Goal: Task Accomplishment & Management: Manage account settings

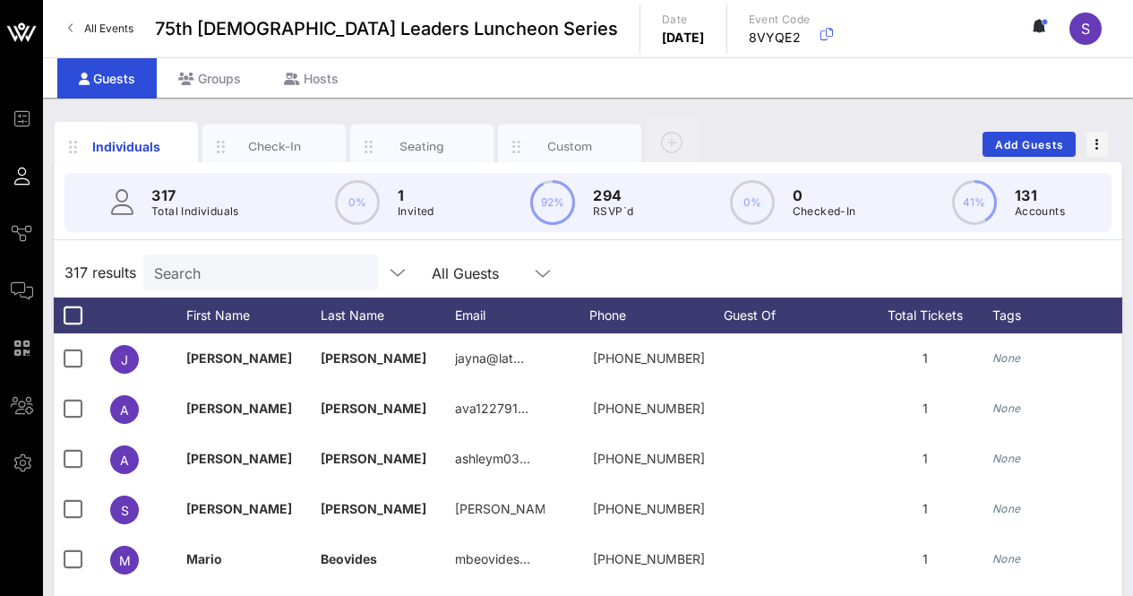
drag, startPoint x: 0, startPoint y: 0, endPoint x: 262, endPoint y: 263, distance: 371.1
click at [258, 264] on input "Search" at bounding box center [259, 272] width 210 height 23
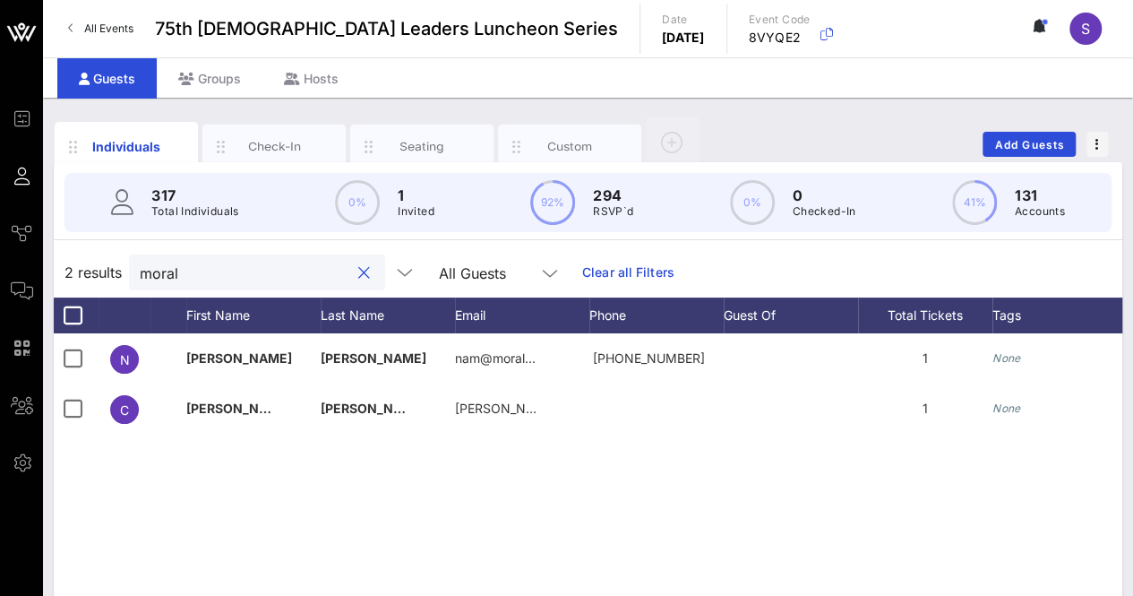
drag, startPoint x: 81, startPoint y: 538, endPoint x: 73, endPoint y: 544, distance: 9.7
click at [81, 538] on div "N Novert Morales nam@moral… +14323496444 1 None Approved C Christina Morales he…" at bounding box center [588, 601] width 1068 height 537
click at [258, 273] on input "moral" at bounding box center [245, 272] width 210 height 23
type input "cata"
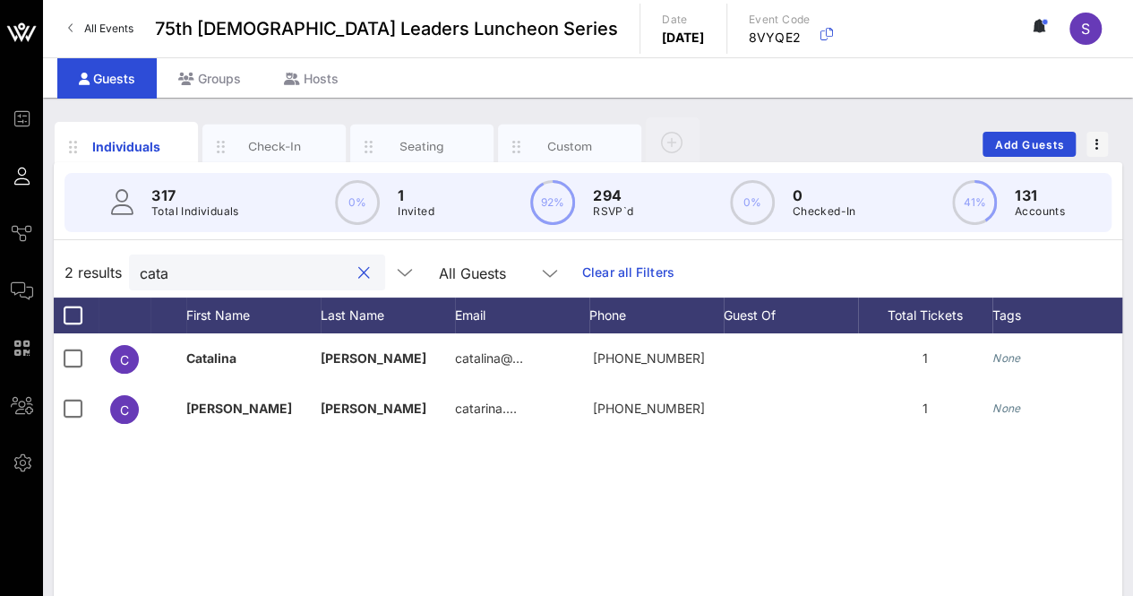
click at [353, 274] on div at bounding box center [363, 272] width 21 height 21
click at [358, 270] on button "clear icon" at bounding box center [364, 273] width 12 height 18
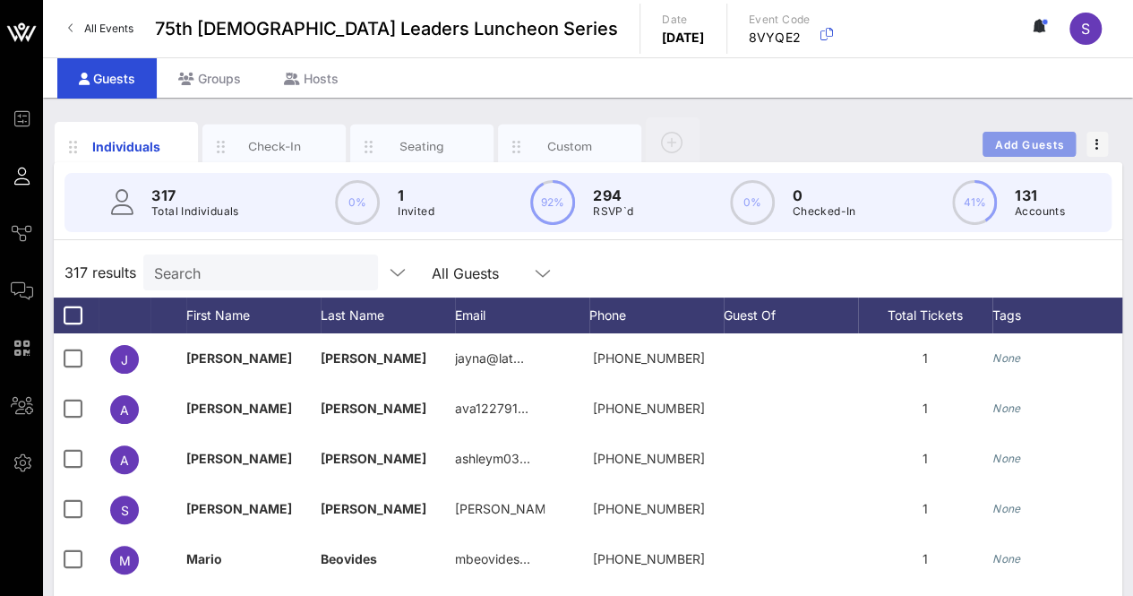
click at [1024, 138] on span "Add Guests" at bounding box center [1029, 144] width 71 height 13
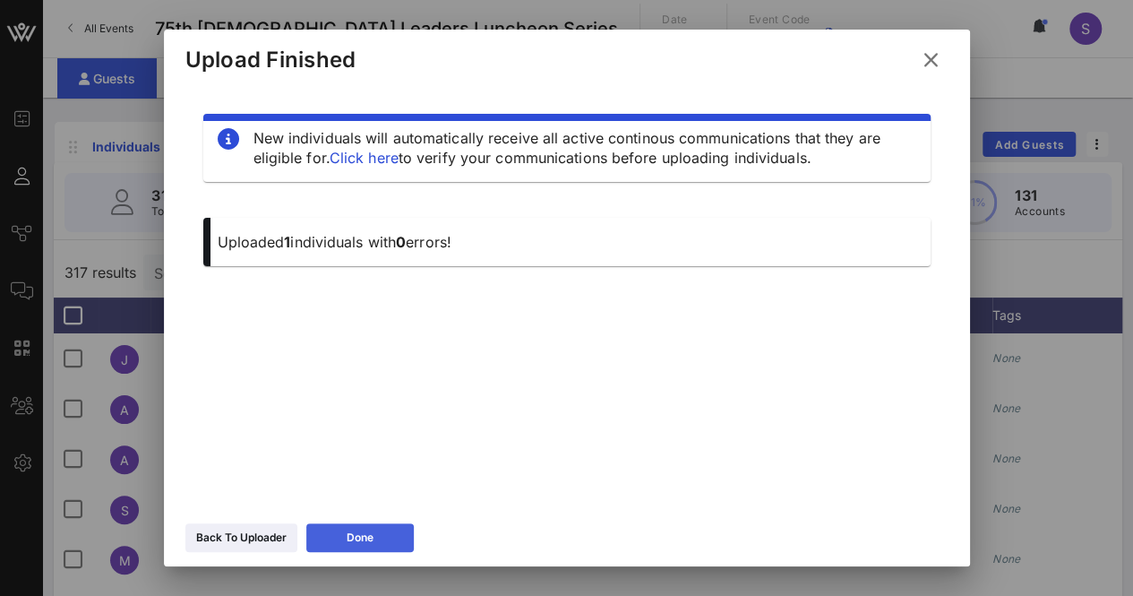
click at [377, 539] on button "Done" at bounding box center [359, 537] width 107 height 29
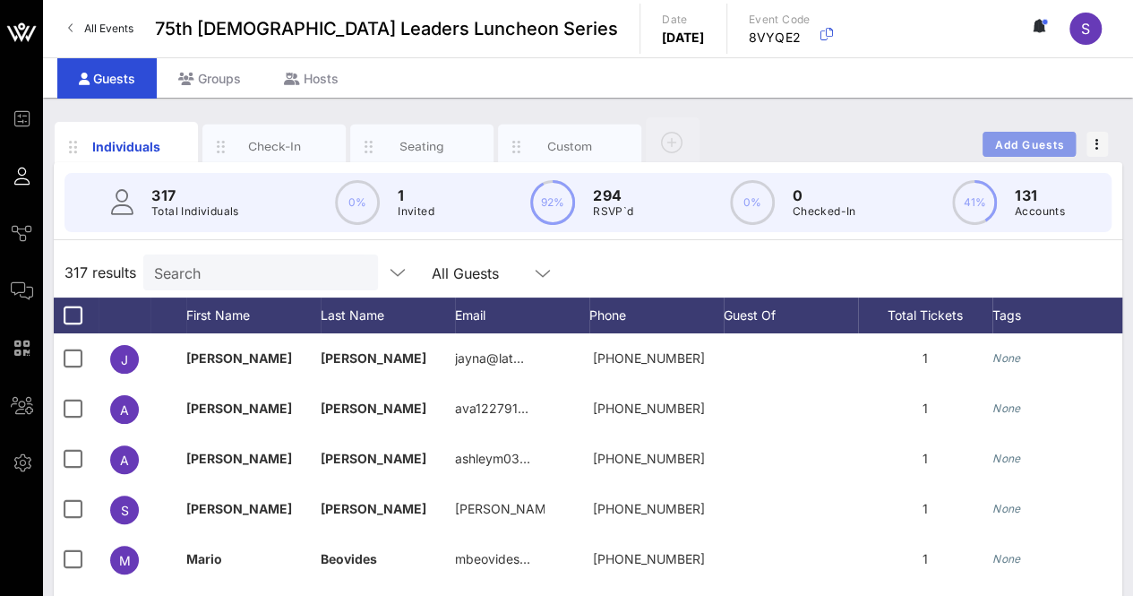
click at [1032, 141] on span "Add Guests" at bounding box center [1029, 144] width 71 height 13
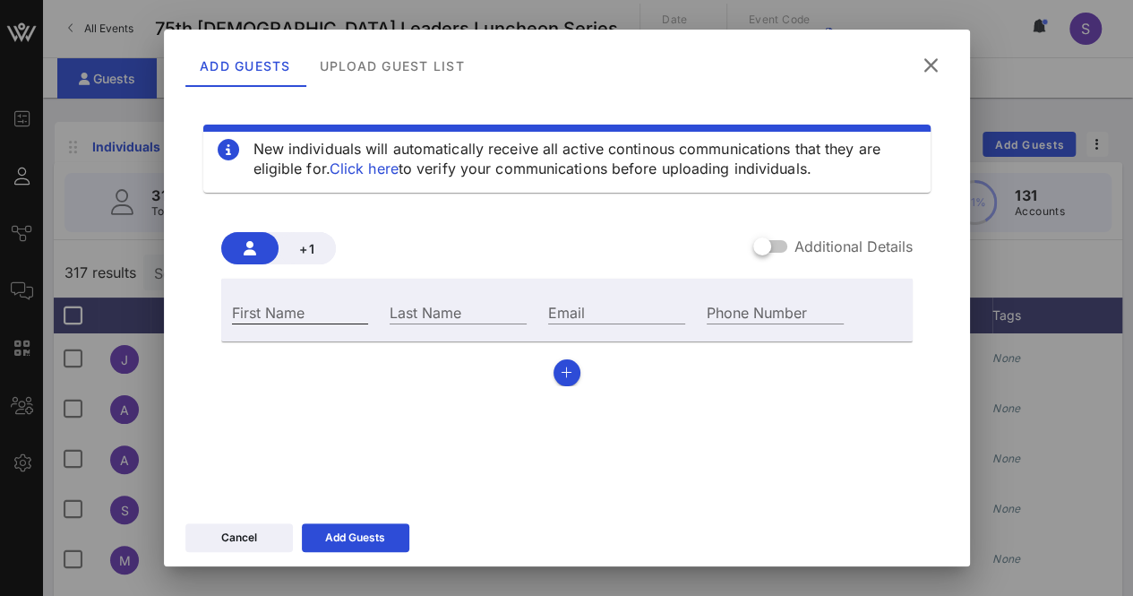
click at [337, 300] on input "First Name" at bounding box center [300, 311] width 137 height 23
type input "[PERSON_NAME]"
click at [450, 313] on input "Last Name" at bounding box center [458, 311] width 137 height 23
type input "[PERSON_NAME]"
click at [566, 371] on button "button" at bounding box center [566, 372] width 27 height 27
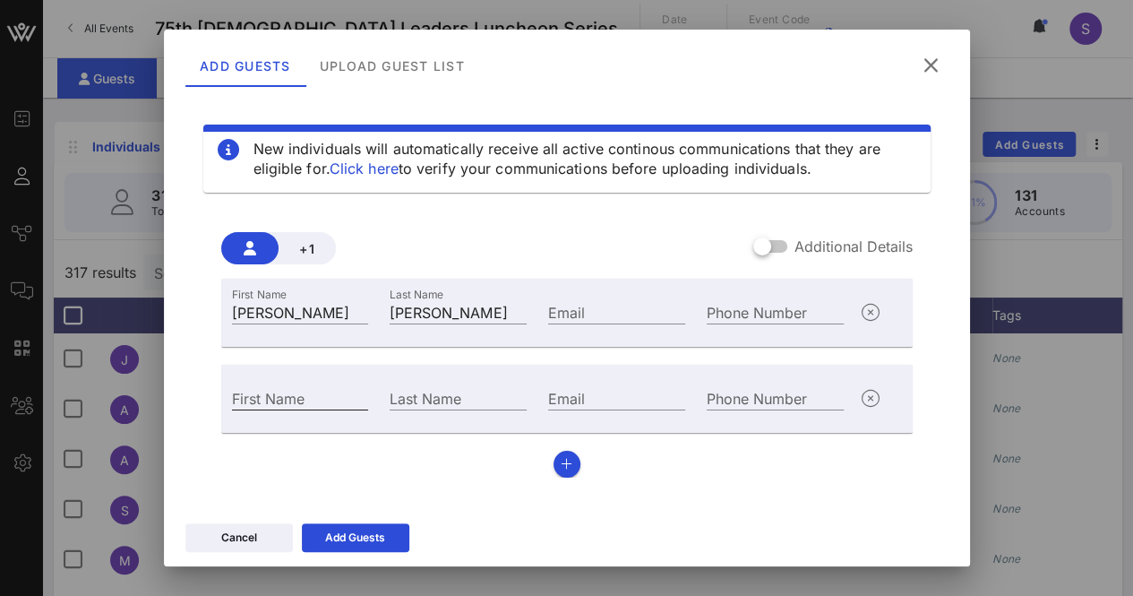
click at [335, 393] on input "First Name" at bounding box center [300, 397] width 137 height 23
type input "Pharoah"
click at [415, 388] on div "Last Name" at bounding box center [458, 397] width 137 height 23
type input "[PERSON_NAME]"
click at [605, 304] on input "Email" at bounding box center [616, 311] width 137 height 23
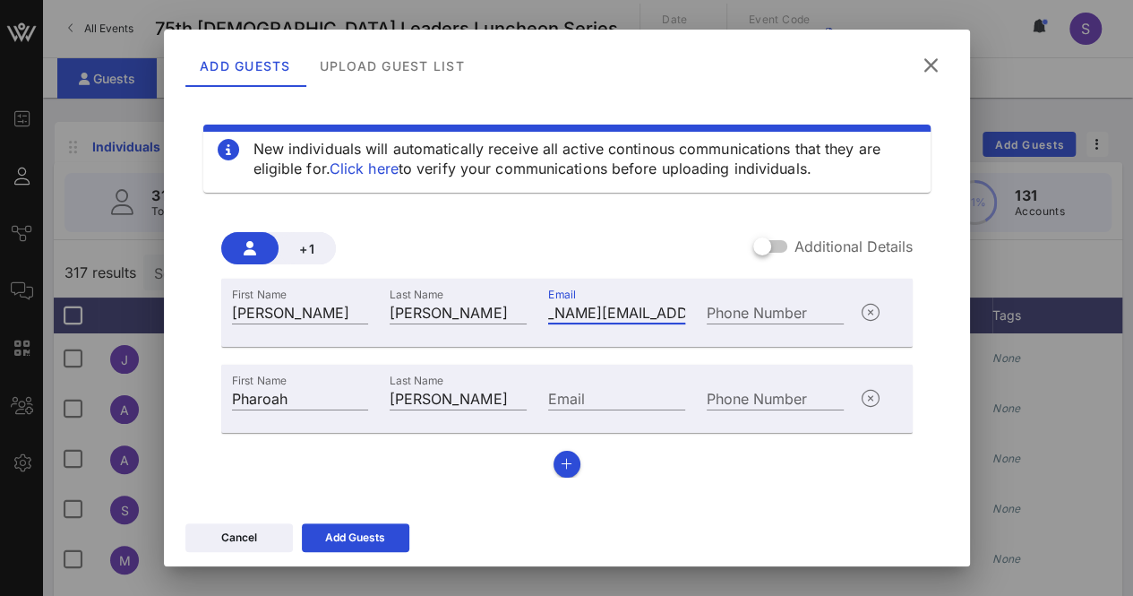
scroll to position [0, 72]
type input "[PERSON_NAME][EMAIL_ADDRESS][PERSON_NAME][DOMAIN_NAME][US_STATE]"
click at [603, 404] on input "Email" at bounding box center [616, 397] width 137 height 23
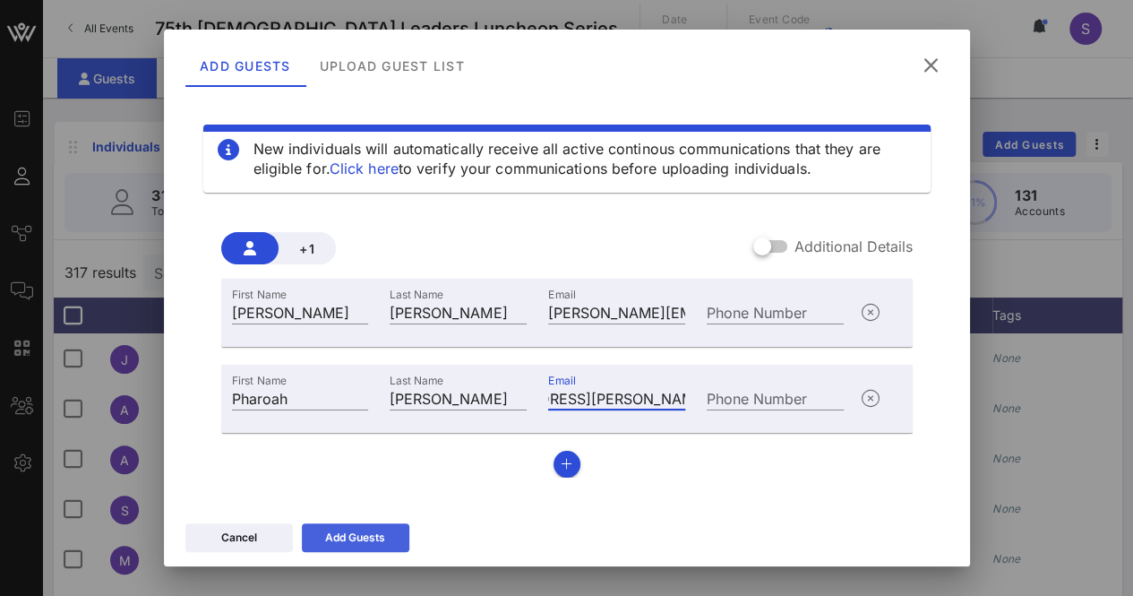
type input "[EMAIL_ADDRESS][PERSON_NAME][DOMAIN_NAME][US_STATE]"
click at [365, 529] on div "Add Guests" at bounding box center [355, 537] width 60 height 18
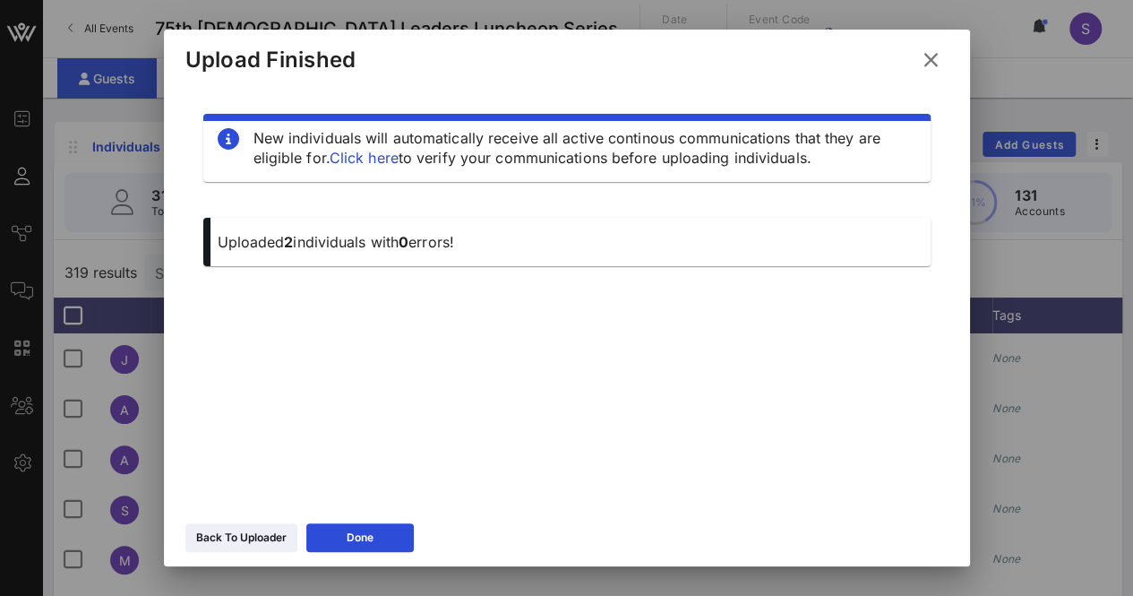
click at [932, 64] on icon at bounding box center [930, 59] width 27 height 25
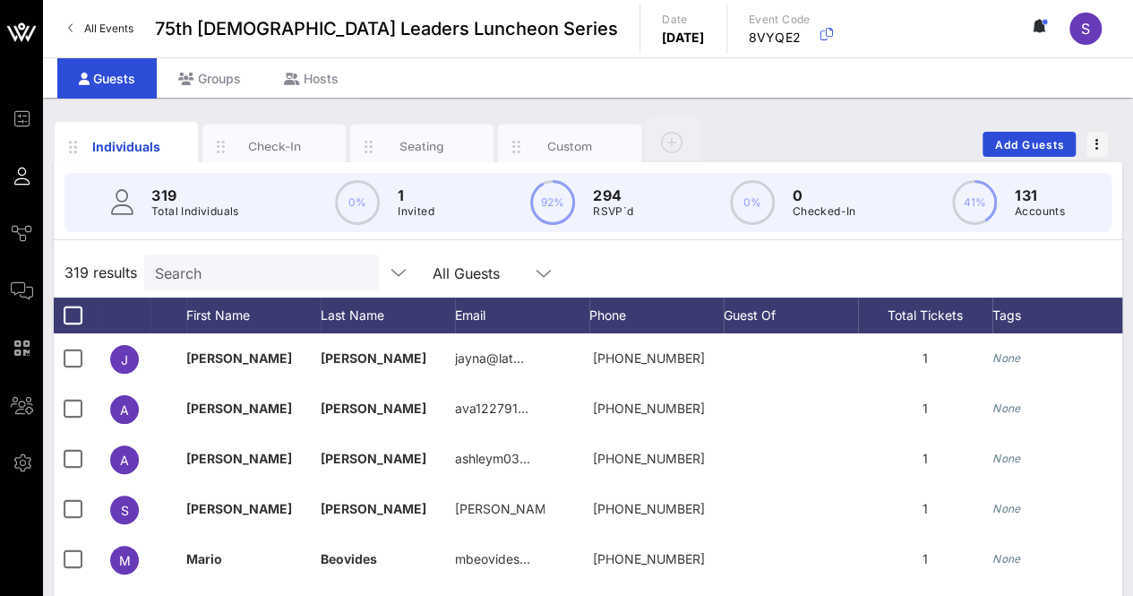
click at [289, 271] on input "Search" at bounding box center [260, 272] width 210 height 23
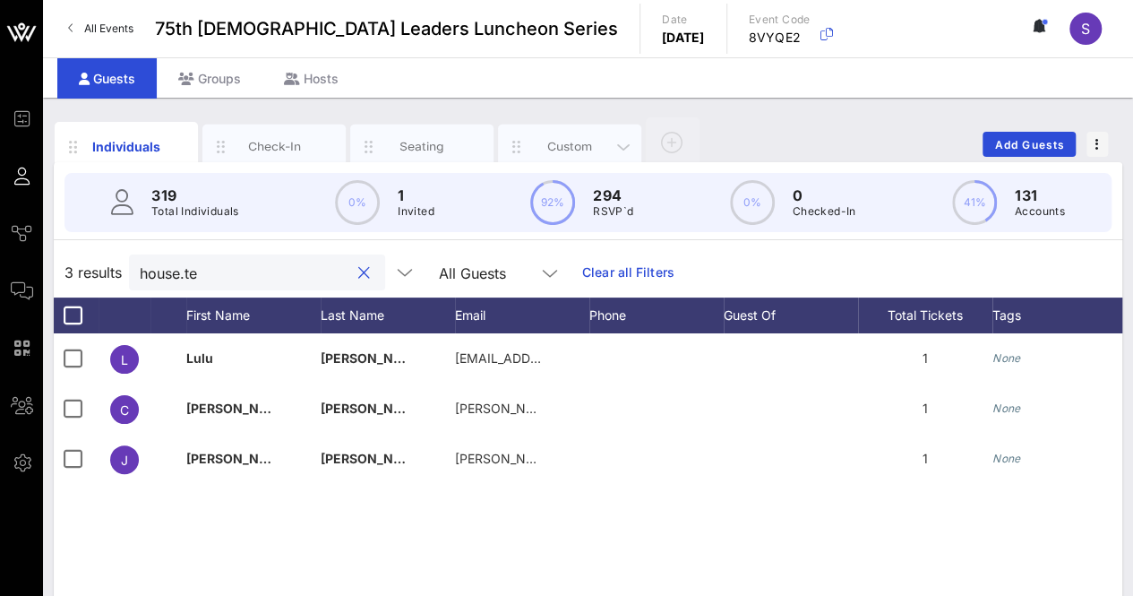
type input "house.te"
click at [559, 144] on div "Custom" at bounding box center [570, 146] width 80 height 17
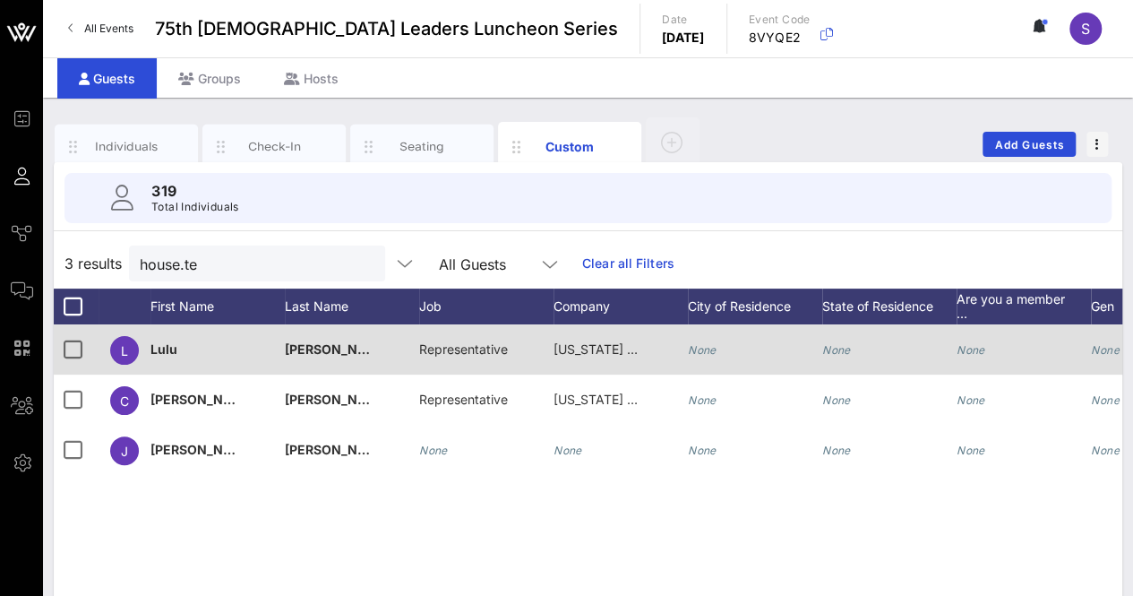
click at [600, 350] on span "[US_STATE] House of Representatives" at bounding box center [665, 348] width 224 height 15
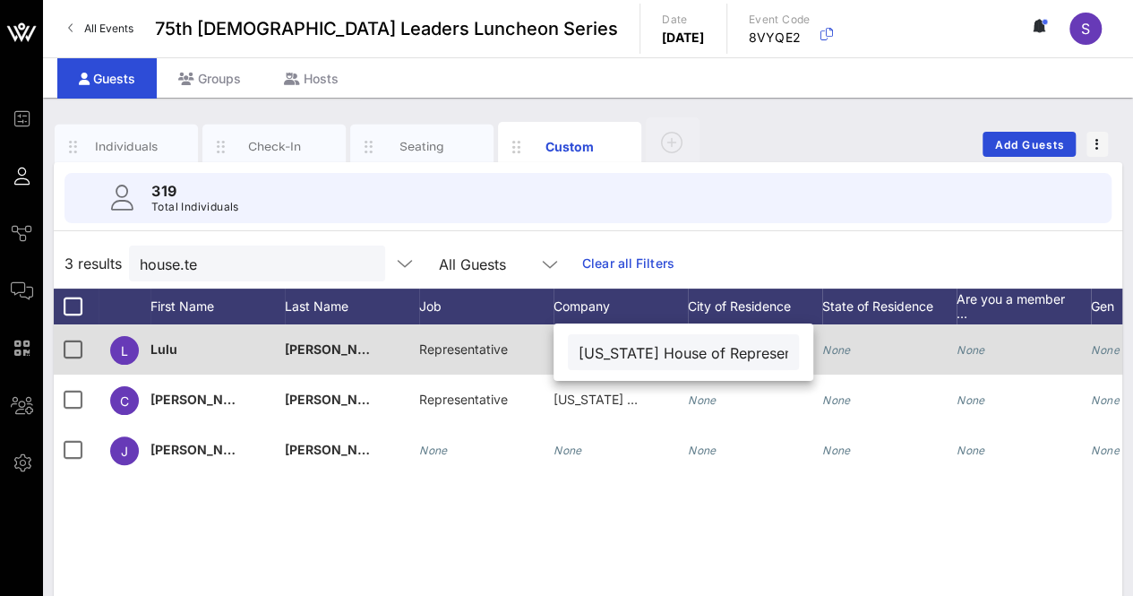
click at [600, 350] on input "[US_STATE] House of Representatives" at bounding box center [684, 351] width 210 height 23
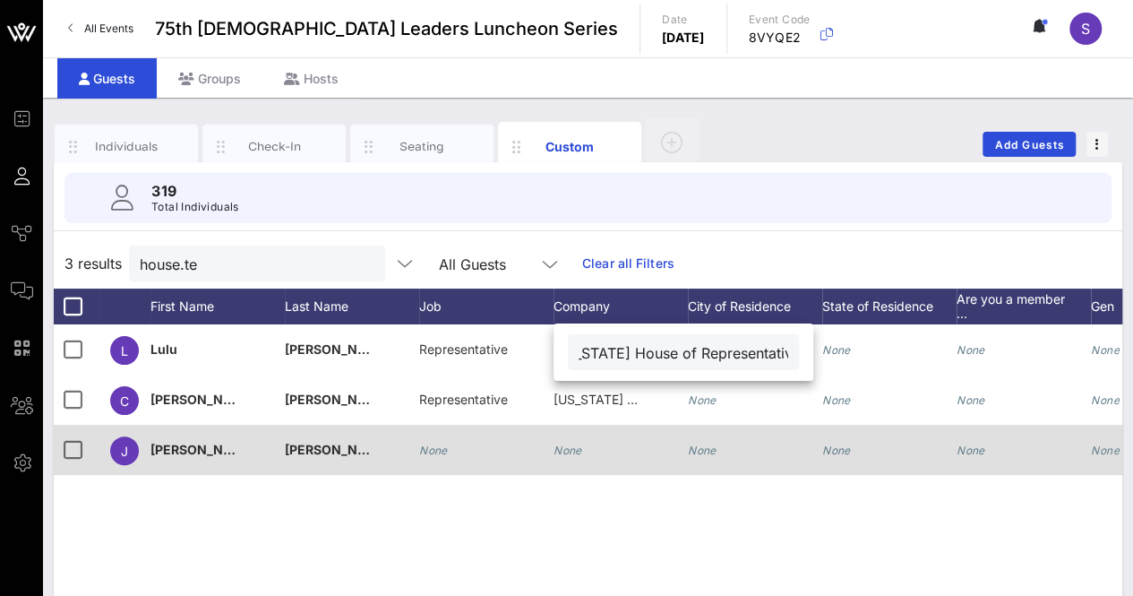
scroll to position [0, 0]
click at [570, 465] on div "None" at bounding box center [567, 449] width 29 height 50
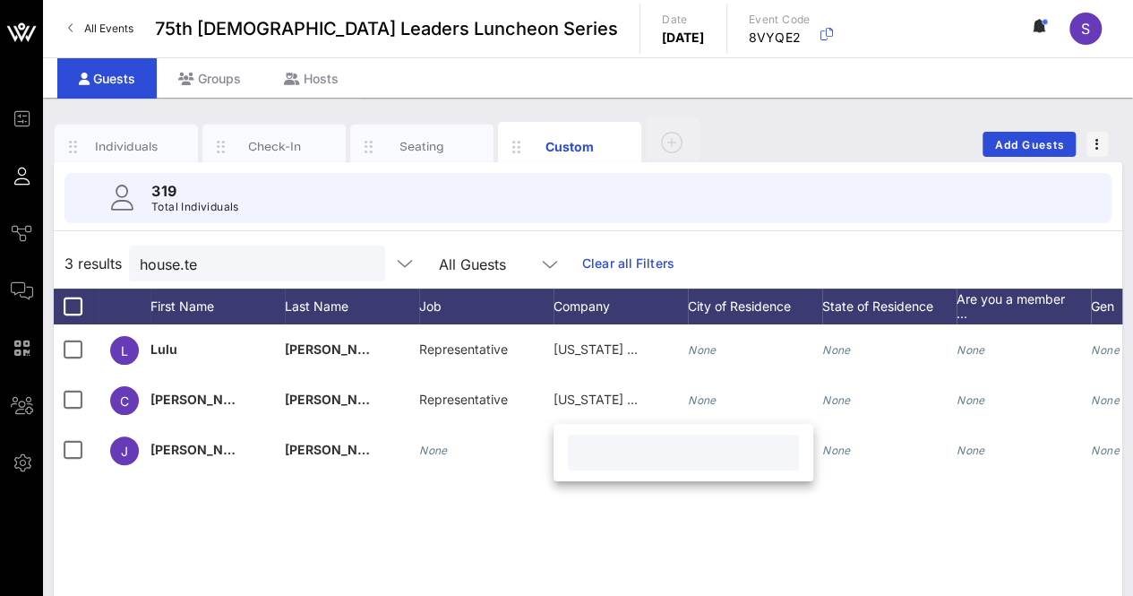
click at [991, 544] on div "L Lulu Flores Representative Texas House of Representatives None None None None…" at bounding box center [588, 592] width 1068 height 537
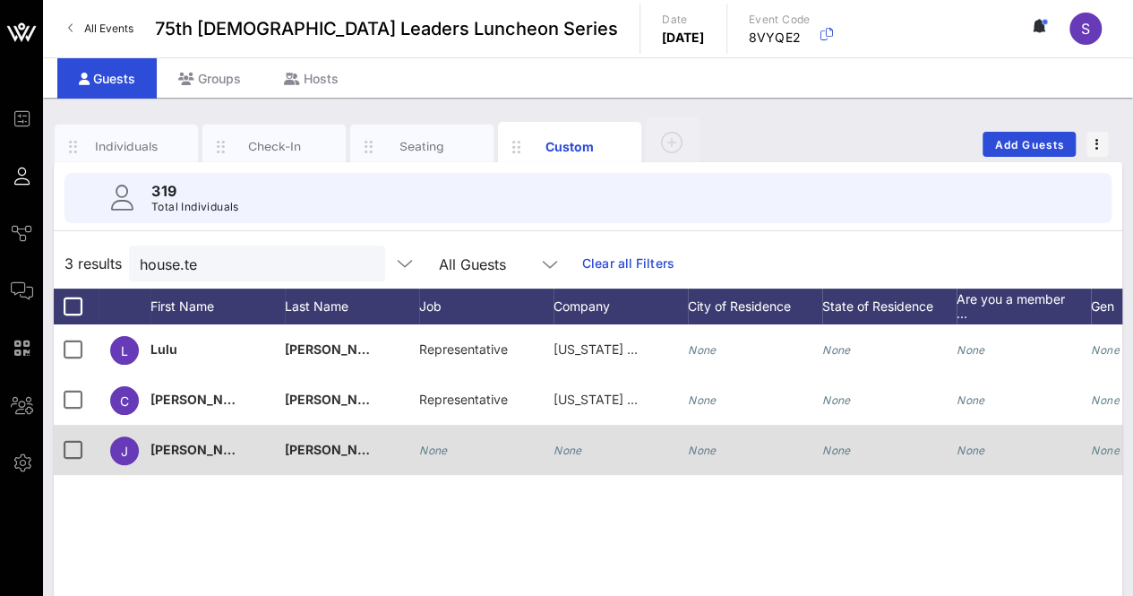
click at [580, 446] on icon "None" at bounding box center [567, 449] width 29 height 13
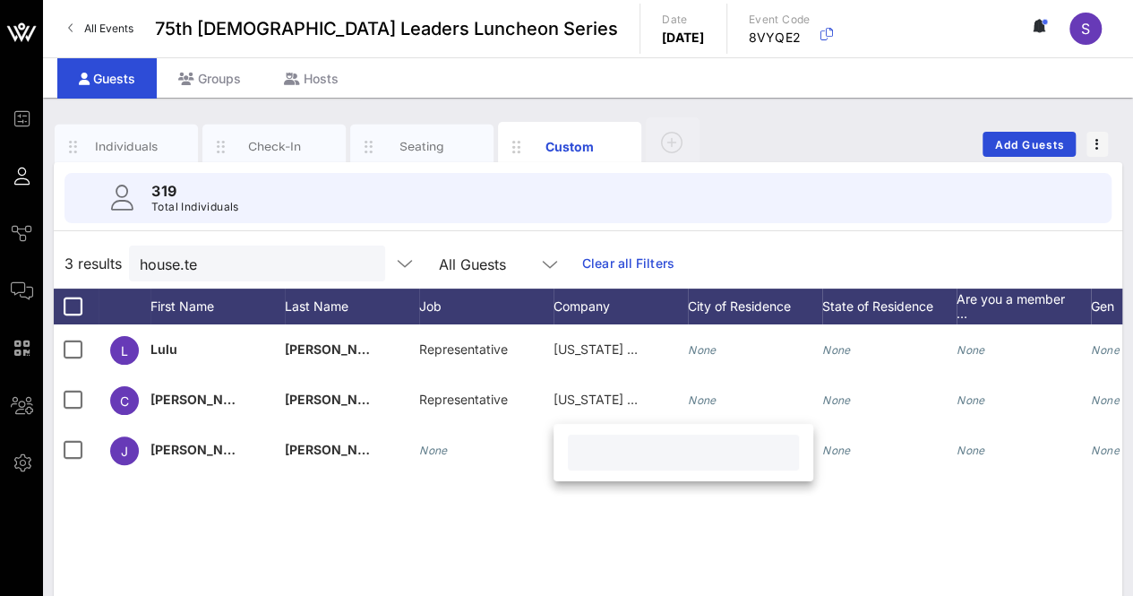
paste input "[US_STATE] House of Representatives"
type input "[US_STATE] House of Representatives"
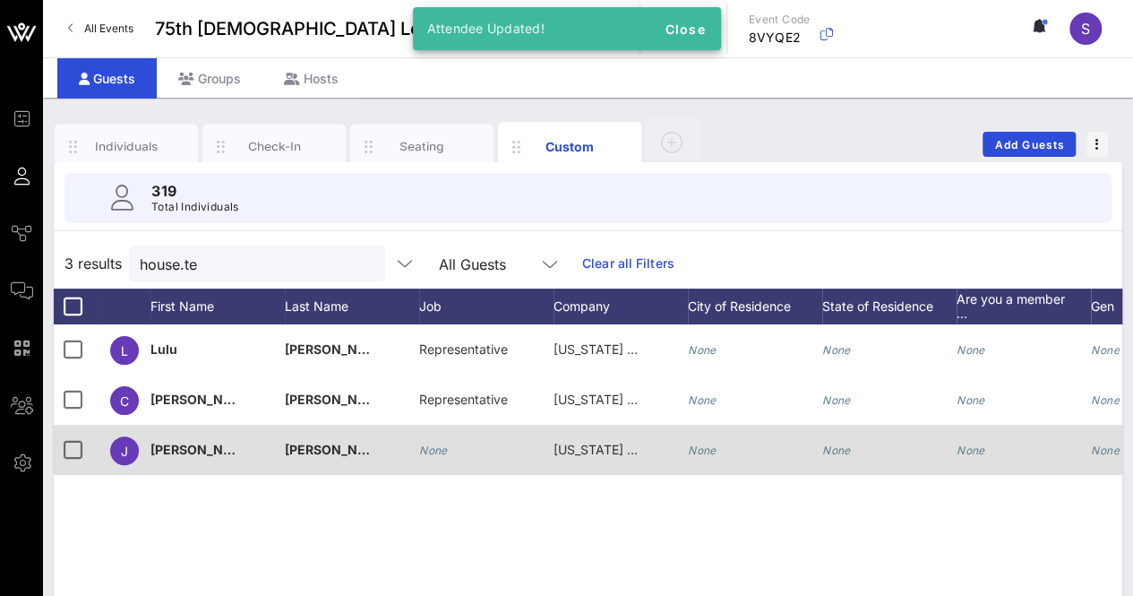
click at [442, 452] on icon "None" at bounding box center [433, 449] width 29 height 13
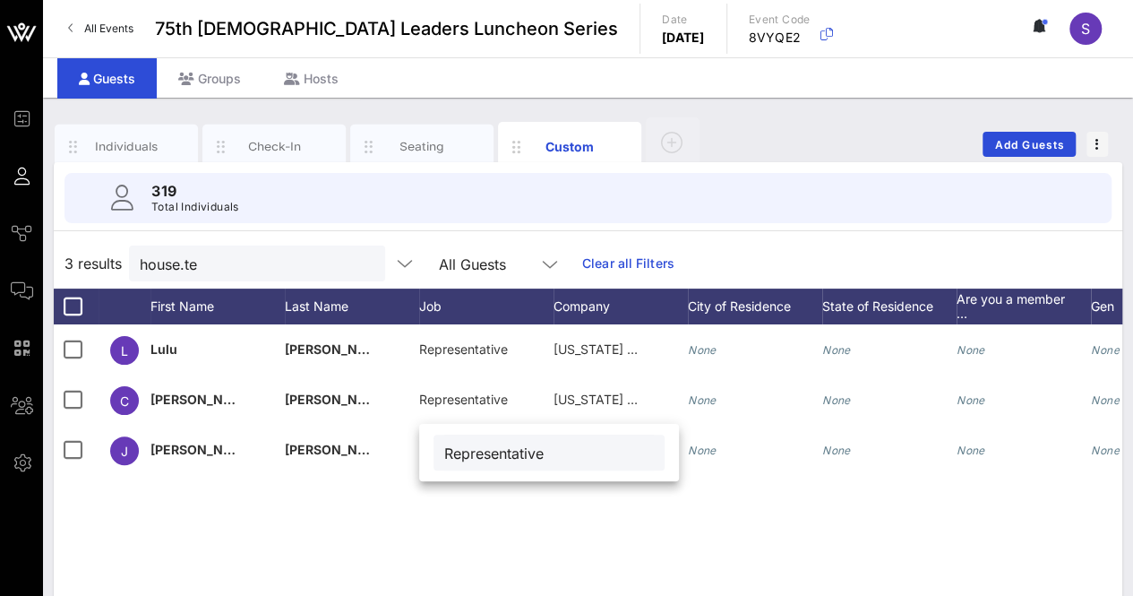
type input "Representative"
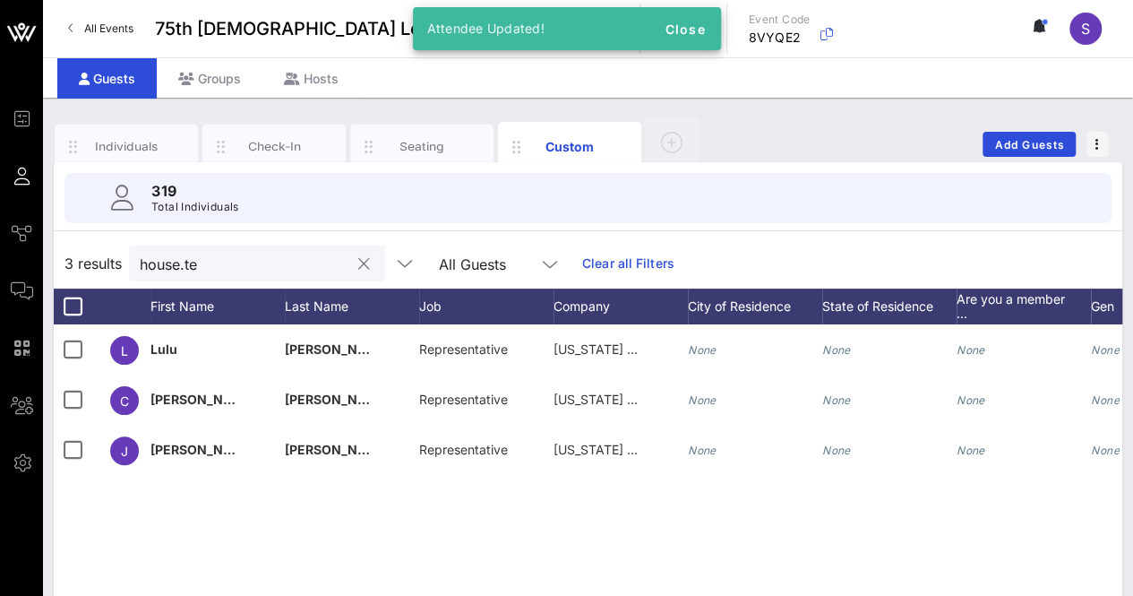
click at [287, 261] on input "house.te" at bounding box center [245, 263] width 210 height 23
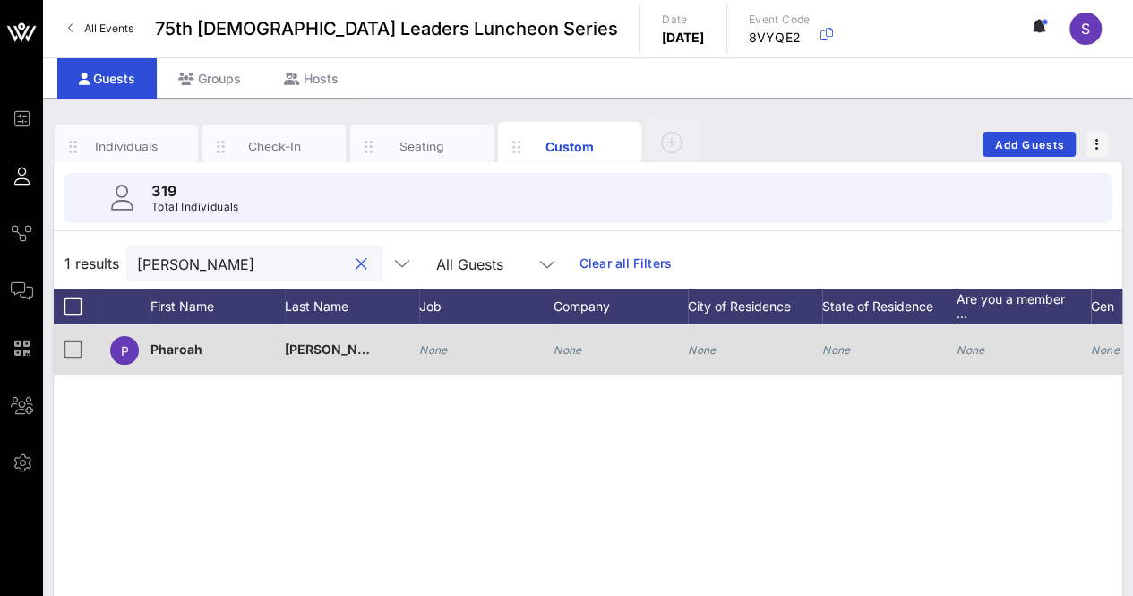
type input "pharo"
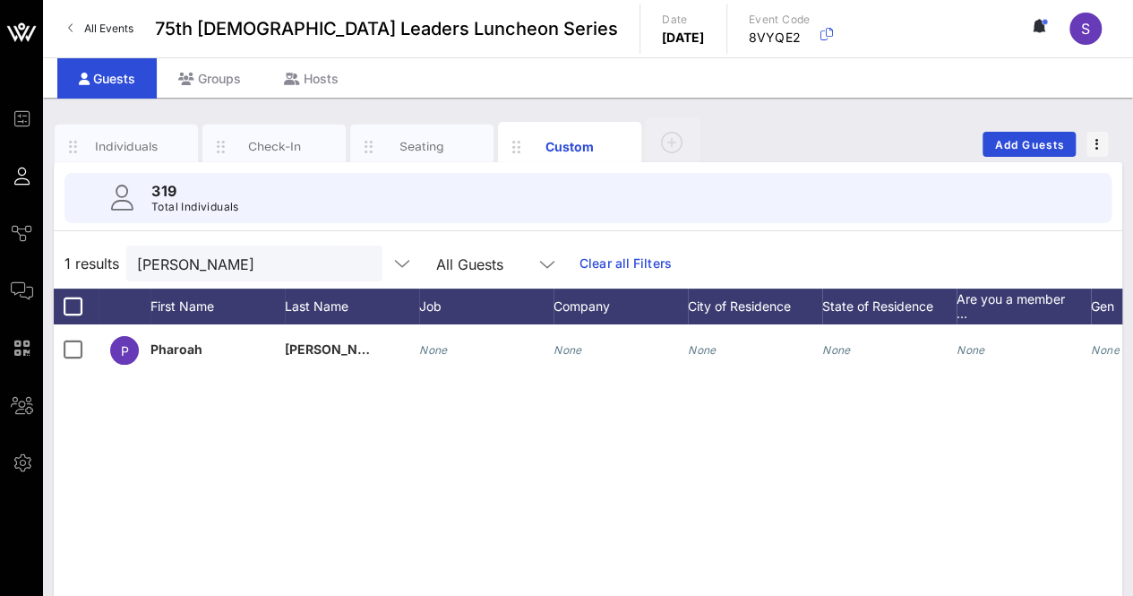
drag, startPoint x: 562, startPoint y: 346, endPoint x: 743, endPoint y: 406, distance: 190.6
click at [568, 349] on icon "None" at bounding box center [567, 349] width 29 height 13
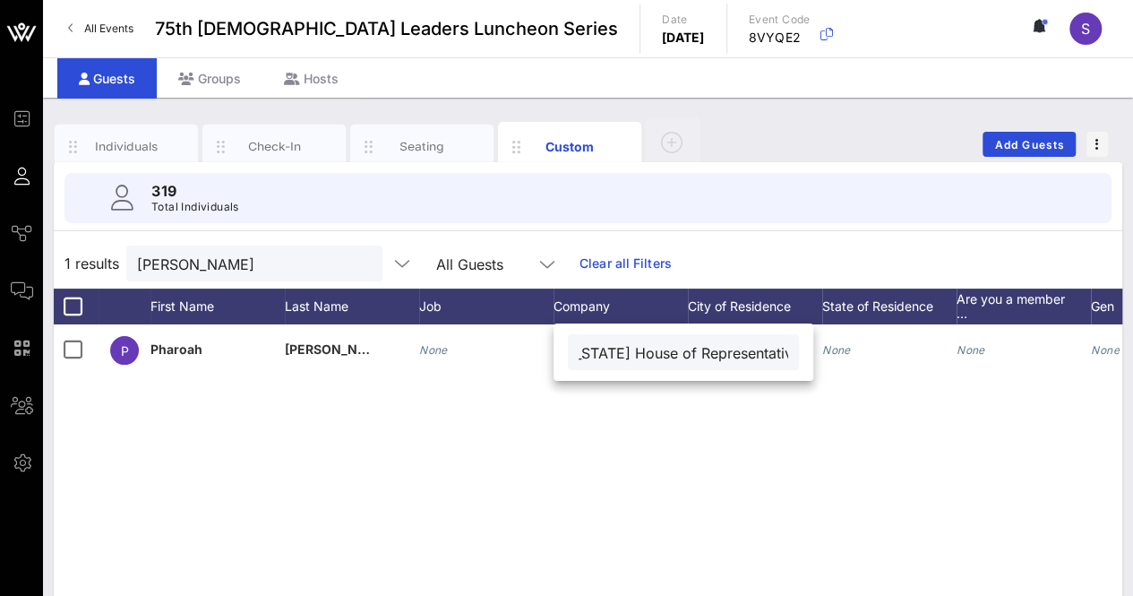
type input "[US_STATE] House of Representatives"
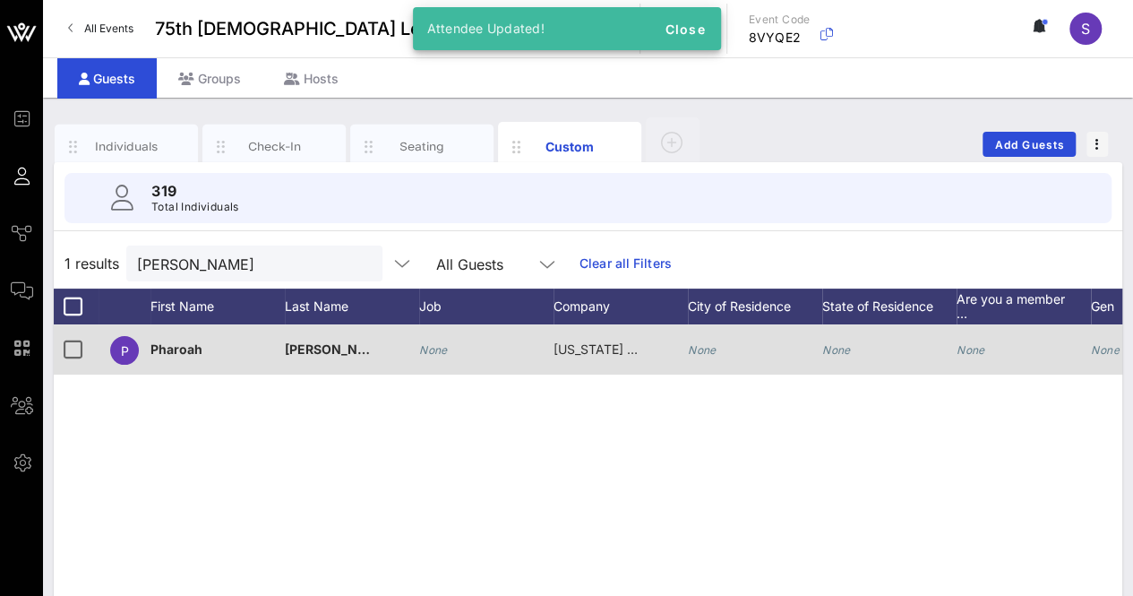
click at [448, 335] on div "None" at bounding box center [486, 359] width 134 height 71
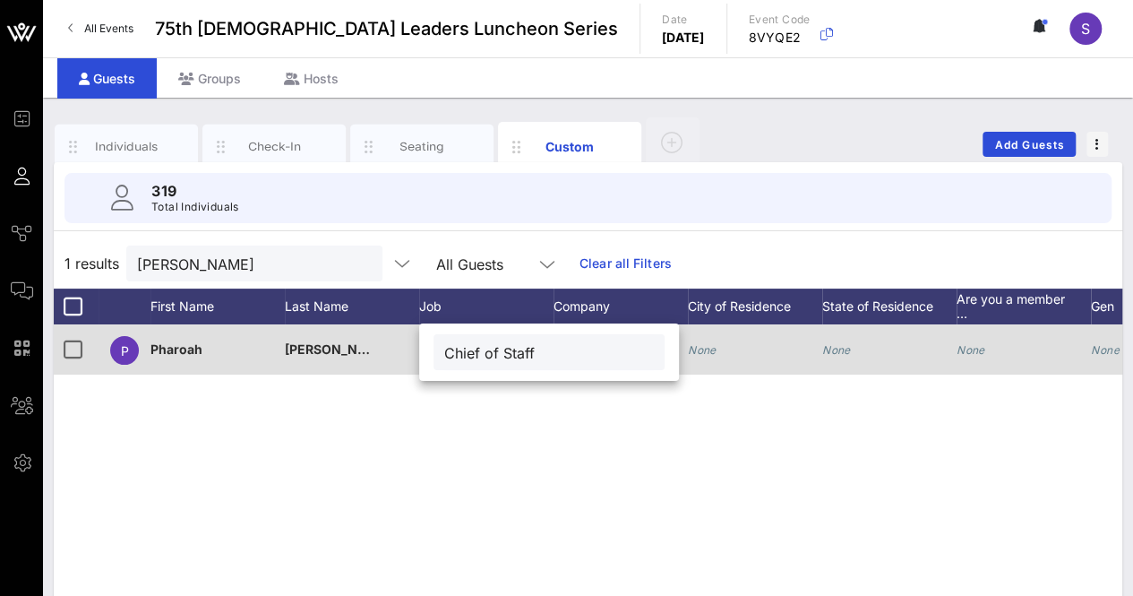
type input "Chief of Staff"
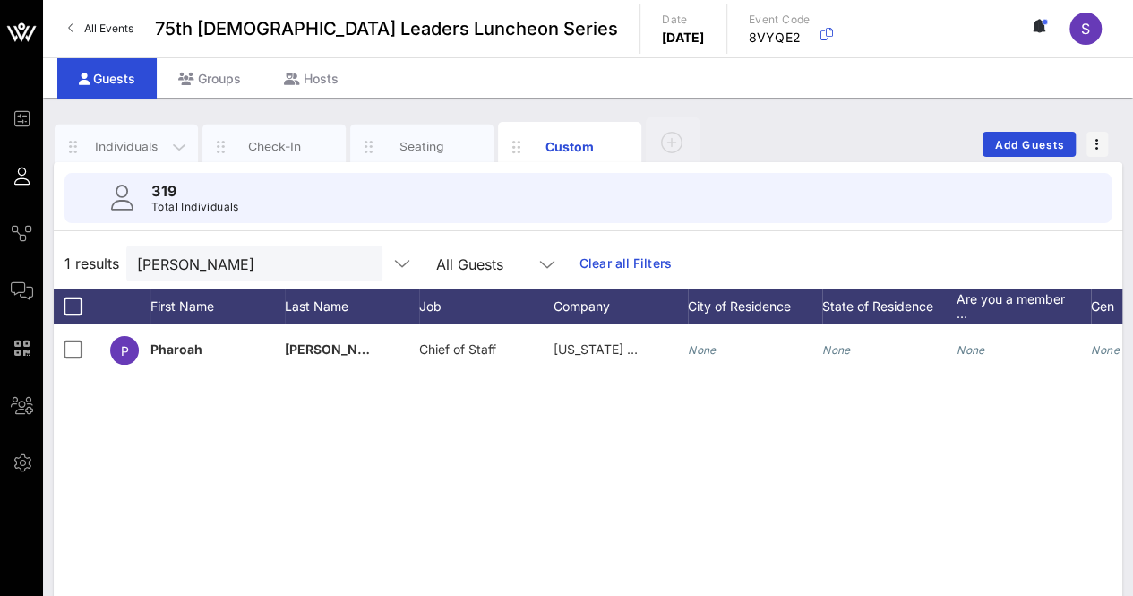
click at [124, 141] on div "Individuals" at bounding box center [127, 146] width 80 height 17
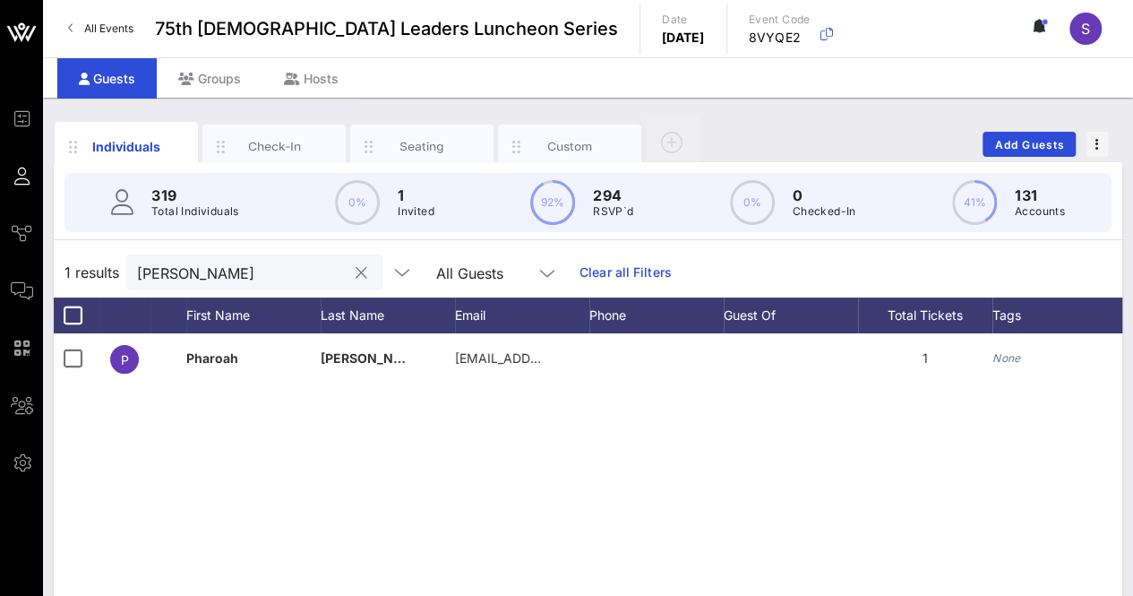
click at [356, 271] on button "clear icon" at bounding box center [362, 273] width 12 height 18
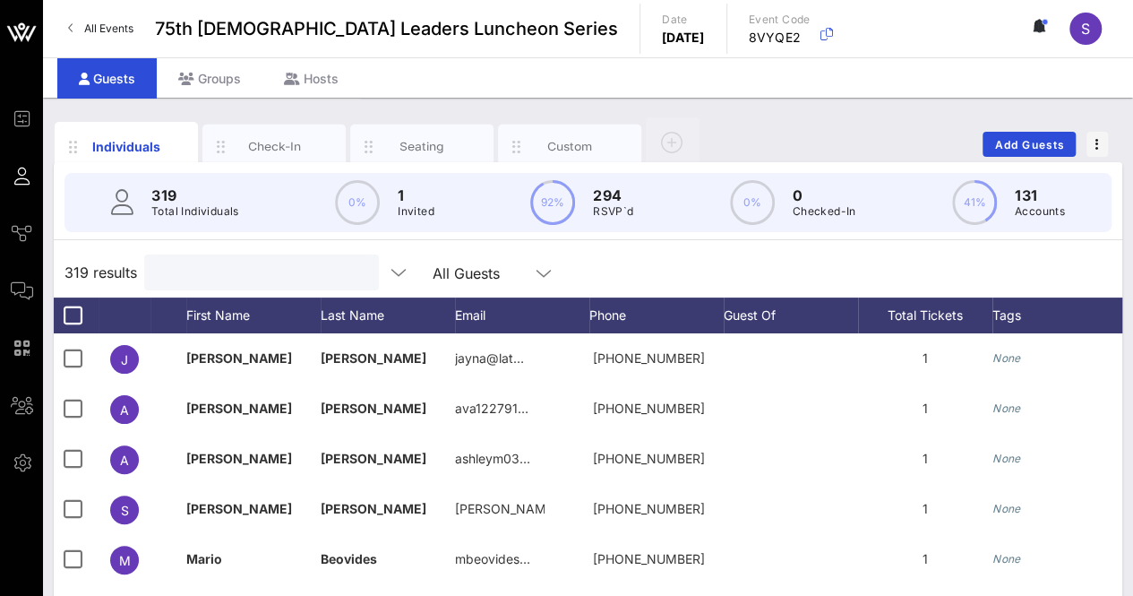
click at [987, 244] on div "319 Total Individuals 0% 1 Invited 92% 294 RSVP`d 0% 0 Checked-In 41% 131 Accou…" at bounding box center [588, 516] width 1068 height 708
click at [670, 267] on div "319 results Search All Guests" at bounding box center [588, 272] width 1068 height 50
click at [610, 264] on div "319 results Search All Guests" at bounding box center [588, 272] width 1068 height 50
click at [298, 268] on input "Search" at bounding box center [260, 272] width 210 height 23
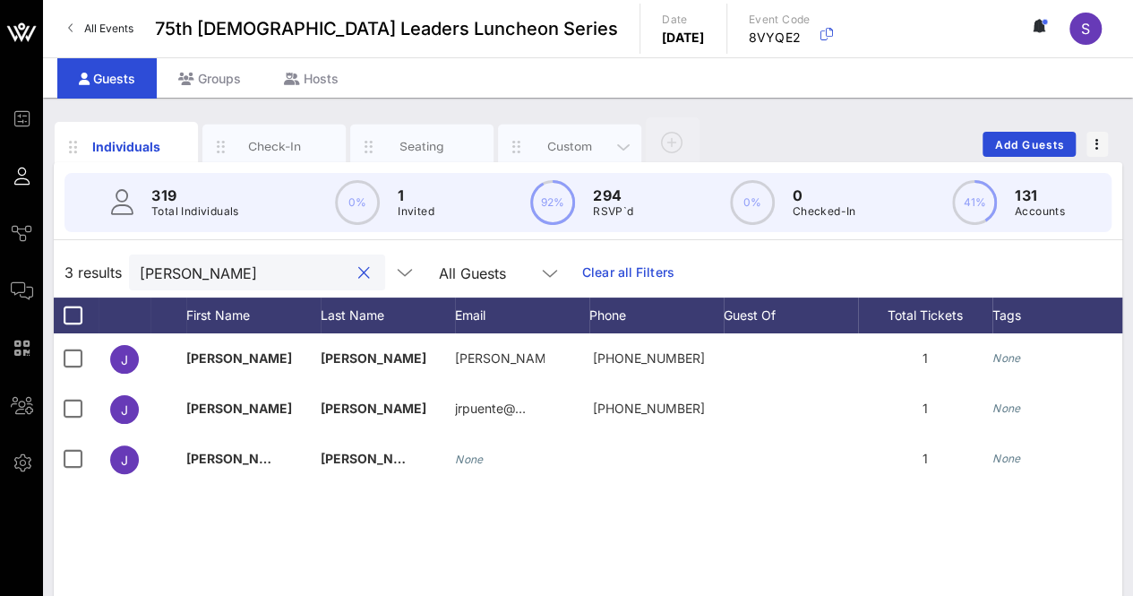
type input "jaime"
click at [582, 148] on div "Custom" at bounding box center [570, 146] width 80 height 17
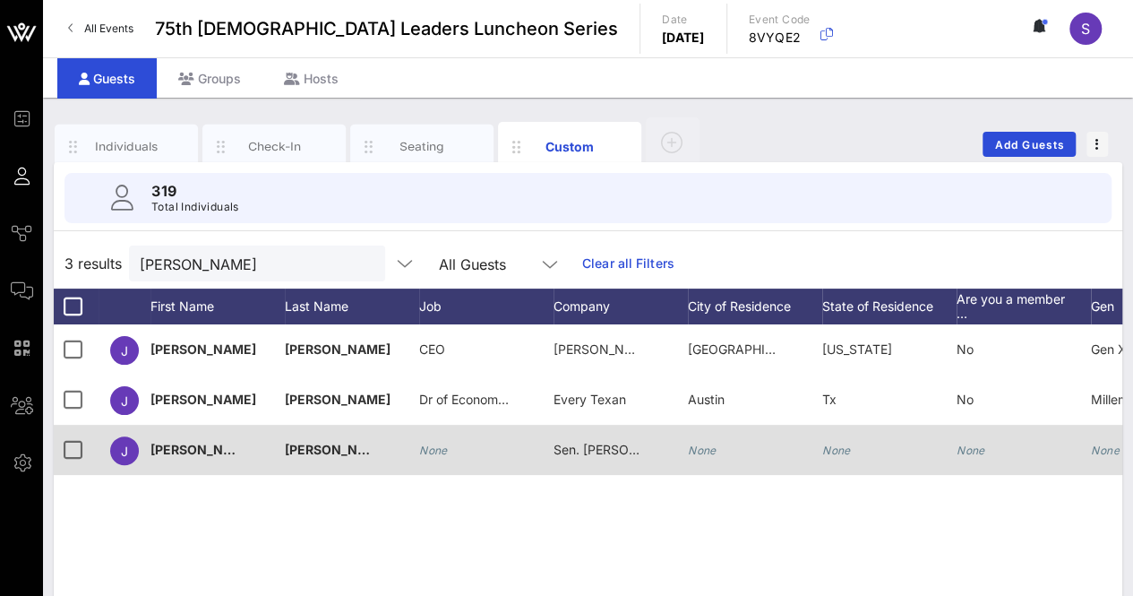
click at [620, 452] on span "Sen. Alvarado Staff" at bounding box center [635, 449] width 164 height 15
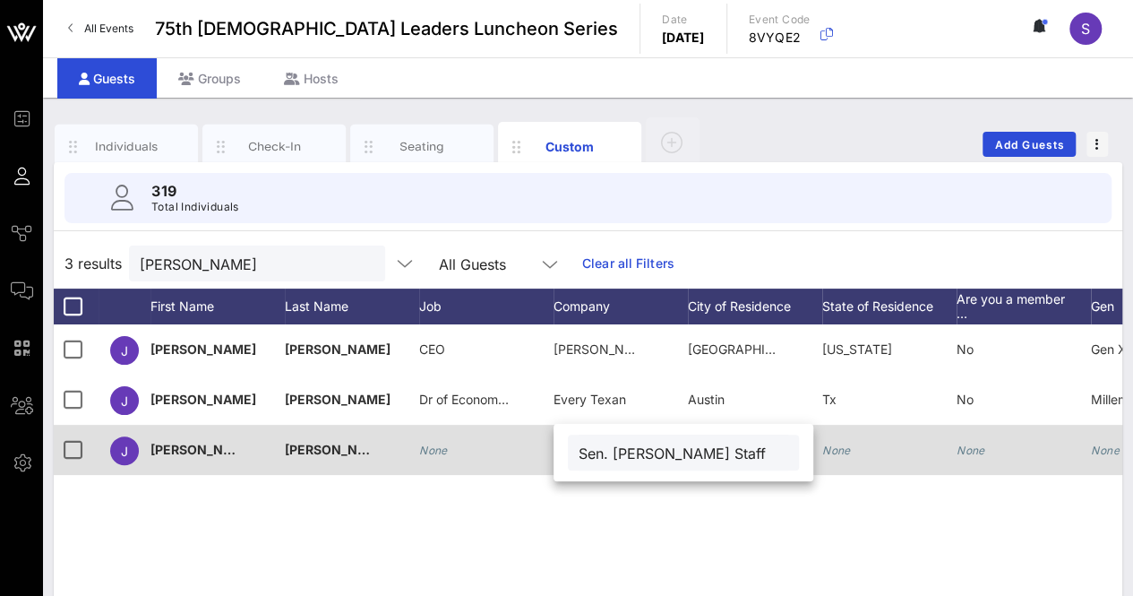
click at [512, 450] on div "None" at bounding box center [486, 459] width 134 height 71
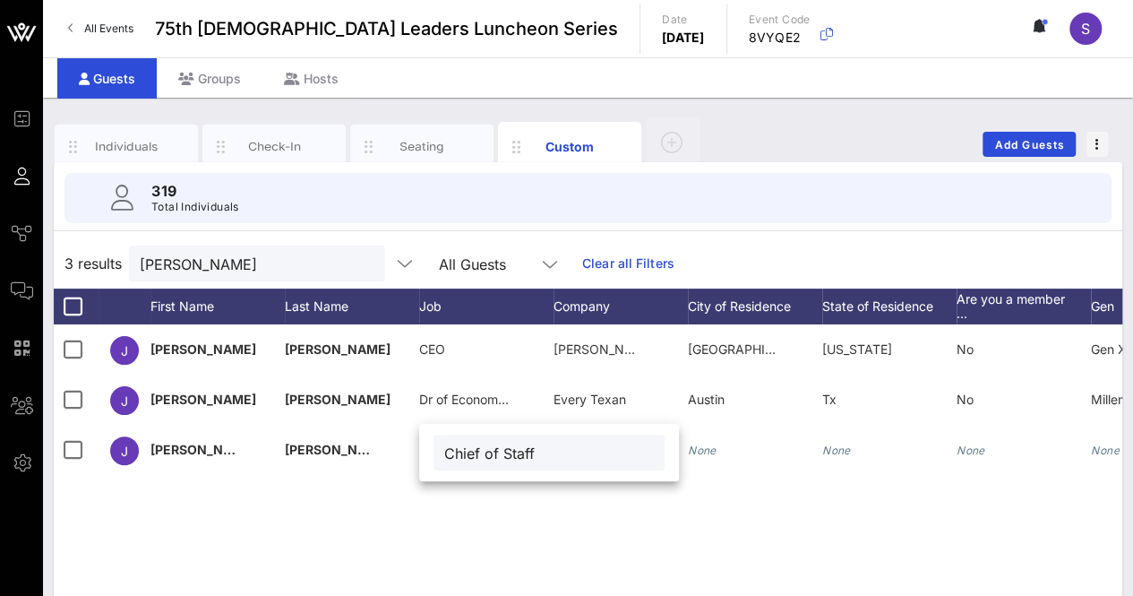
type input "Chief of Staff"
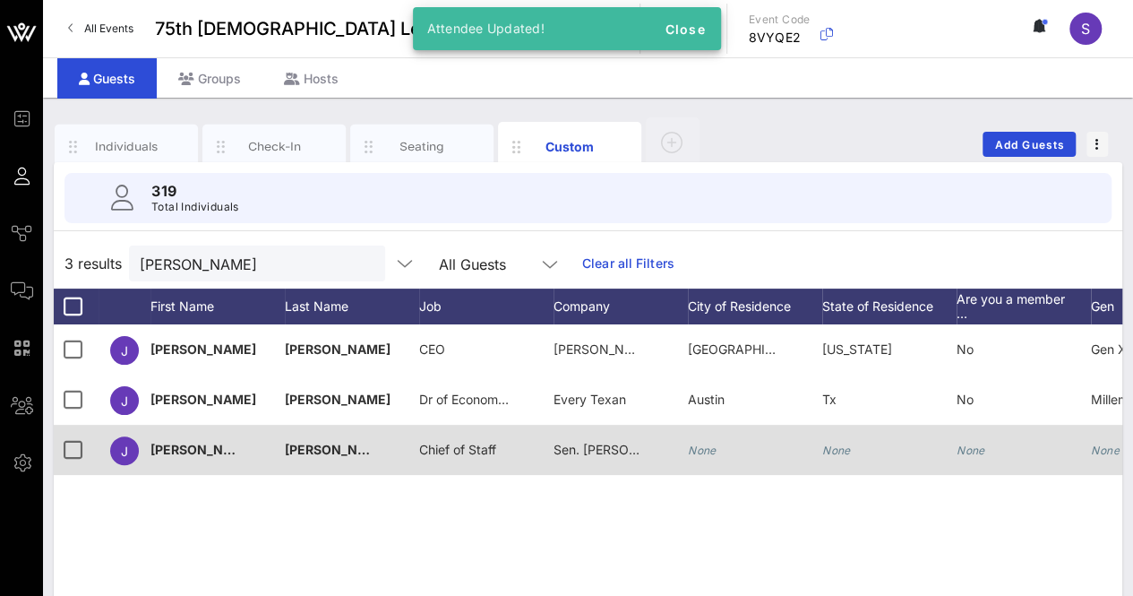
click at [629, 456] on div "Sen. Alvarado Staff" at bounding box center [598, 449] width 90 height 50
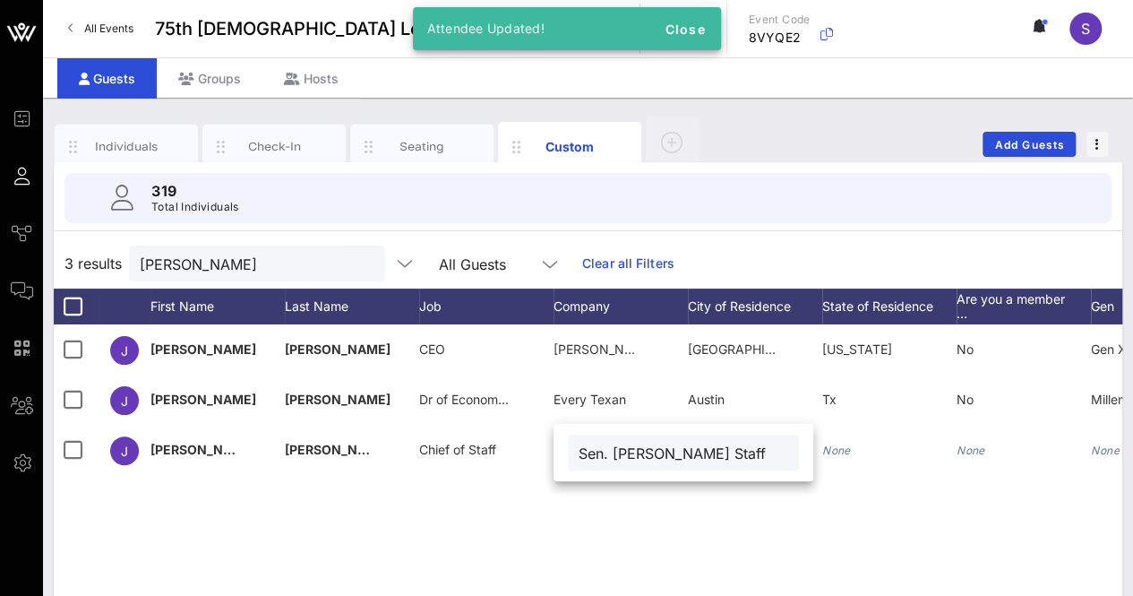
click at [579, 452] on input "Sen. Alvarado Staff" at bounding box center [684, 452] width 210 height 23
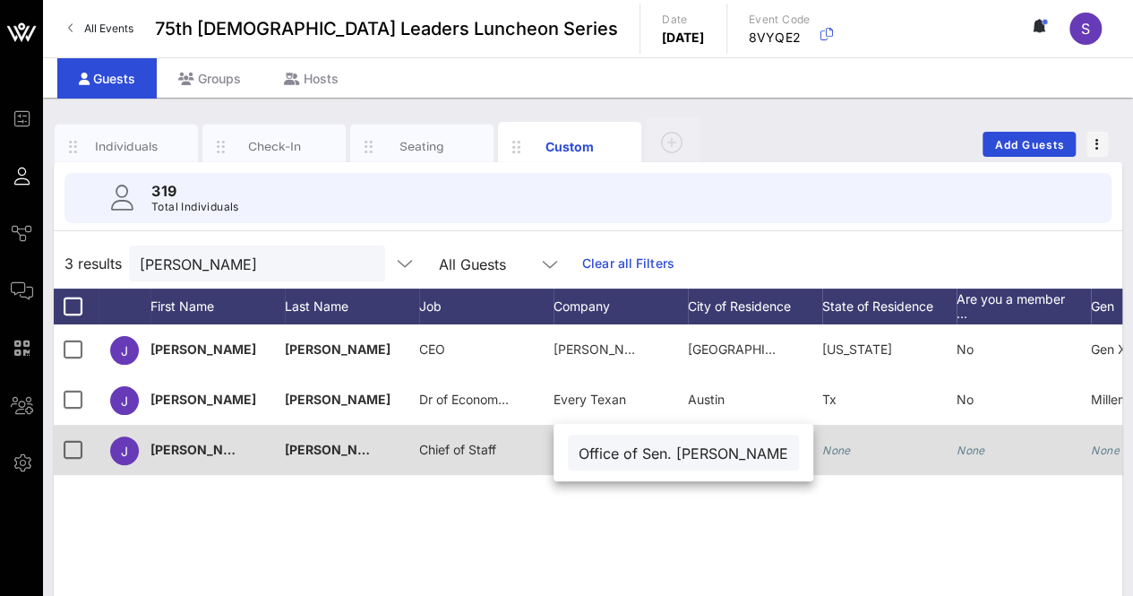
scroll to position [0, 4]
drag, startPoint x: 743, startPoint y: 458, endPoint x: 819, endPoint y: 456, distance: 75.2
click at [819, 456] on div "Event Builder Guests Journeys Comms QR Scanner Team Settings 75th Latino Leader…" at bounding box center [566, 439] width 1133 height 879
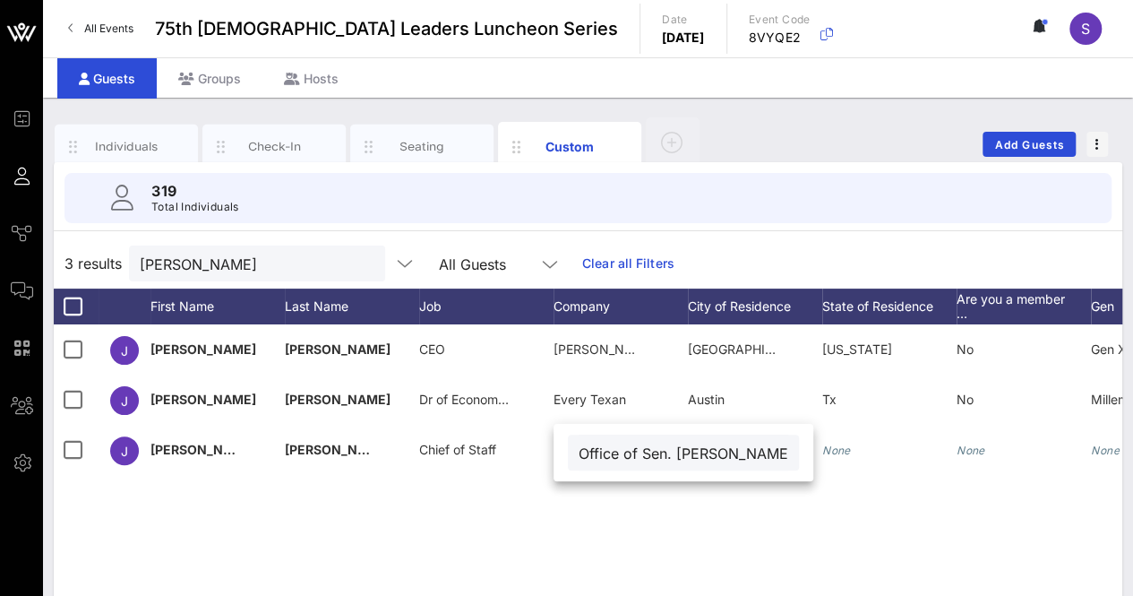
click at [678, 456] on input "Office of Sen. Alvarado" at bounding box center [684, 452] width 210 height 23
type input "Office of Sen. Carol Alvarado"
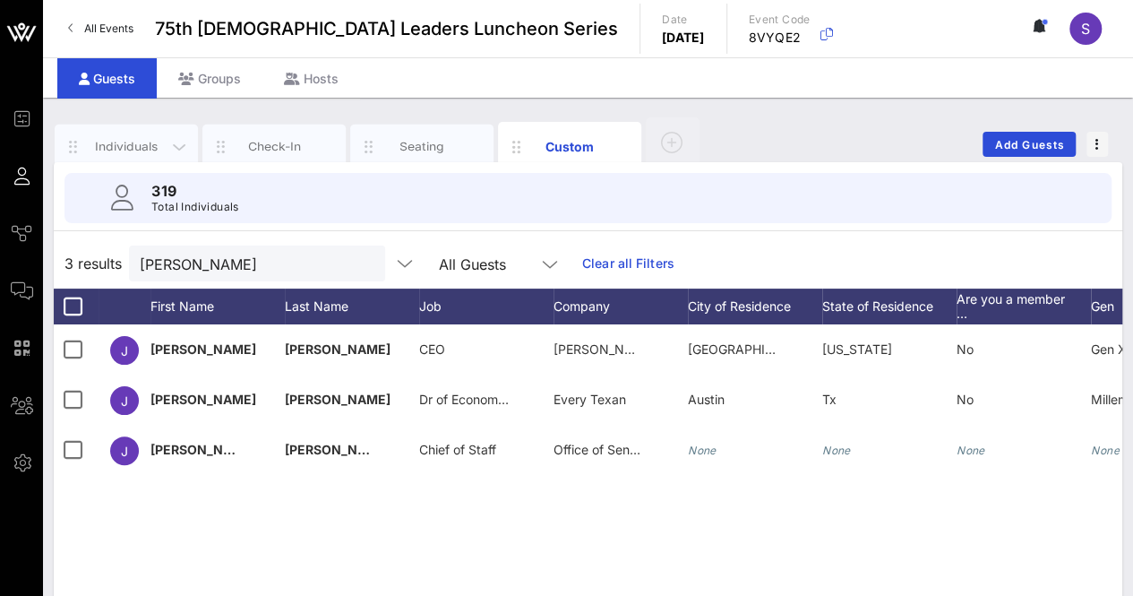
click at [136, 145] on div "Individuals" at bounding box center [127, 146] width 80 height 17
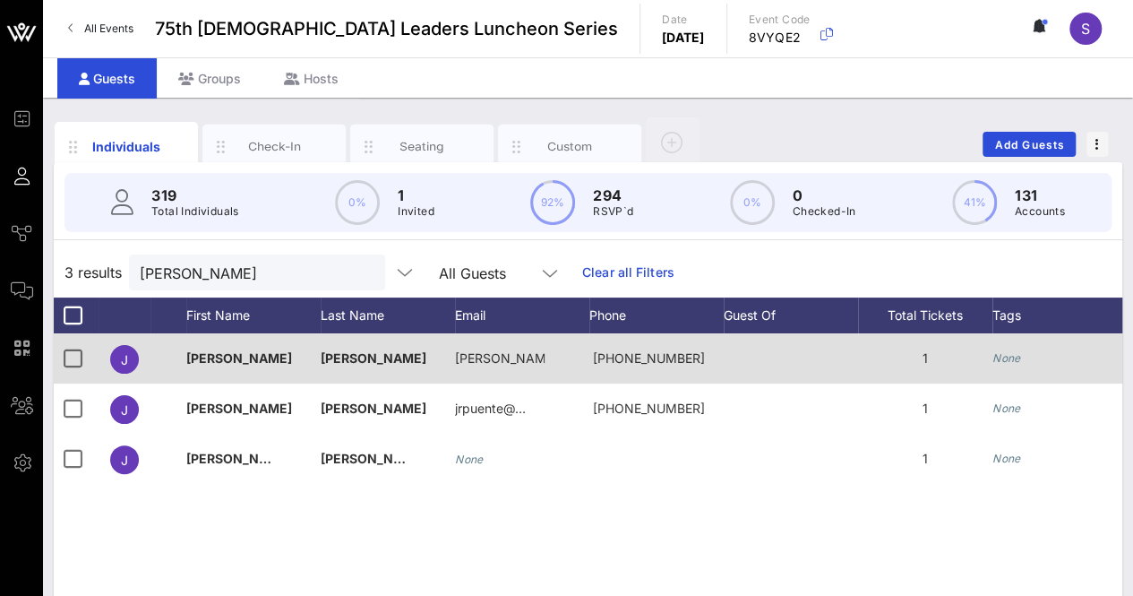
click at [358, 268] on button "clear icon" at bounding box center [364, 273] width 12 height 18
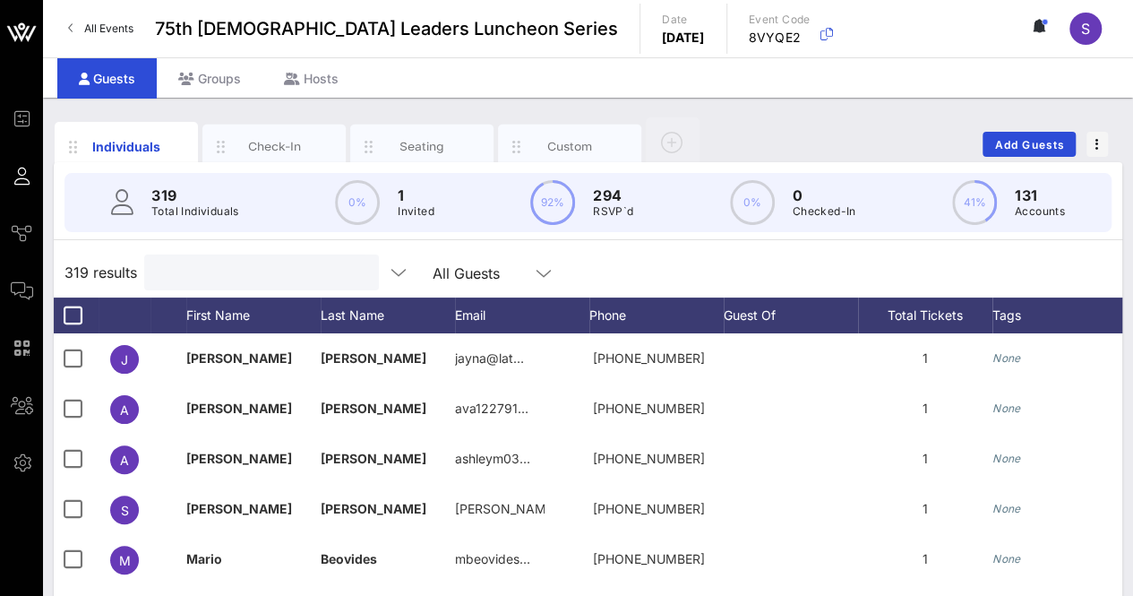
click at [229, 262] on input "text" at bounding box center [260, 272] width 210 height 23
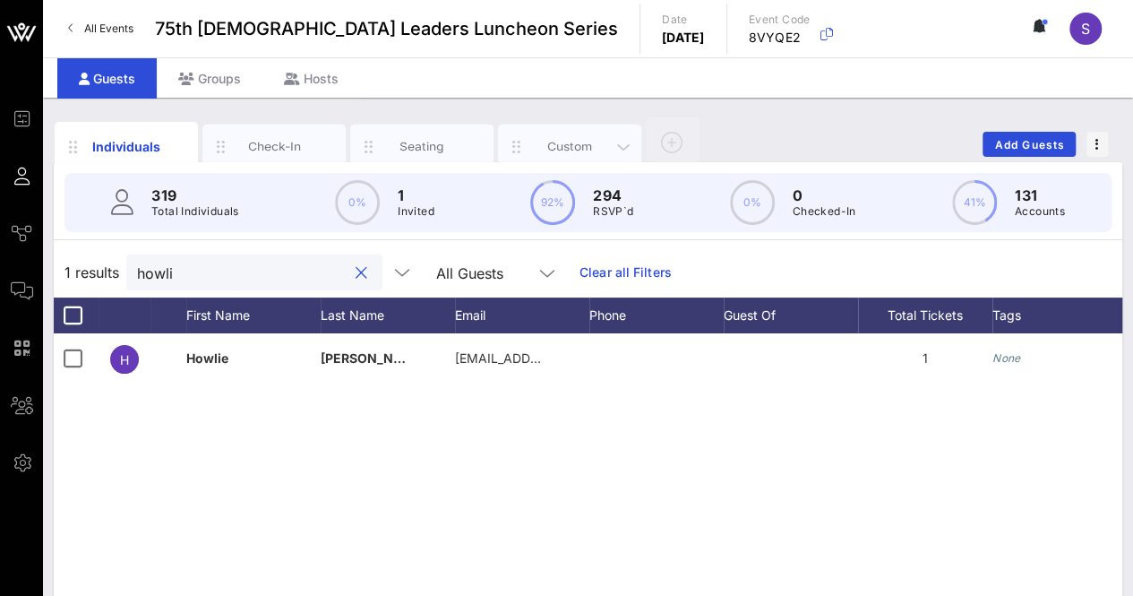
click at [588, 127] on div "Custom" at bounding box center [569, 146] width 143 height 45
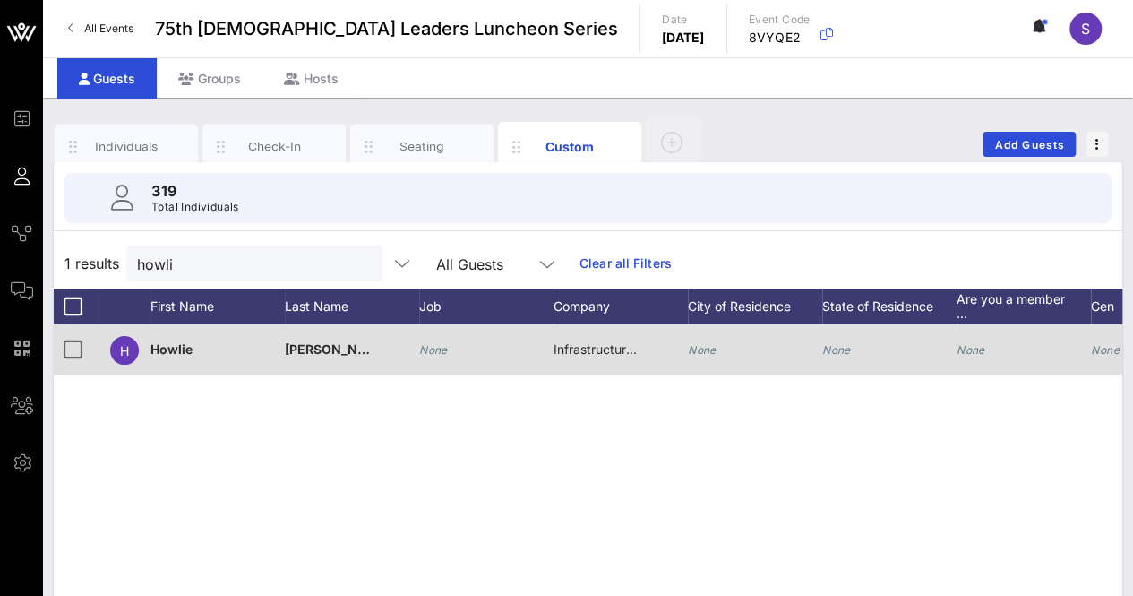
click at [604, 332] on div "Infrastructure Engineering" at bounding box center [598, 349] width 90 height 50
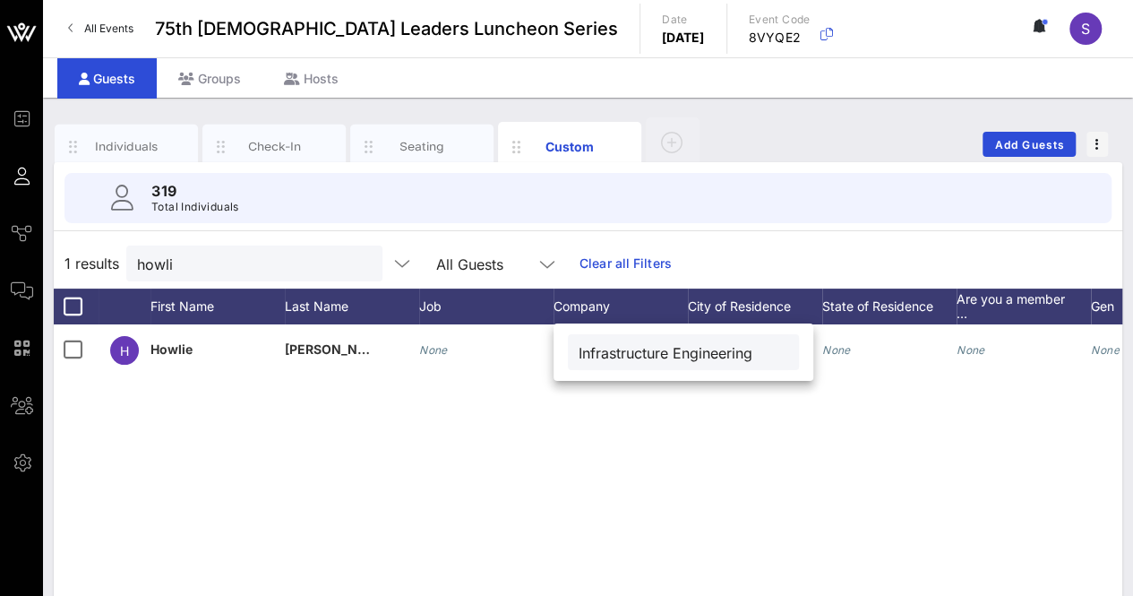
click at [667, 538] on div "H Howlie Davis None Infrastructure Engineering None None None None None None" at bounding box center [588, 592] width 1068 height 537
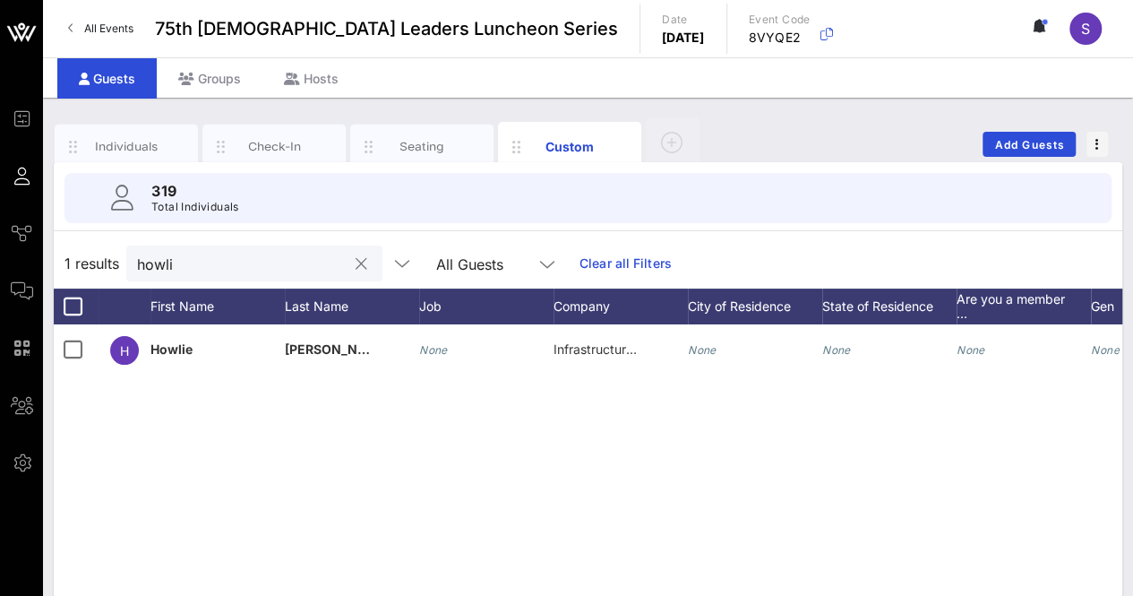
click at [235, 258] on input "howli" at bounding box center [242, 263] width 210 height 23
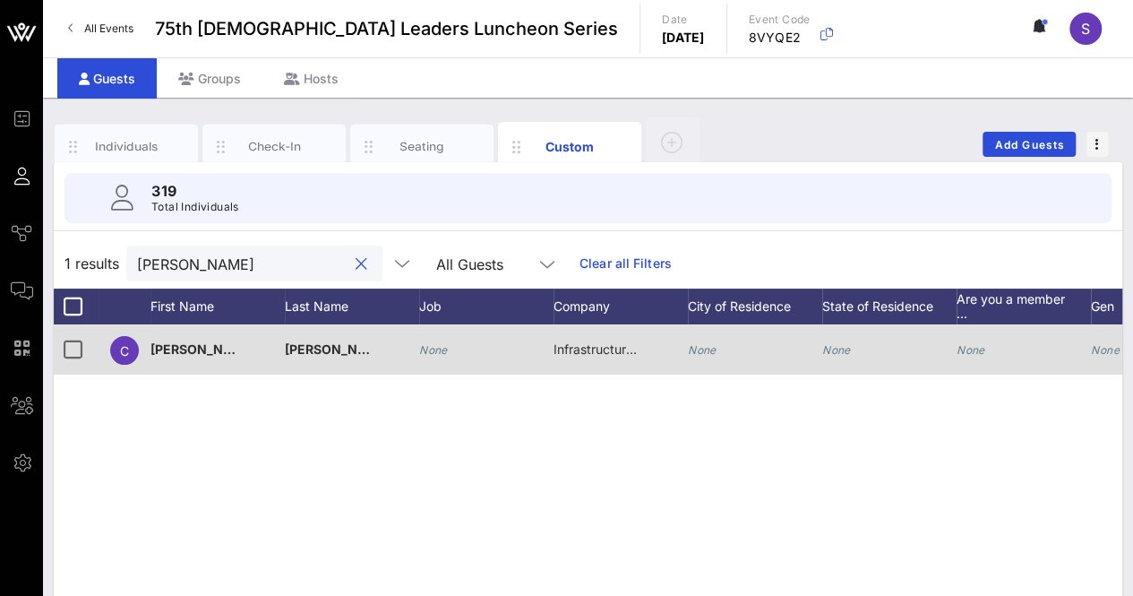
type input "corbin"
click at [599, 355] on span "Infrastructure Engineering" at bounding box center [629, 348] width 152 height 15
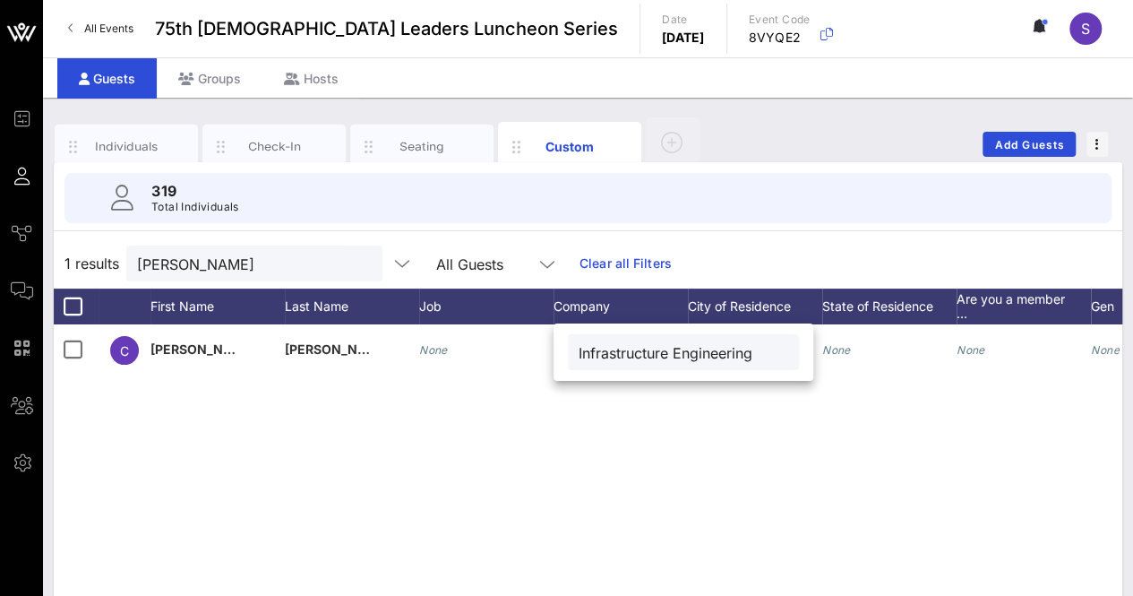
click at [643, 476] on div "C Corbin Doss None Infrastructure Engineering None None None None None None" at bounding box center [588, 592] width 1068 height 537
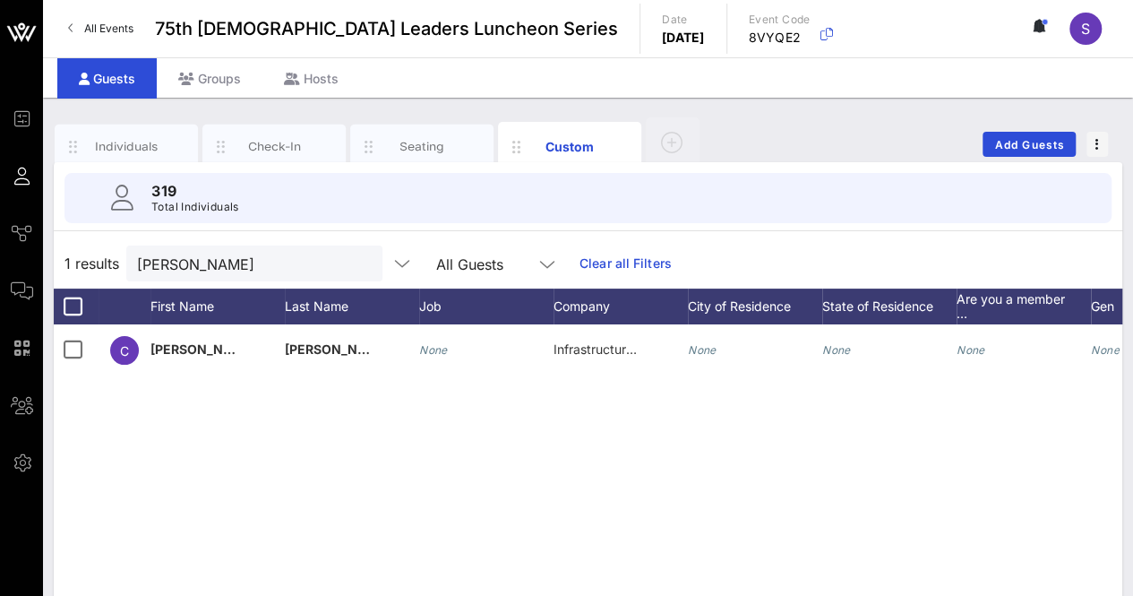
click at [356, 261] on button "clear icon" at bounding box center [362, 264] width 12 height 18
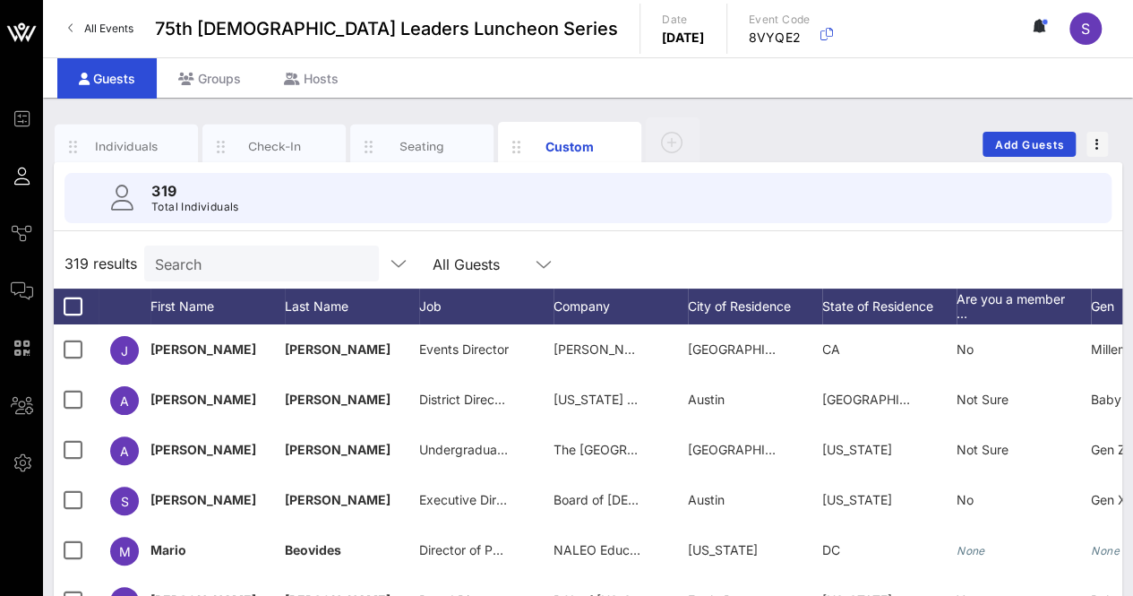
click at [658, 241] on div "319 results Search All Guests" at bounding box center [588, 263] width 1068 height 50
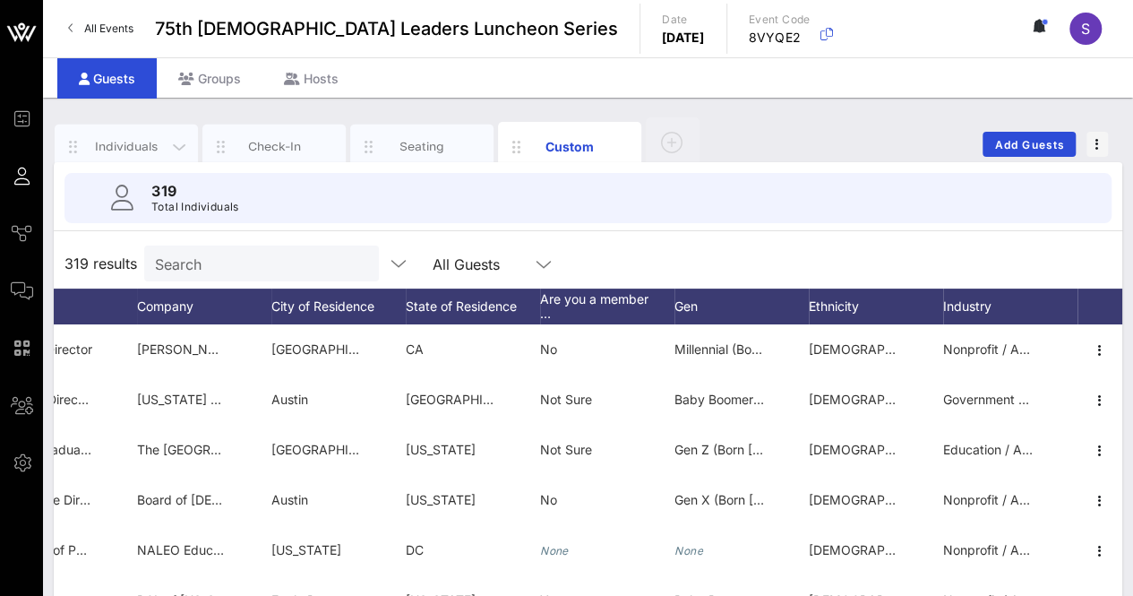
click at [107, 132] on div "Individuals" at bounding box center [126, 146] width 143 height 45
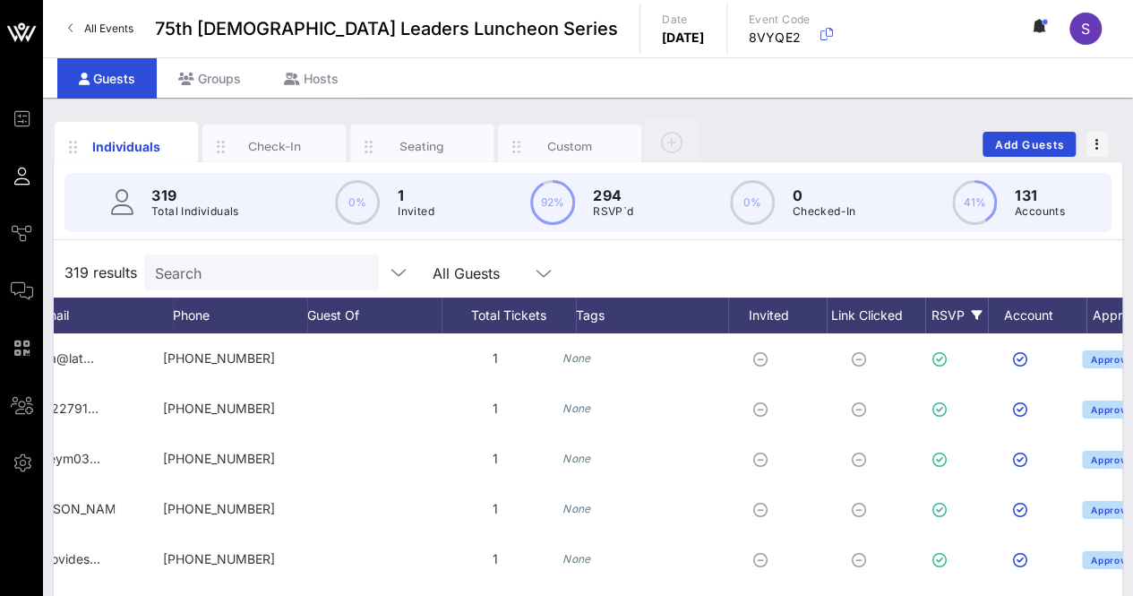
click at [944, 309] on div "RSVP" at bounding box center [956, 315] width 63 height 36
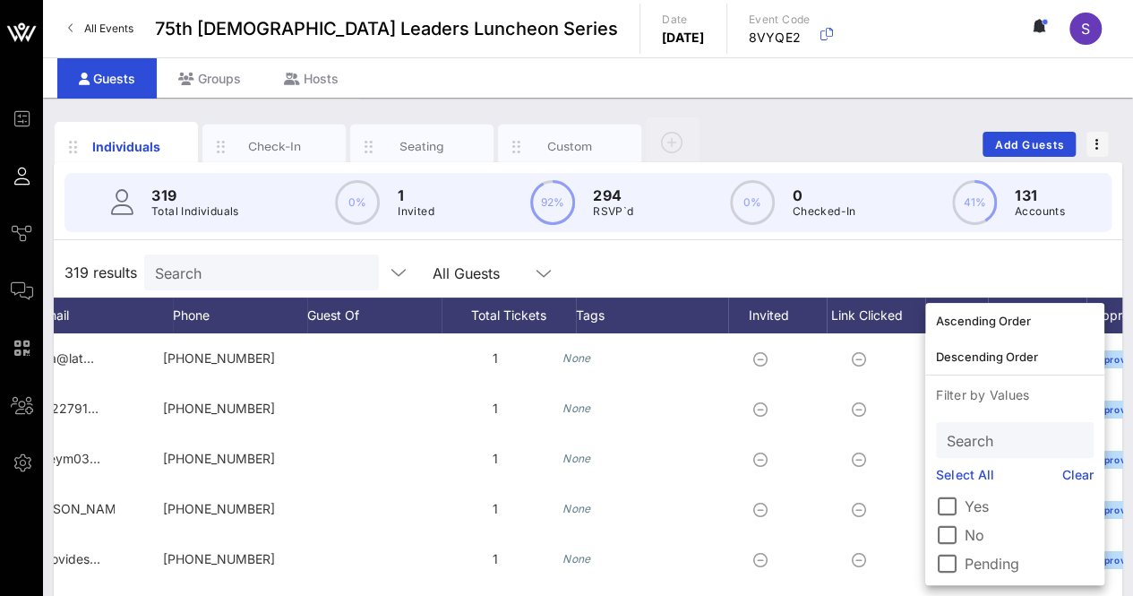
click at [1012, 562] on label "Pending" at bounding box center [1029, 563] width 129 height 18
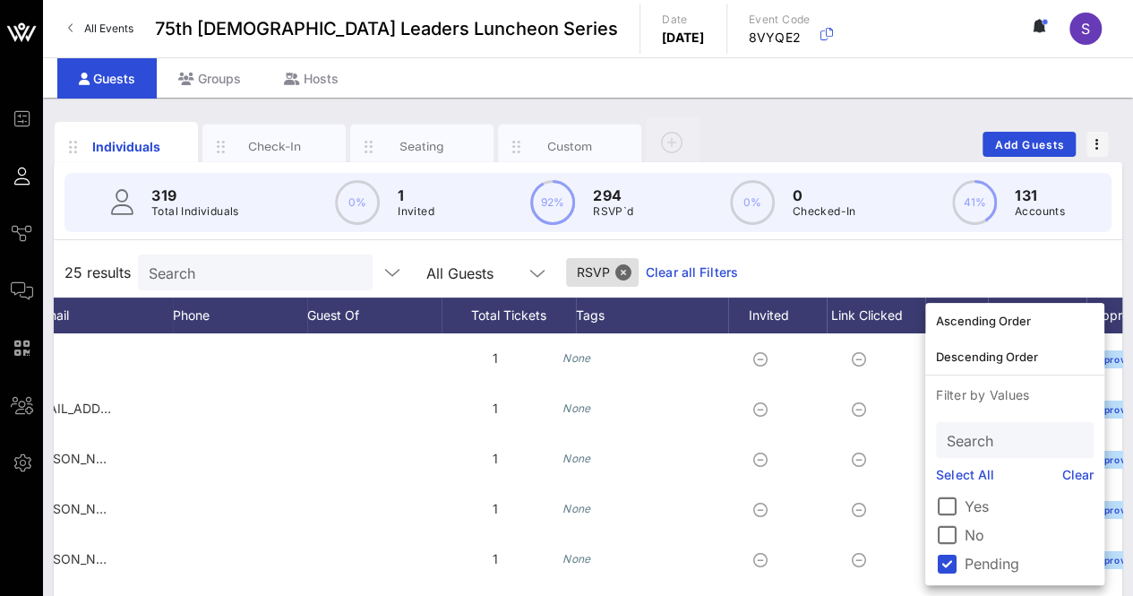
click at [1025, 273] on div "25 results Search All Guests RSVP Clear all Filters" at bounding box center [588, 272] width 1068 height 50
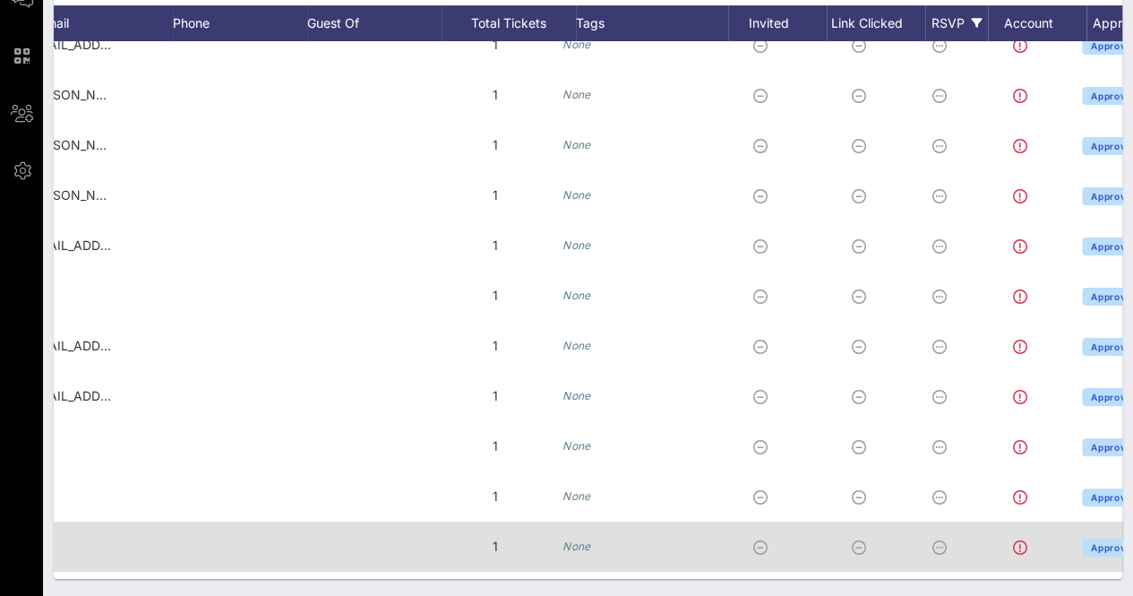
scroll to position [0, 430]
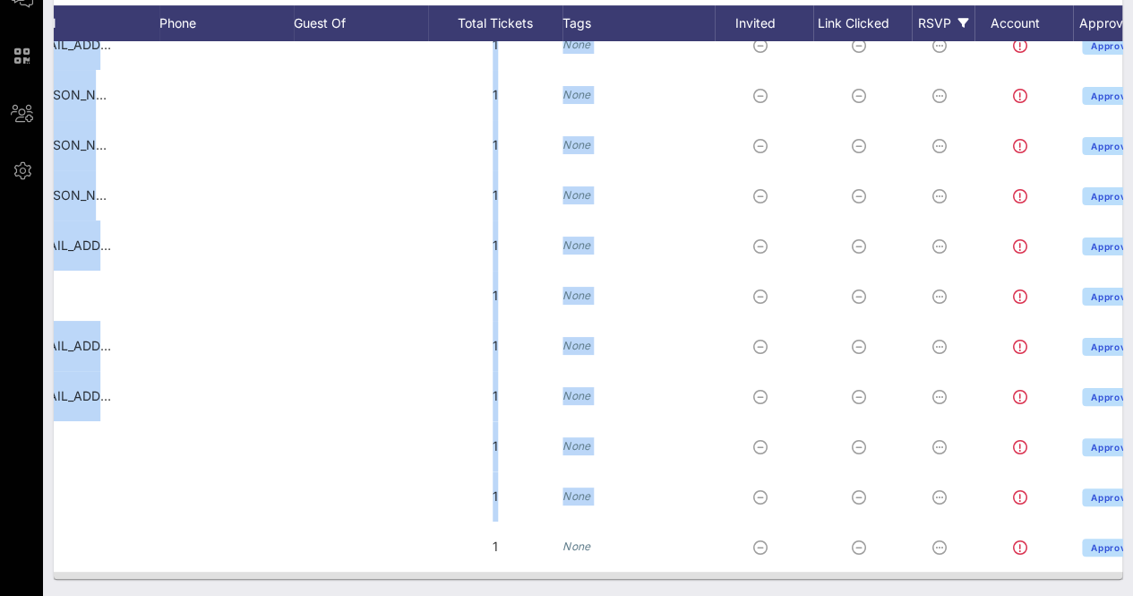
drag, startPoint x: 917, startPoint y: 578, endPoint x: 473, endPoint y: 554, distance: 444.8
click at [473, 554] on div "Individuals Check-In Seating Custom Add Guests 319 Total Individuals 0% 1 Invit…" at bounding box center [588, 201] width 1090 height 791
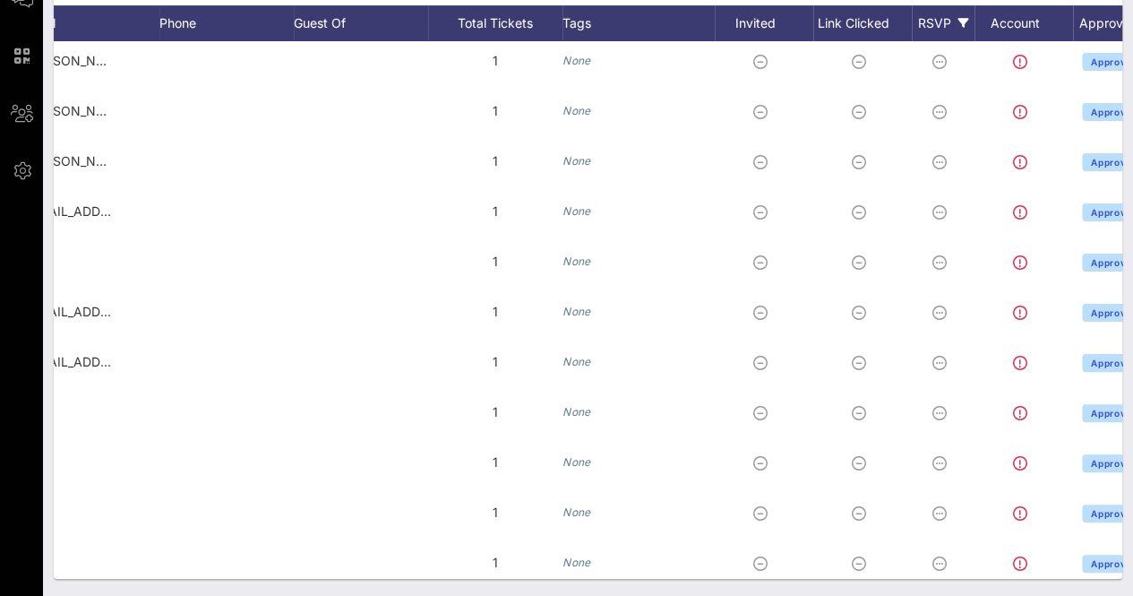
click at [930, 593] on div "Individuals Check-In Seating Custom Add Guests 319 Total Individuals 0% 1 Invit…" at bounding box center [588, 201] width 1090 height 791
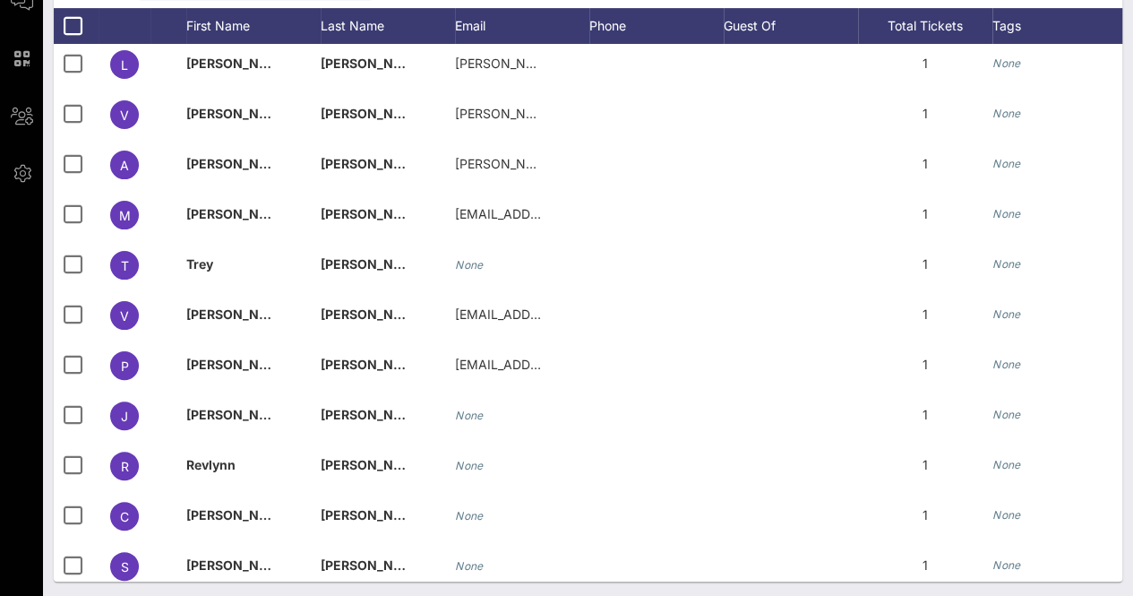
scroll to position [145, 0]
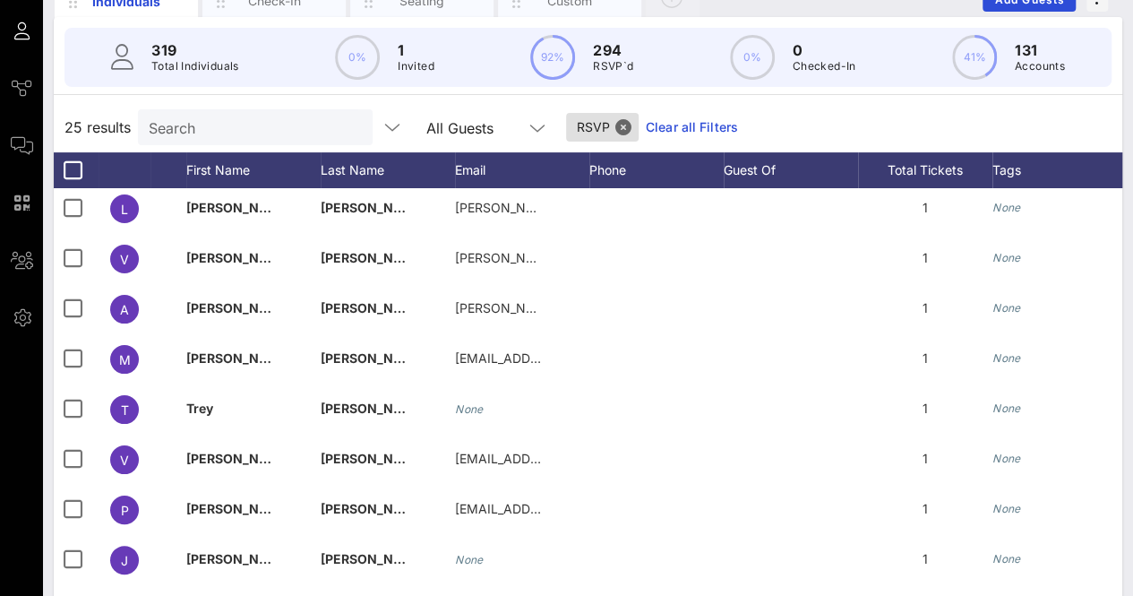
drag, startPoint x: 70, startPoint y: 173, endPoint x: 97, endPoint y: 172, distance: 26.9
click at [70, 172] on div at bounding box center [72, 170] width 30 height 30
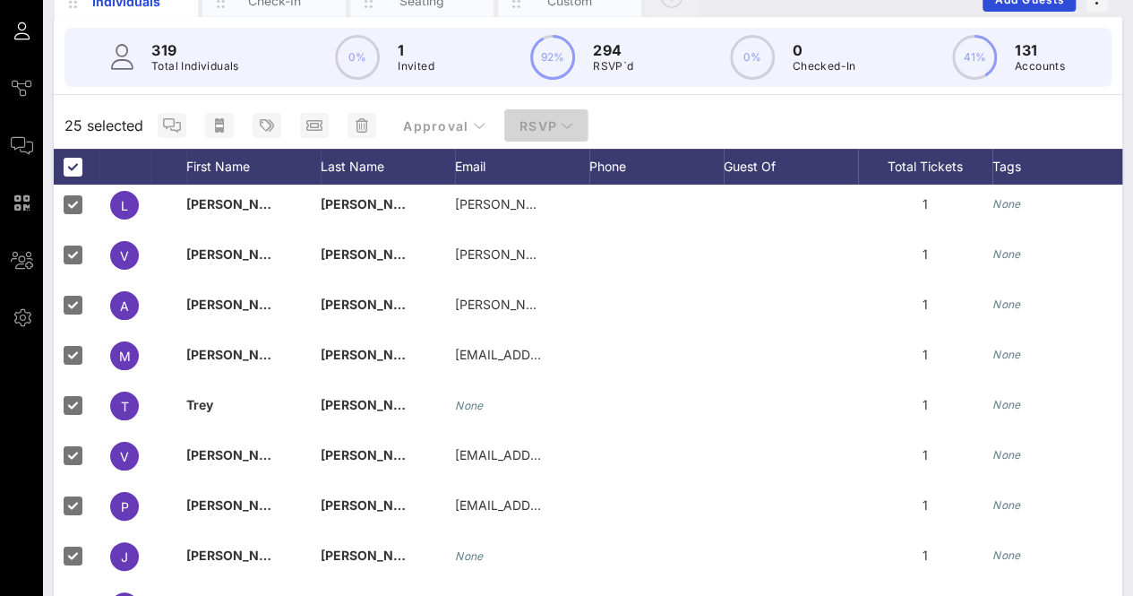
click at [545, 131] on span "RSVP" at bounding box center [547, 125] width 56 height 15
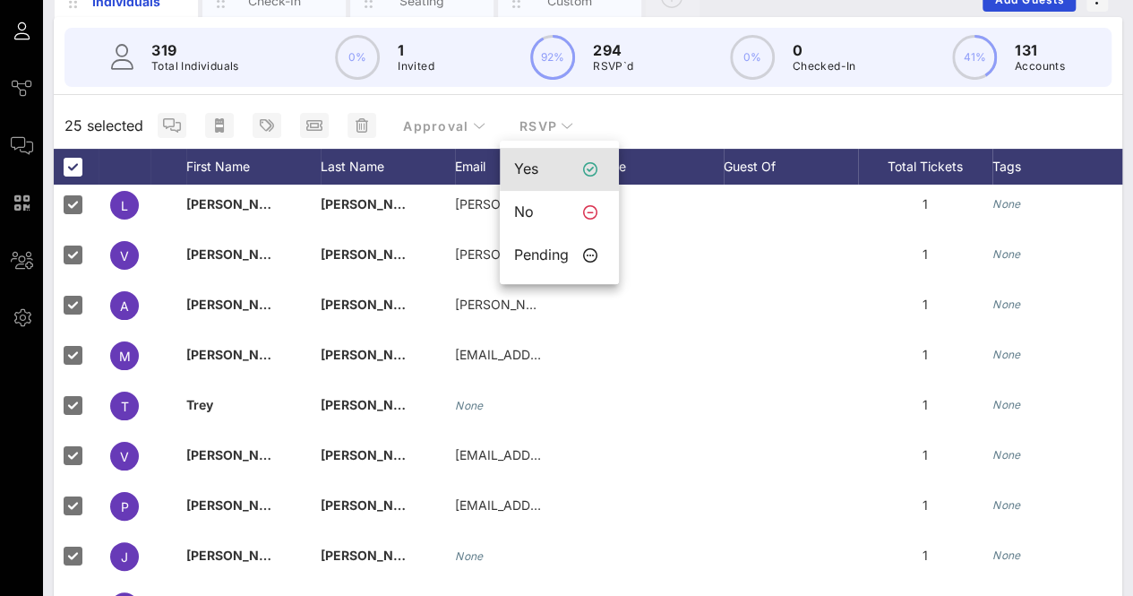
click at [558, 170] on div "Yes" at bounding box center [541, 168] width 55 height 17
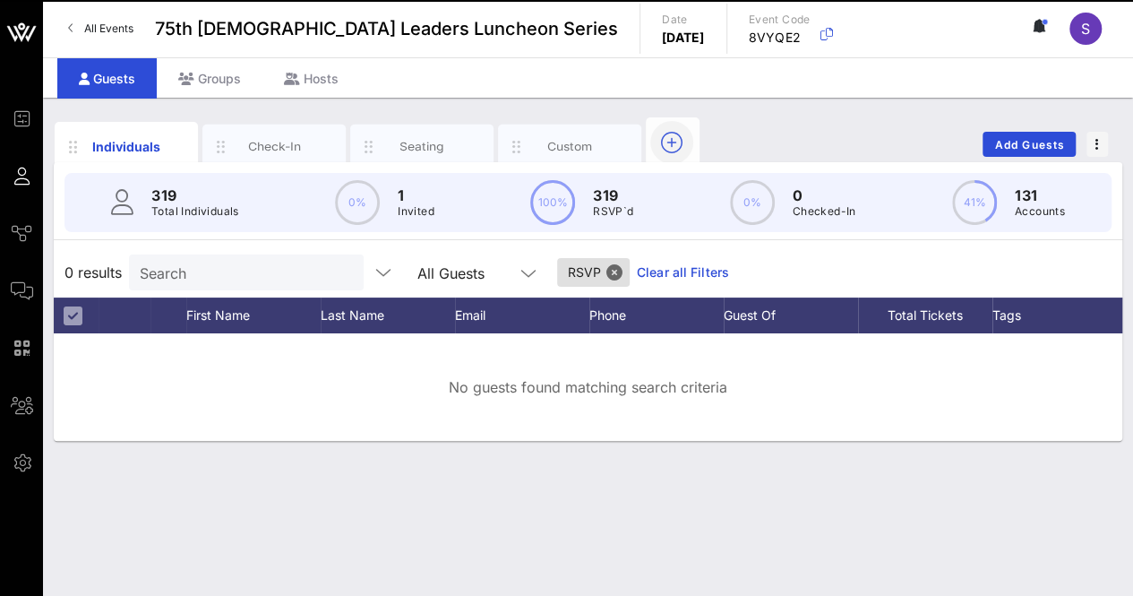
scroll to position [0, 0]
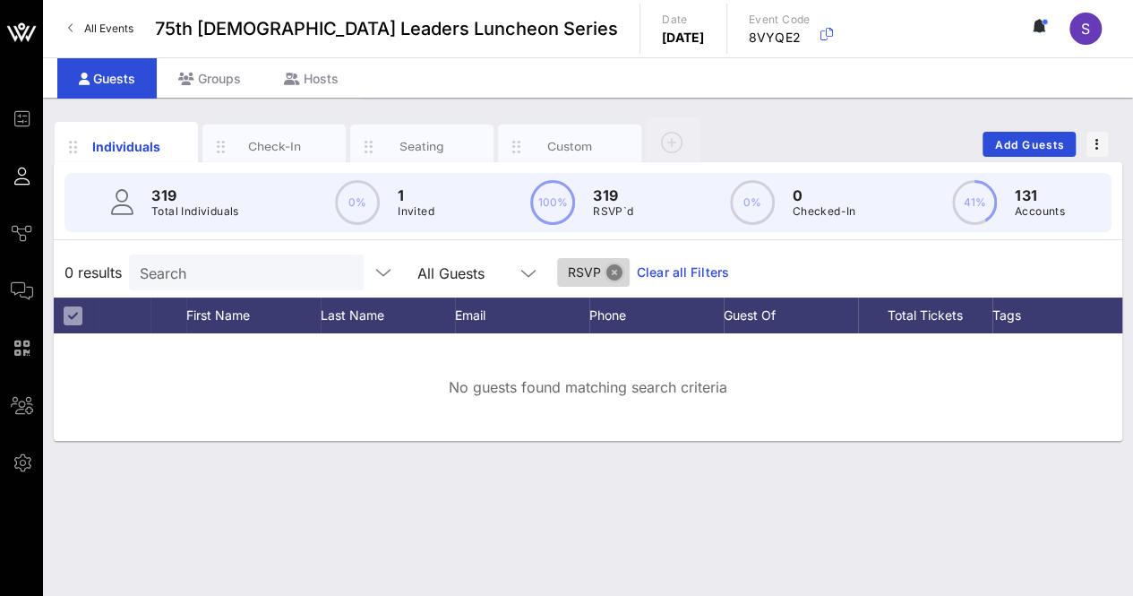
click at [606, 266] on button "Close" at bounding box center [614, 272] width 16 height 16
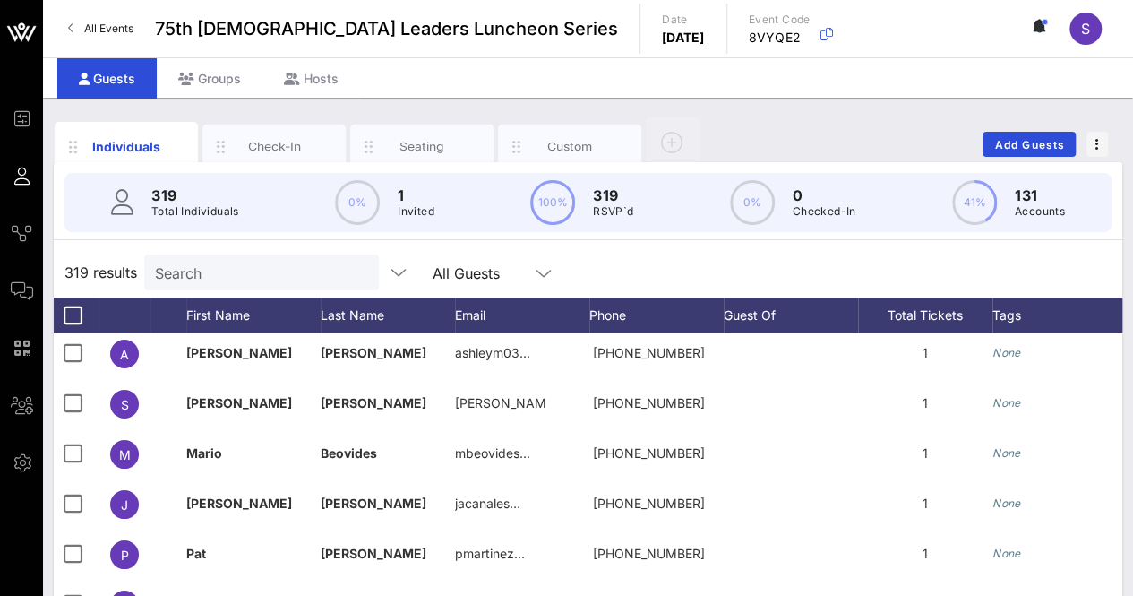
click at [740, 266] on div "319 results Search All Guests" at bounding box center [588, 272] width 1068 height 50
click at [534, 132] on div "Custom" at bounding box center [569, 146] width 143 height 45
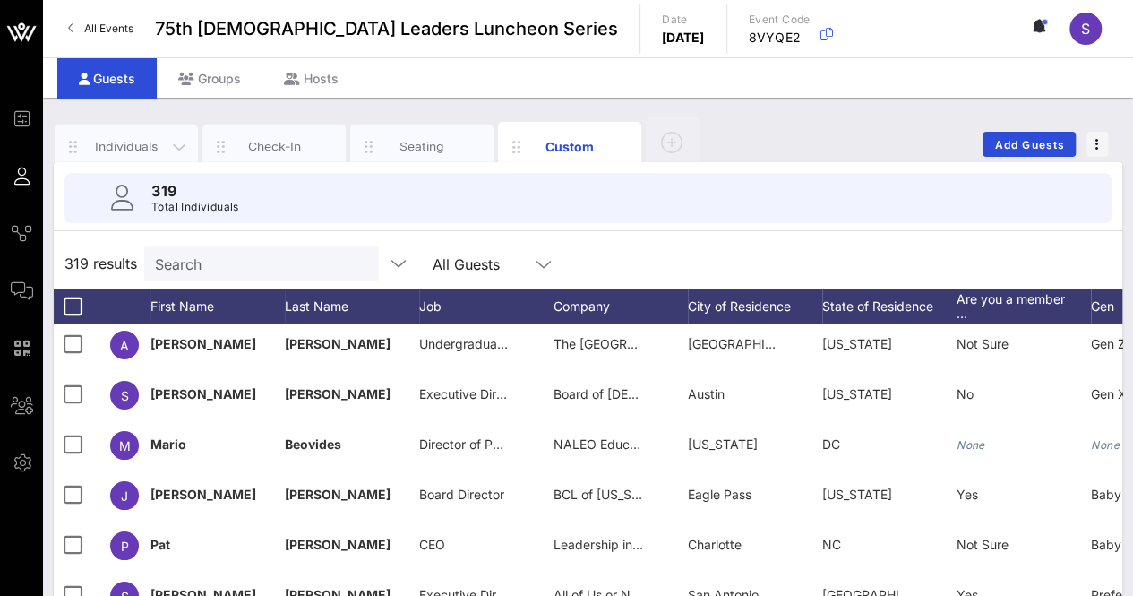
click at [119, 139] on div "Individuals" at bounding box center [127, 146] width 80 height 17
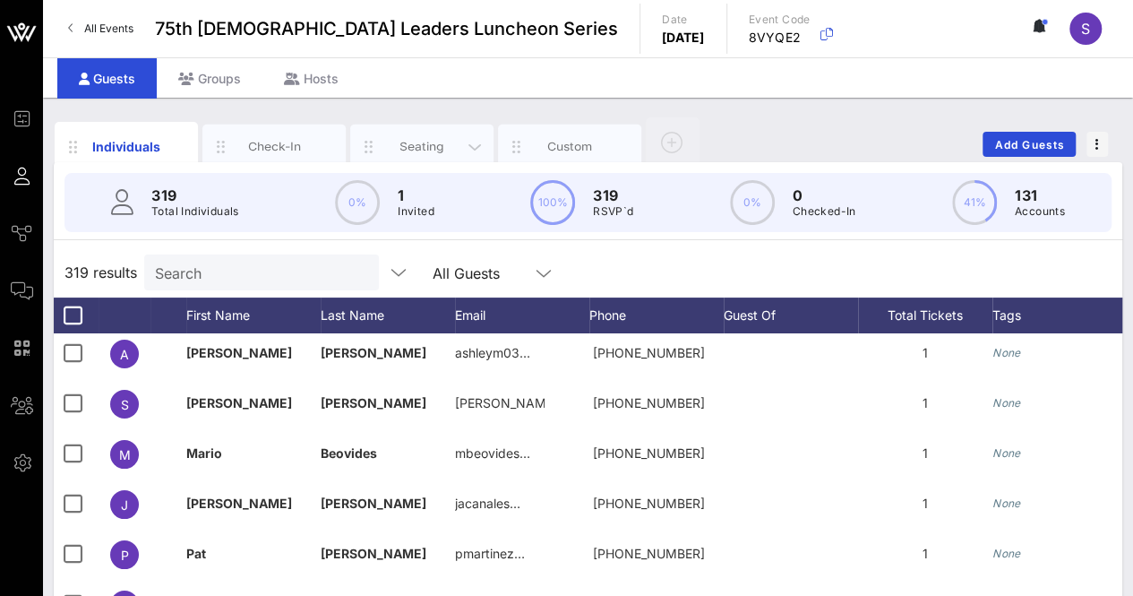
click at [410, 139] on div "Seating" at bounding box center [422, 146] width 80 height 17
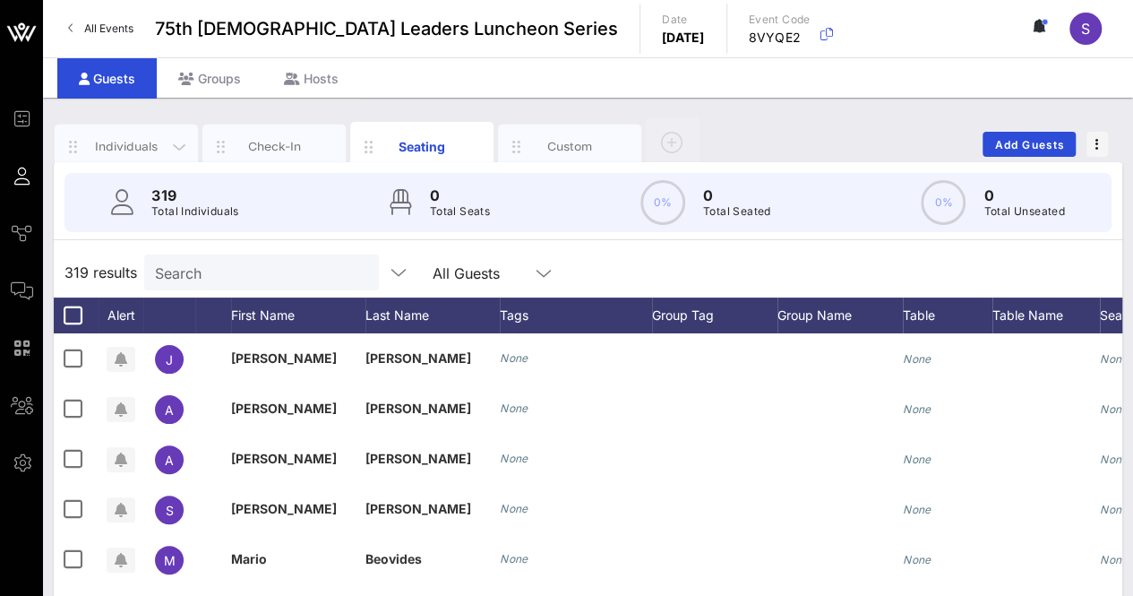
click at [129, 132] on div "Individuals" at bounding box center [126, 146] width 143 height 45
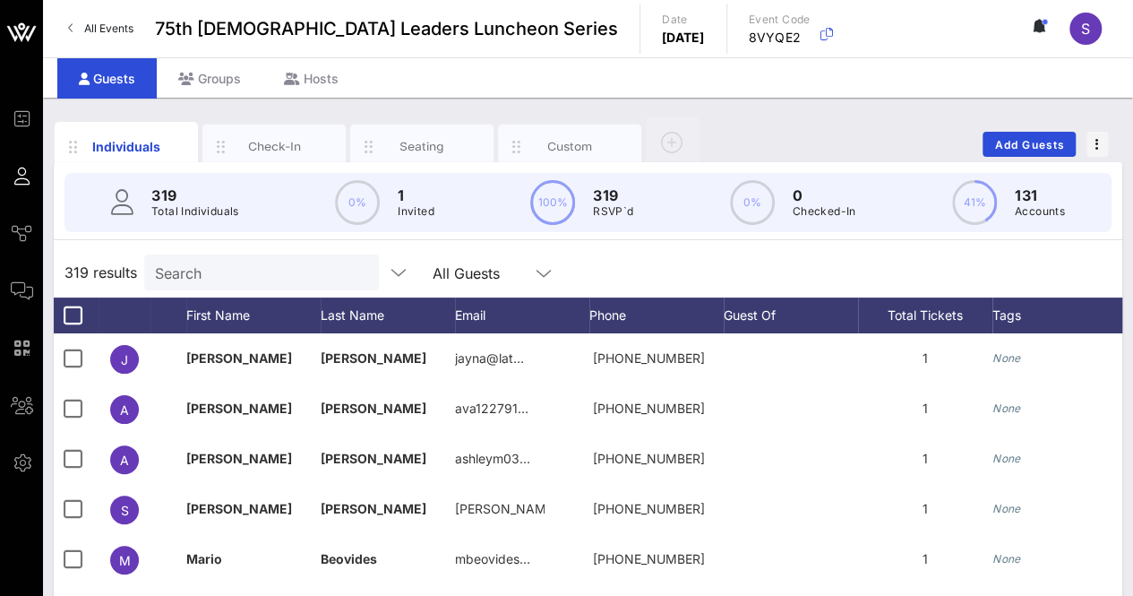
click at [858, 116] on div "Individuals Check-In Seating Custom Add Guests" at bounding box center [588, 144] width 1068 height 57
click at [258, 257] on div "Search" at bounding box center [260, 272] width 210 height 36
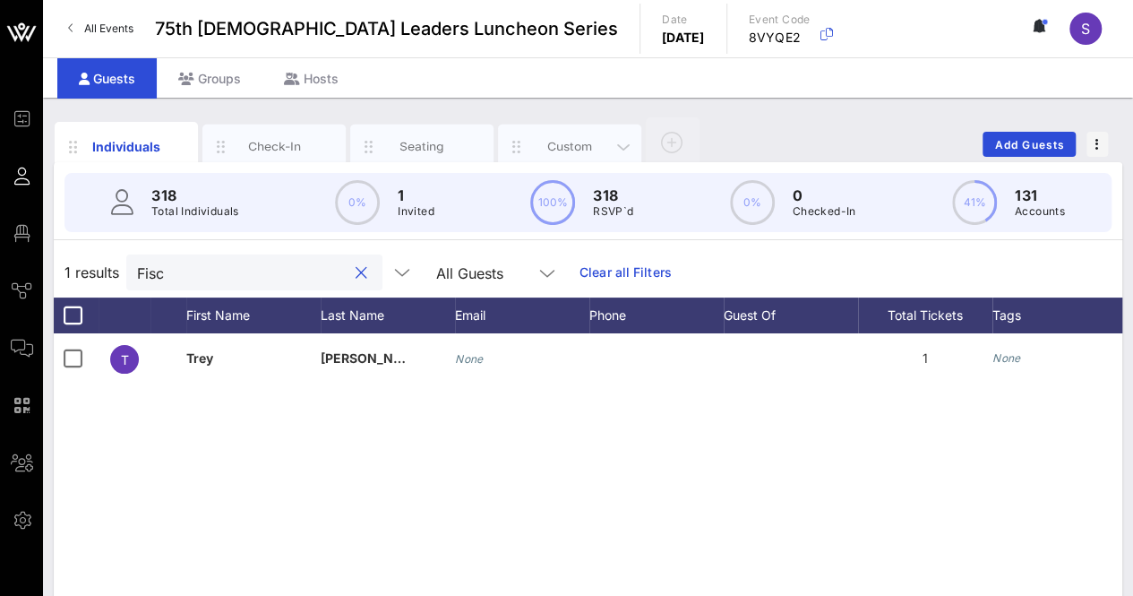
type input "Fisc"
click at [566, 132] on div "Custom" at bounding box center [569, 146] width 143 height 45
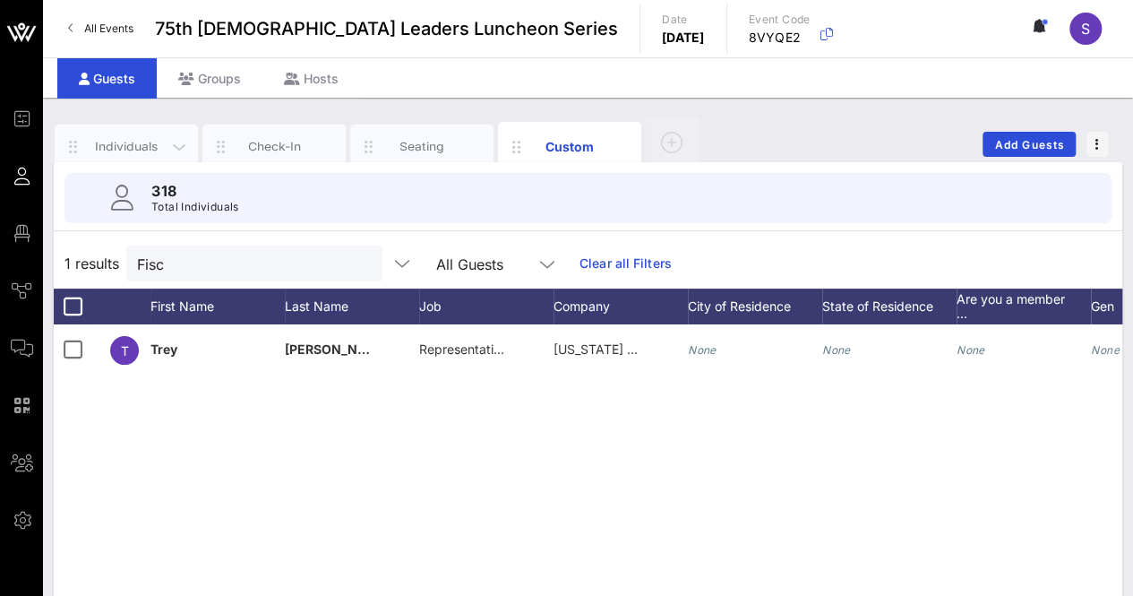
click at [123, 141] on div "Individuals" at bounding box center [127, 146] width 80 height 17
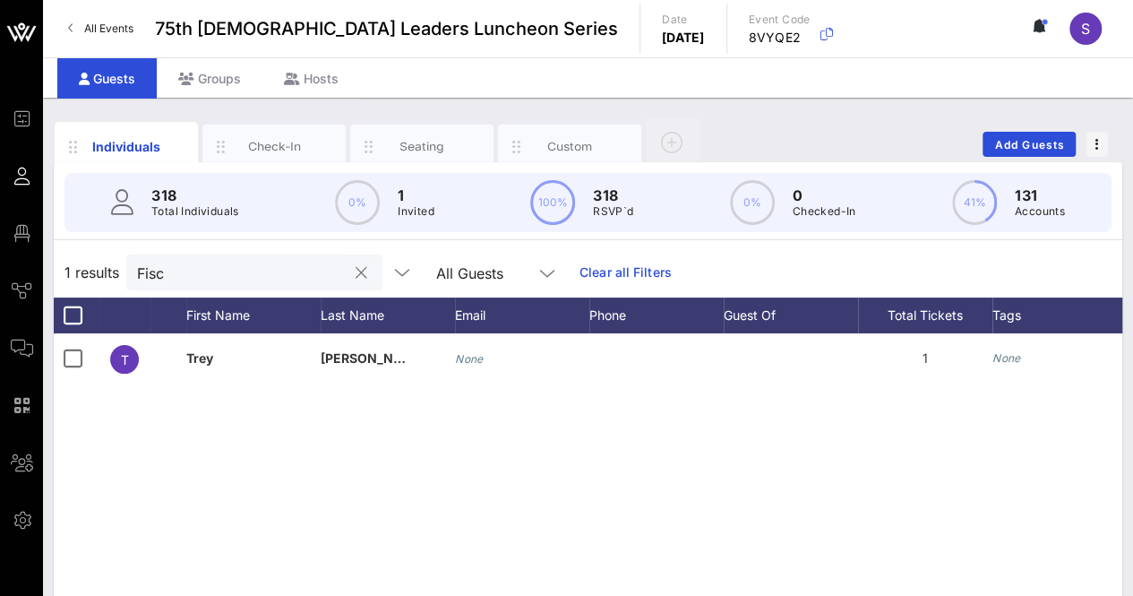
click at [356, 268] on button "clear icon" at bounding box center [362, 273] width 12 height 18
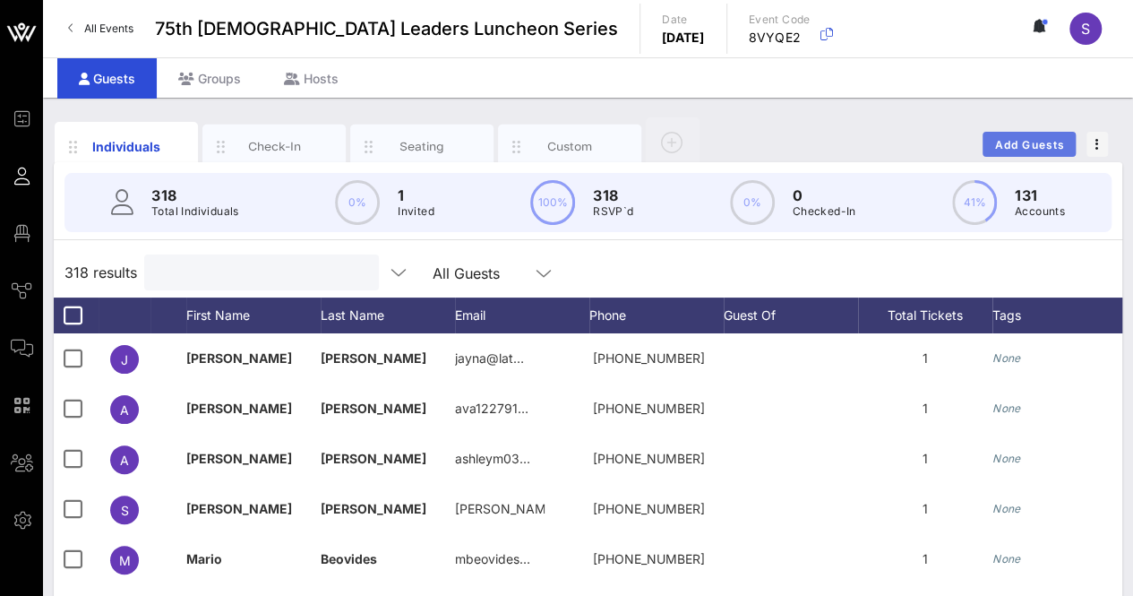
click at [1036, 148] on span "Add Guests" at bounding box center [1029, 144] width 71 height 13
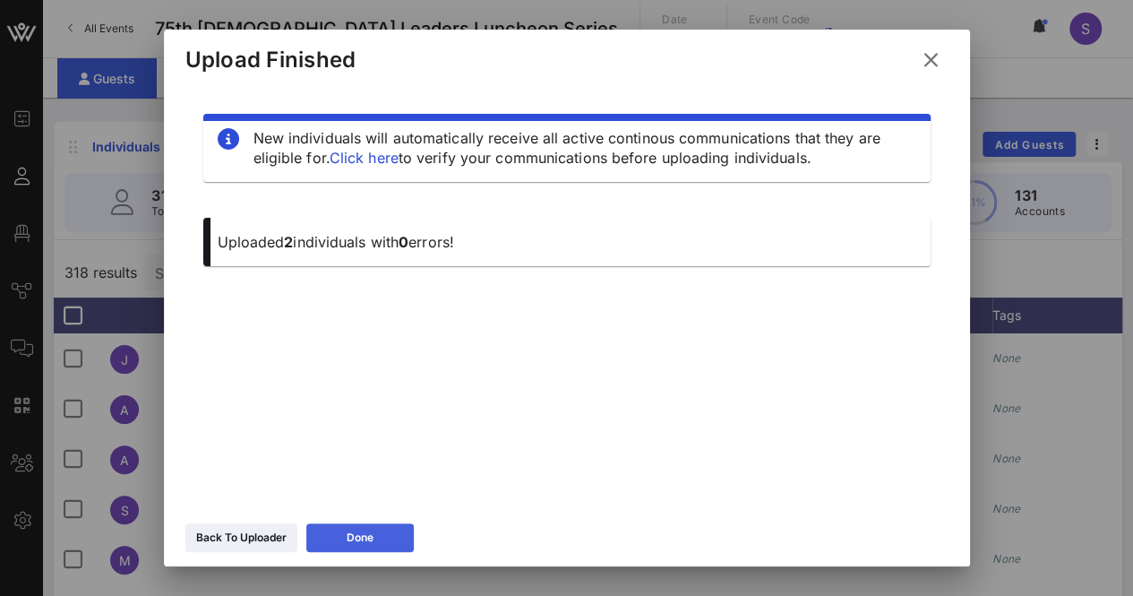
click at [385, 549] on button "Done" at bounding box center [359, 537] width 107 height 29
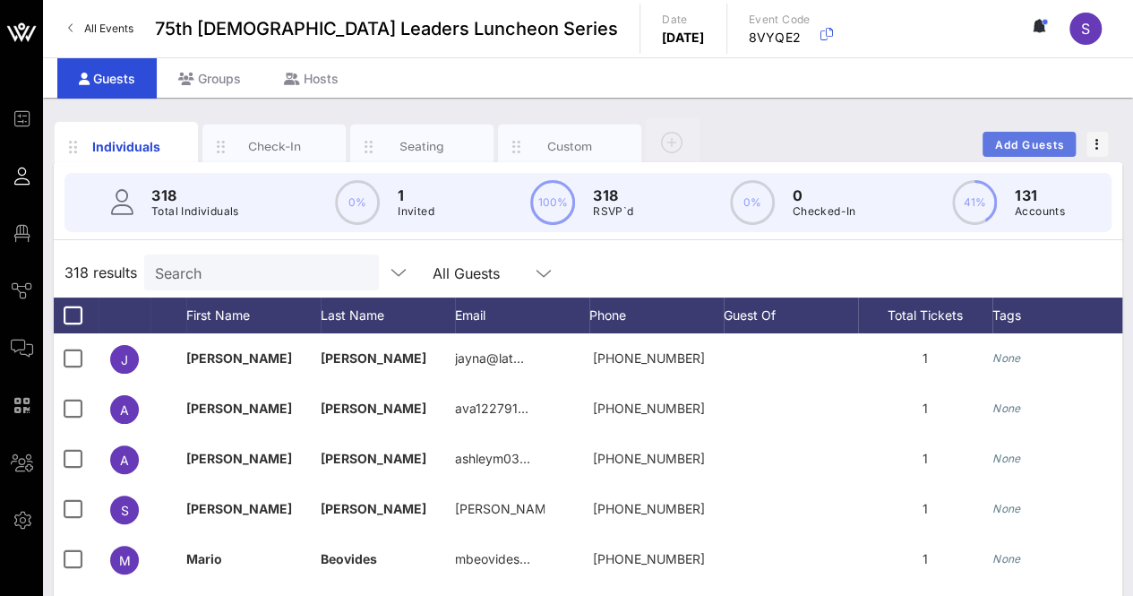
click at [1006, 147] on span "Add Guests" at bounding box center [1029, 144] width 71 height 13
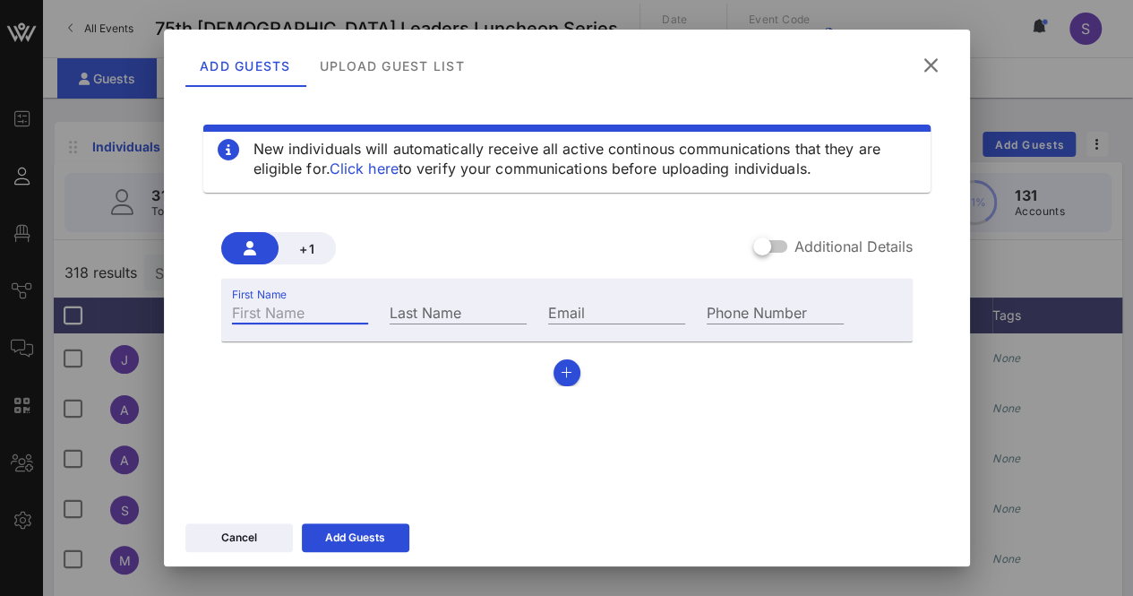
click at [313, 311] on input "First Name" at bounding box center [300, 311] width 137 height 23
type input "[PERSON_NAME]"
click at [441, 296] on div "Last Name" at bounding box center [458, 310] width 159 height 48
click at [498, 310] on input "Last Name" at bounding box center [458, 311] width 137 height 23
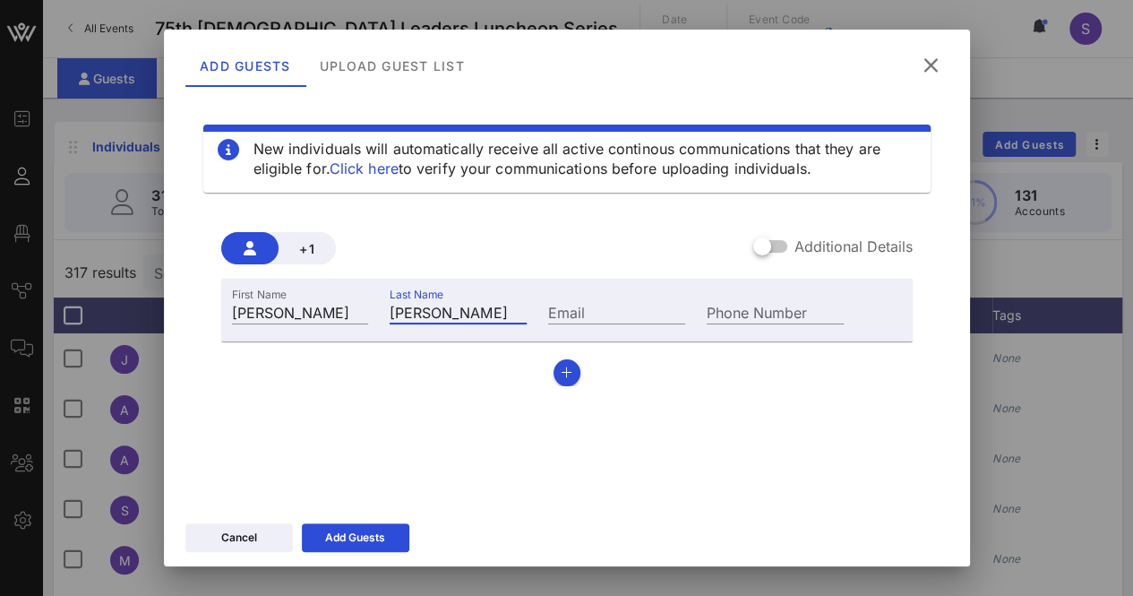
type input "[PERSON_NAME]"
click at [390, 536] on button "Add Guests" at bounding box center [355, 537] width 107 height 29
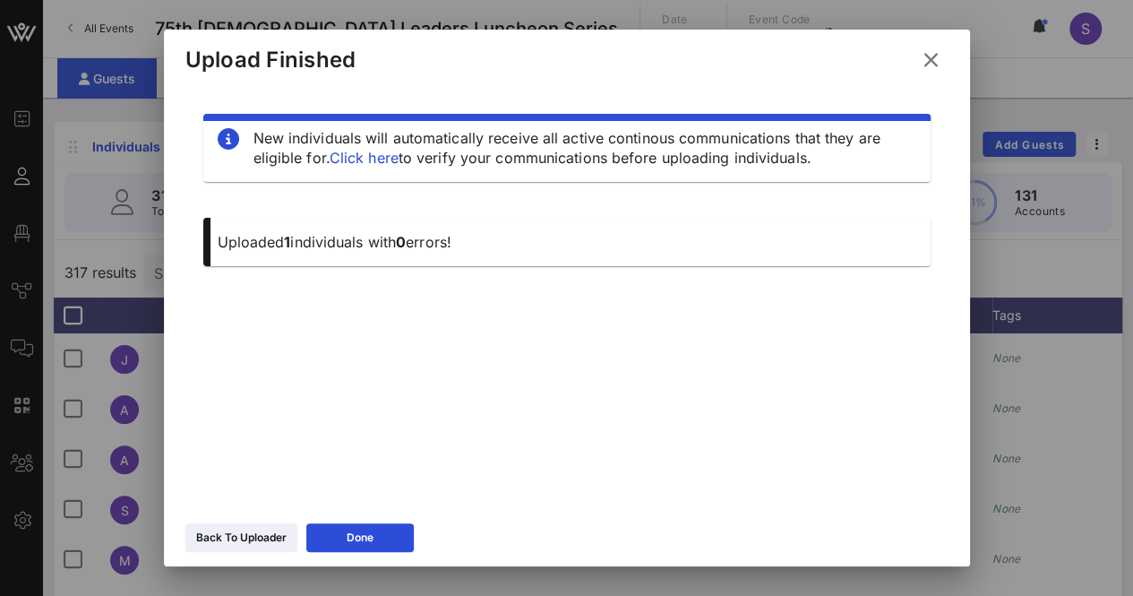
click at [939, 56] on icon at bounding box center [931, 59] width 24 height 21
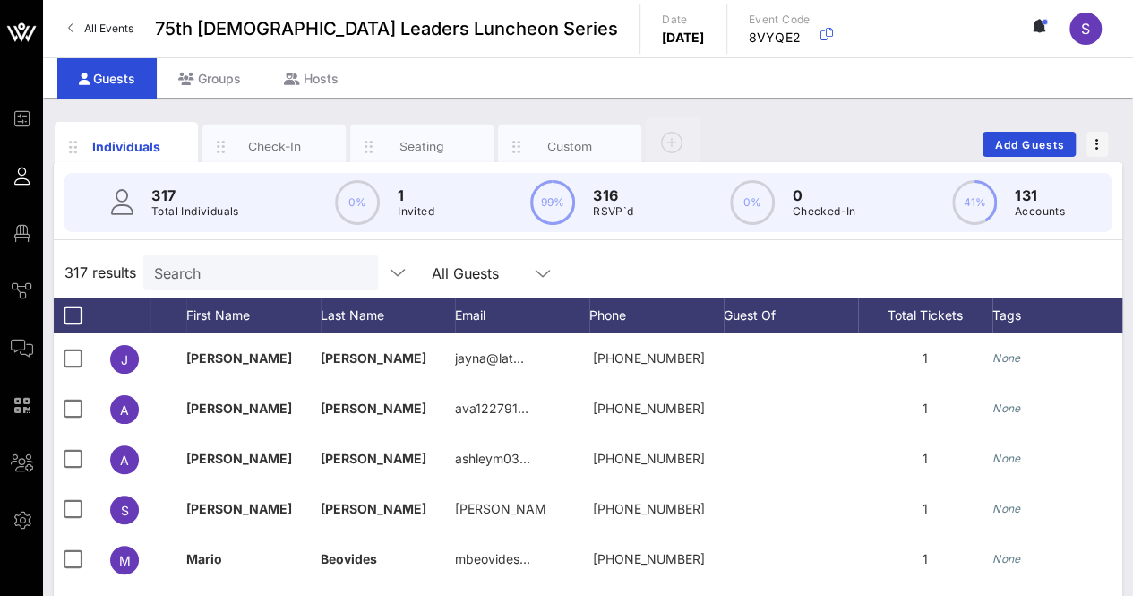
click at [270, 291] on div "317 results Search All Guests" at bounding box center [588, 272] width 1068 height 50
click at [279, 268] on input "text" at bounding box center [259, 272] width 210 height 23
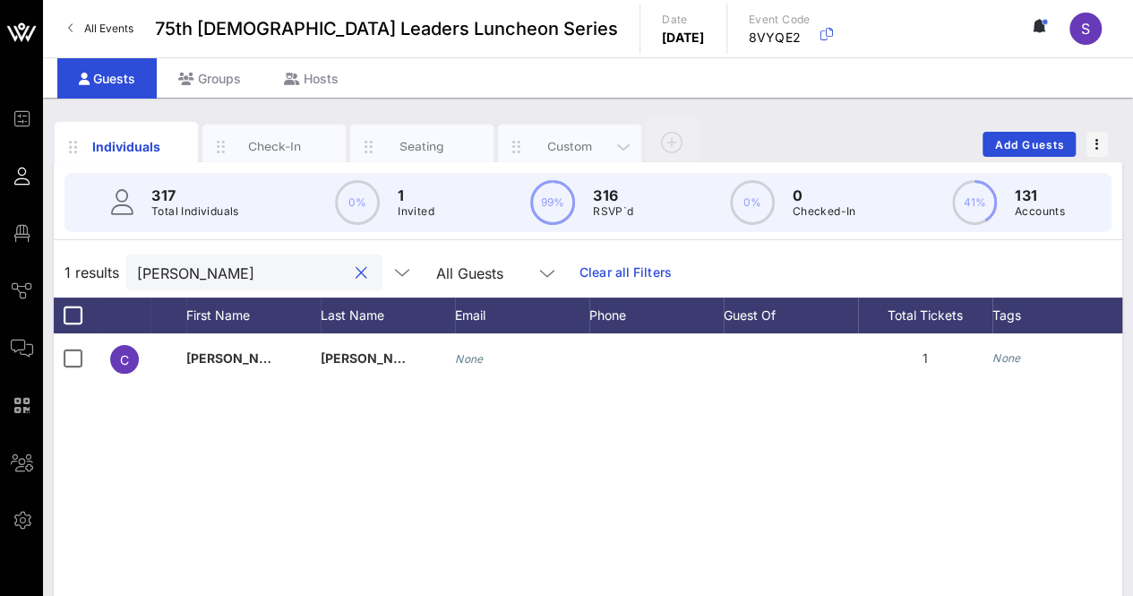
type input "salinas"
drag, startPoint x: 587, startPoint y: 124, endPoint x: 580, endPoint y: 136, distance: 13.7
click at [581, 136] on div "Custom" at bounding box center [569, 146] width 143 height 45
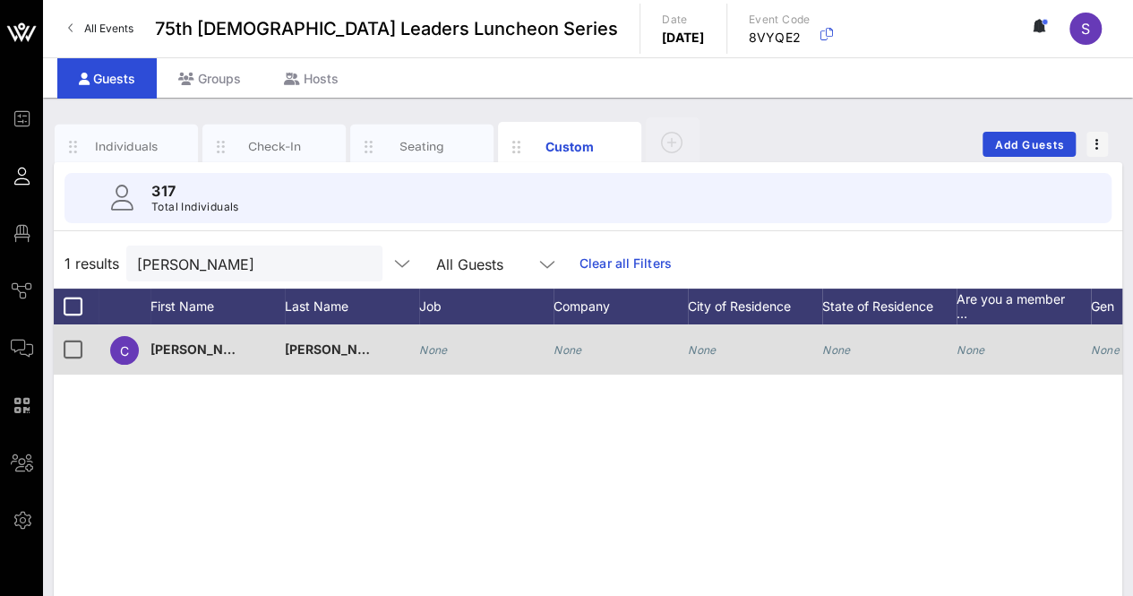
click at [468, 351] on div "None" at bounding box center [486, 359] width 134 height 71
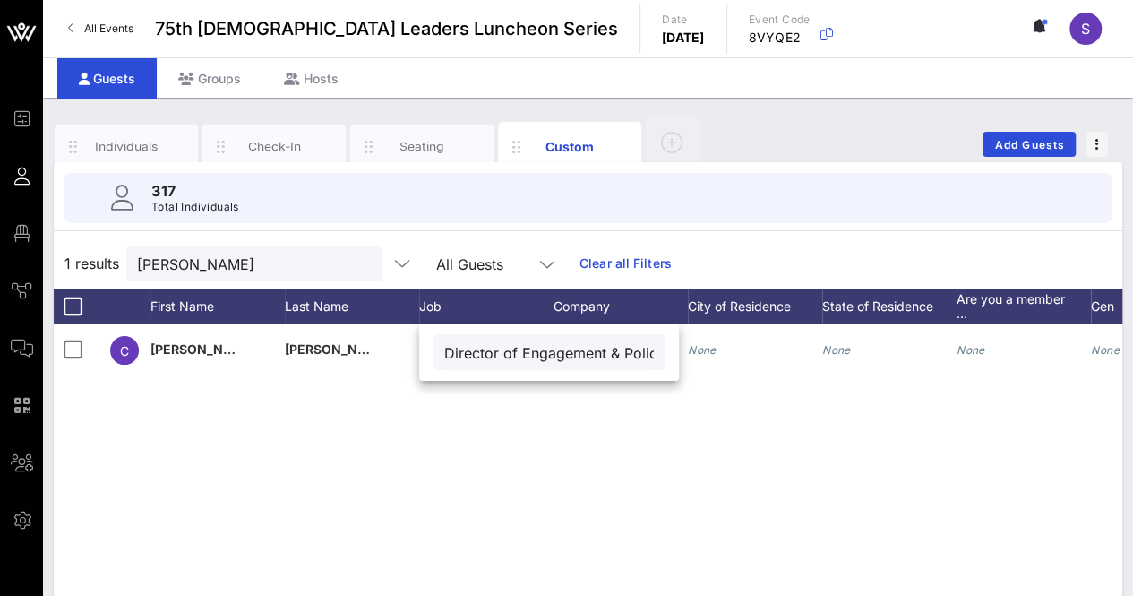
scroll to position [0, 30]
type input "Director of Engagement & Policy"
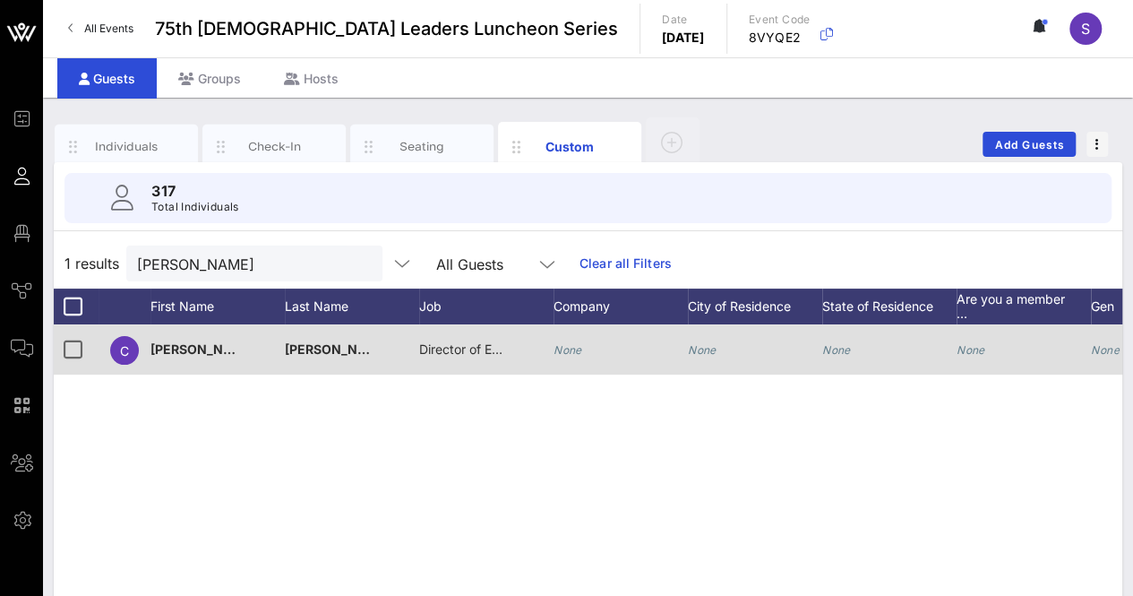
click at [579, 343] on icon "None" at bounding box center [567, 349] width 29 height 13
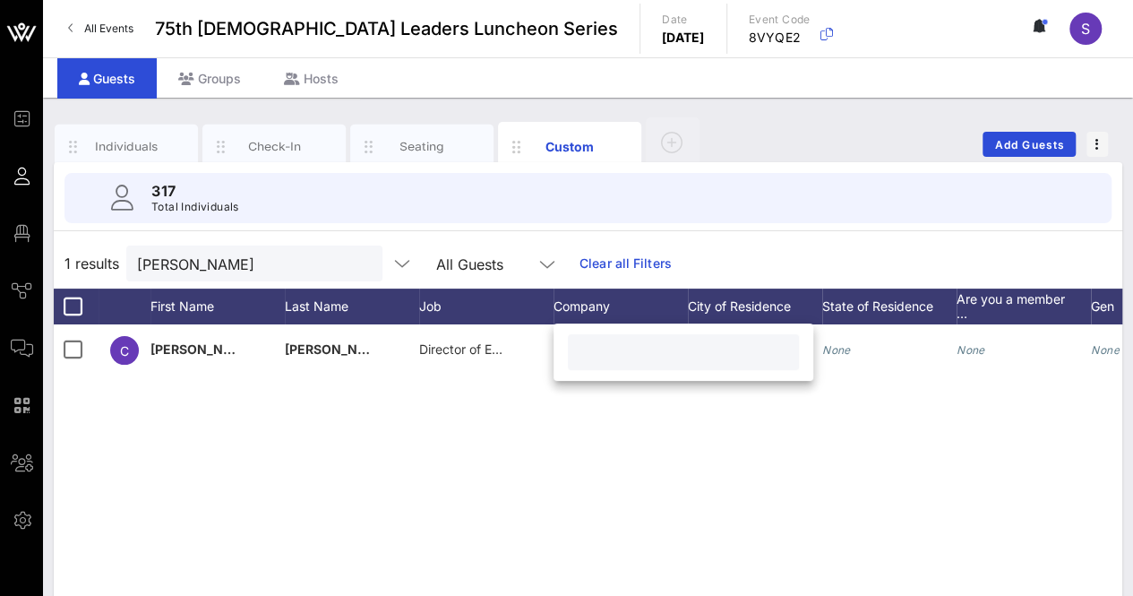
paste input "Office of Rep. Trey Martinez Fischer"
type input "Office of Rep. Trey Martinez Fischer"
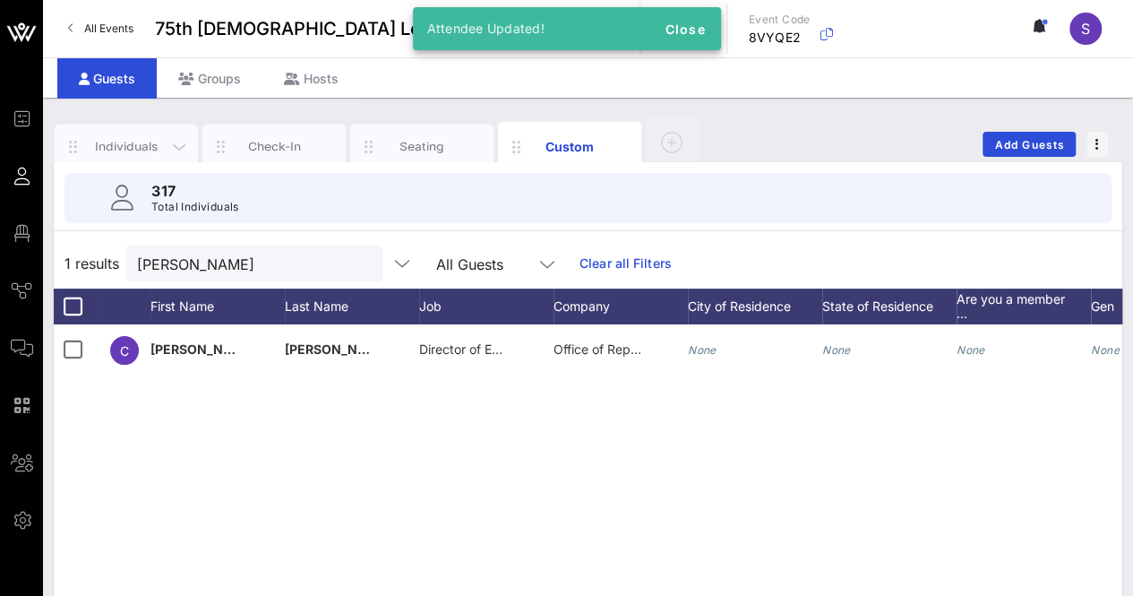
click at [132, 138] on div "Individuals" at bounding box center [127, 146] width 80 height 17
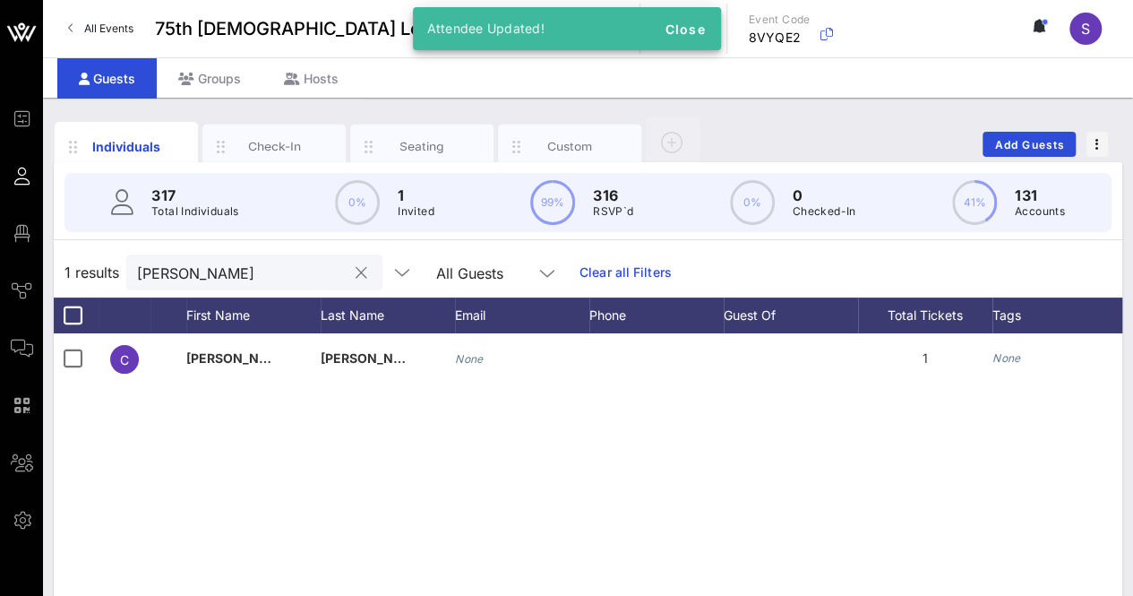
click at [356, 272] on button "clear icon" at bounding box center [362, 273] width 12 height 18
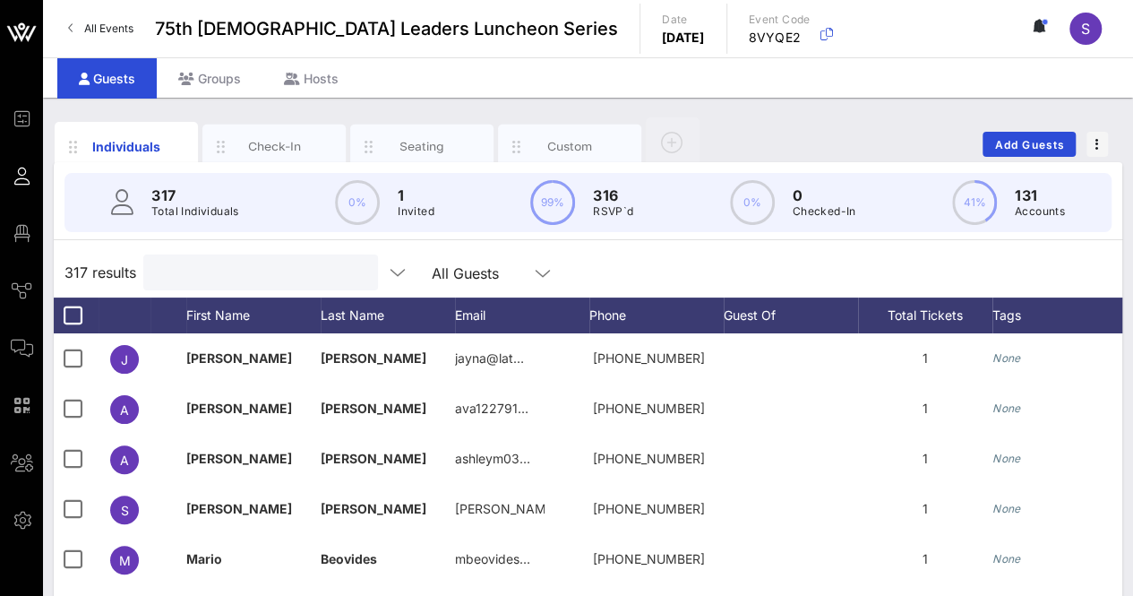
click at [666, 263] on div "317 results All Guests" at bounding box center [588, 272] width 1068 height 50
click at [238, 268] on input "Search" at bounding box center [259, 272] width 210 height 23
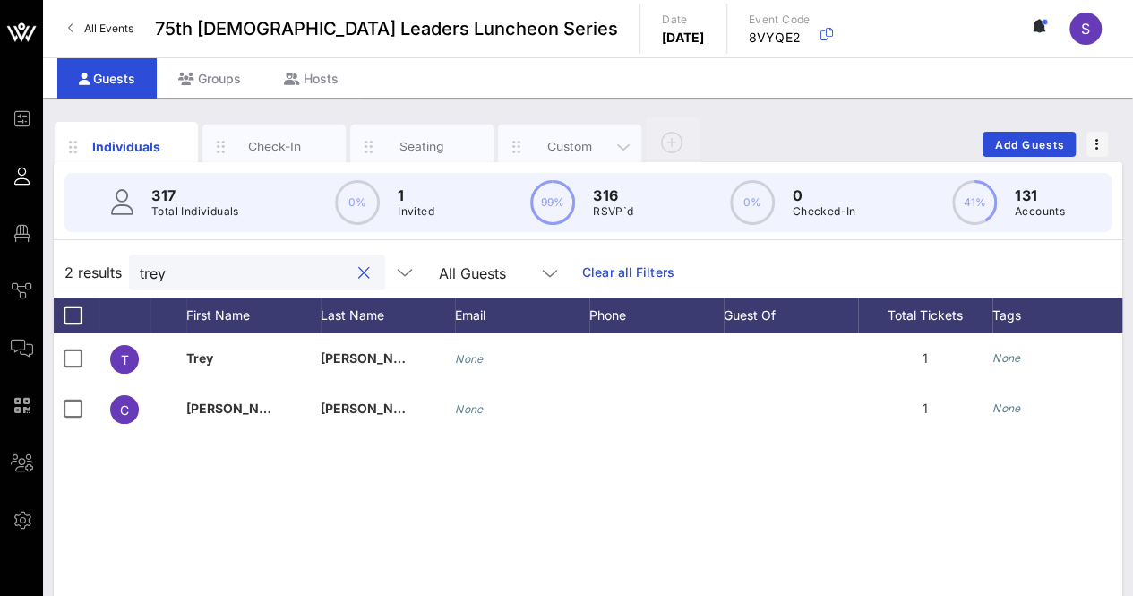
type input "trey"
click at [573, 154] on div "Custom" at bounding box center [569, 146] width 143 height 45
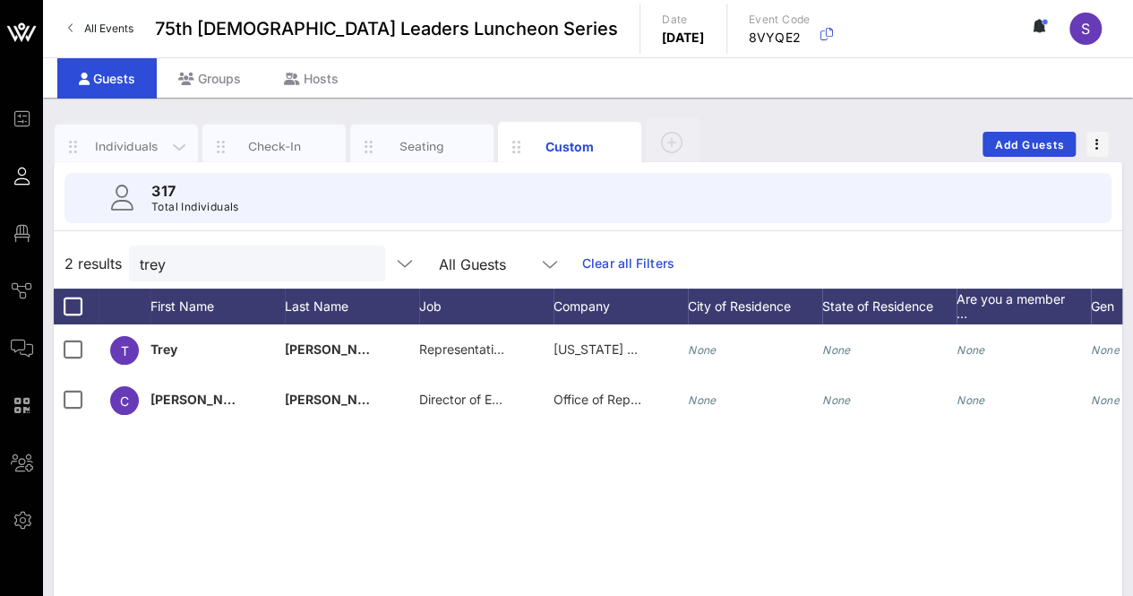
click at [129, 146] on div "Individuals" at bounding box center [127, 146] width 80 height 17
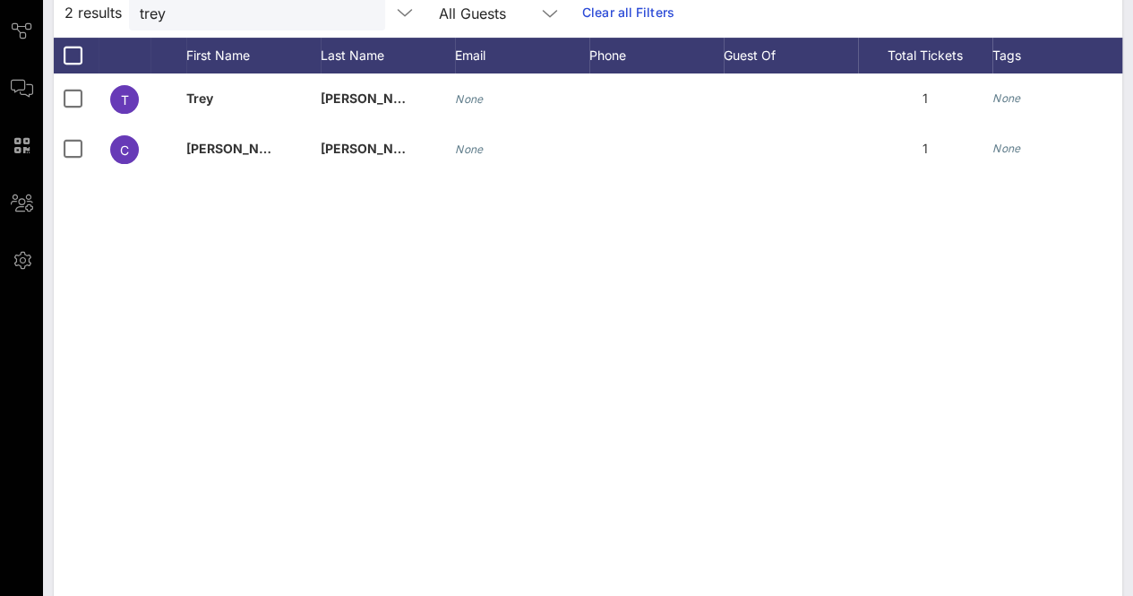
scroll to position [292, 0]
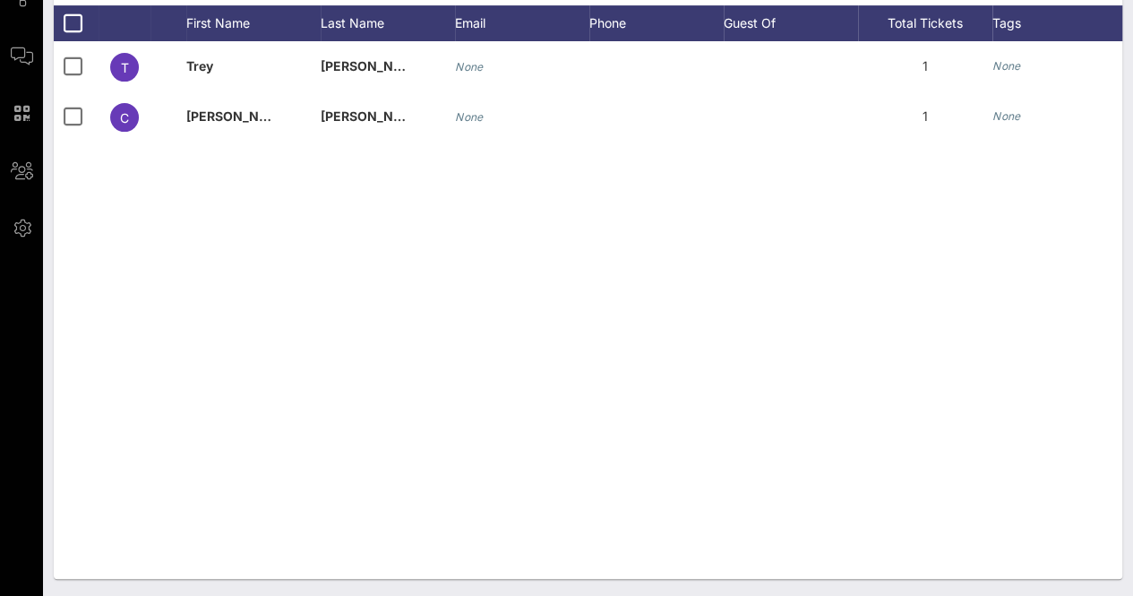
drag, startPoint x: 546, startPoint y: 562, endPoint x: 804, endPoint y: 585, distance: 258.9
click at [804, 585] on div "Individuals Check-In Seating Custom Add Guests 317 Total Individuals 0% 1 Invit…" at bounding box center [588, 201] width 1090 height 791
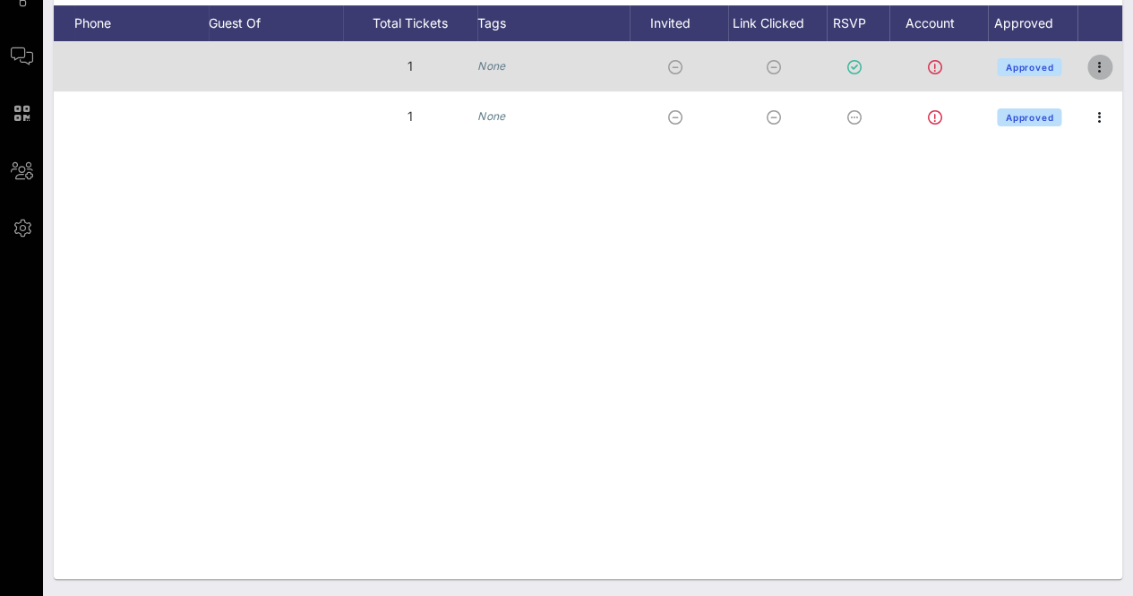
click at [1100, 74] on icon "button" at bounding box center [1099, 66] width 21 height 21
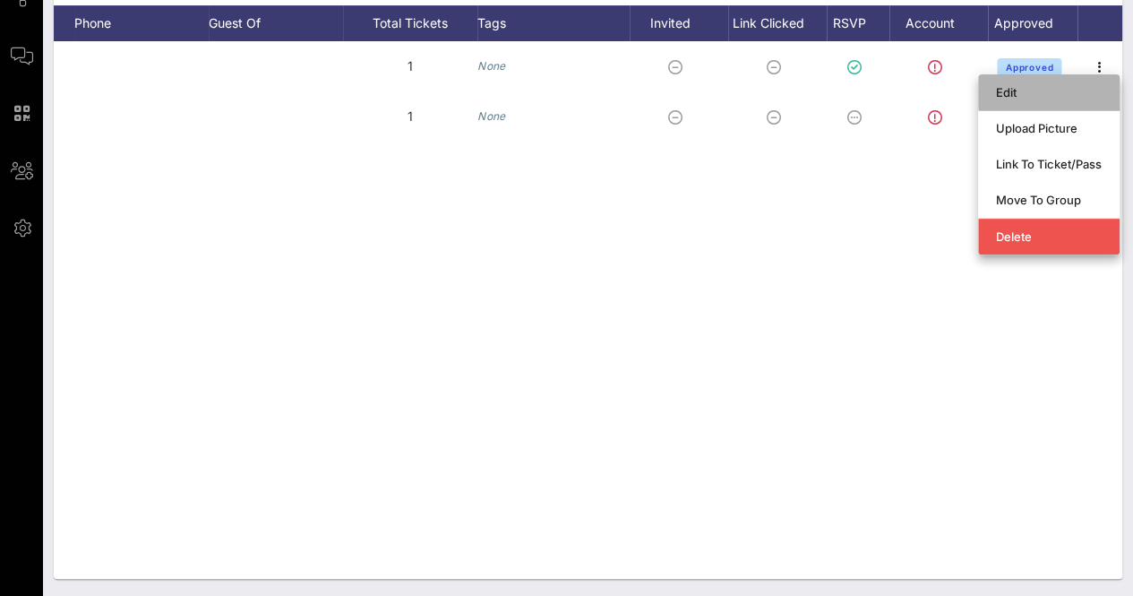
click at [1012, 98] on div "Edit" at bounding box center [1049, 92] width 106 height 14
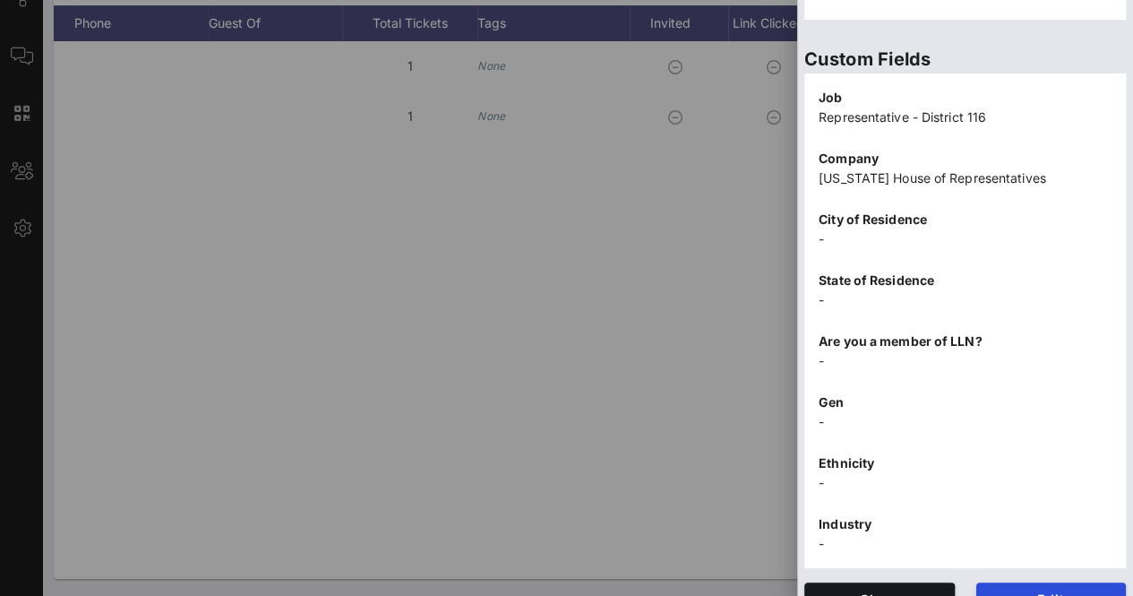
scroll to position [574, 0]
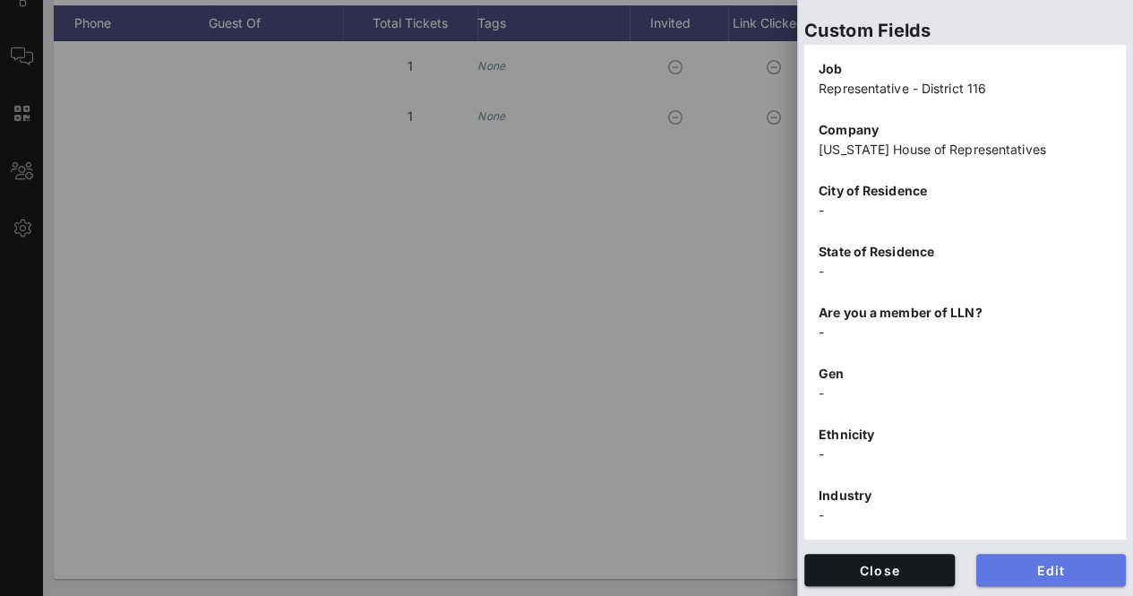
click at [1011, 562] on span "Edit" at bounding box center [1051, 569] width 122 height 15
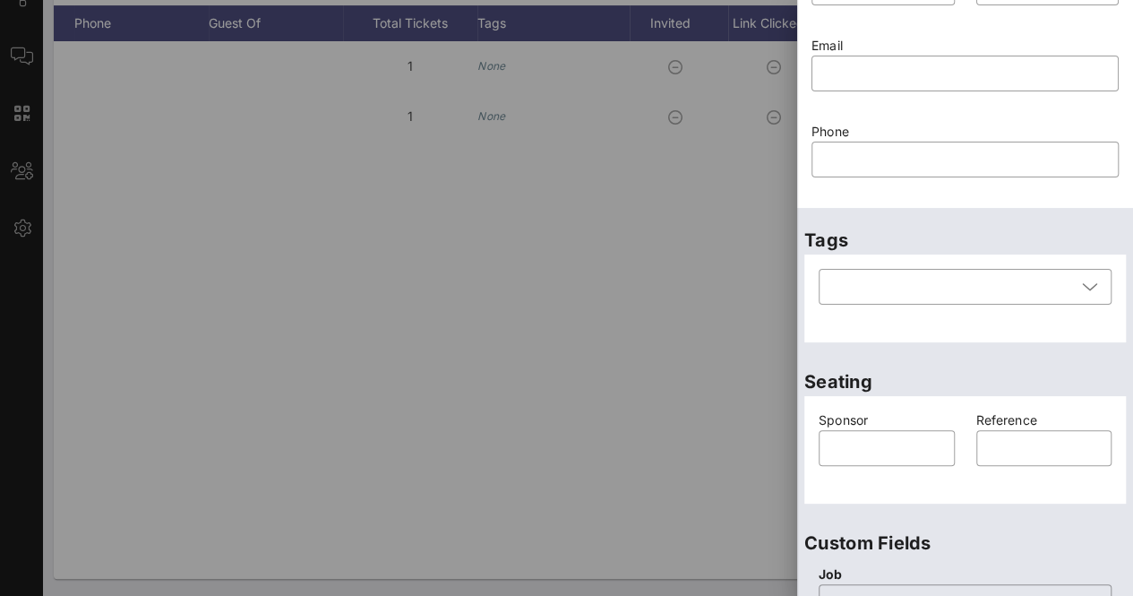
scroll to position [0, 0]
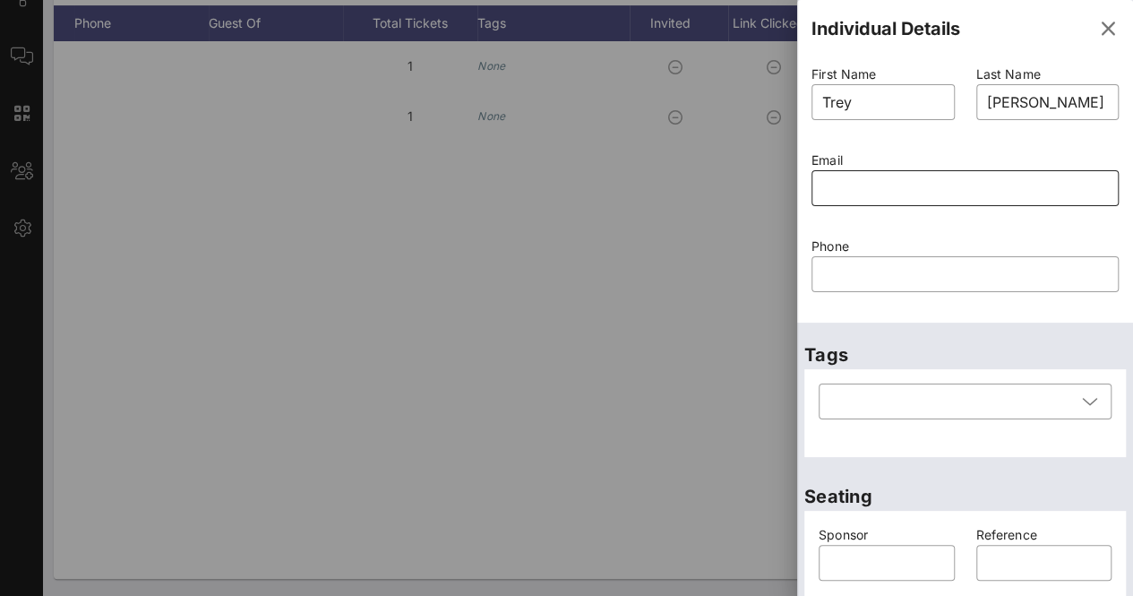
click at [865, 184] on input "text" at bounding box center [965, 188] width 286 height 29
paste input "Trey.Martinez-Fischer@house.texas.gov"
type input "Trey.Martinez-Fischer@house.texas.gov"
click at [910, 189] on input "text" at bounding box center [965, 188] width 286 height 29
paste input "Trey.Martinez-Fischer@house.texas.gov"
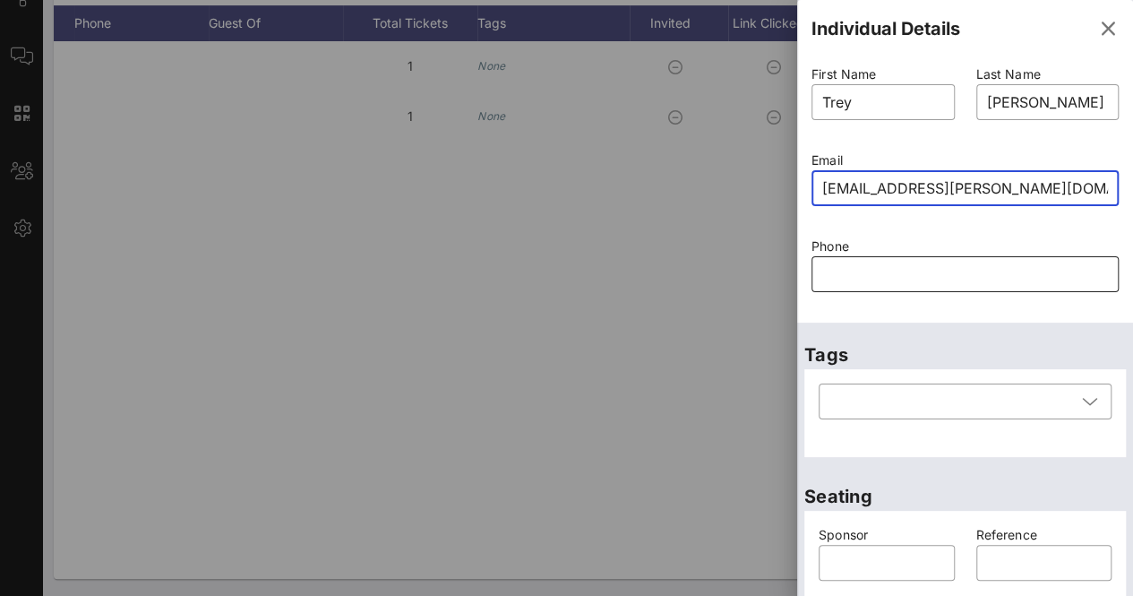
scroll to position [0, 1]
type input "Trey.Martinez-Fischer@house.texas.gov"
click at [860, 227] on div "​ Trey.Martinez-Fischer@house.texas.gov" at bounding box center [964, 199] width 307 height 59
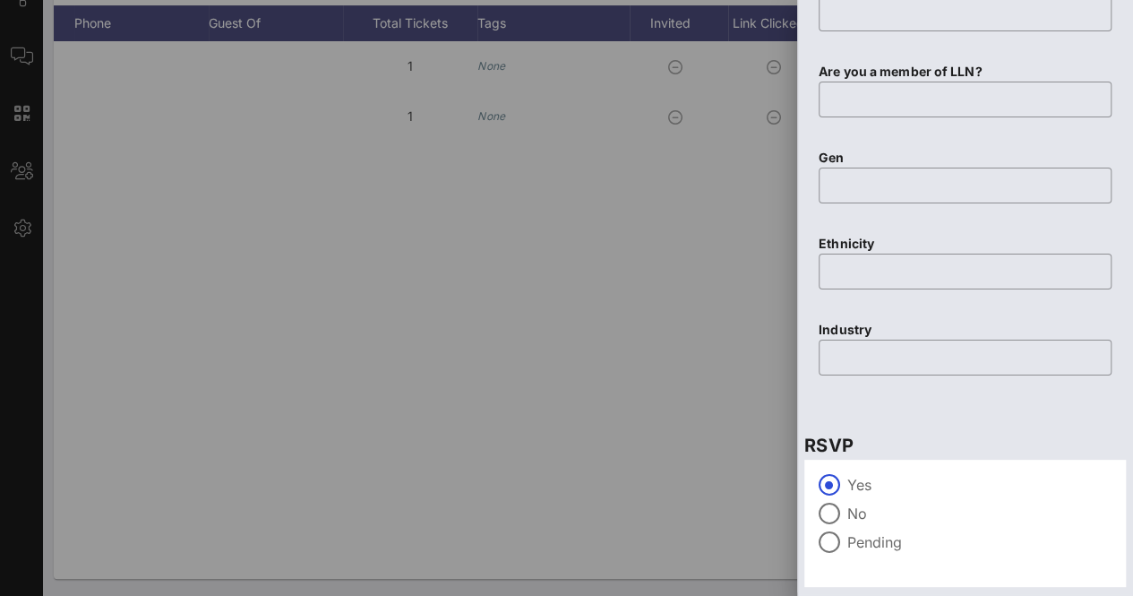
scroll to position [985, 0]
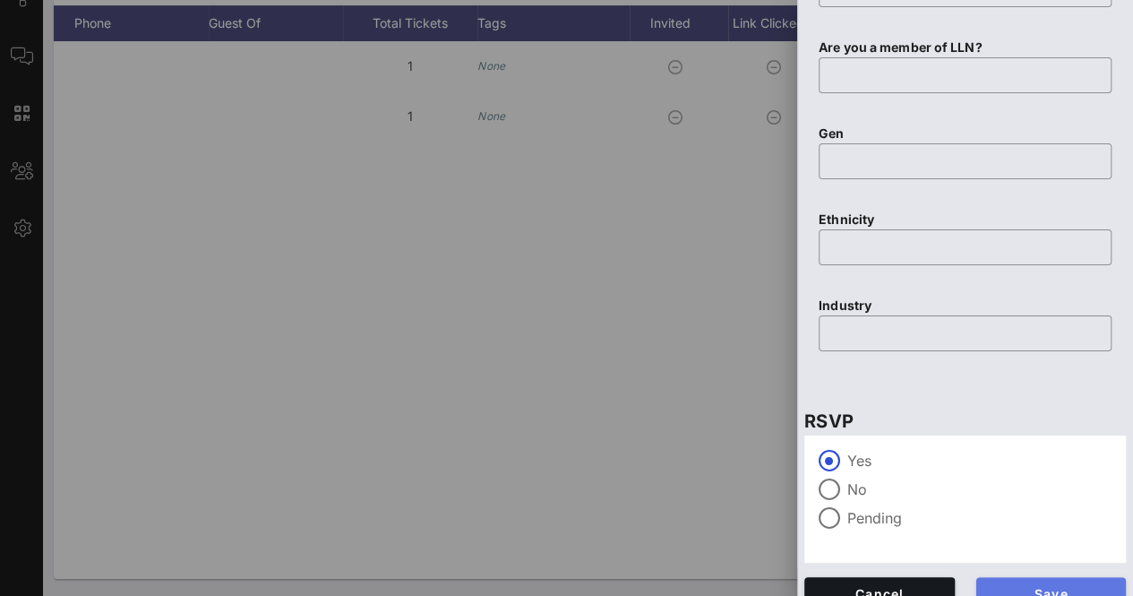
click at [1060, 579] on button "Save" at bounding box center [1051, 593] width 150 height 32
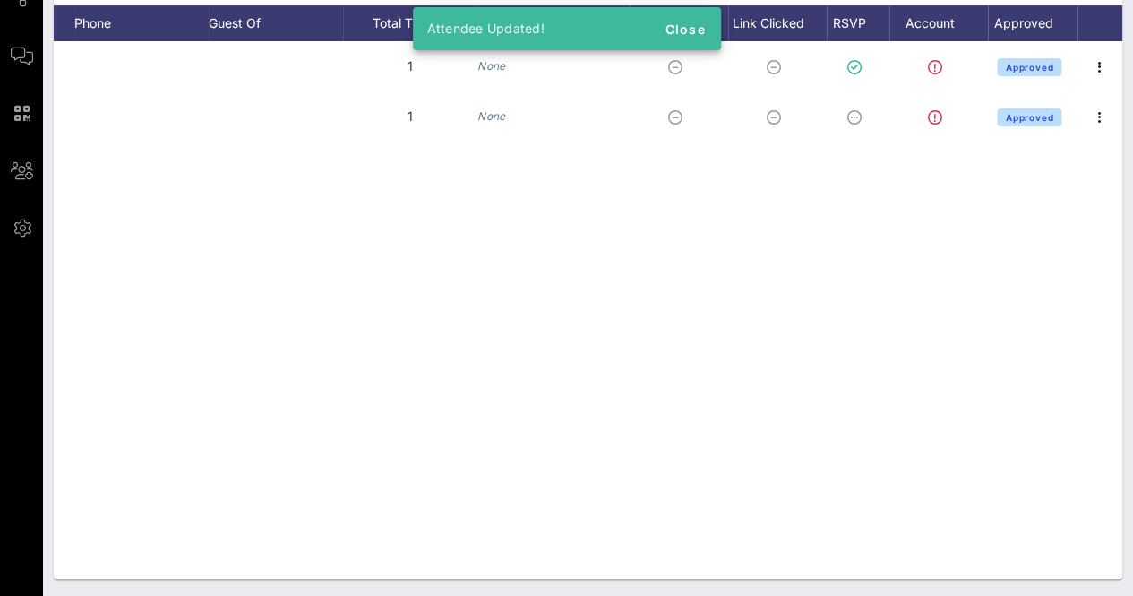
drag, startPoint x: 923, startPoint y: 578, endPoint x: 627, endPoint y: 554, distance: 297.3
click at [645, 546] on div "Individuals Check-In Seating Custom Add Guests 320 Total Individuals 0% 1 Invit…" at bounding box center [588, 201] width 1090 height 791
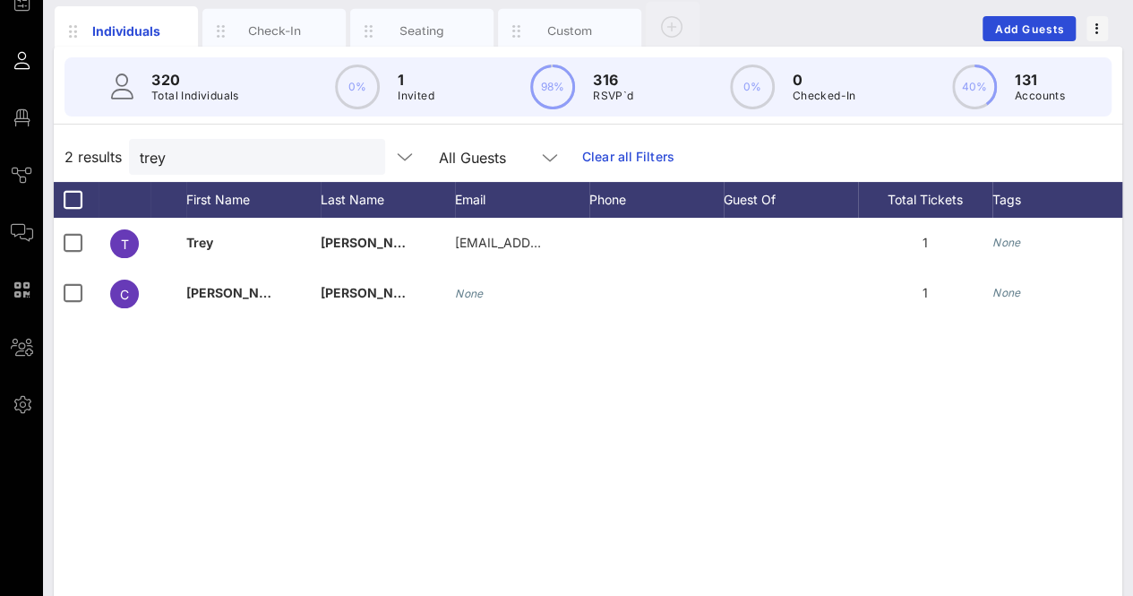
scroll to position [0, 0]
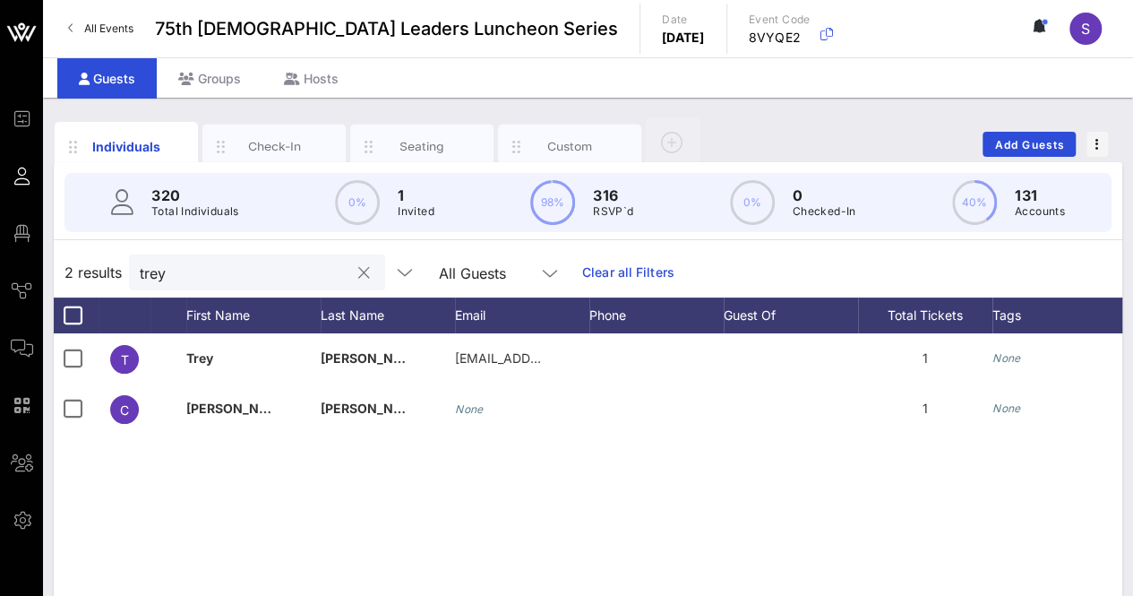
click at [204, 276] on input "trey" at bounding box center [245, 272] width 210 height 23
click at [204, 273] on input "trey" at bounding box center [245, 272] width 210 height 23
click at [147, 271] on input "trey" at bounding box center [245, 272] width 210 height 23
click at [148, 271] on input "trey" at bounding box center [245, 272] width 210 height 23
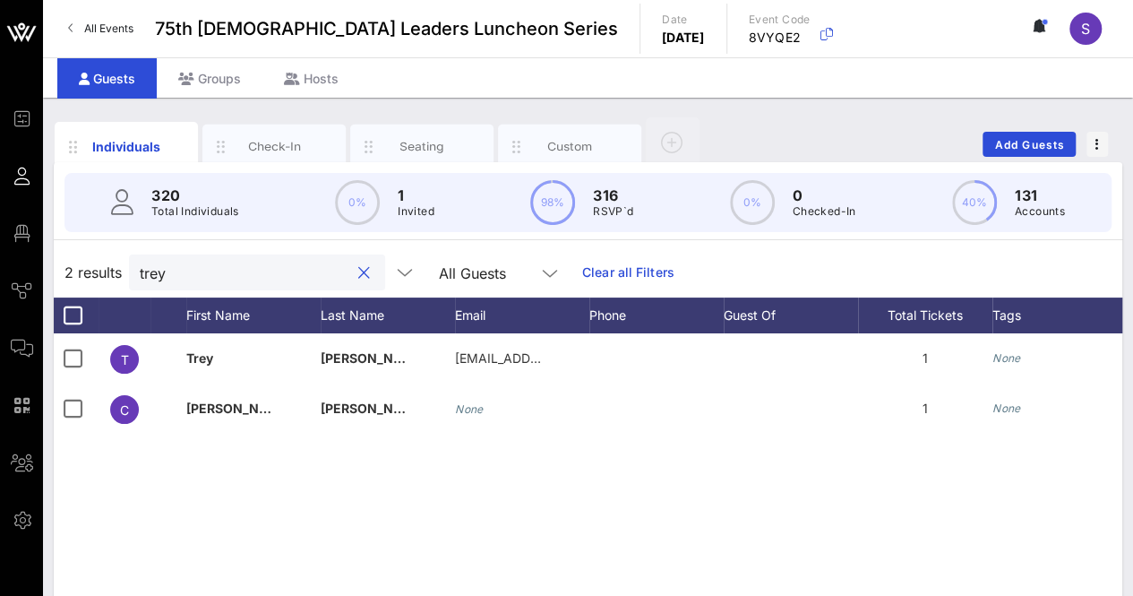
click at [149, 271] on input "trey" at bounding box center [245, 272] width 210 height 23
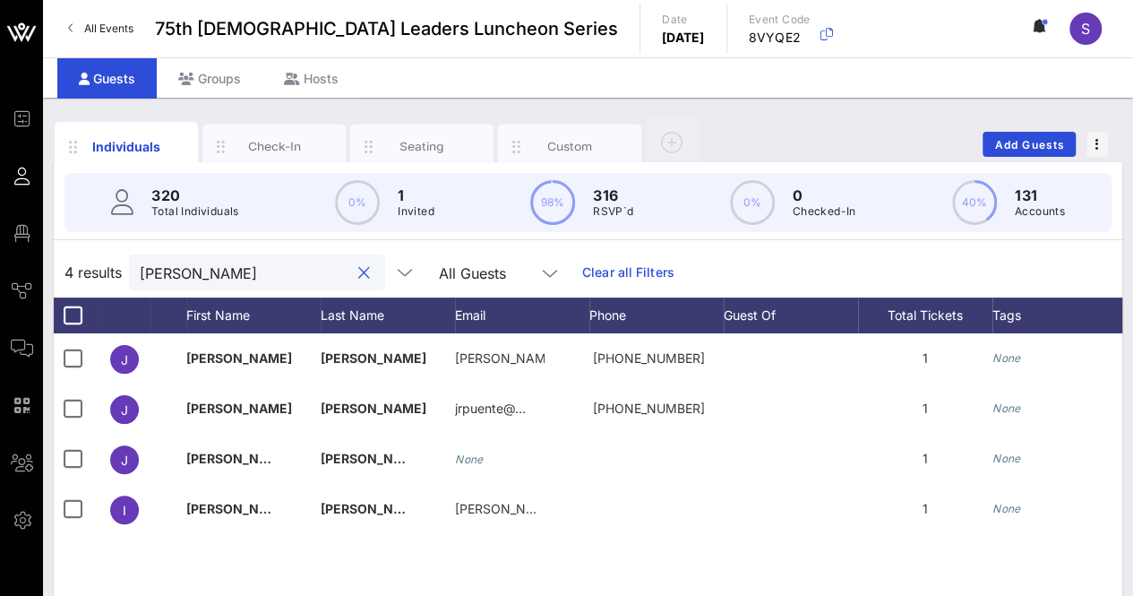
click at [211, 264] on input "jaime" at bounding box center [245, 272] width 210 height 23
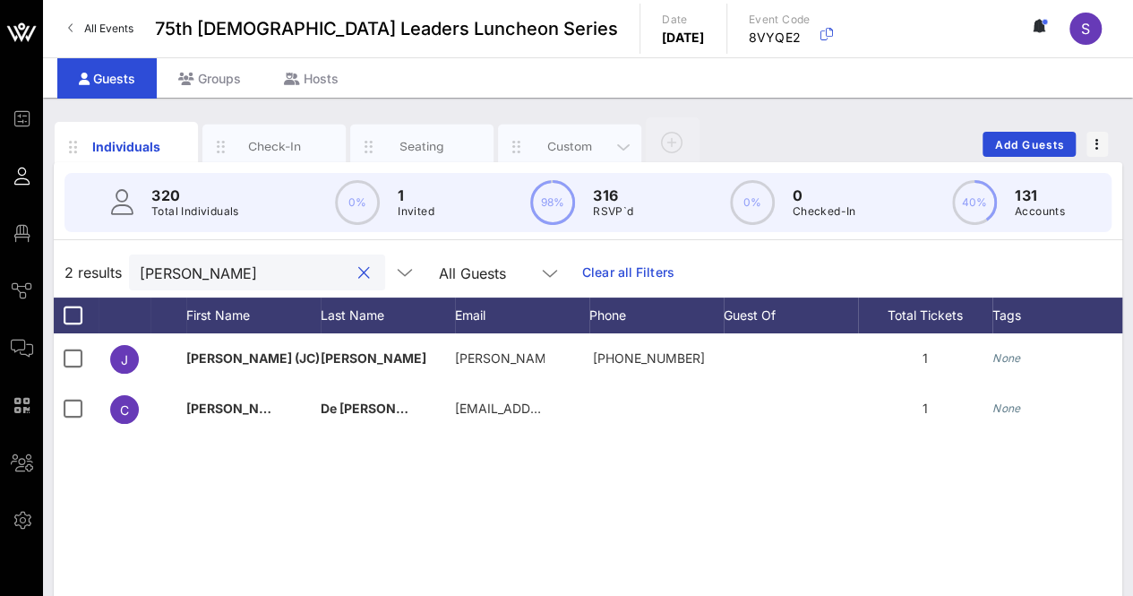
click at [587, 148] on div "Custom" at bounding box center [570, 146] width 80 height 17
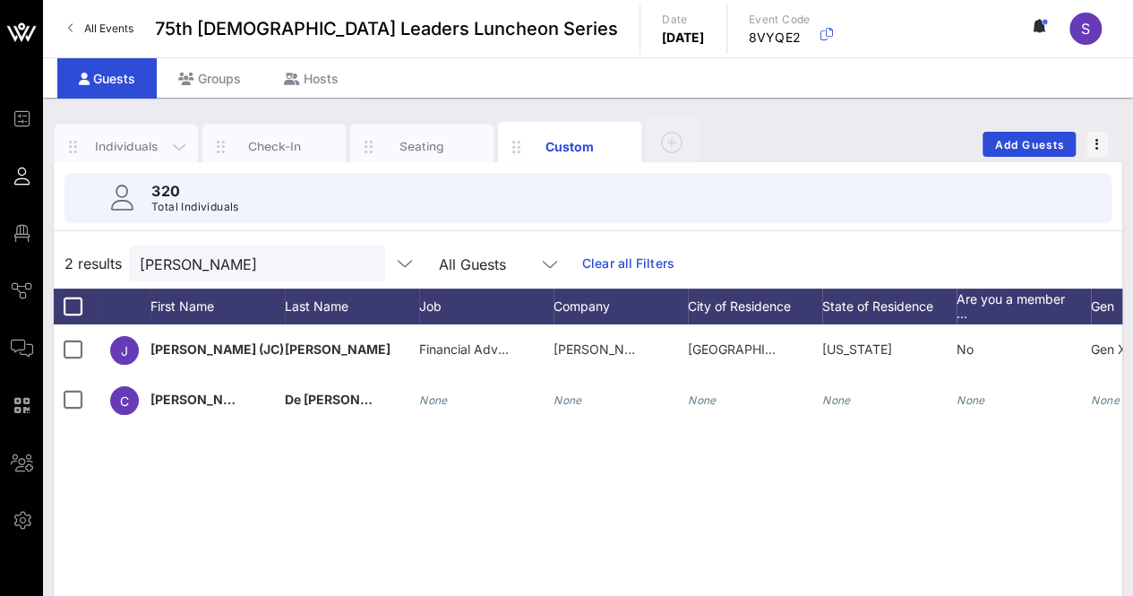
click at [114, 148] on div "Individuals" at bounding box center [127, 146] width 80 height 17
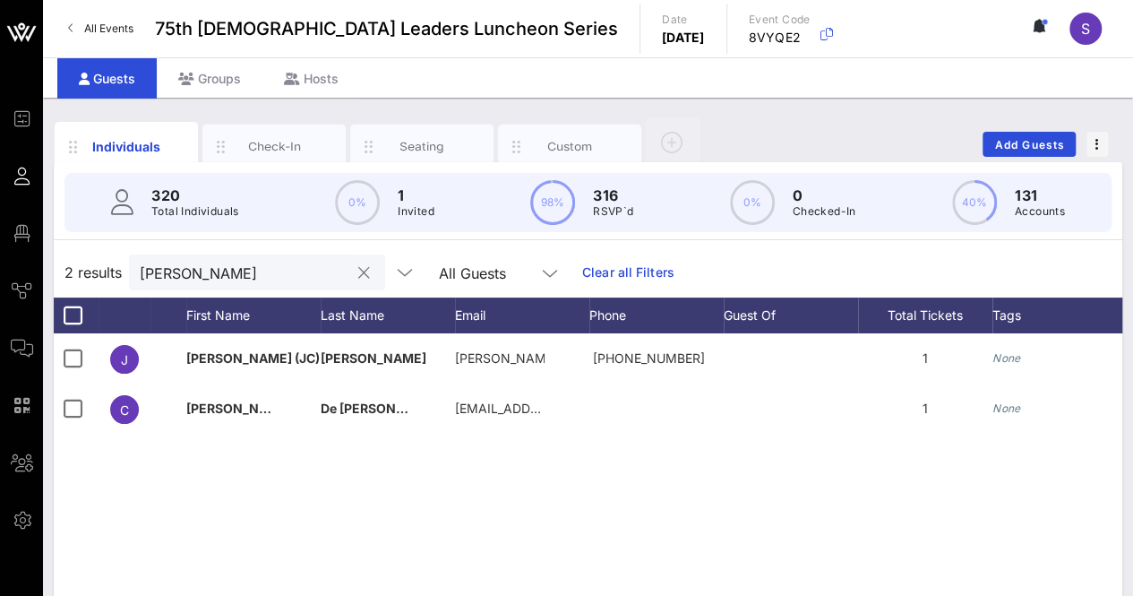
click at [212, 277] on input "[PERSON_NAME]" at bounding box center [245, 272] width 210 height 23
click at [210, 277] on input "[PERSON_NAME]" at bounding box center [245, 272] width 210 height 23
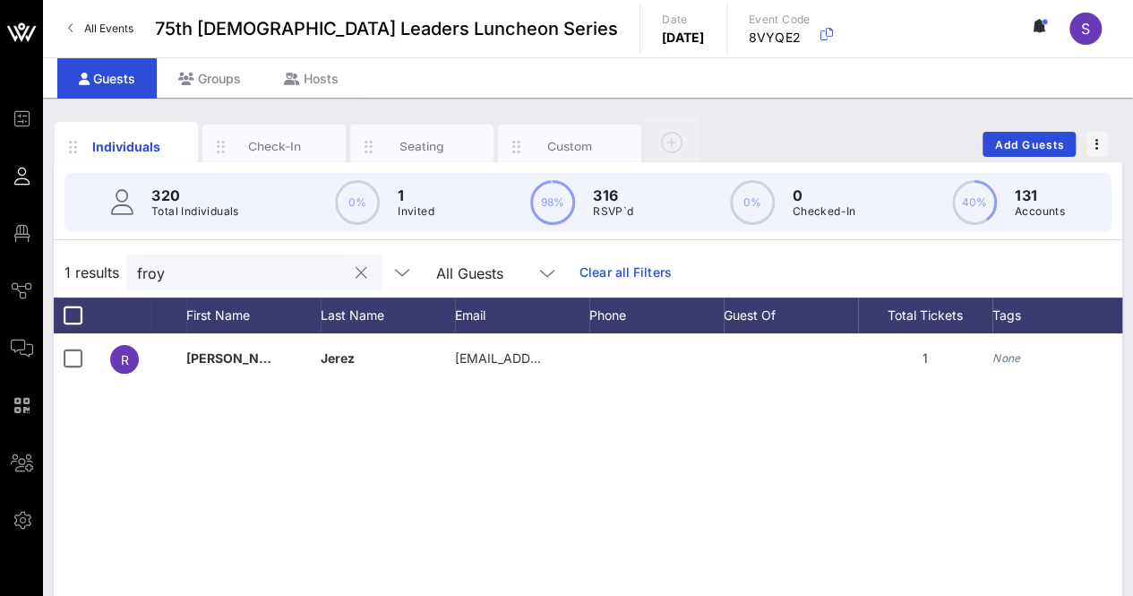
click at [196, 267] on input "froy" at bounding box center [242, 272] width 210 height 23
click at [570, 132] on div "Custom" at bounding box center [569, 146] width 143 height 45
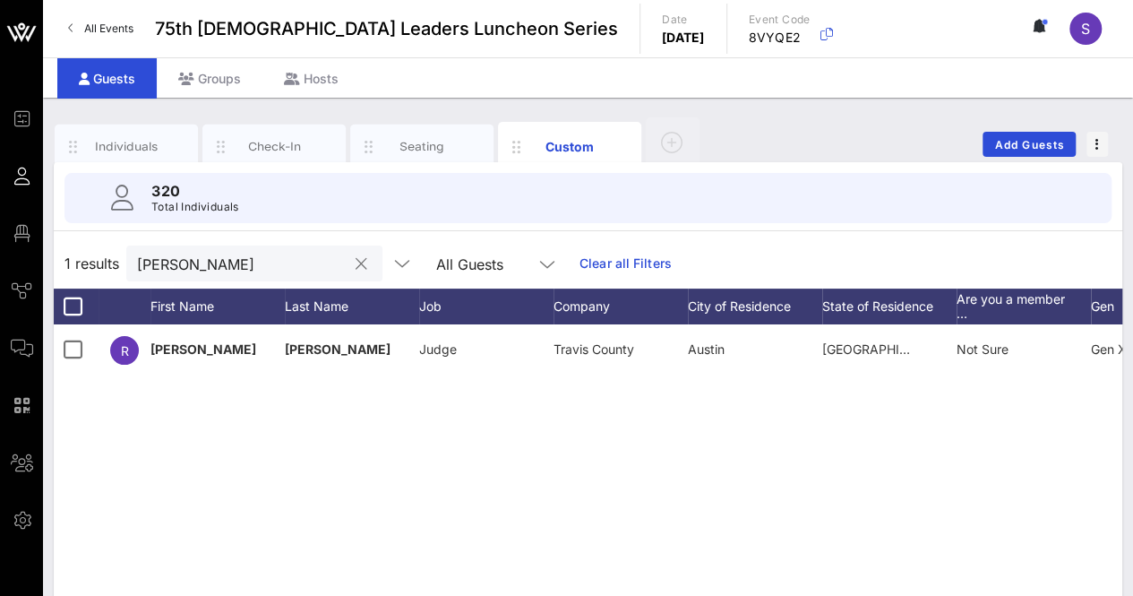
click at [245, 255] on input "raul" at bounding box center [242, 263] width 210 height 23
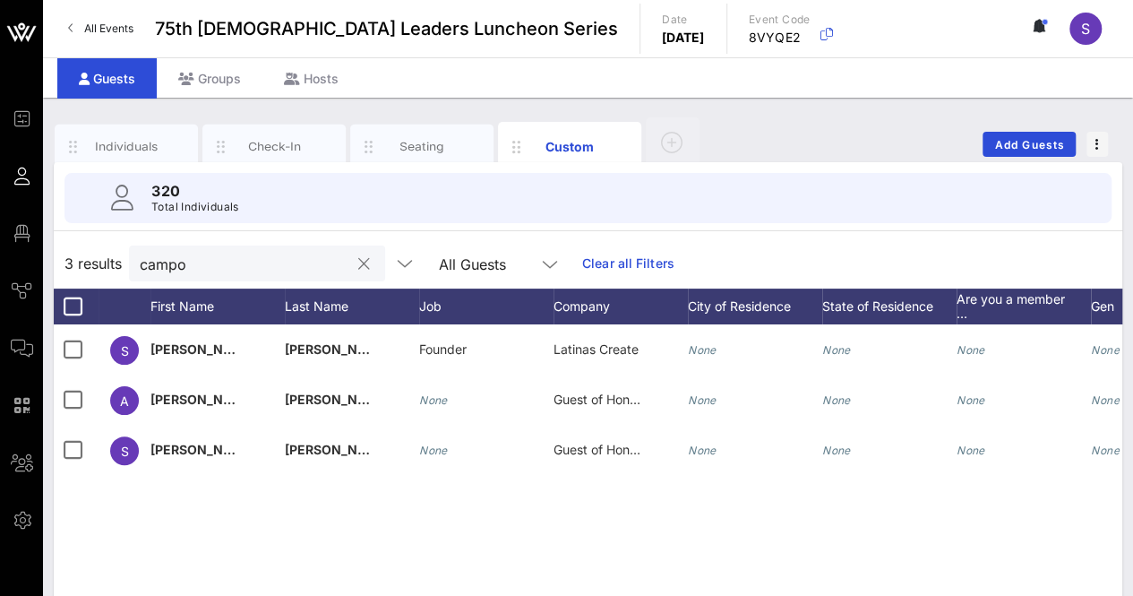
click at [197, 261] on input "campo" at bounding box center [245, 263] width 210 height 23
click at [196, 261] on input "campo" at bounding box center [245, 263] width 210 height 23
click at [195, 261] on input "campo" at bounding box center [245, 263] width 210 height 23
click at [158, 262] on input "campo" at bounding box center [245, 263] width 210 height 23
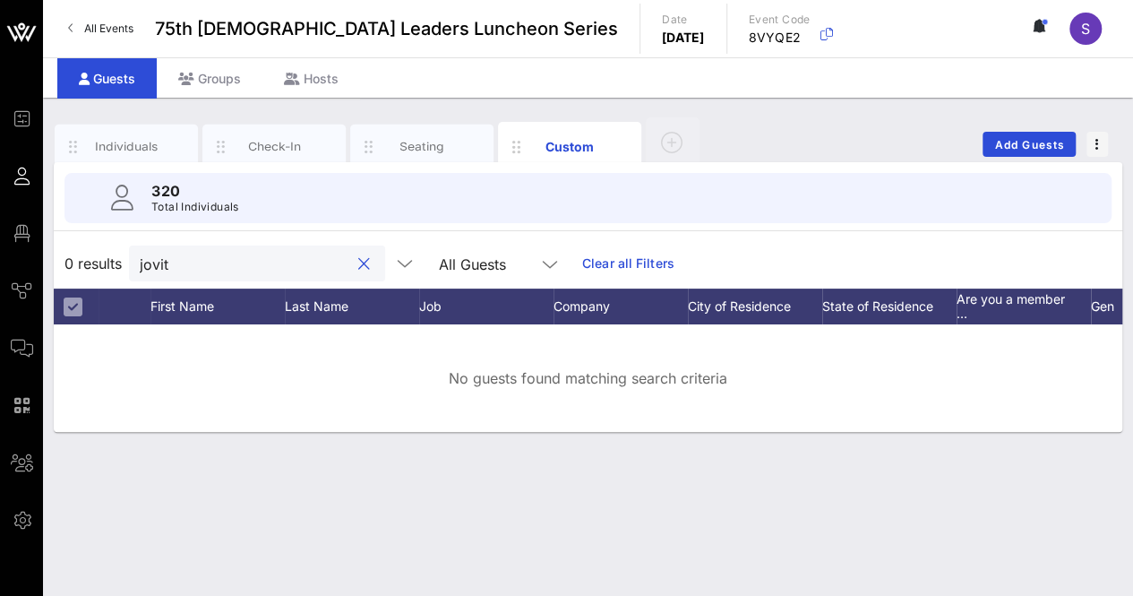
click at [156, 264] on input "jovit" at bounding box center [245, 263] width 210 height 23
click at [155, 264] on input "jovit" at bounding box center [245, 263] width 210 height 23
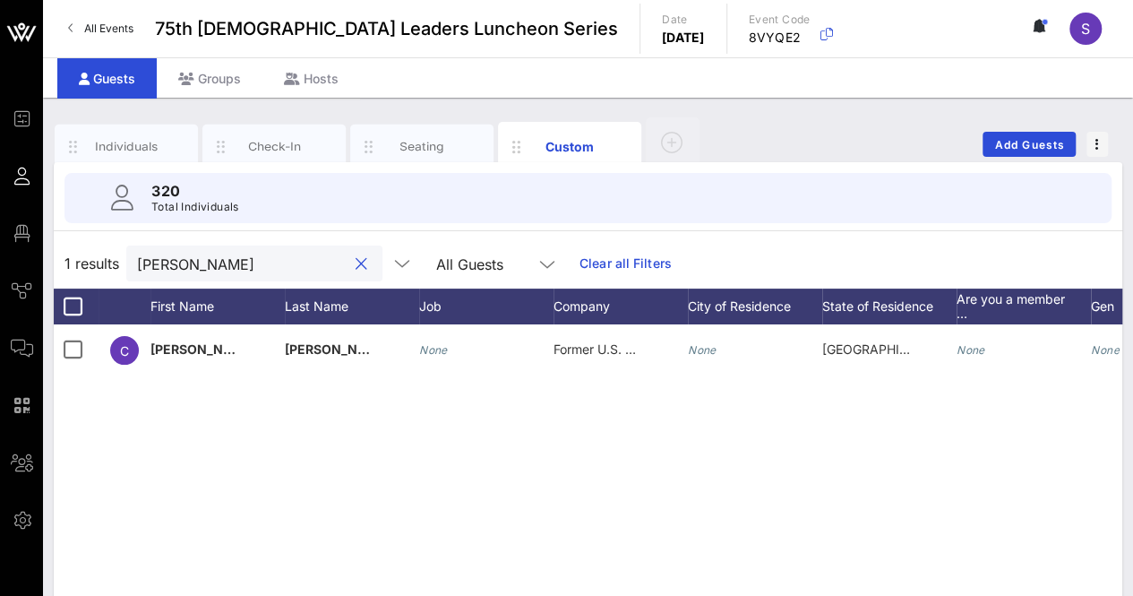
click at [238, 262] on input "charle" at bounding box center [242, 263] width 210 height 23
click at [236, 262] on input "charle" at bounding box center [242, 263] width 210 height 23
click at [224, 253] on input "danie" at bounding box center [242, 263] width 210 height 23
click at [222, 253] on input "danie" at bounding box center [242, 263] width 210 height 23
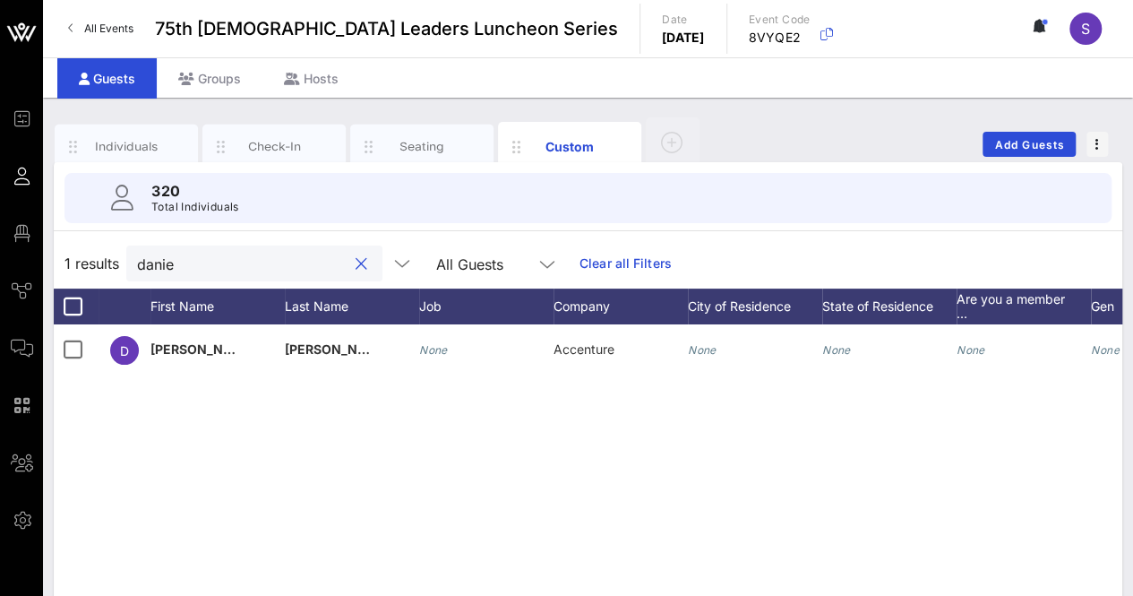
click at [214, 258] on input "danie" at bounding box center [242, 263] width 210 height 23
click at [258, 262] on input "desti" at bounding box center [242, 263] width 210 height 23
click at [256, 262] on input "desti" at bounding box center [242, 263] width 210 height 23
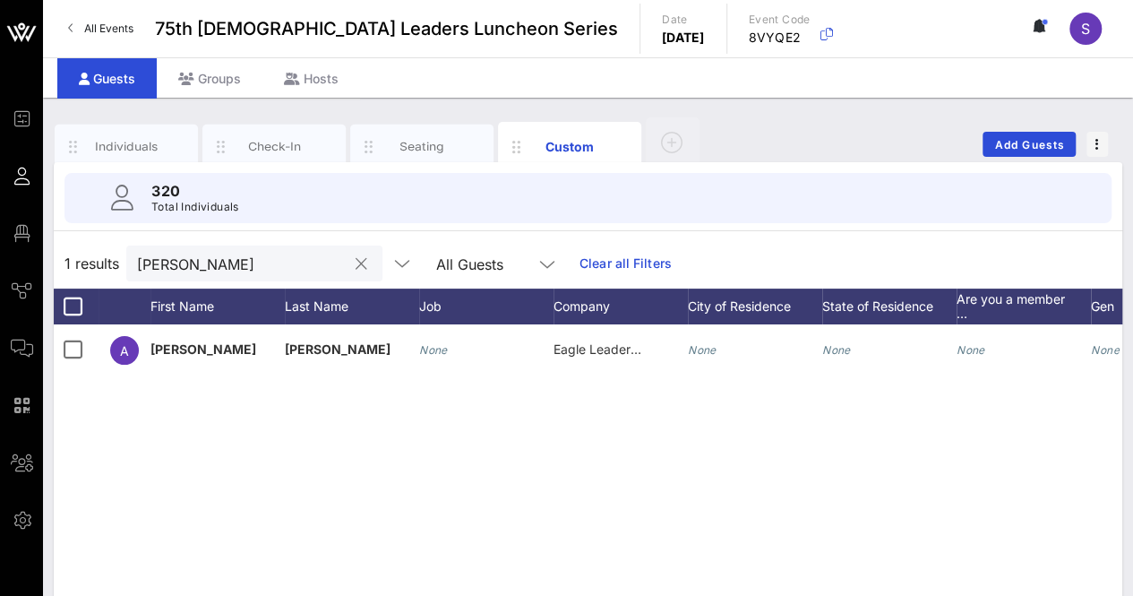
click at [190, 261] on input "alfre" at bounding box center [242, 263] width 210 height 23
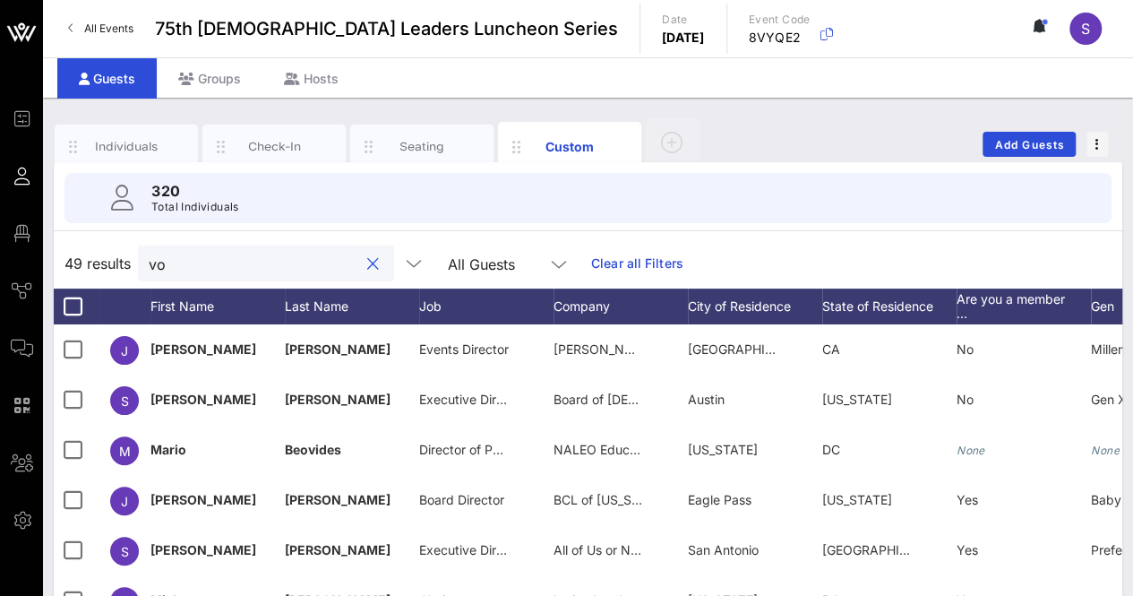
type input "v"
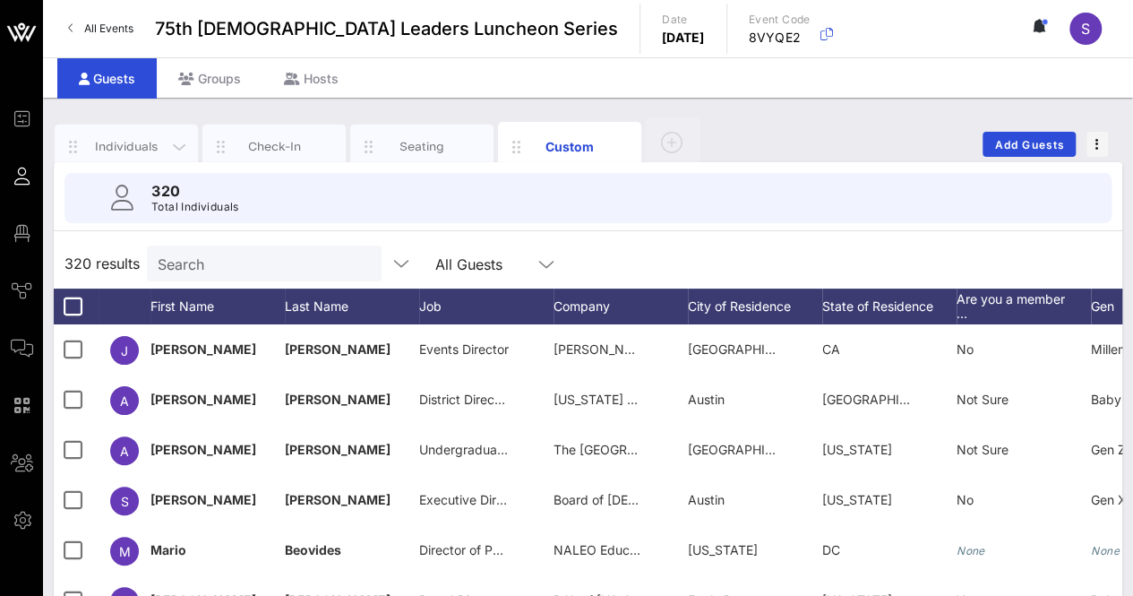
click at [110, 134] on div "Individuals" at bounding box center [126, 146] width 143 height 45
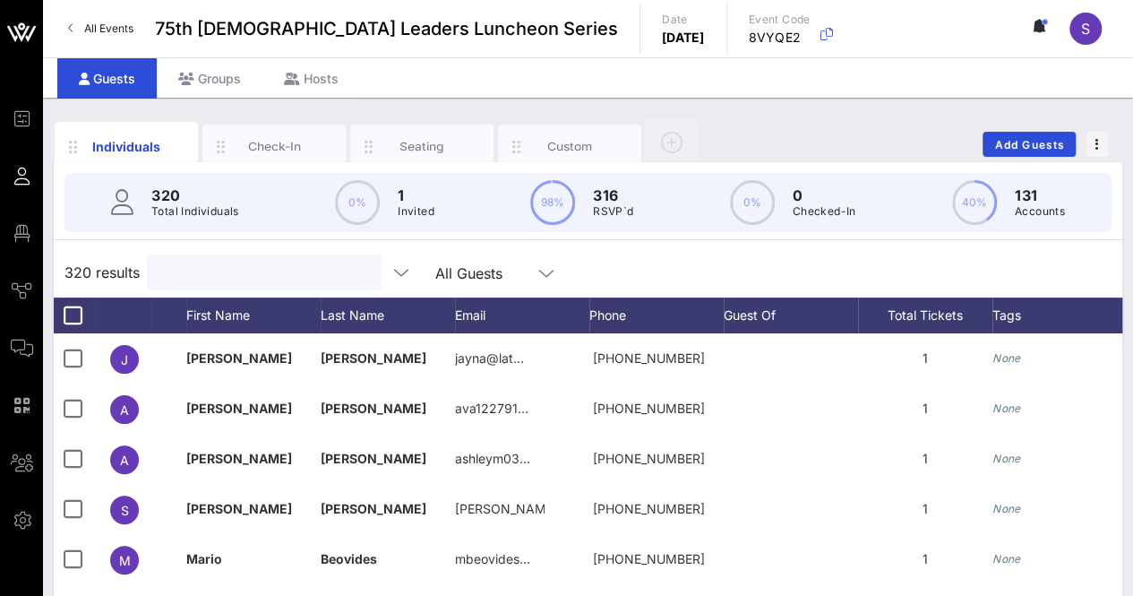
click at [269, 279] on input "text" at bounding box center [263, 272] width 210 height 23
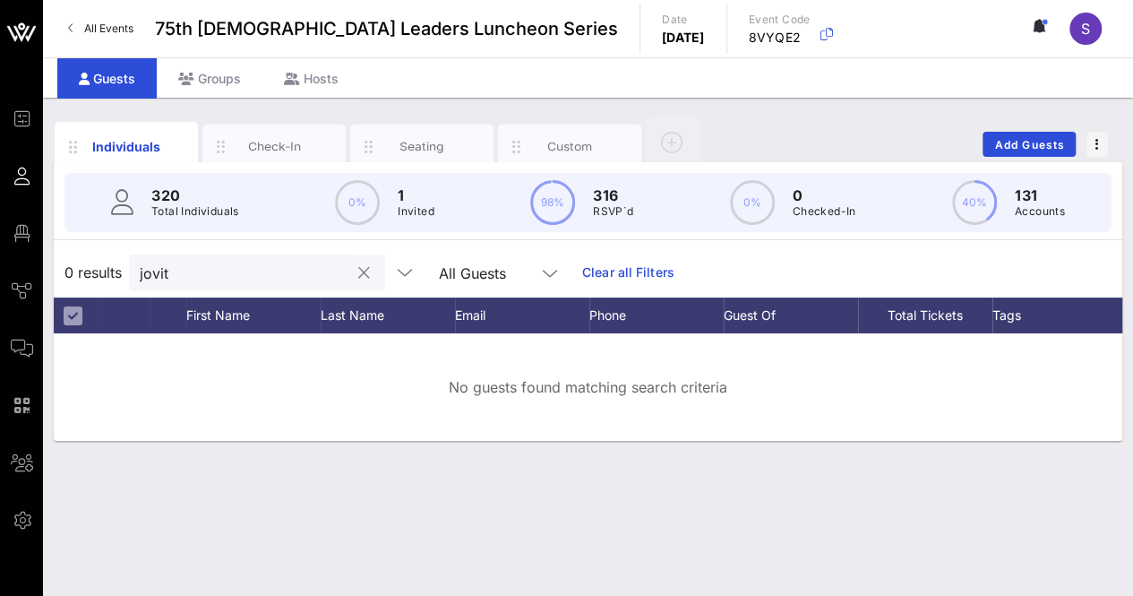
click at [224, 275] on input "jovit" at bounding box center [245, 272] width 210 height 23
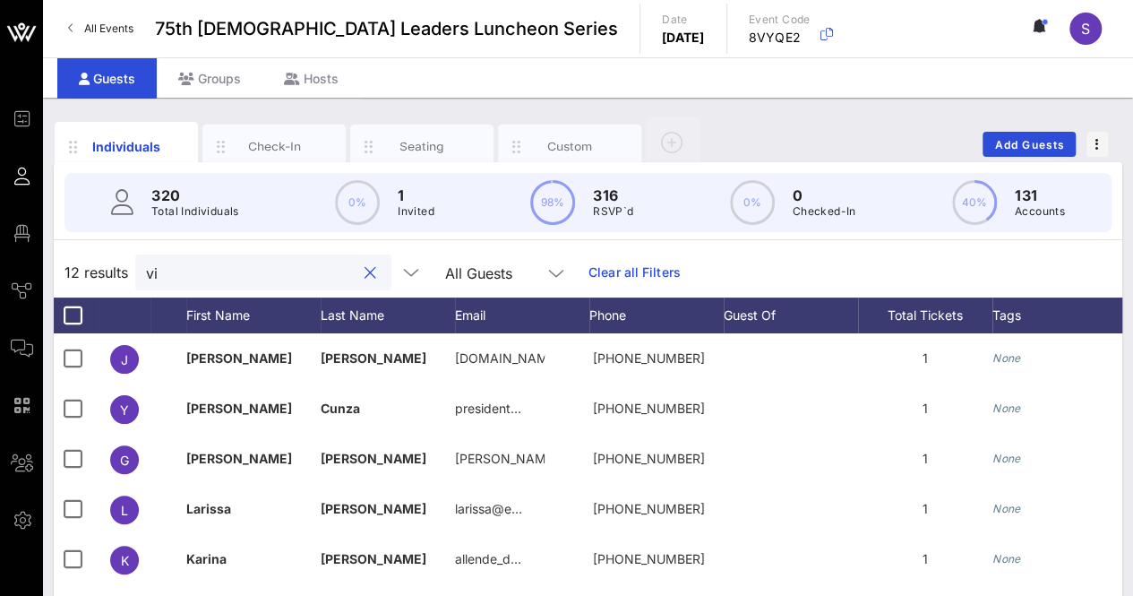
type input "v"
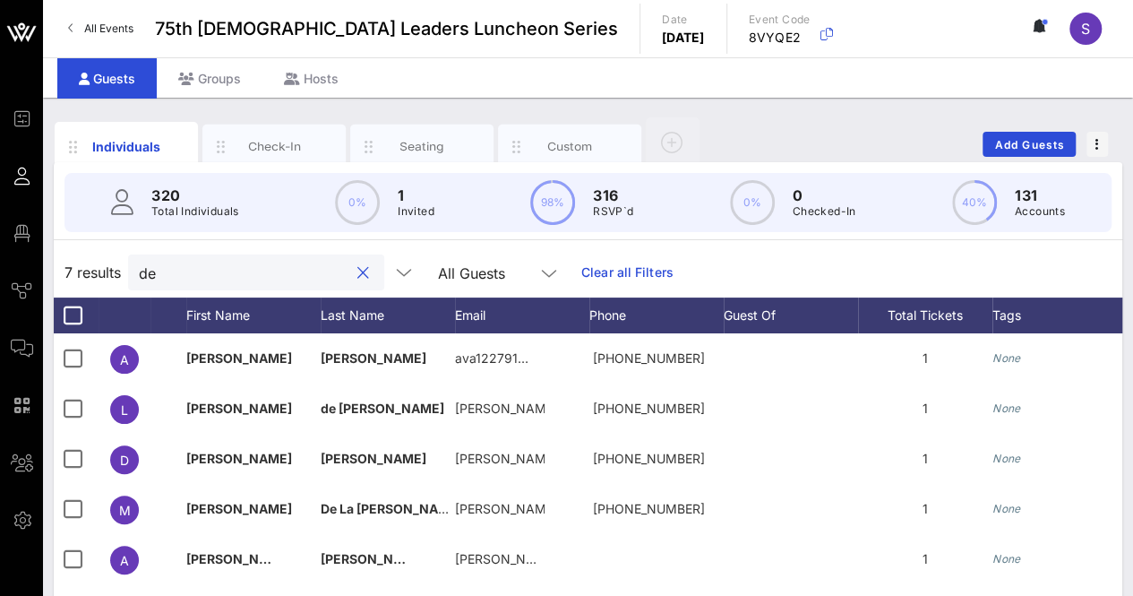
type input "d"
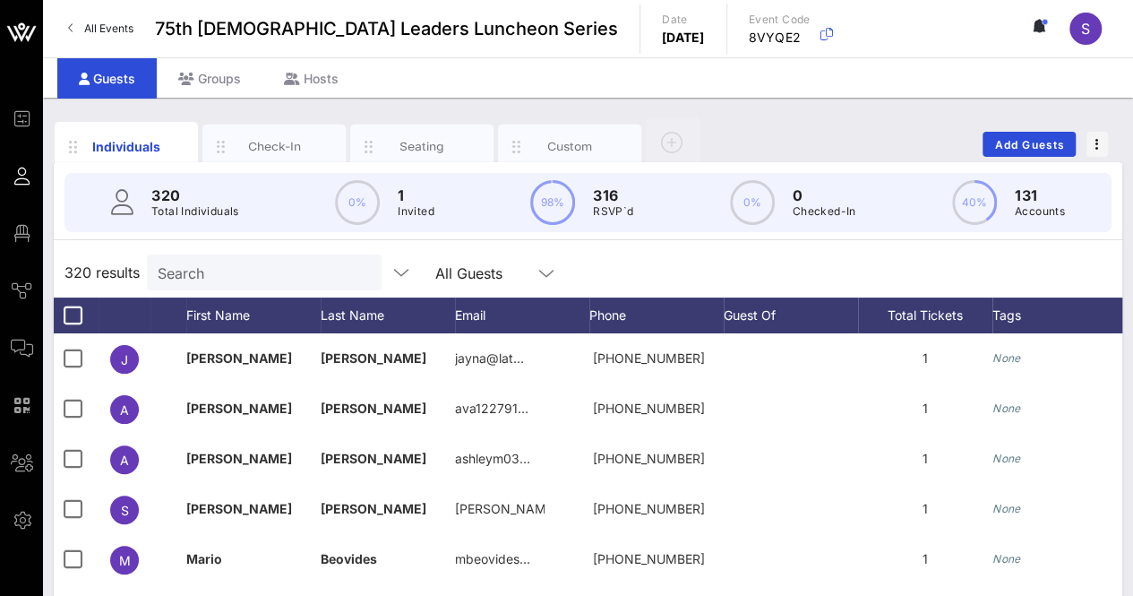
click at [262, 266] on input "Search" at bounding box center [263, 272] width 210 height 23
type input "d"
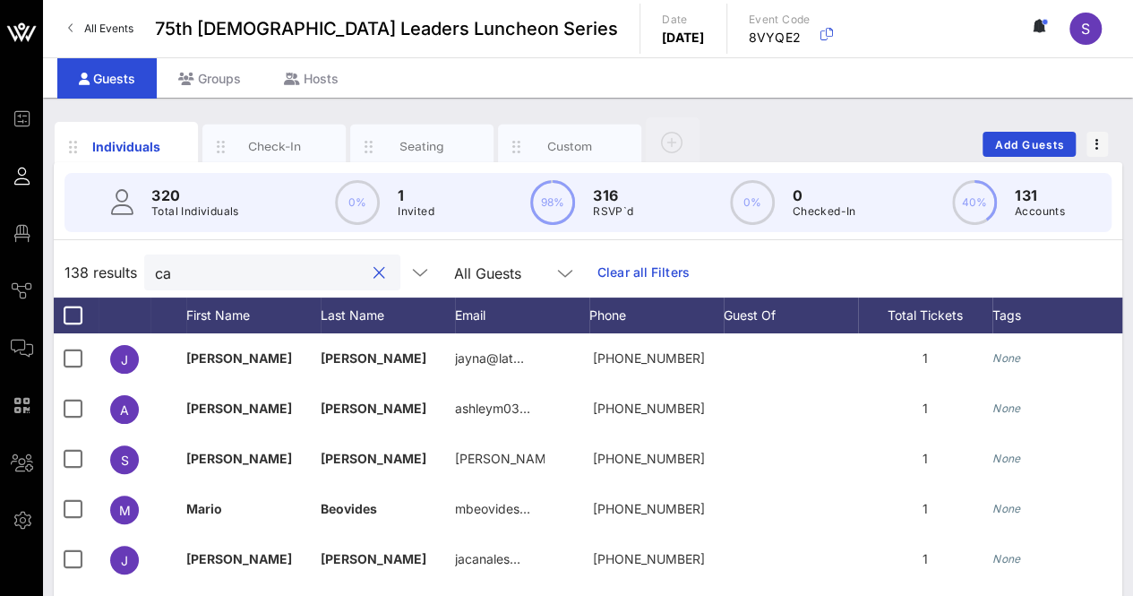
type input "c"
type input "a"
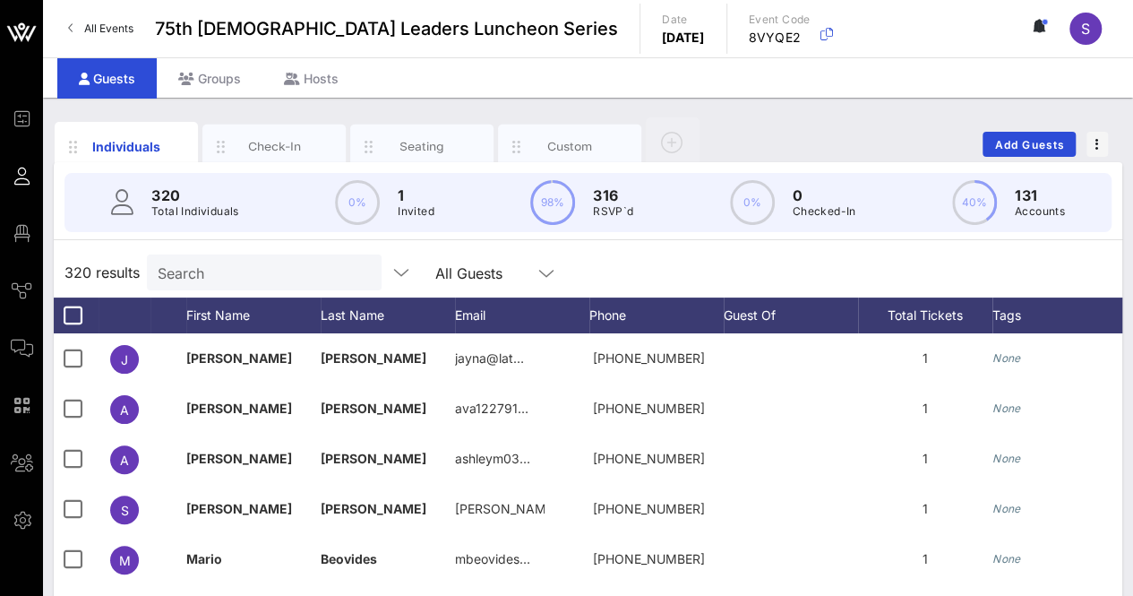
click at [280, 264] on input "Search" at bounding box center [263, 272] width 210 height 23
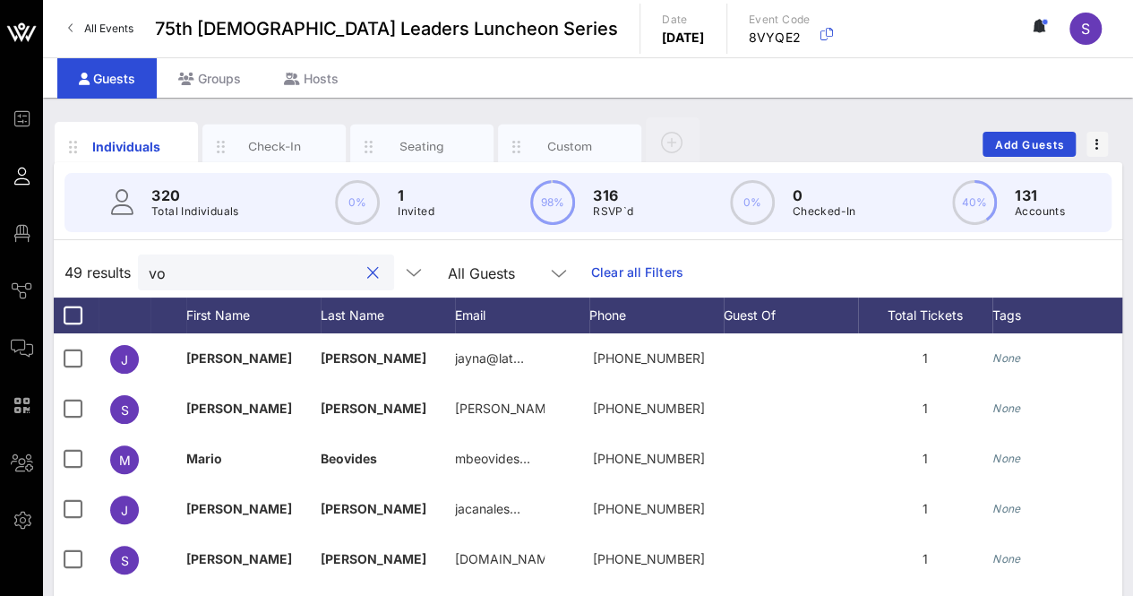
type input "v"
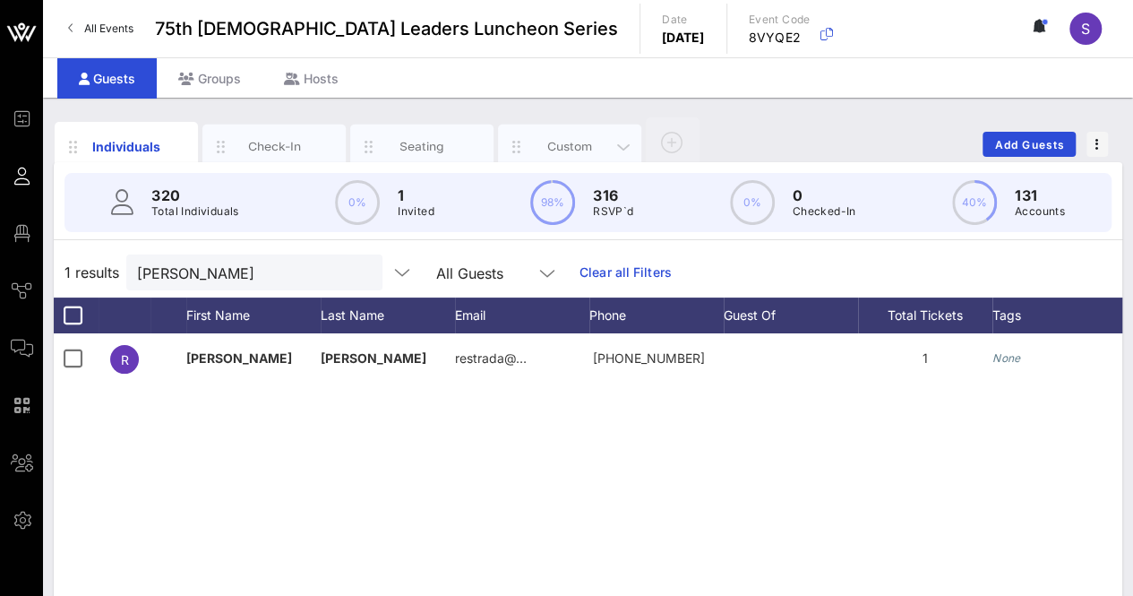
click at [583, 150] on div "Custom" at bounding box center [570, 146] width 80 height 17
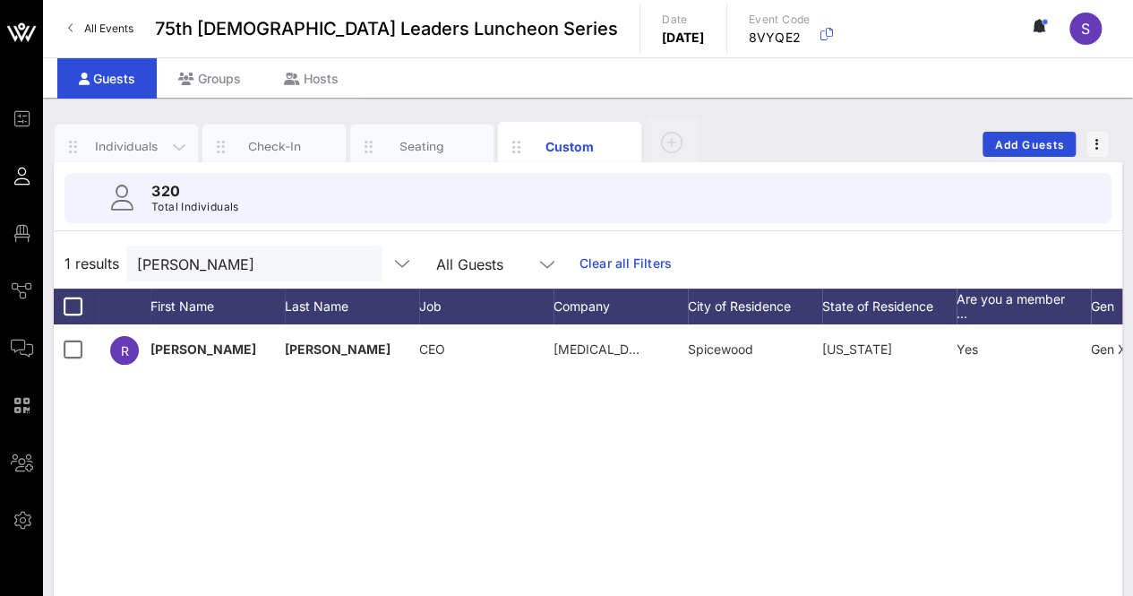
drag, startPoint x: 133, startPoint y: 140, endPoint x: 135, endPoint y: 150, distance: 10.2
click at [133, 140] on div "Individuals" at bounding box center [127, 146] width 80 height 17
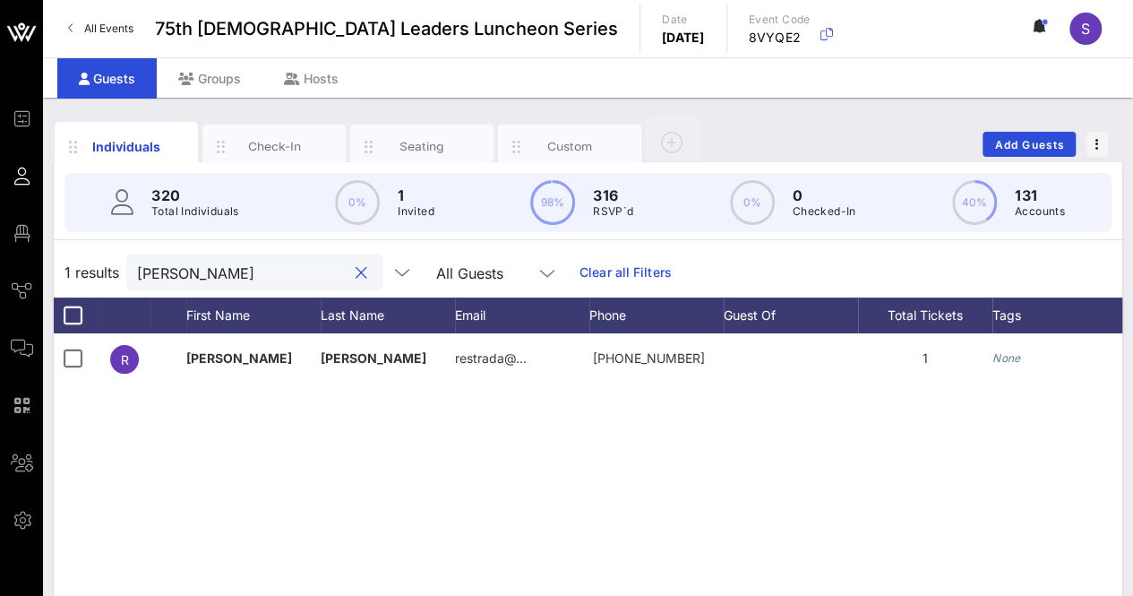
click at [254, 269] on input "ron e" at bounding box center [242, 272] width 210 height 23
click at [253, 266] on input "ron e" at bounding box center [242, 272] width 210 height 23
click at [250, 265] on input "ron e" at bounding box center [242, 272] width 210 height 23
click at [149, 262] on input "ron e" at bounding box center [242, 272] width 210 height 23
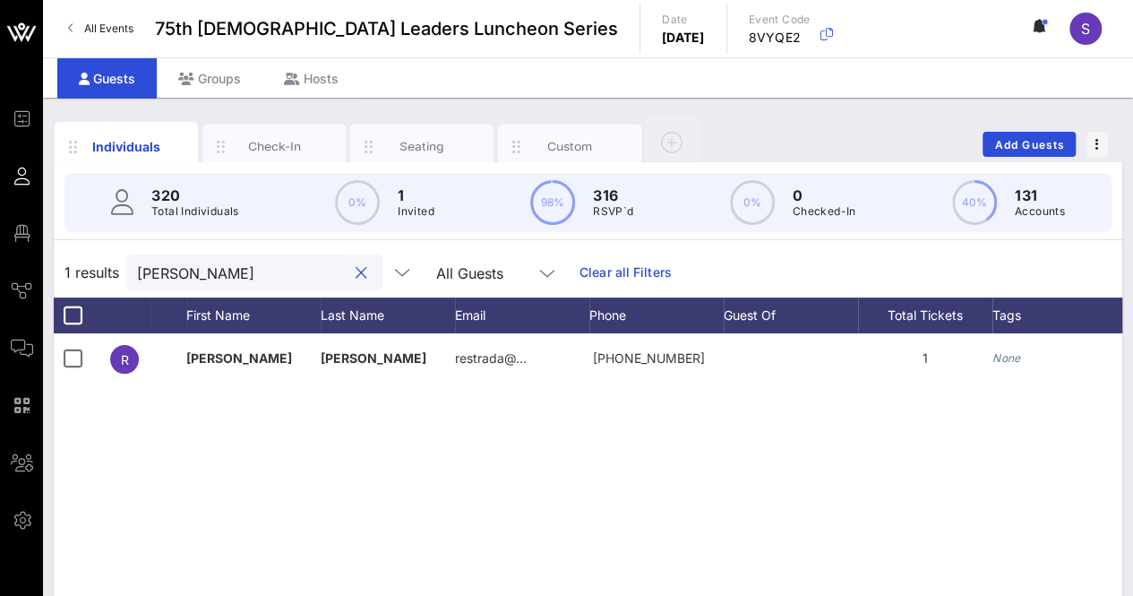
click at [149, 262] on input "ron e" at bounding box center [242, 272] width 210 height 23
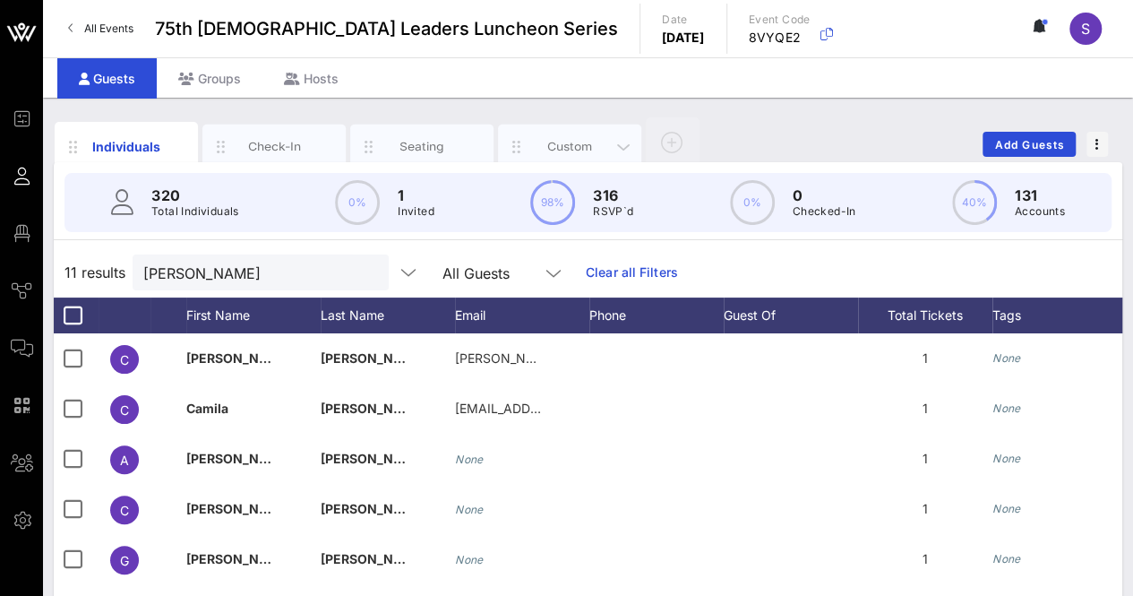
click at [587, 126] on div "Custom" at bounding box center [569, 146] width 143 height 45
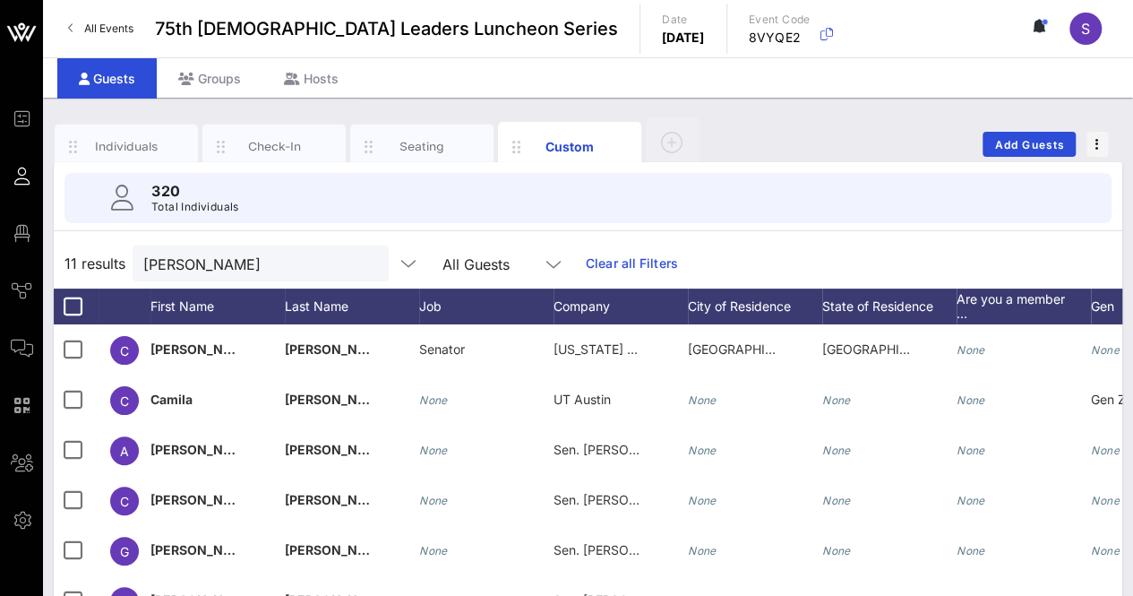
scroll to position [179, 0]
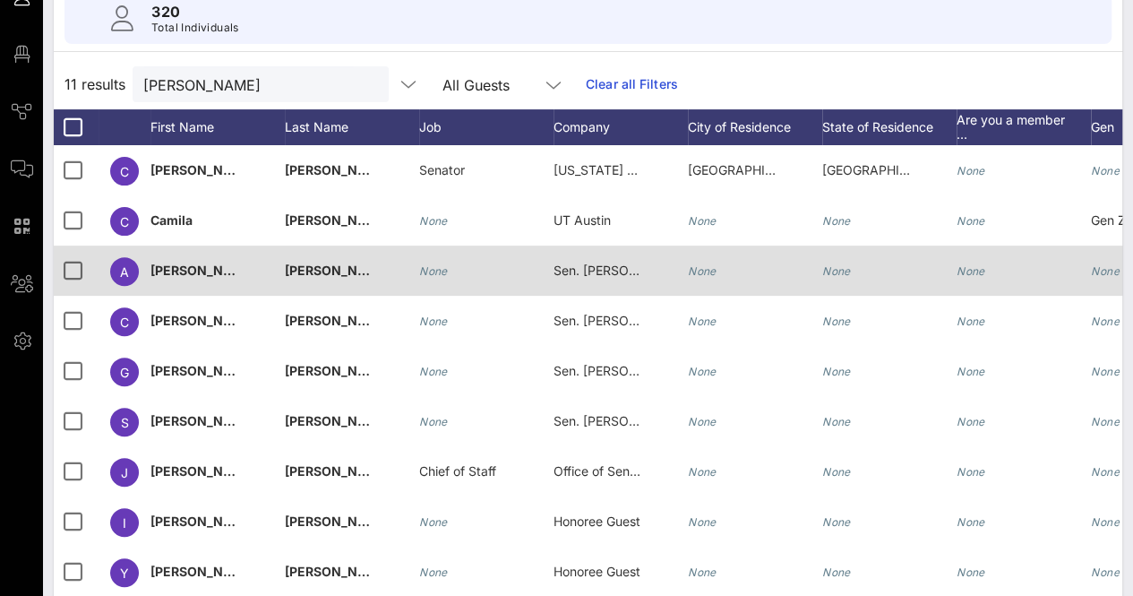
click at [604, 277] on div "Sen. Alvarado Staff" at bounding box center [598, 270] width 90 height 50
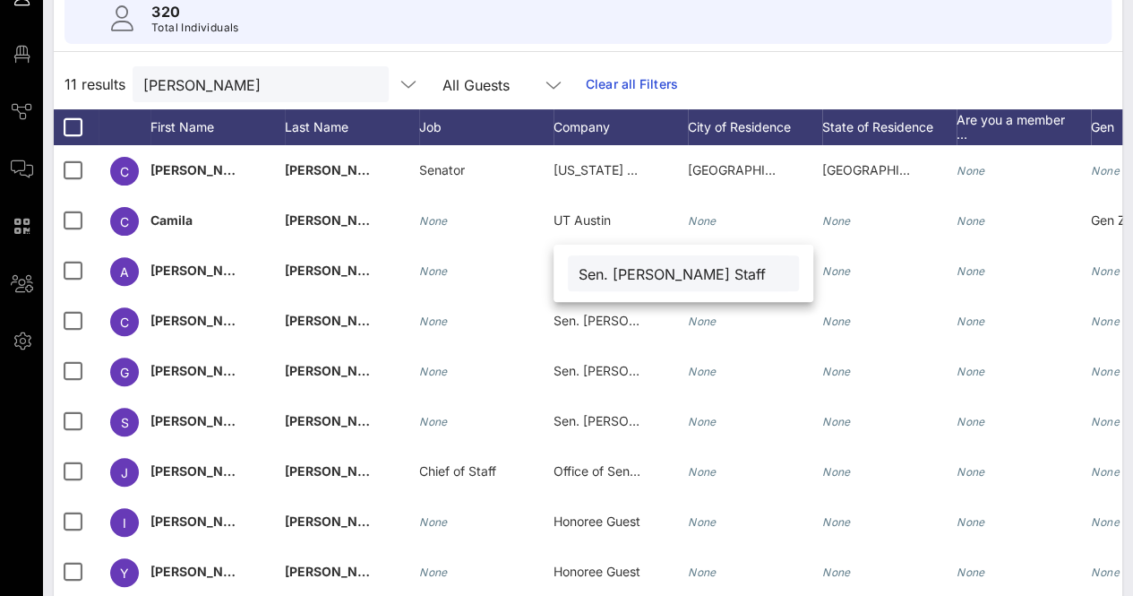
click at [603, 268] on input "Sen. Alvarado Staff" at bounding box center [684, 273] width 210 height 23
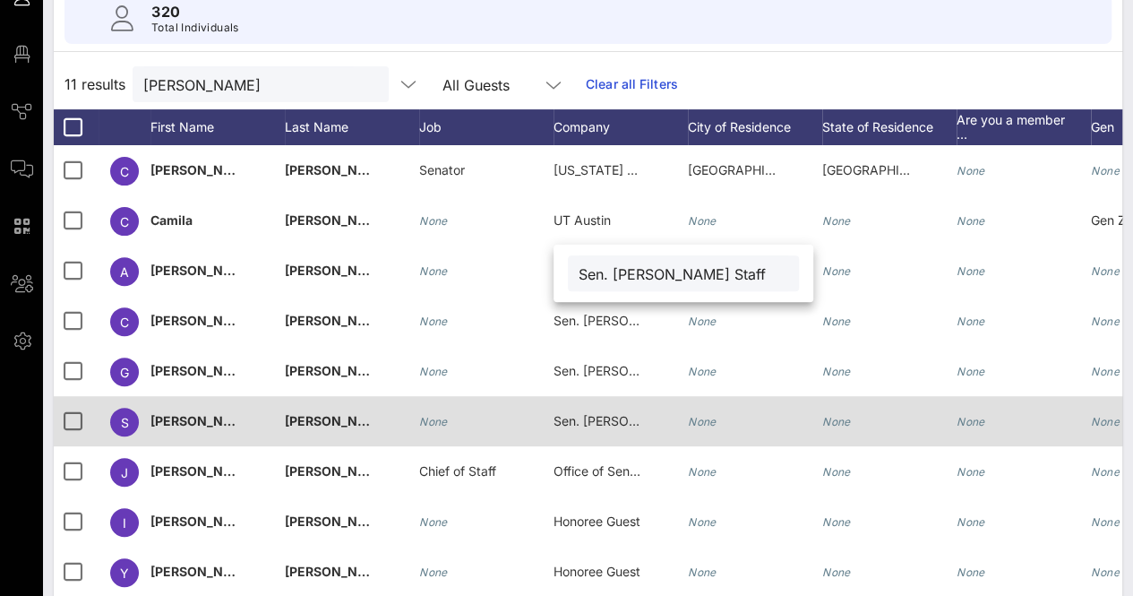
click at [605, 424] on span "Sen. Alvarado Staff" at bounding box center [635, 420] width 164 height 15
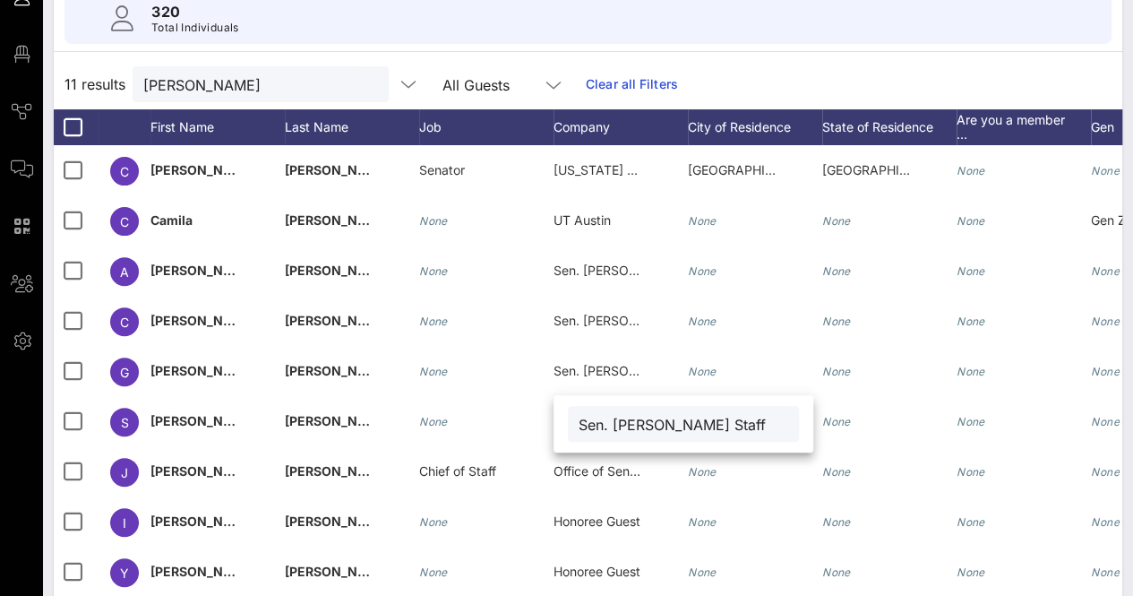
click at [745, 69] on div "11 results alvarado All Guests Clear all Filters" at bounding box center [588, 84] width 1068 height 50
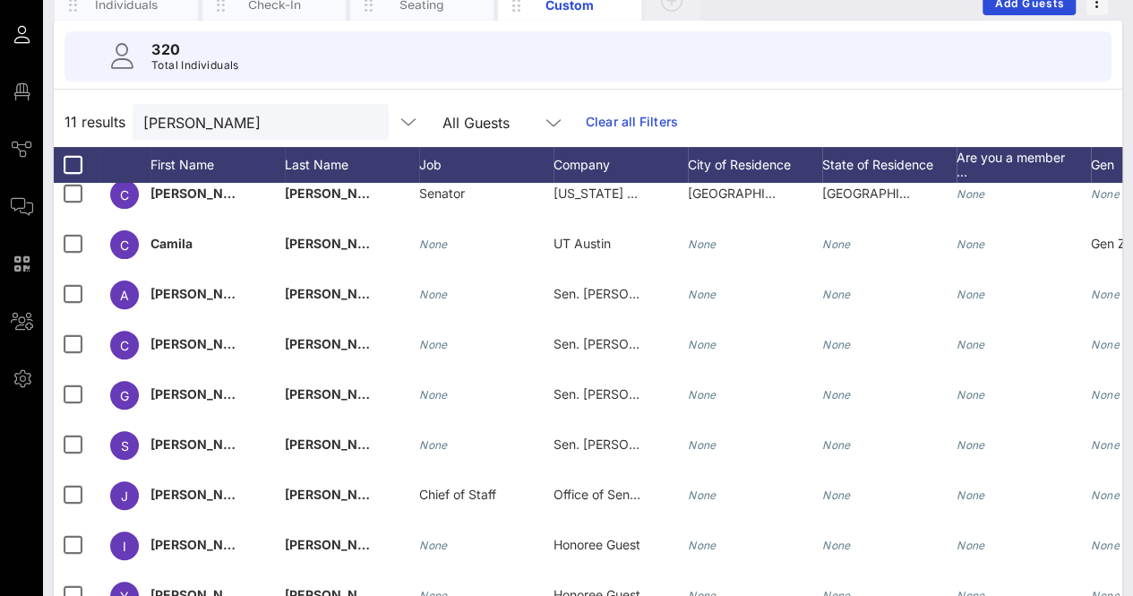
scroll to position [14, 0]
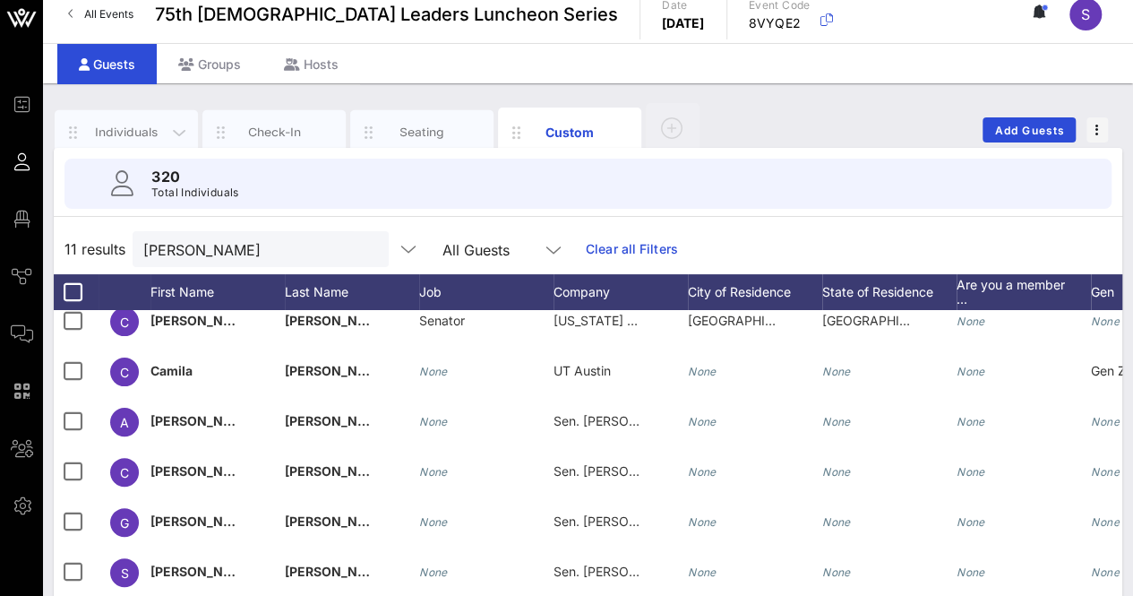
click at [129, 121] on div "Individuals" at bounding box center [126, 132] width 143 height 45
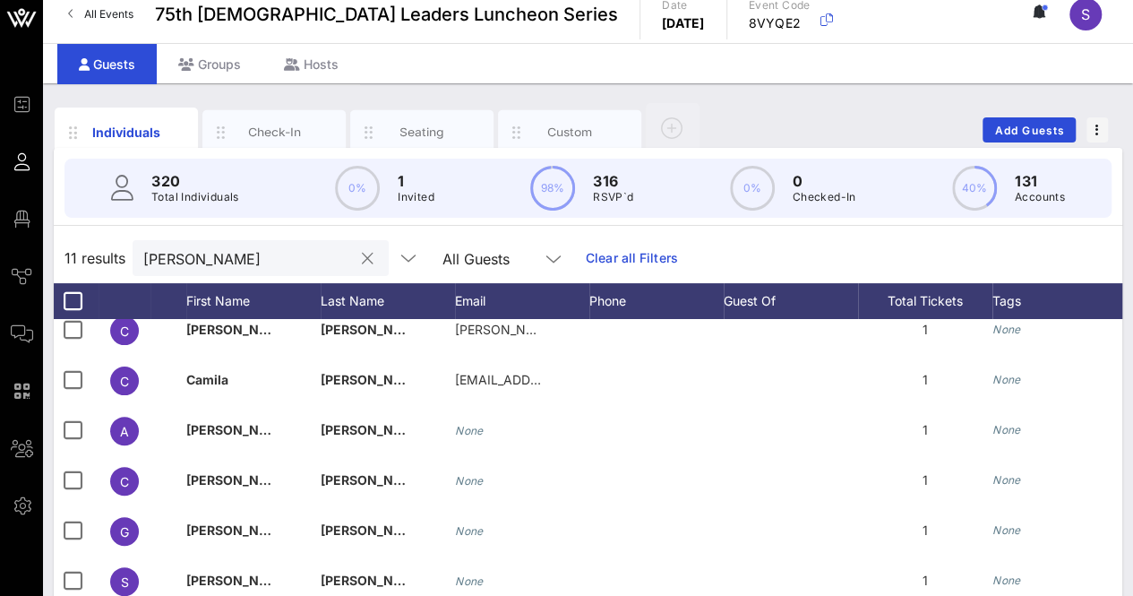
click at [212, 248] on input "alvarado" at bounding box center [248, 257] width 210 height 23
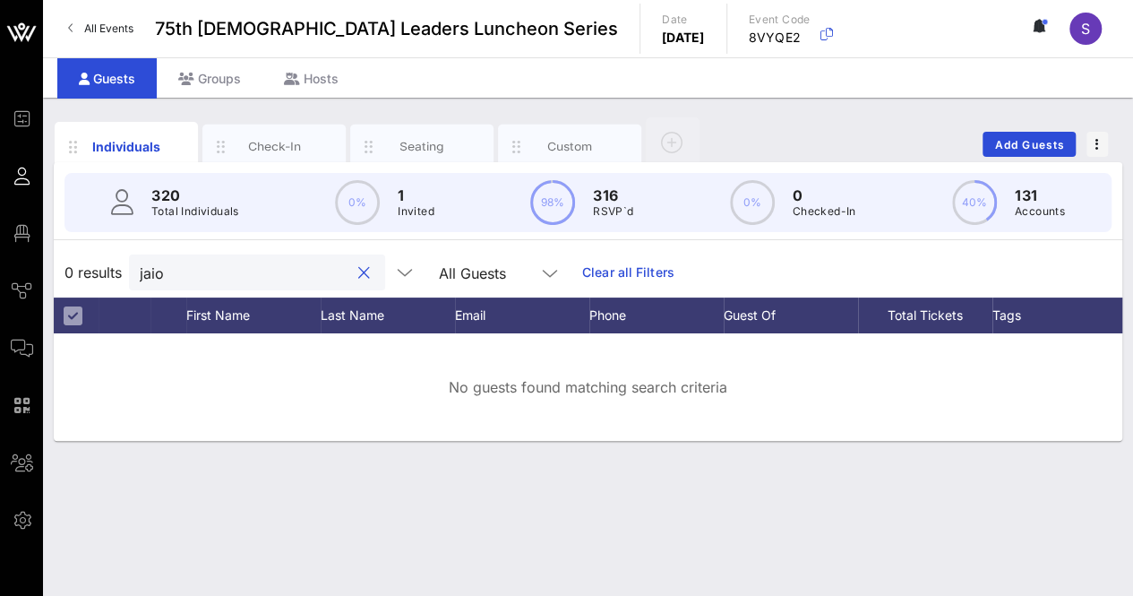
scroll to position [0, 0]
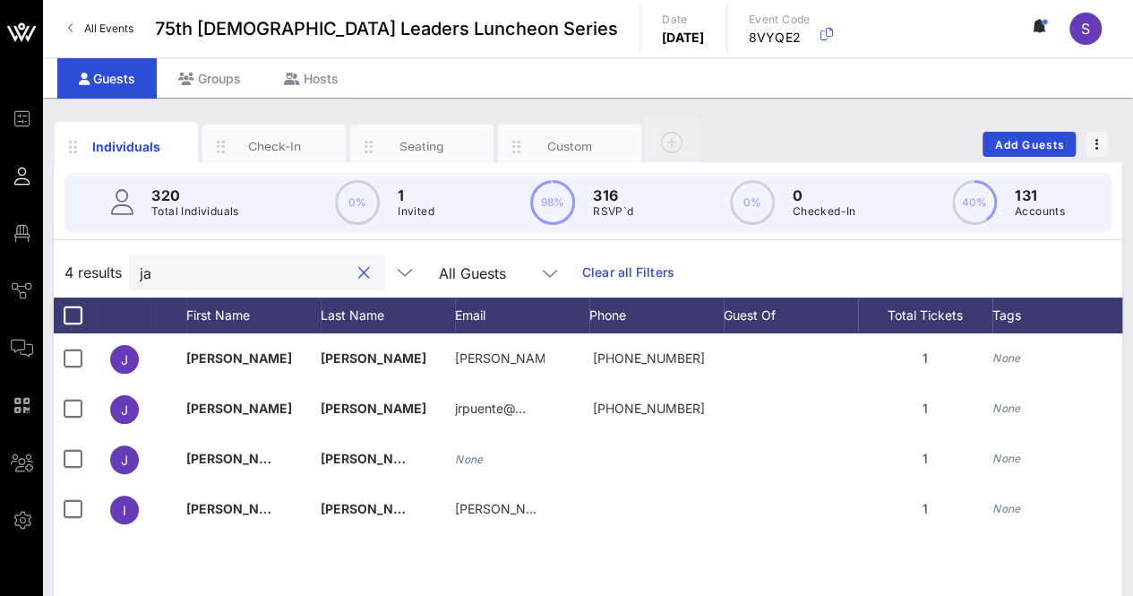
type input "j"
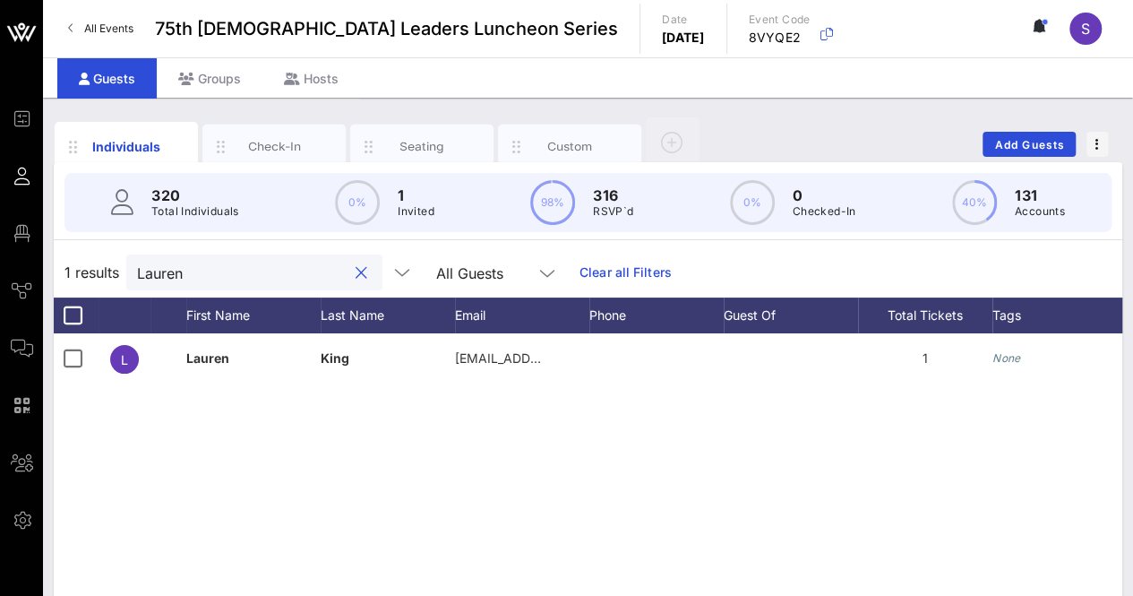
click at [195, 273] on input "Lauren" at bounding box center [242, 272] width 210 height 23
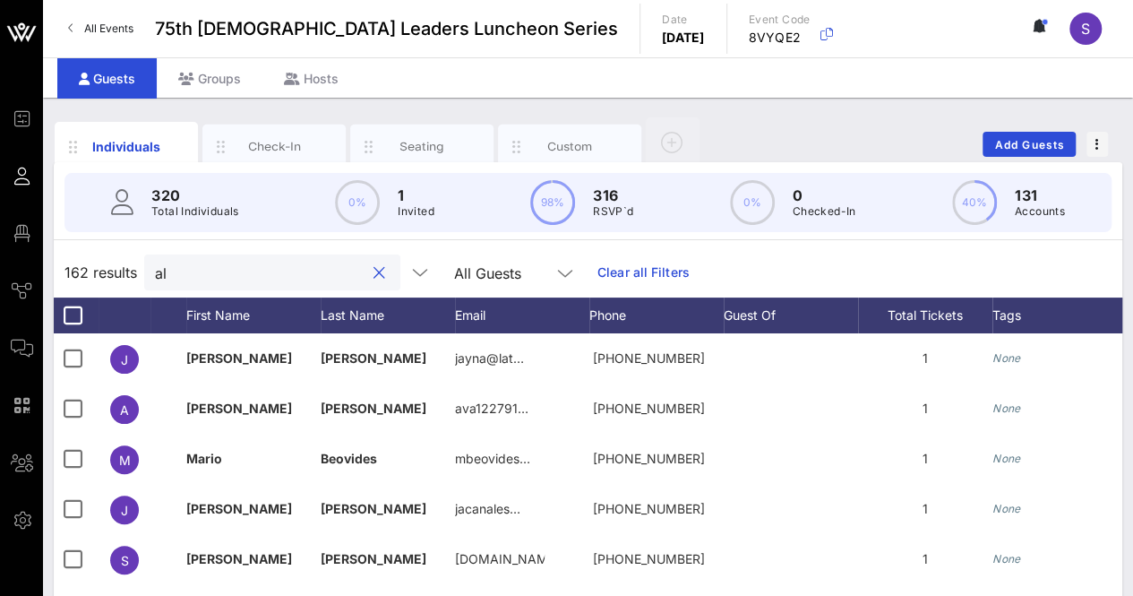
type input "a"
type input "b"
type input "p"
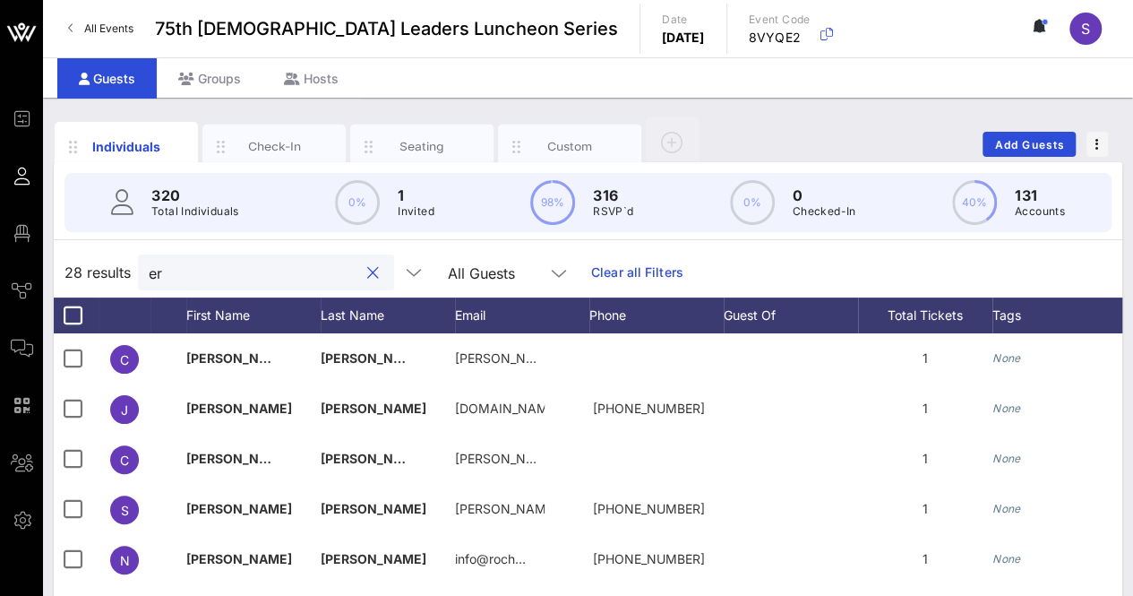
type input "e"
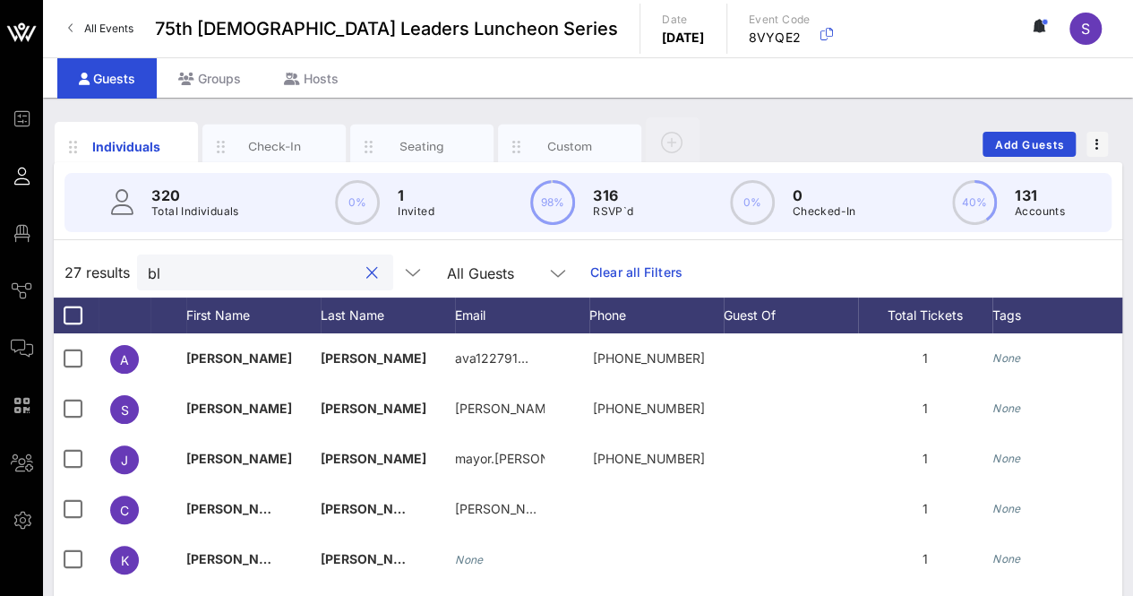
type input "b"
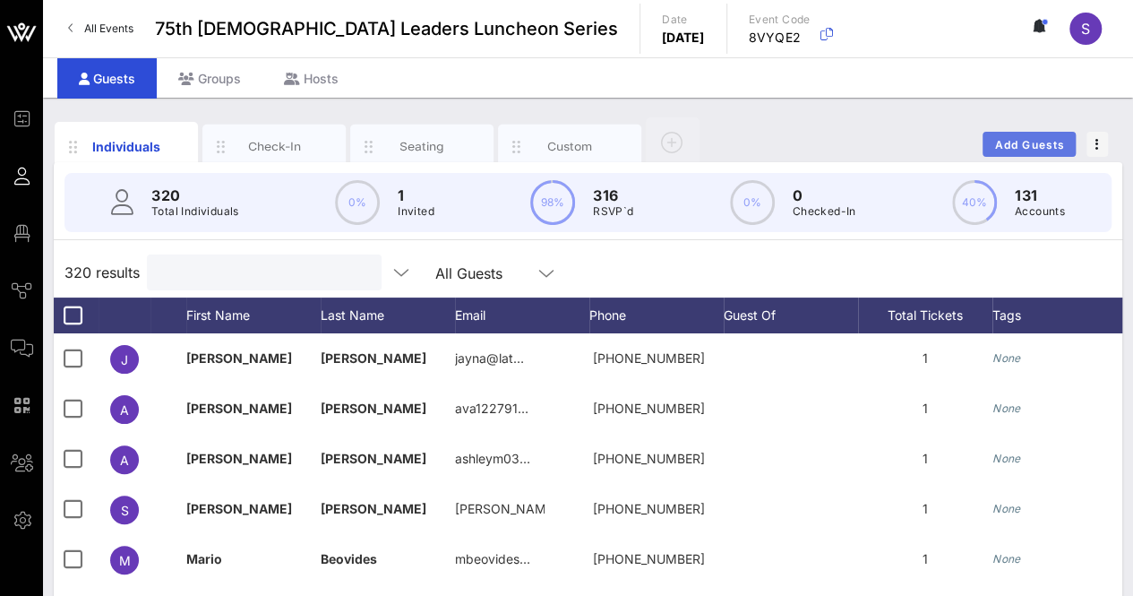
click at [1015, 134] on button "Add Guests" at bounding box center [1028, 144] width 93 height 25
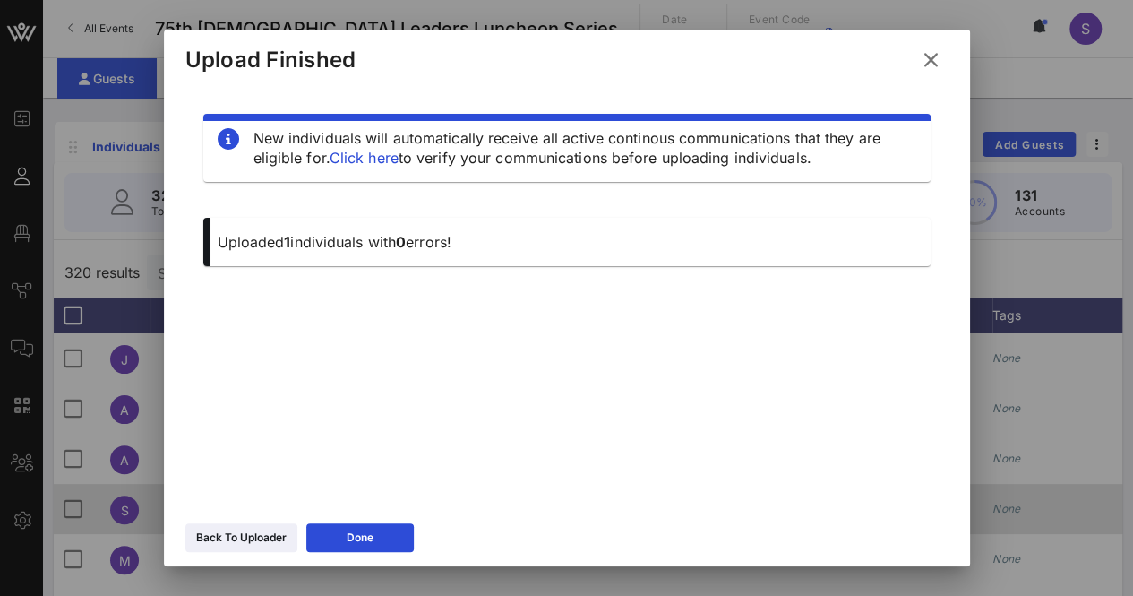
click at [395, 532] on button "Done" at bounding box center [359, 537] width 107 height 29
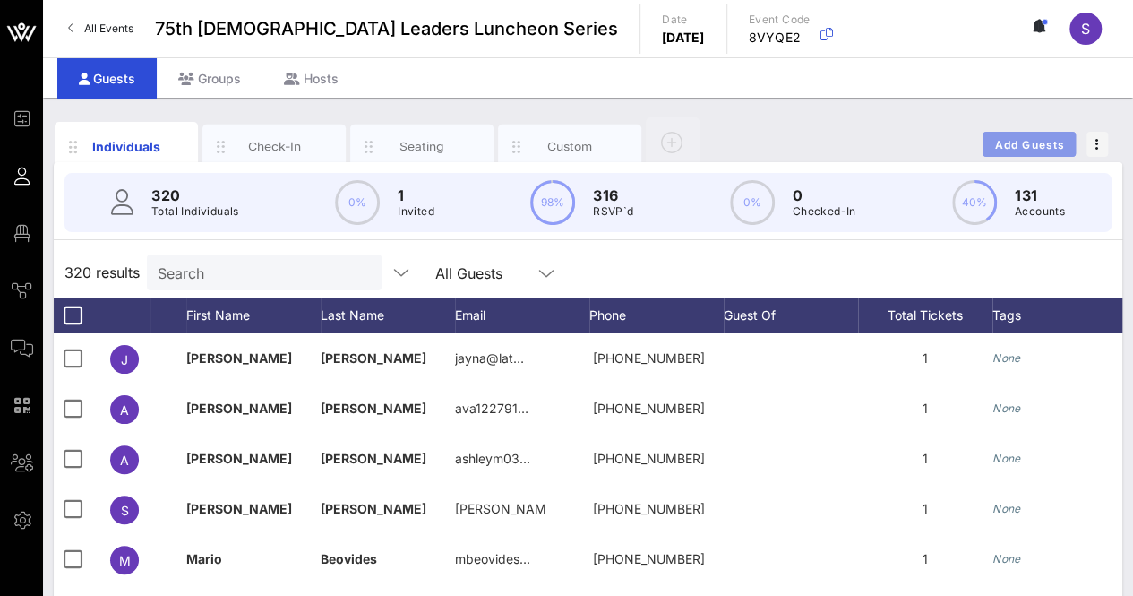
click at [1034, 147] on span "Add Guests" at bounding box center [1029, 144] width 71 height 13
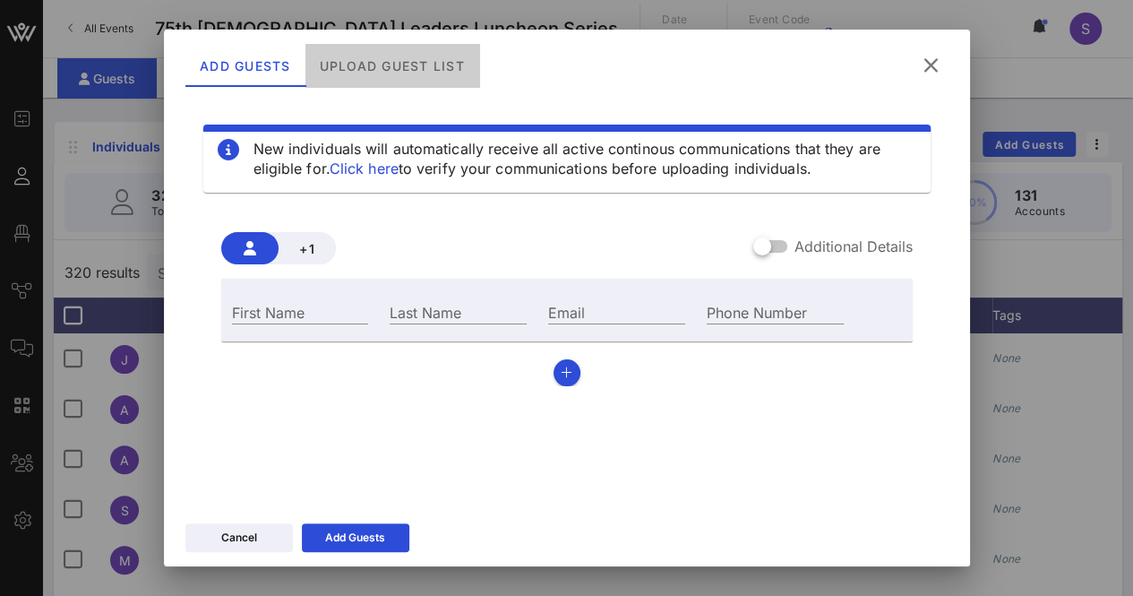
click at [387, 73] on div "Upload Guest List" at bounding box center [391, 65] width 174 height 43
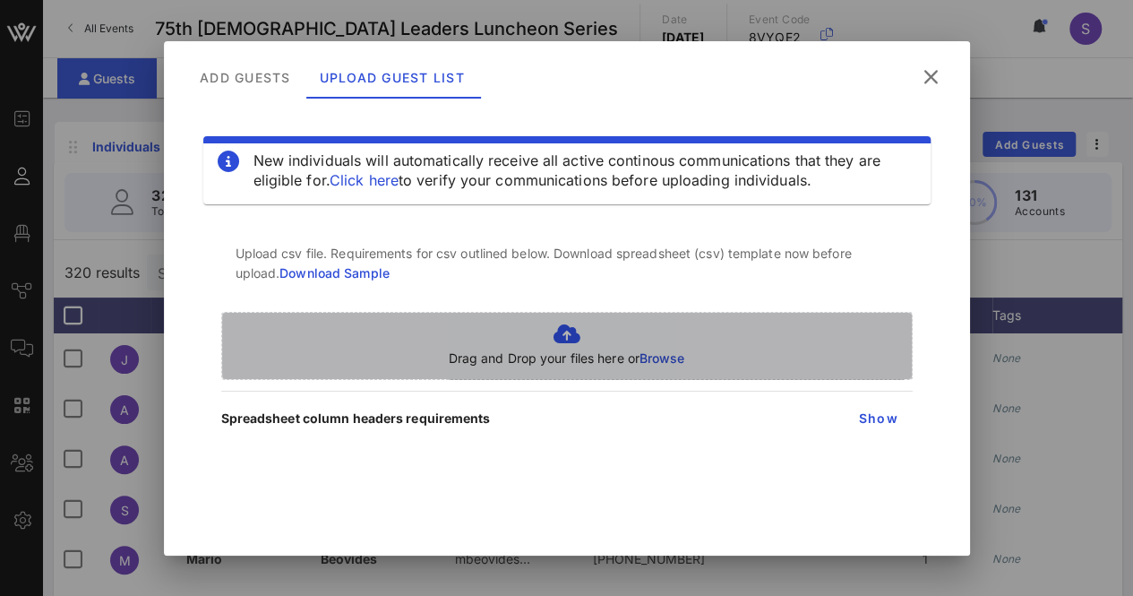
click at [578, 326] on icon at bounding box center [567, 333] width 236 height 21
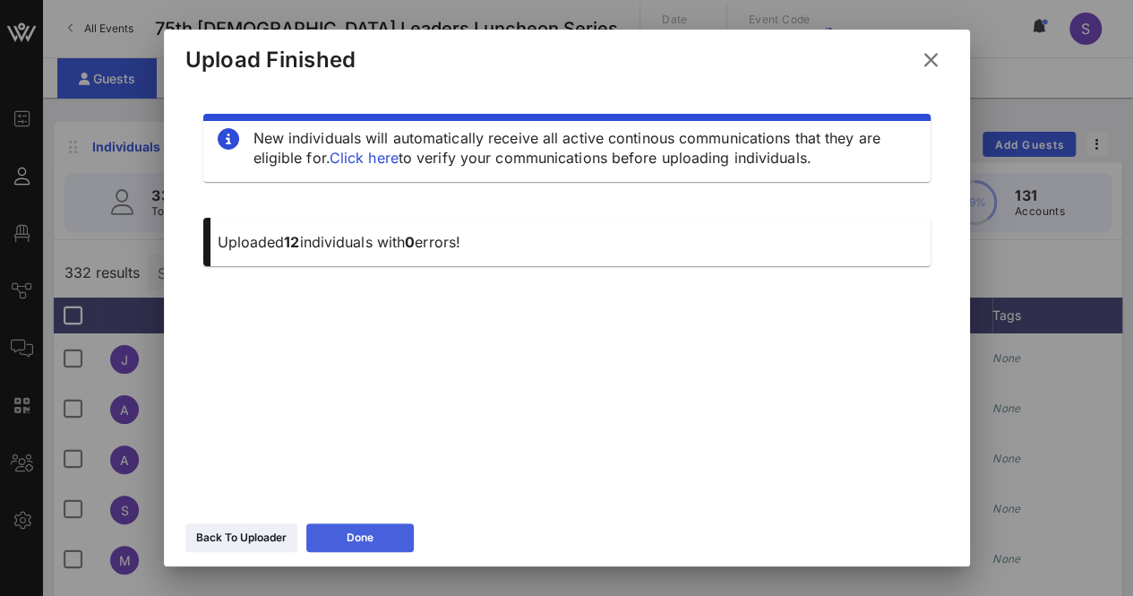
click at [369, 535] on div "Done" at bounding box center [360, 537] width 27 height 18
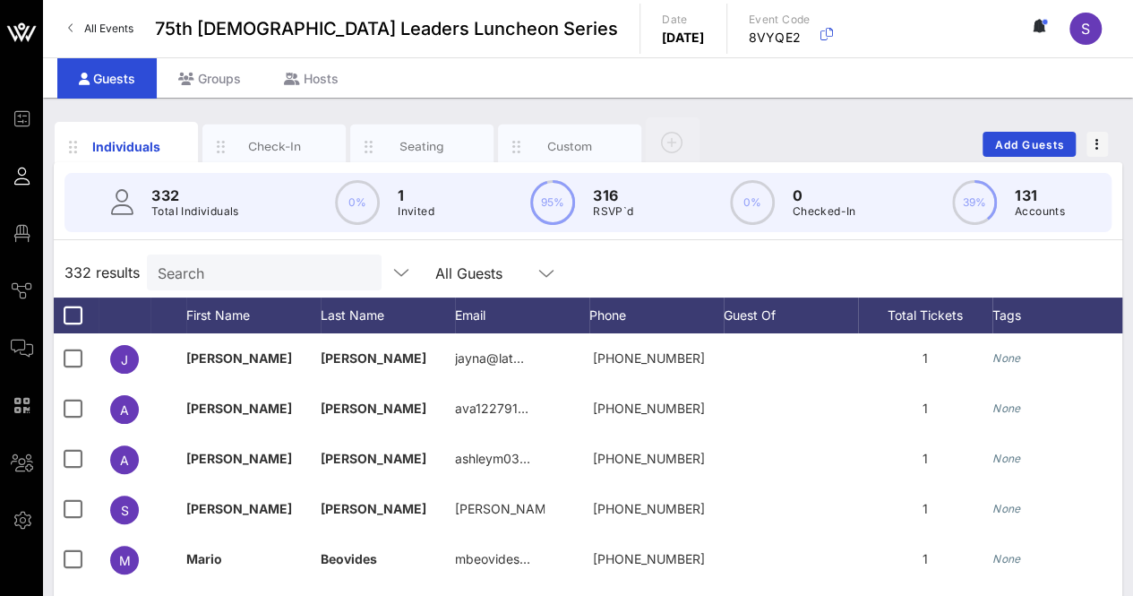
click at [750, 266] on div "332 results Search All Guests" at bounding box center [588, 272] width 1068 height 50
click at [575, 145] on div "Custom" at bounding box center [570, 146] width 80 height 17
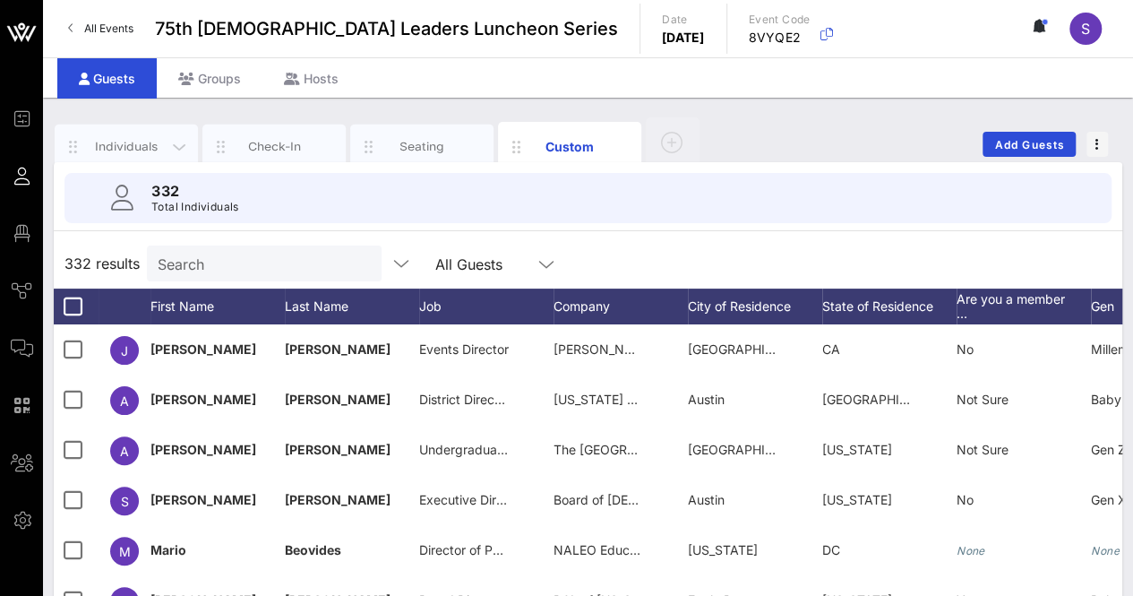
click at [117, 146] on div "Individuals" at bounding box center [127, 146] width 80 height 17
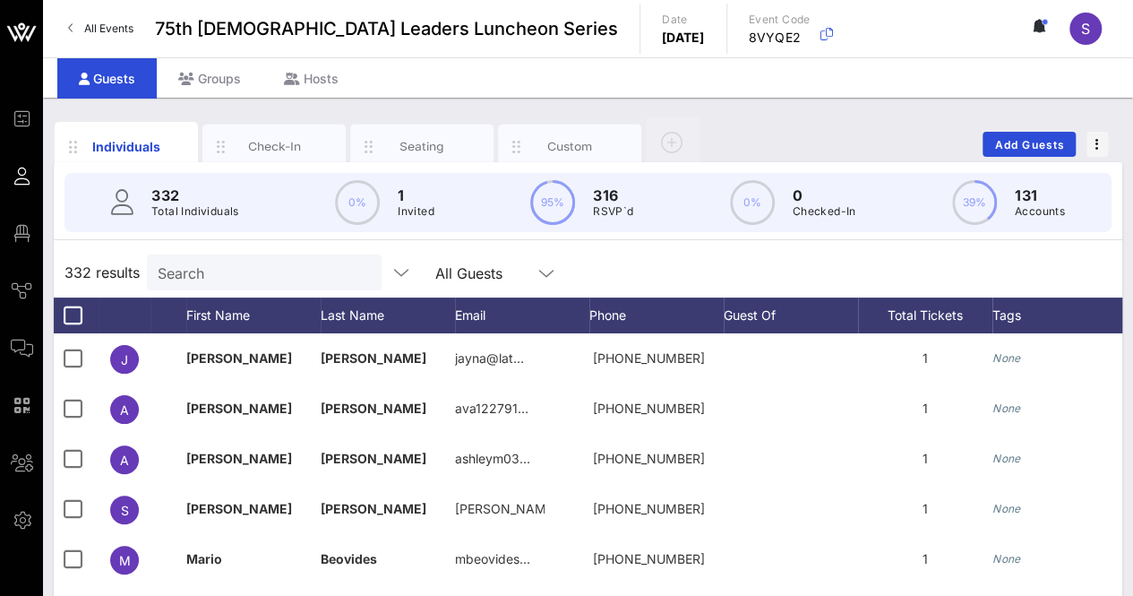
click at [269, 261] on input "Search" at bounding box center [263, 272] width 210 height 23
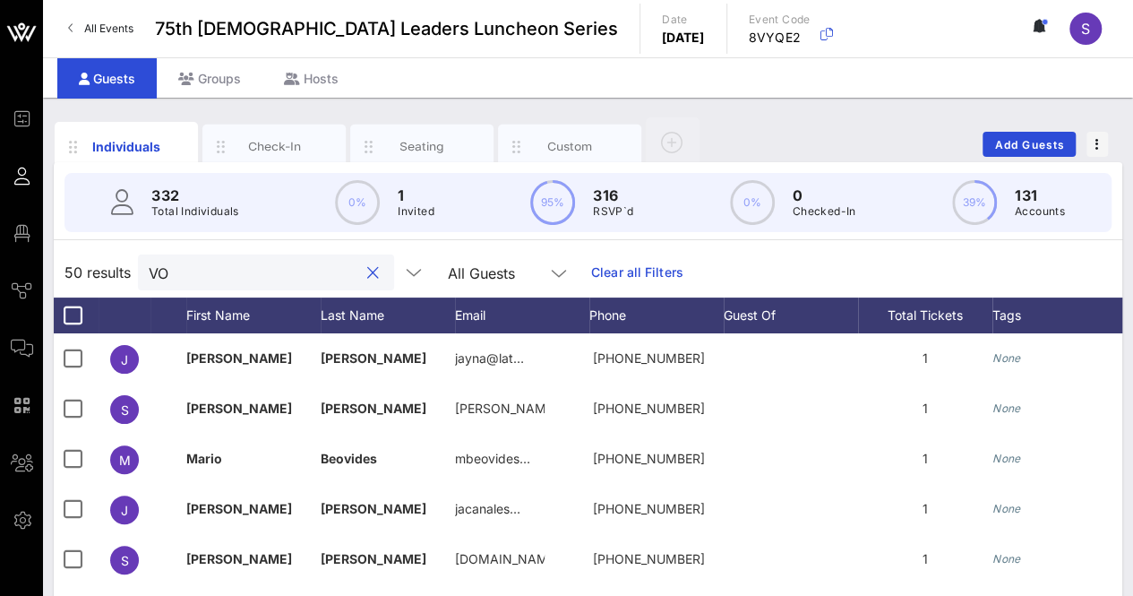
type input "VOW"
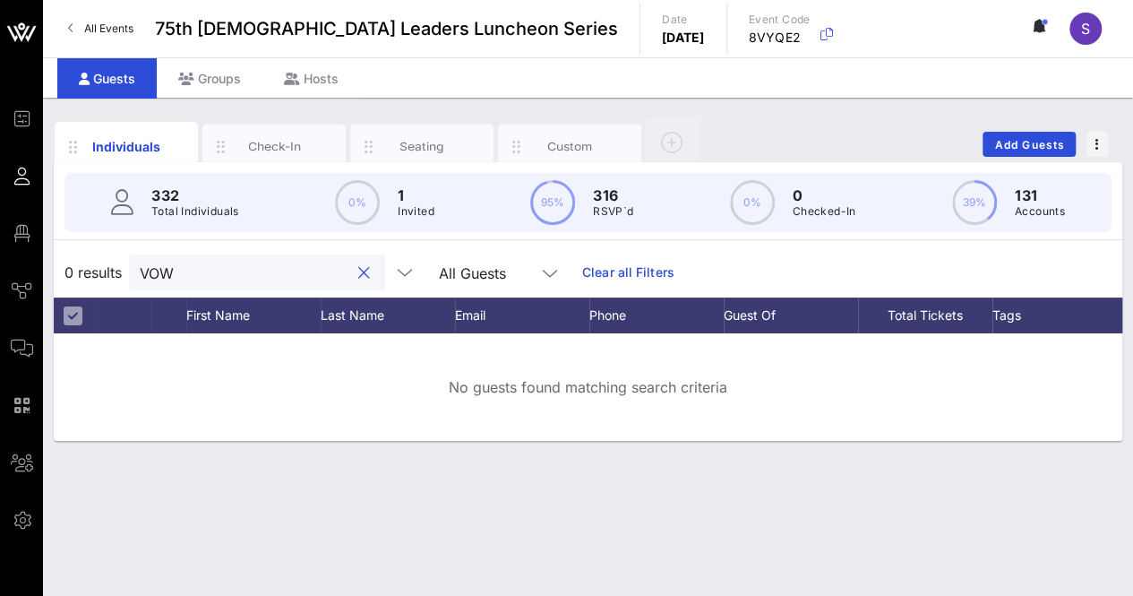
click at [358, 270] on button "clear icon" at bounding box center [364, 273] width 12 height 18
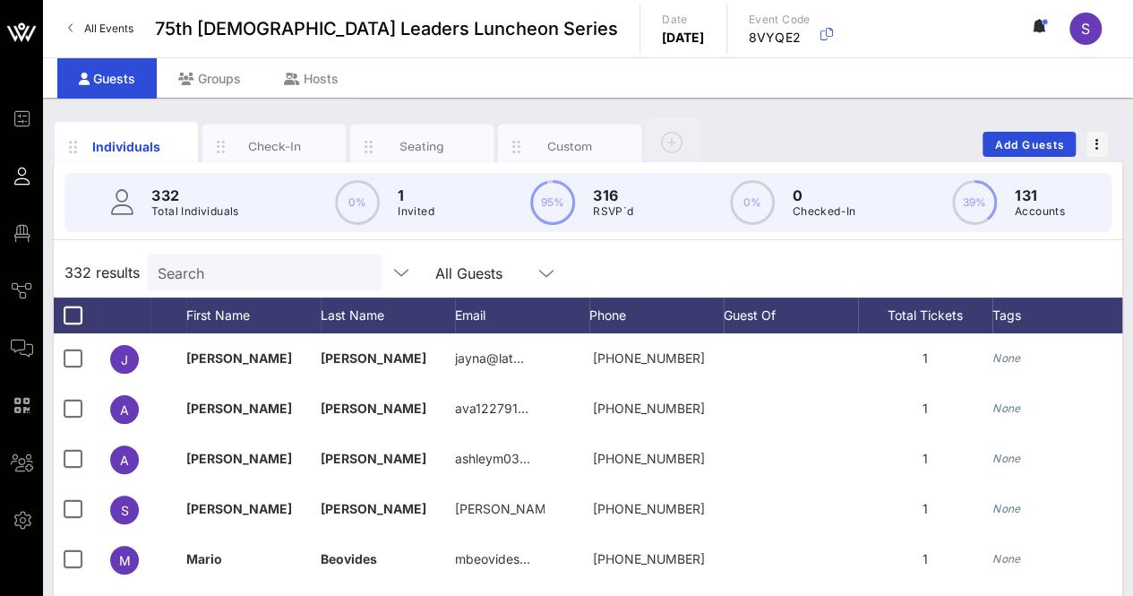
click at [656, 253] on div "332 results Search All Guests" at bounding box center [588, 272] width 1068 height 50
click at [552, 124] on div "Custom" at bounding box center [569, 146] width 143 height 45
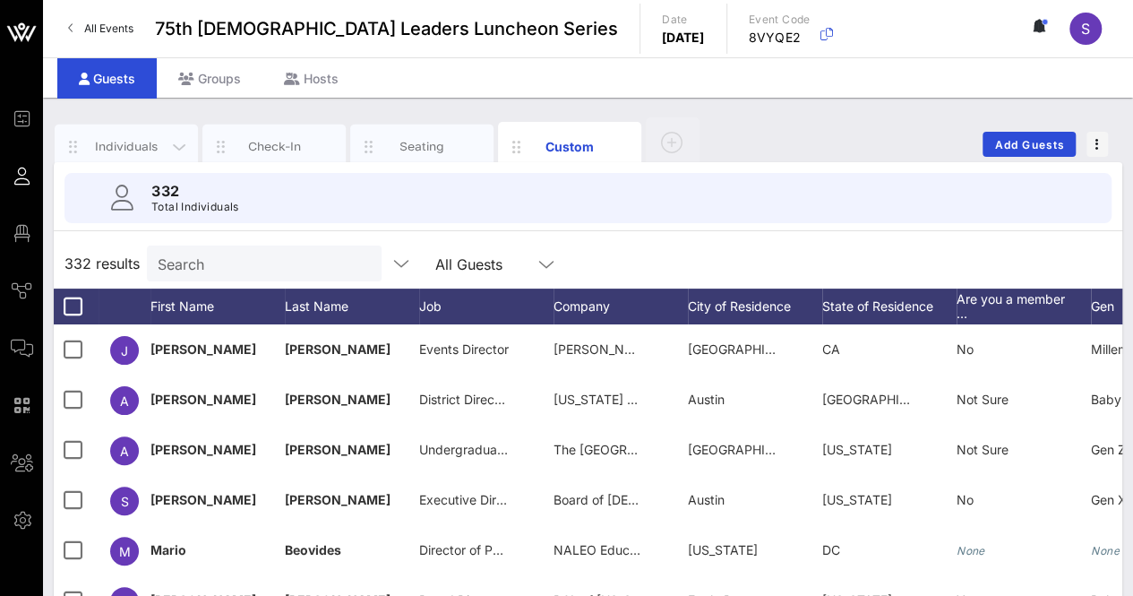
click at [115, 141] on div "Individuals" at bounding box center [127, 146] width 80 height 17
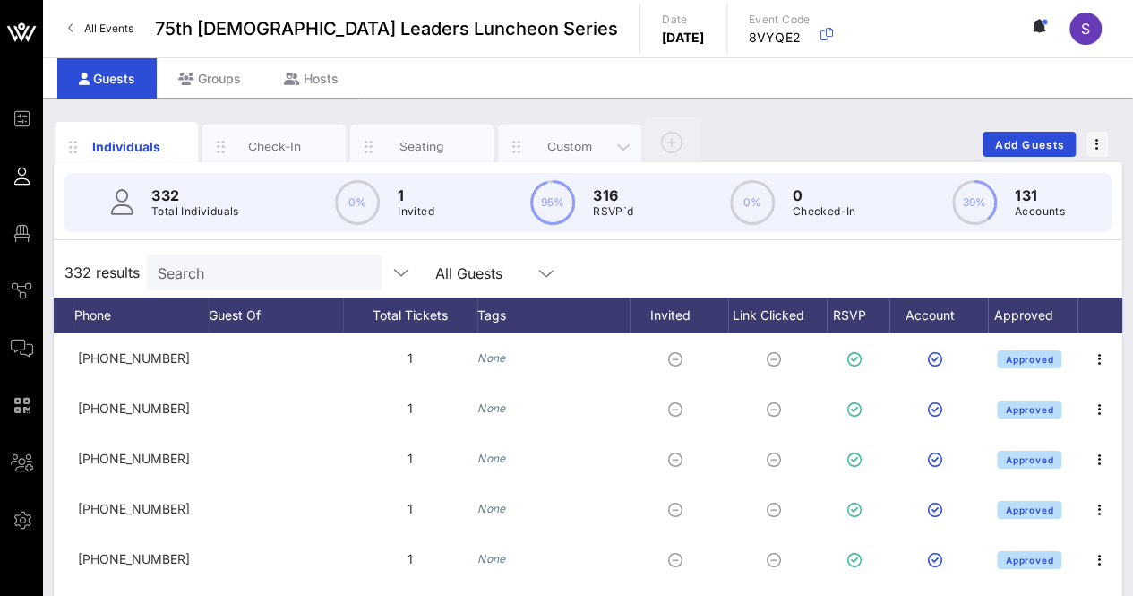
click at [555, 145] on div "Custom" at bounding box center [570, 146] width 80 height 17
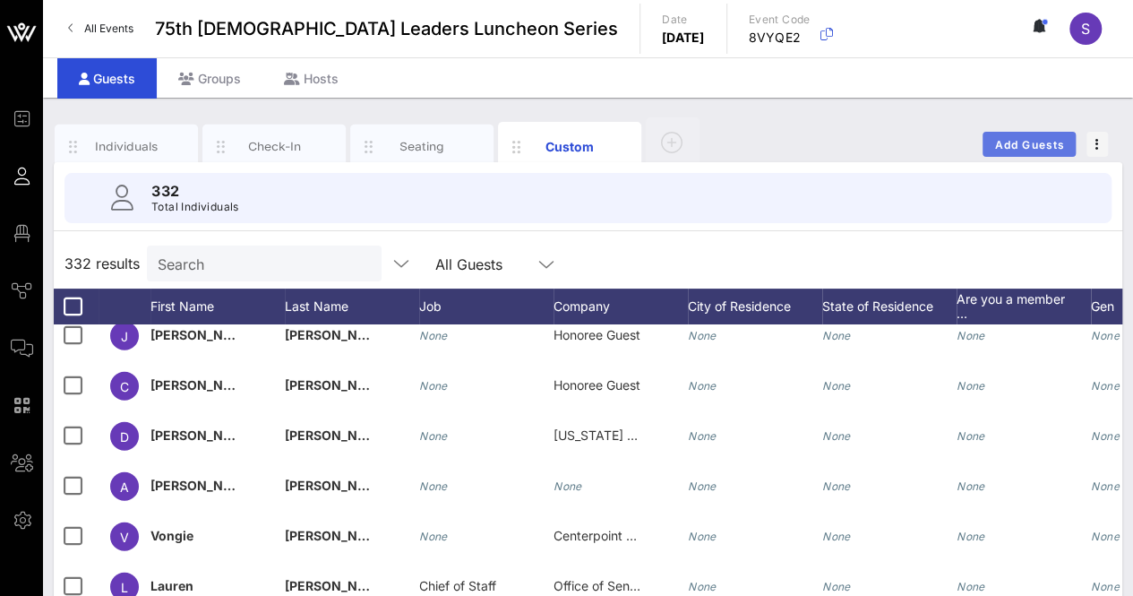
click at [1010, 143] on span "Add Guests" at bounding box center [1029, 144] width 71 height 13
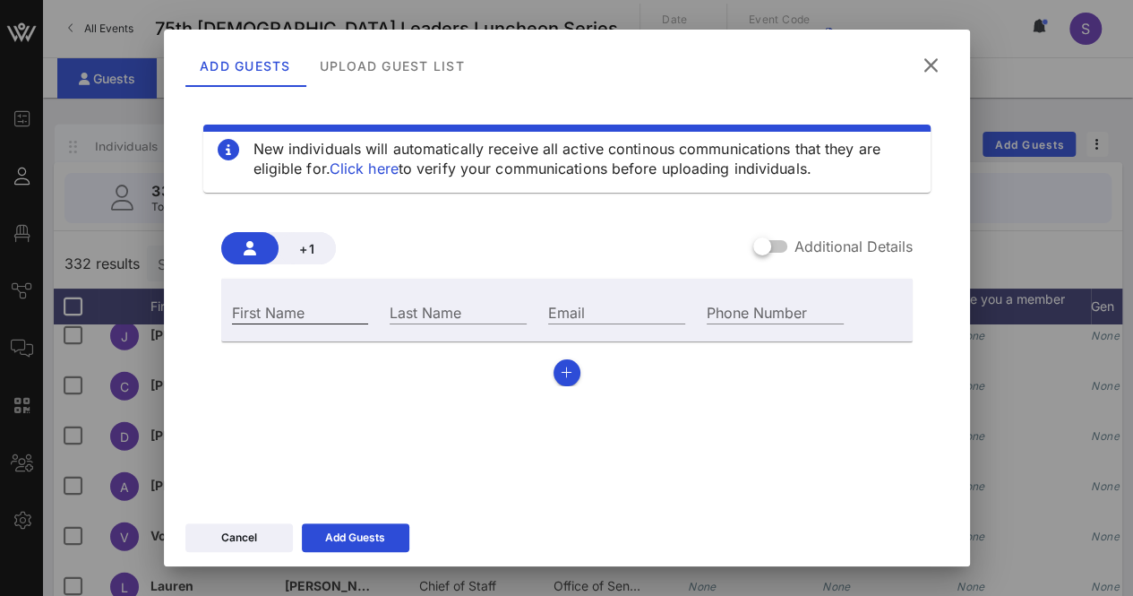
click at [304, 310] on input "First Name" at bounding box center [300, 311] width 137 height 23
type input "[PERSON_NAME]"
click at [443, 309] on div "Last Name" at bounding box center [458, 311] width 137 height 23
type input "[PERSON_NAME]"
drag, startPoint x: 604, startPoint y: 312, endPoint x: 613, endPoint y: 305, distance: 10.2
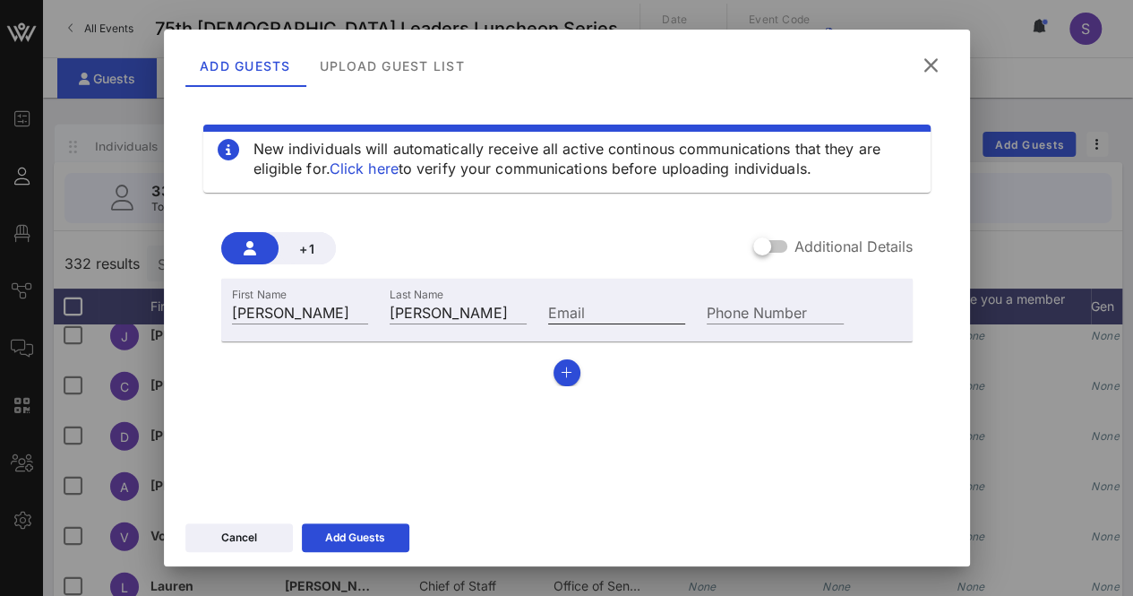
click at [613, 305] on input "Email" at bounding box center [616, 311] width 137 height 23
paste input "[EMAIL_ADDRESS][DOMAIN_NAME]"
type input "[EMAIL_ADDRESS][DOMAIN_NAME]"
click at [370, 538] on div "Add Guests" at bounding box center [355, 537] width 60 height 18
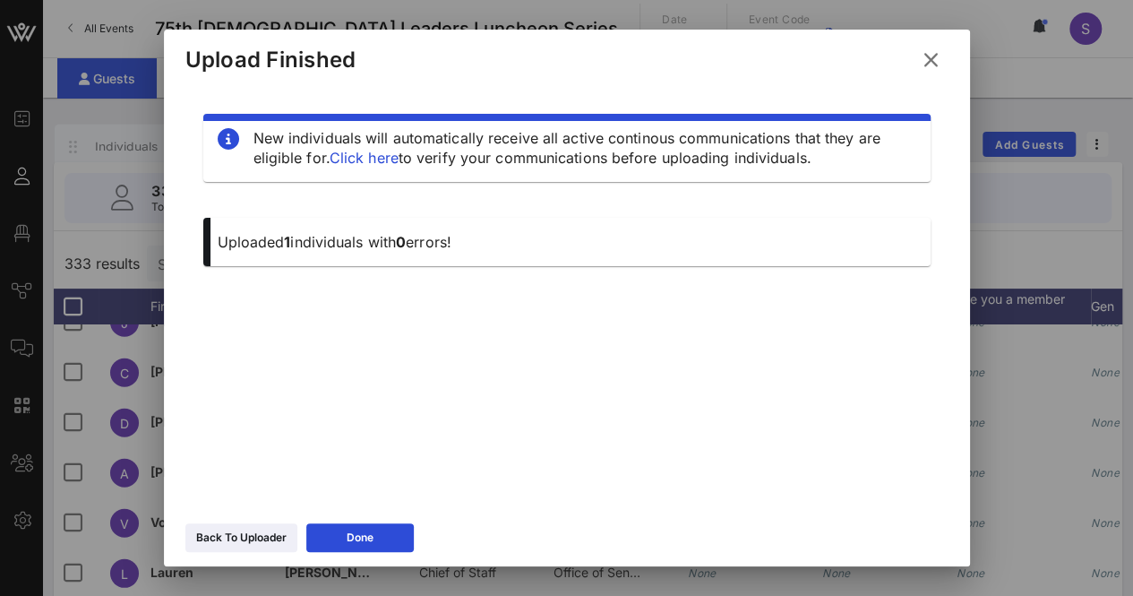
click at [931, 56] on icon at bounding box center [930, 60] width 25 height 22
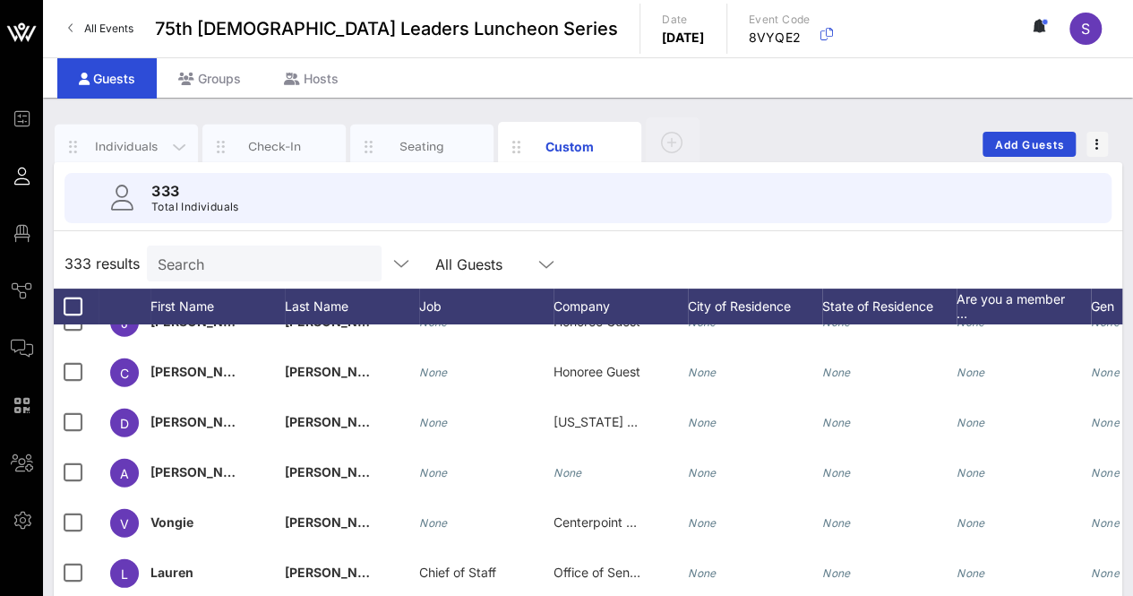
click at [132, 138] on div "Individuals" at bounding box center [127, 146] width 80 height 17
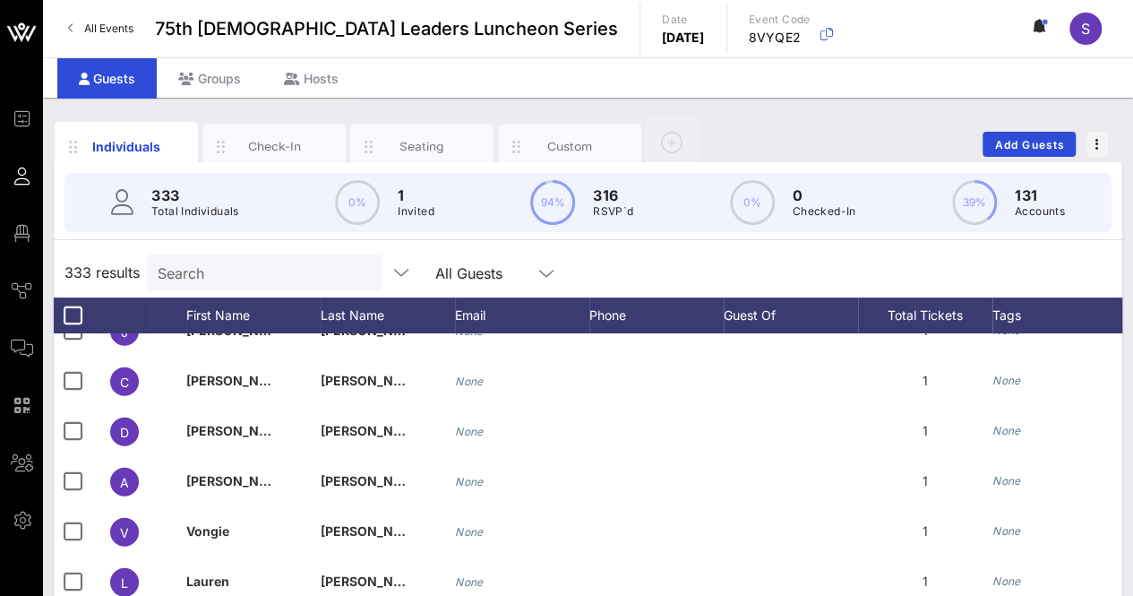
click at [202, 277] on input "Search" at bounding box center [263, 272] width 210 height 23
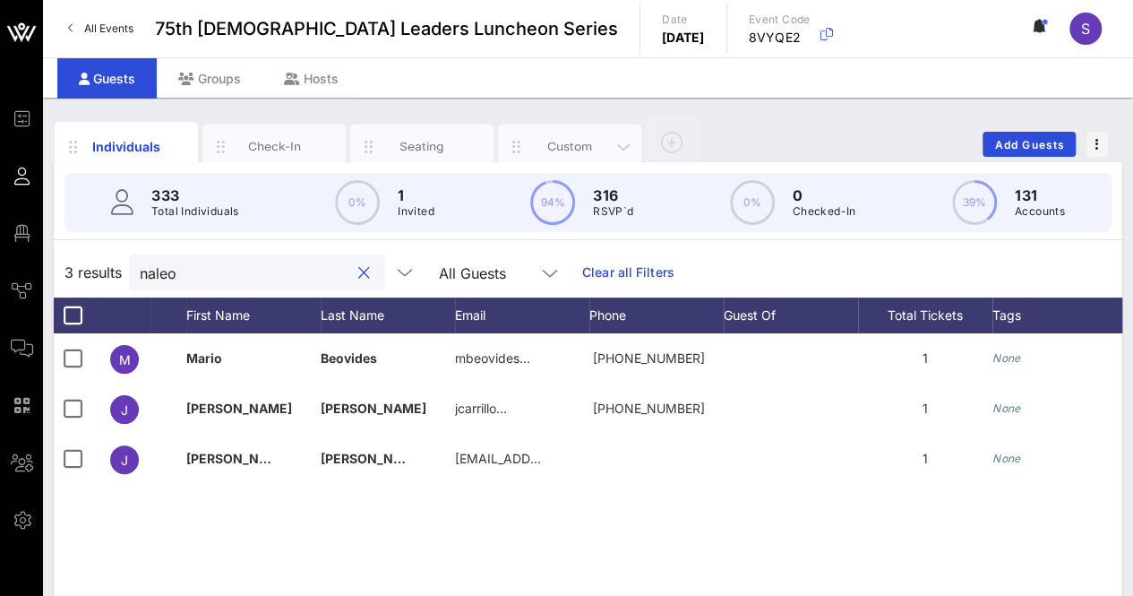
type input "naleo"
click at [564, 148] on div "Custom" at bounding box center [570, 146] width 80 height 17
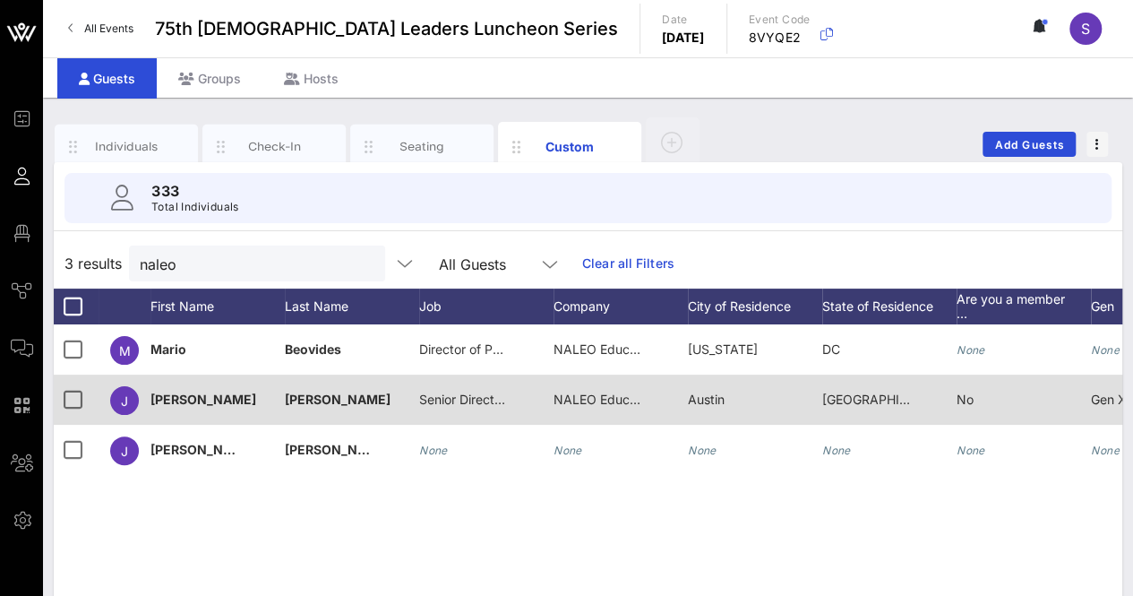
click at [585, 397] on span "NALEO Educational Fund" at bounding box center [627, 398] width 148 height 15
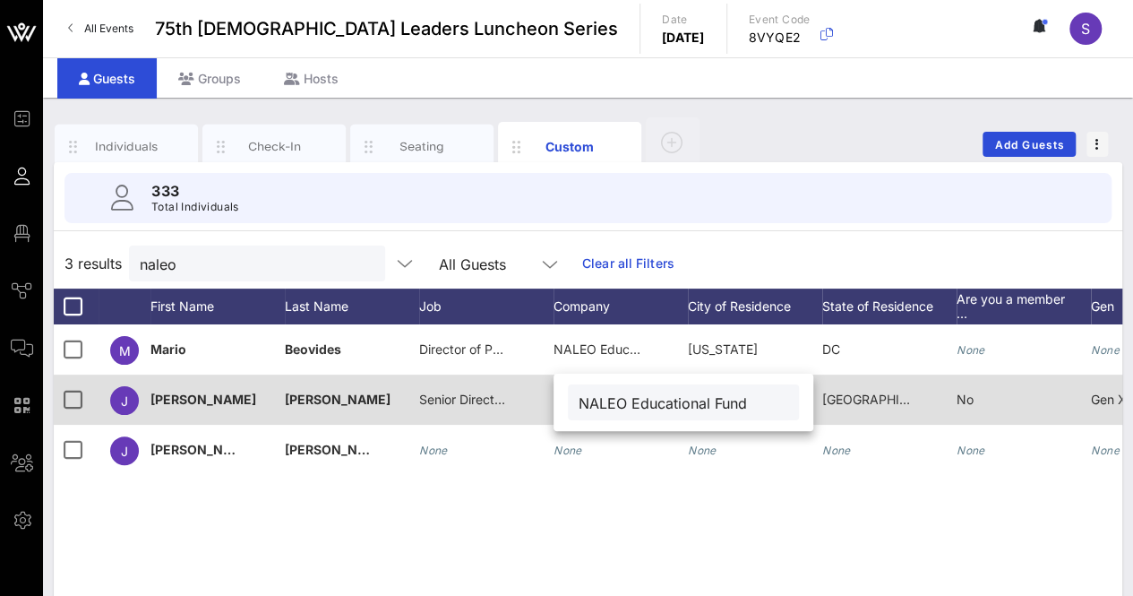
click at [585, 397] on input "NALEO Educational Fund" at bounding box center [684, 401] width 210 height 23
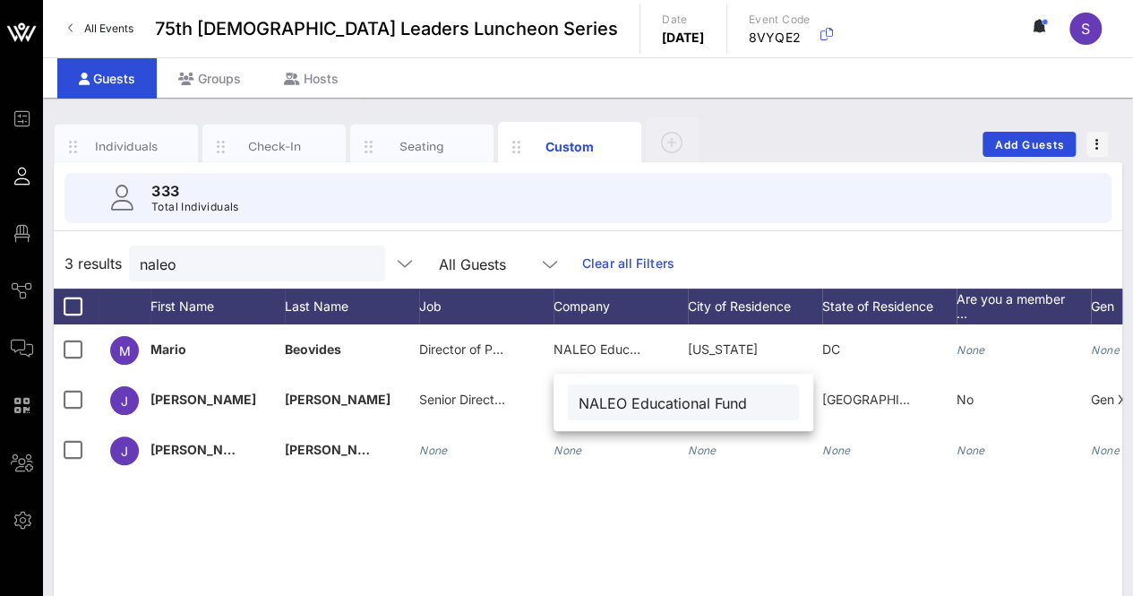
click at [544, 550] on div "M Mario Beovides Director of Policy and Legislative Affairs NALEO Educational F…" at bounding box center [588, 592] width 1068 height 537
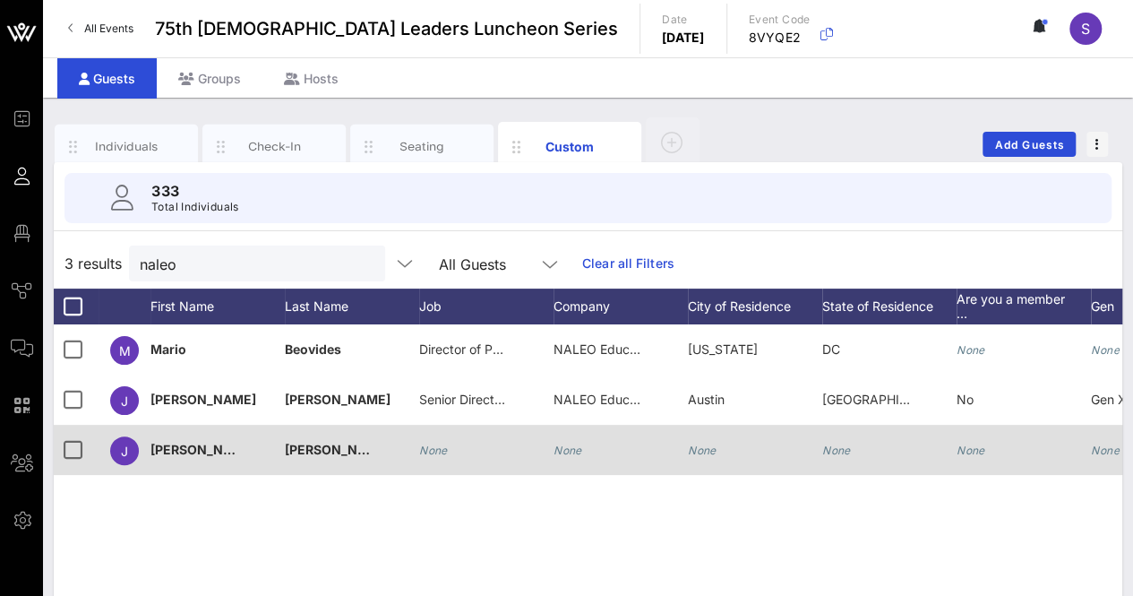
click at [568, 448] on icon "None" at bounding box center [567, 449] width 29 height 13
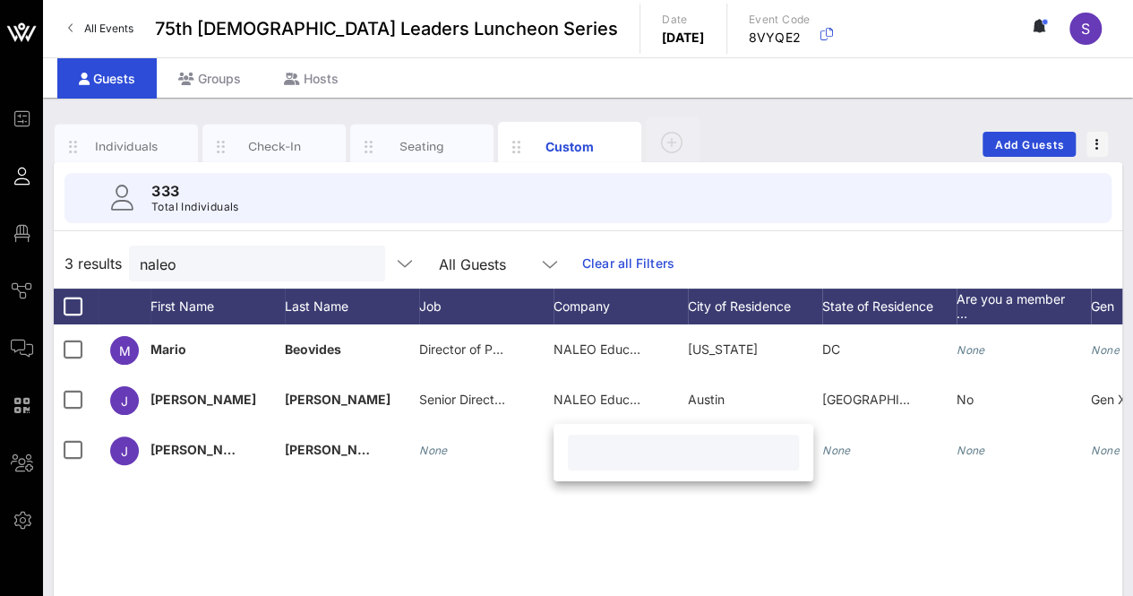
paste input "NALEO Educational Fund"
type input "NALEO Educational Fund"
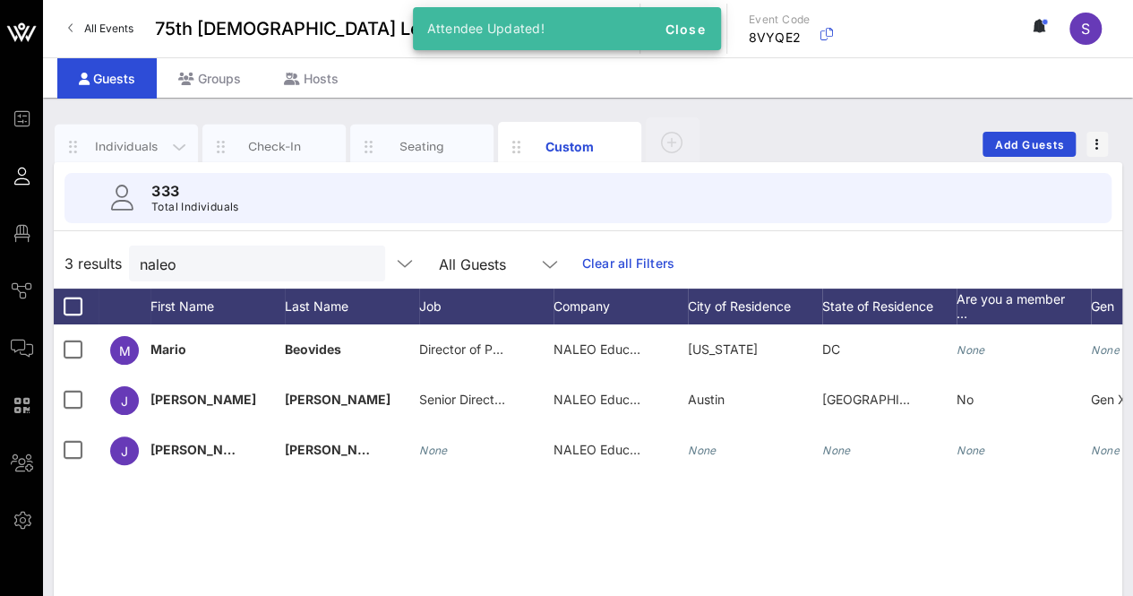
click at [131, 127] on div "Individuals" at bounding box center [126, 146] width 143 height 45
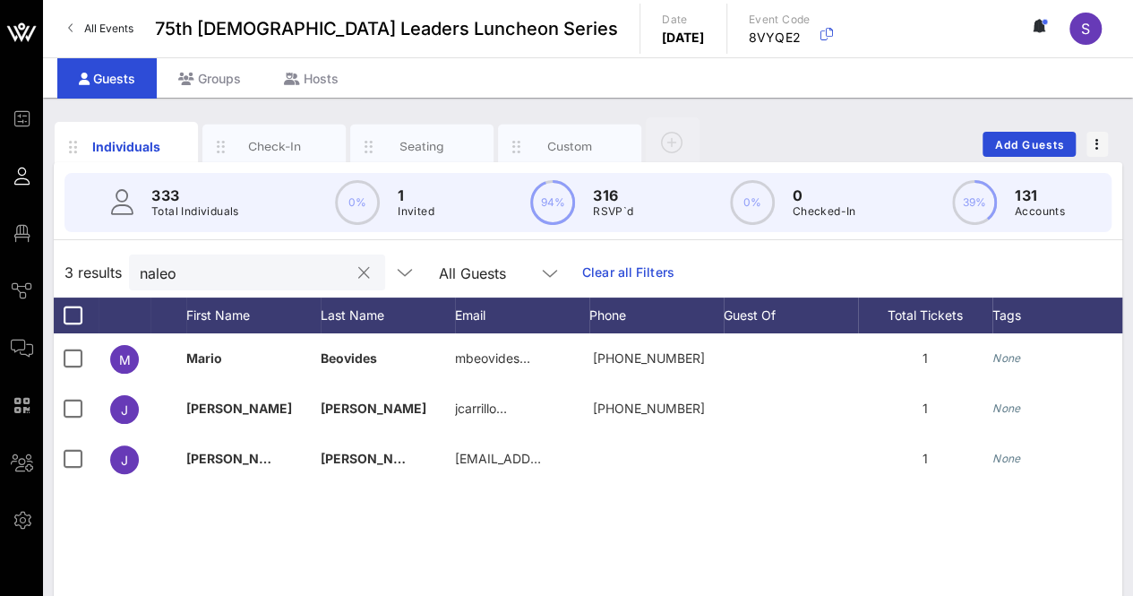
click at [358, 271] on button "clear icon" at bounding box center [364, 273] width 12 height 18
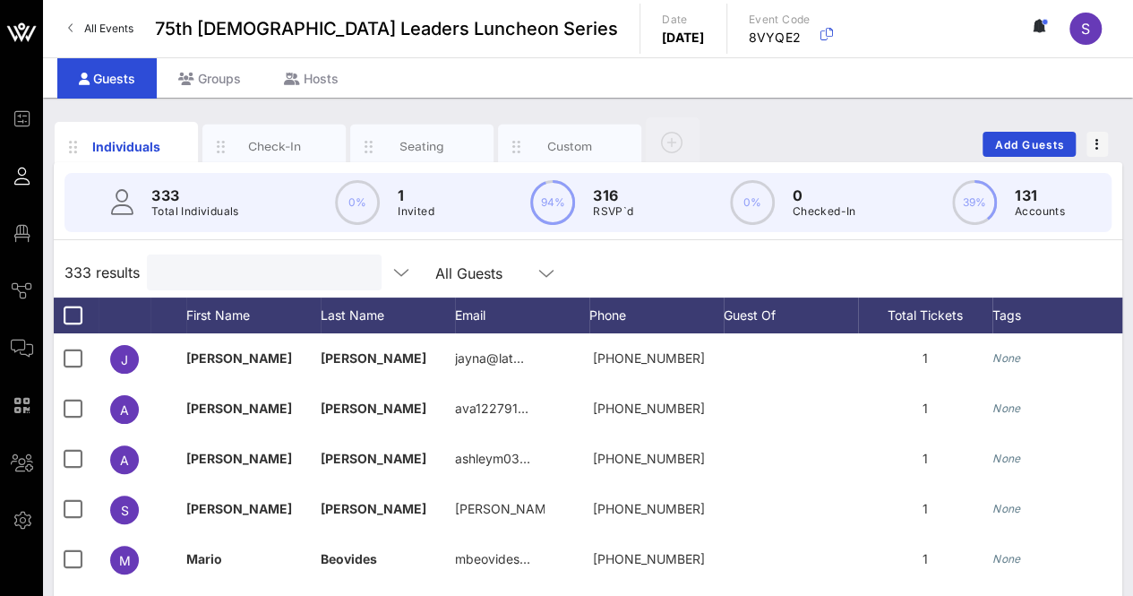
click at [785, 277] on div "333 results All Guests" at bounding box center [588, 272] width 1068 height 50
click at [1033, 141] on span "Add Guests" at bounding box center [1029, 144] width 71 height 13
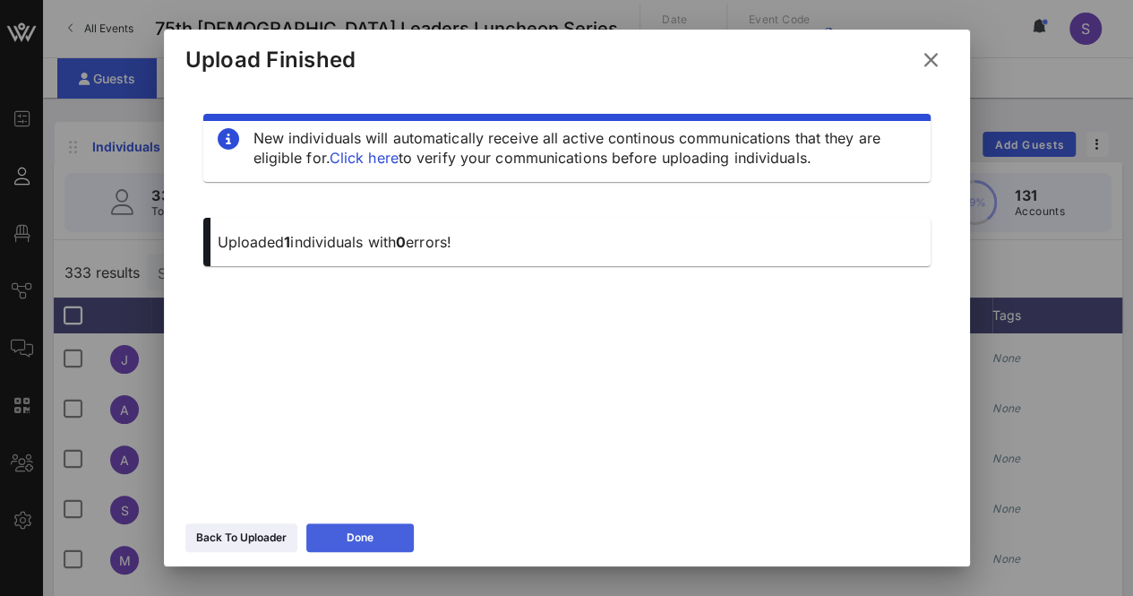
click at [387, 532] on button "Done" at bounding box center [359, 537] width 107 height 29
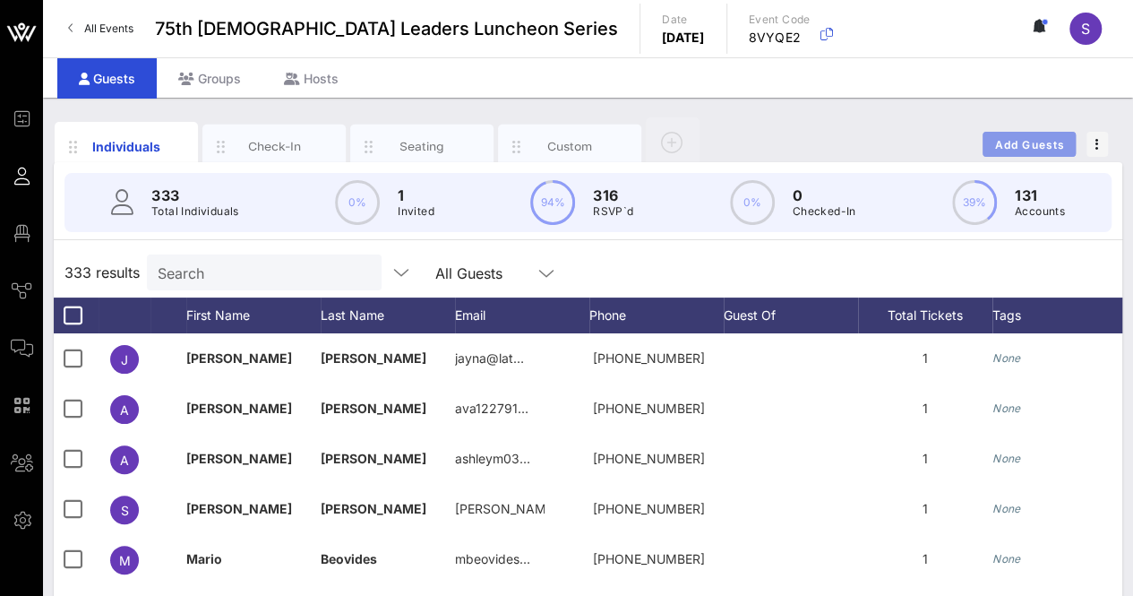
click at [1053, 132] on button "Add Guests" at bounding box center [1028, 144] width 93 height 25
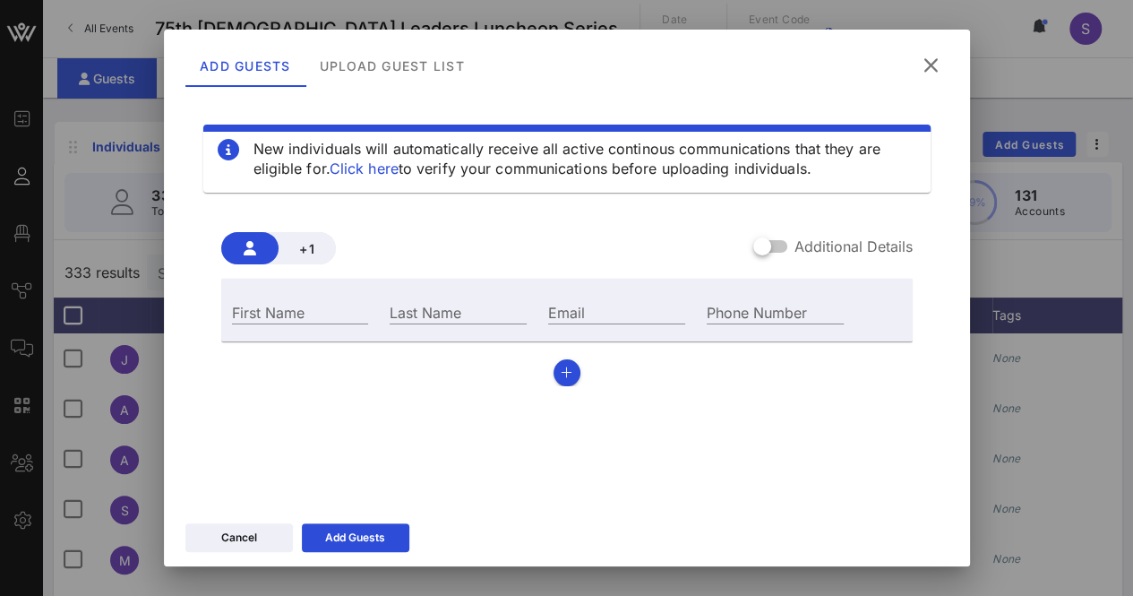
click at [940, 62] on icon at bounding box center [930, 66] width 25 height 22
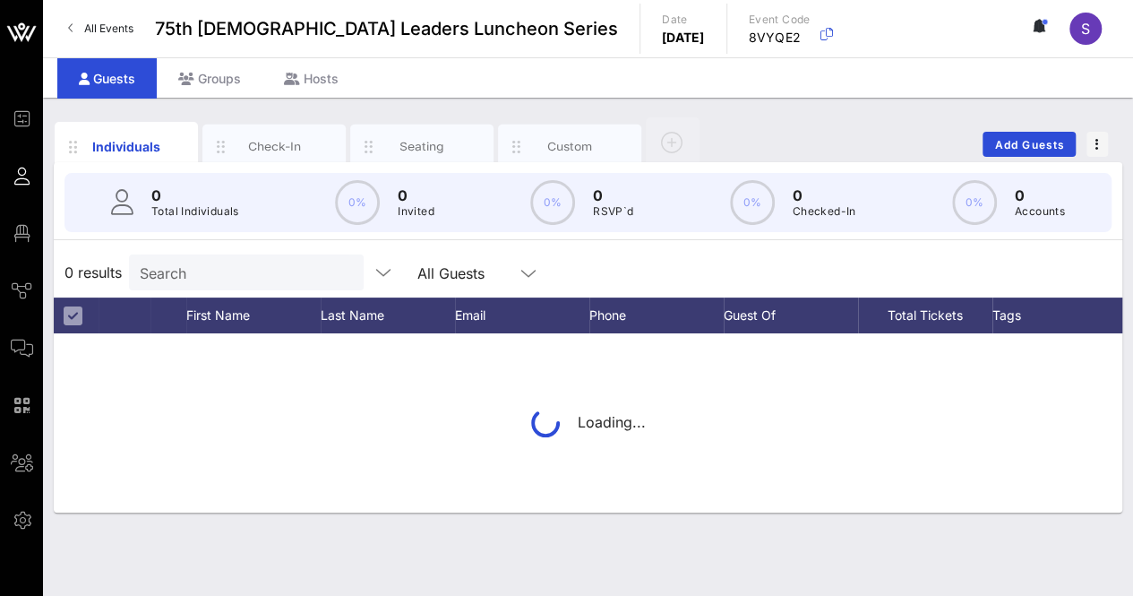
click at [214, 267] on input "Search" at bounding box center [245, 272] width 210 height 23
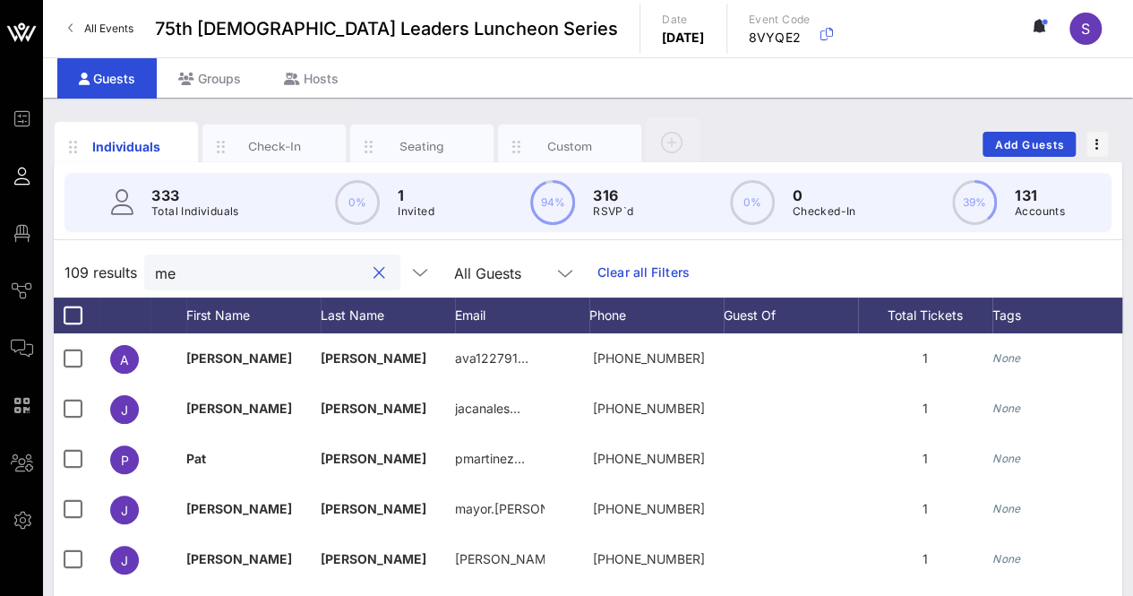
type input "m"
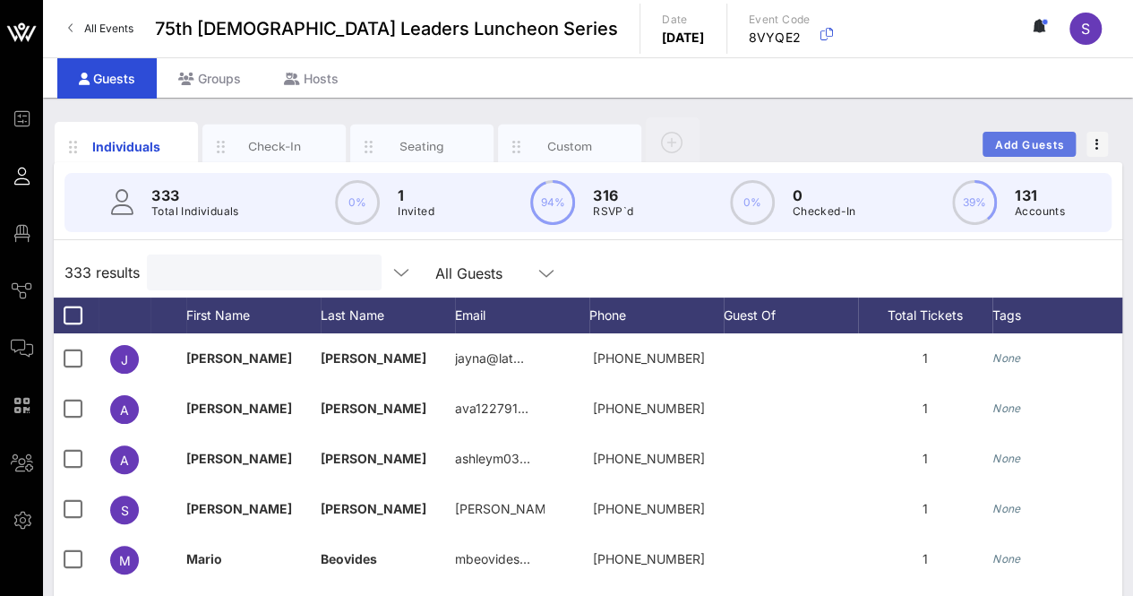
click at [1021, 141] on span "Add Guests" at bounding box center [1029, 144] width 71 height 13
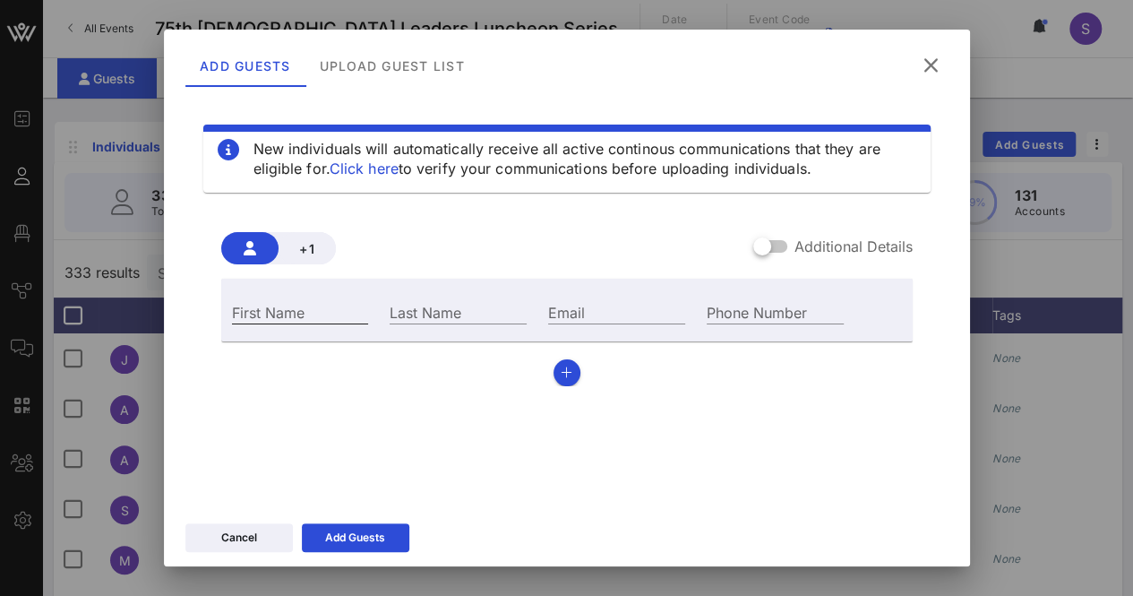
click at [349, 307] on input "First Name" at bounding box center [300, 311] width 137 height 23
type input "[PERSON_NAME]"
click at [457, 300] on input "Last Name" at bounding box center [458, 311] width 137 height 23
type input "[PERSON_NAME]"
click at [371, 518] on div "Cancel Add Guests" at bounding box center [567, 540] width 806 height 52
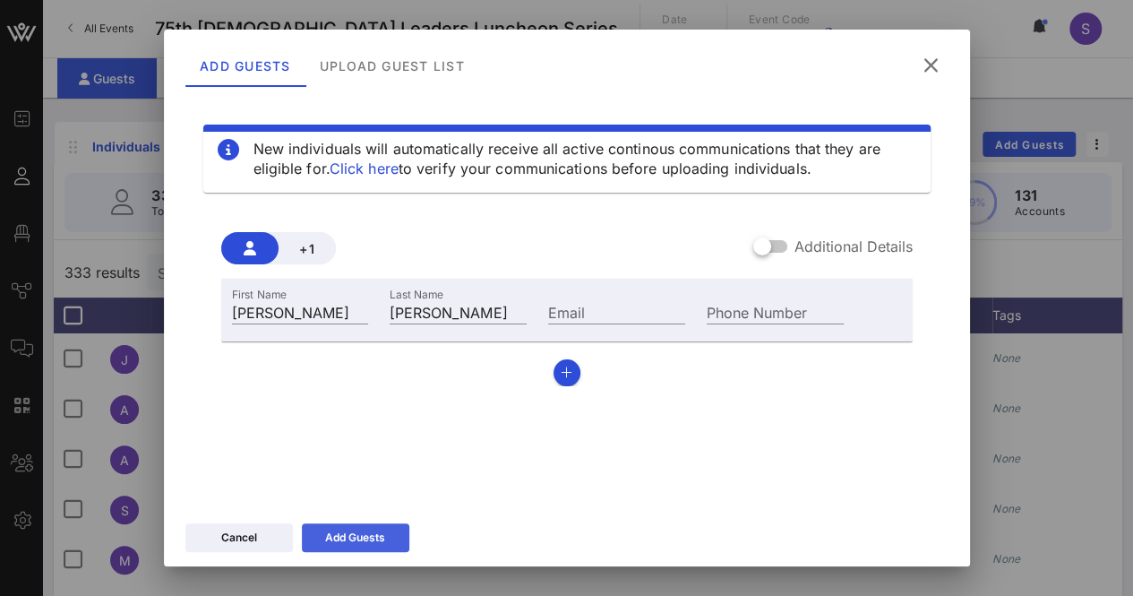
click at [379, 535] on div "Add Guests" at bounding box center [355, 537] width 60 height 18
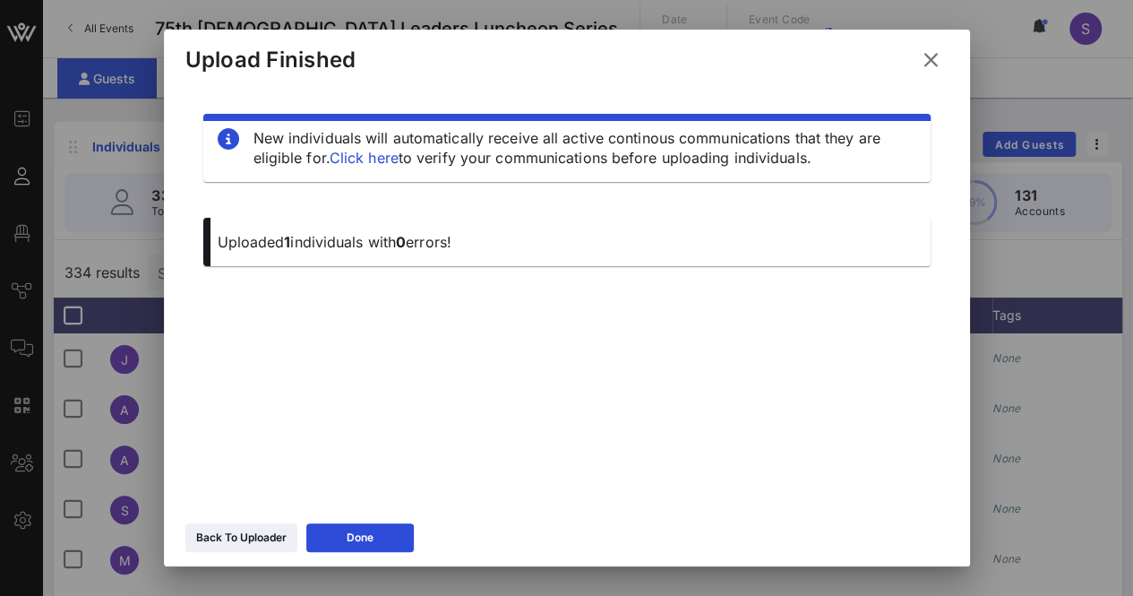
click at [926, 47] on button at bounding box center [930, 60] width 35 height 32
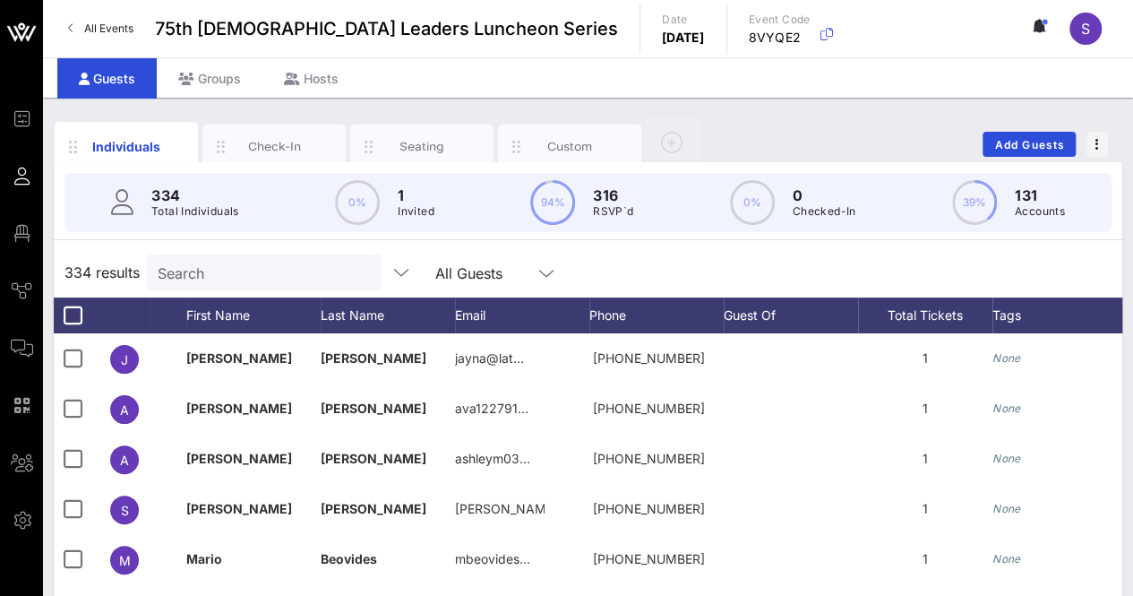
click at [193, 270] on input "Search" at bounding box center [263, 272] width 210 height 23
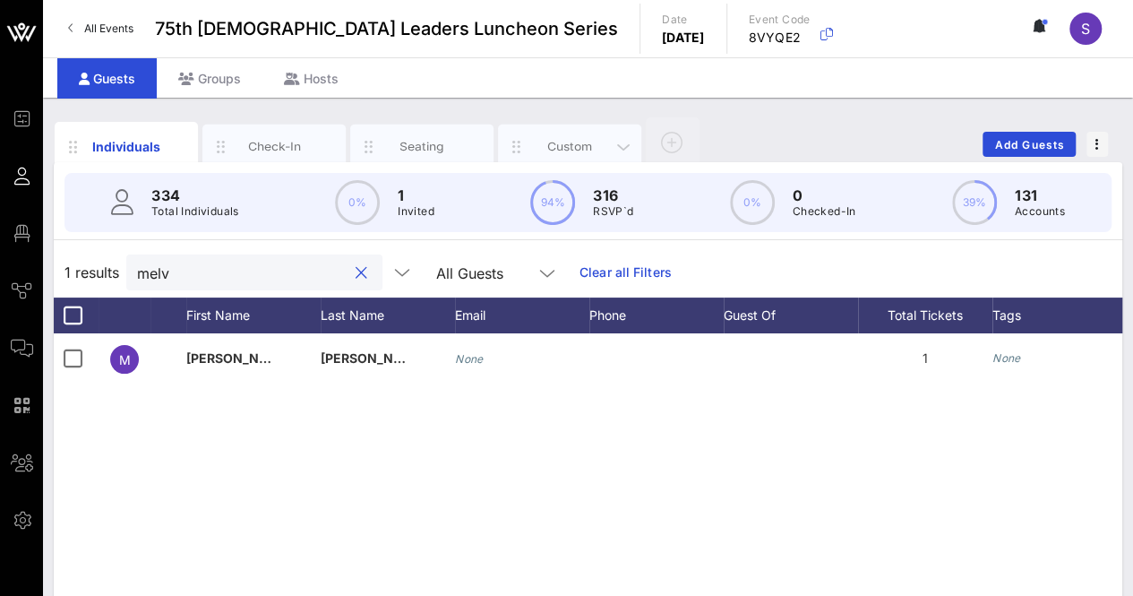
type input "melv"
click at [579, 150] on div "Custom" at bounding box center [570, 146] width 80 height 17
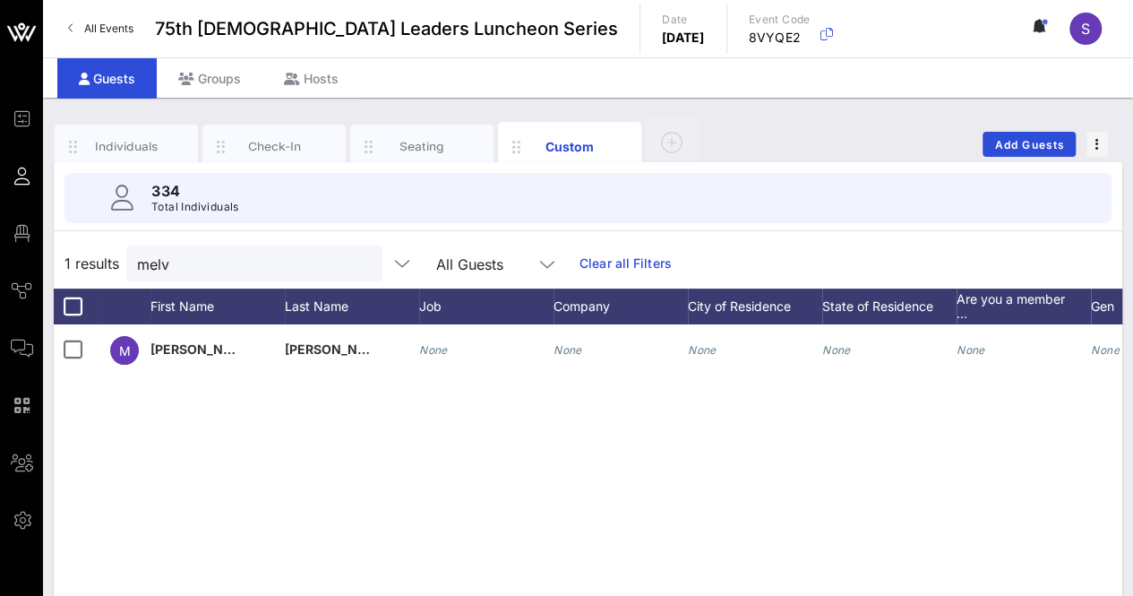
click at [374, 250] on div "melv All Guests" at bounding box center [347, 263] width 442 height 36
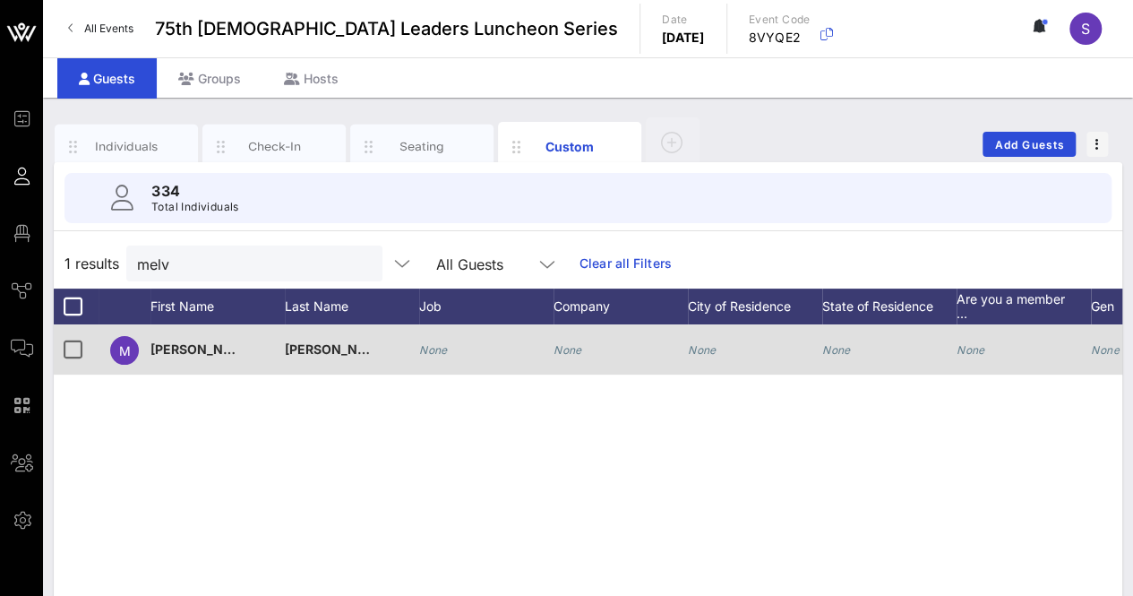
click at [448, 347] on div "None" at bounding box center [486, 359] width 134 height 71
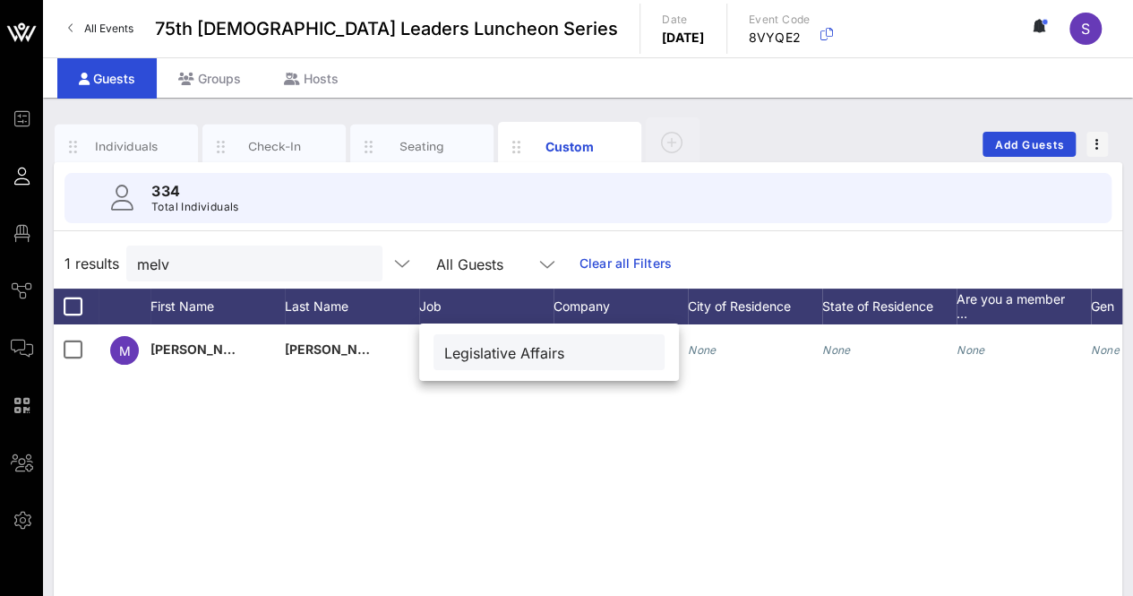
type input "Legislative Affairs"
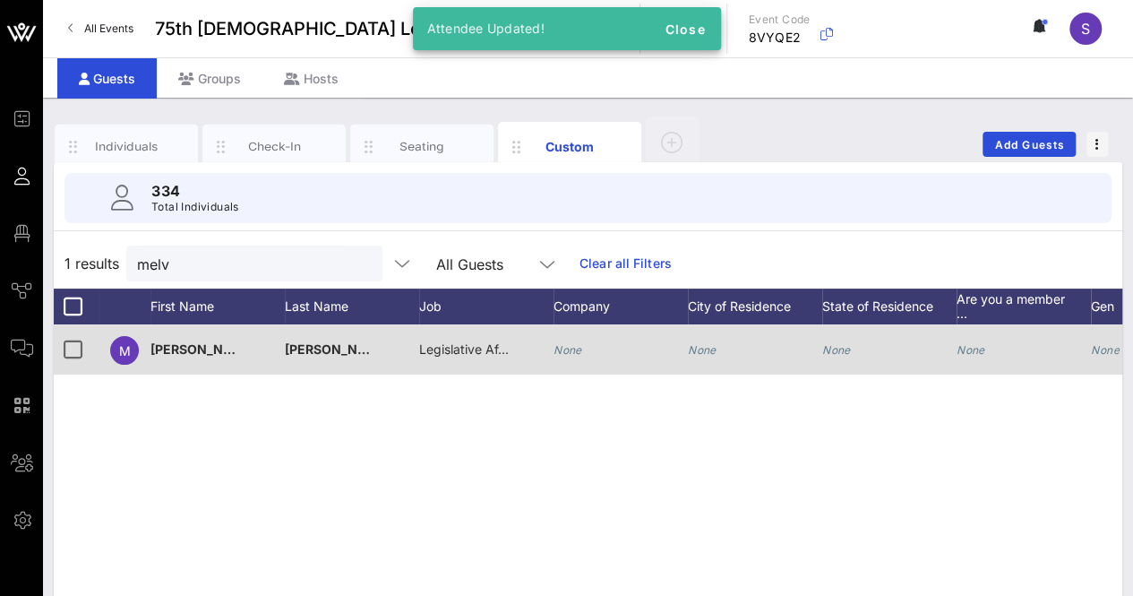
click at [564, 348] on icon "None" at bounding box center [567, 349] width 29 height 13
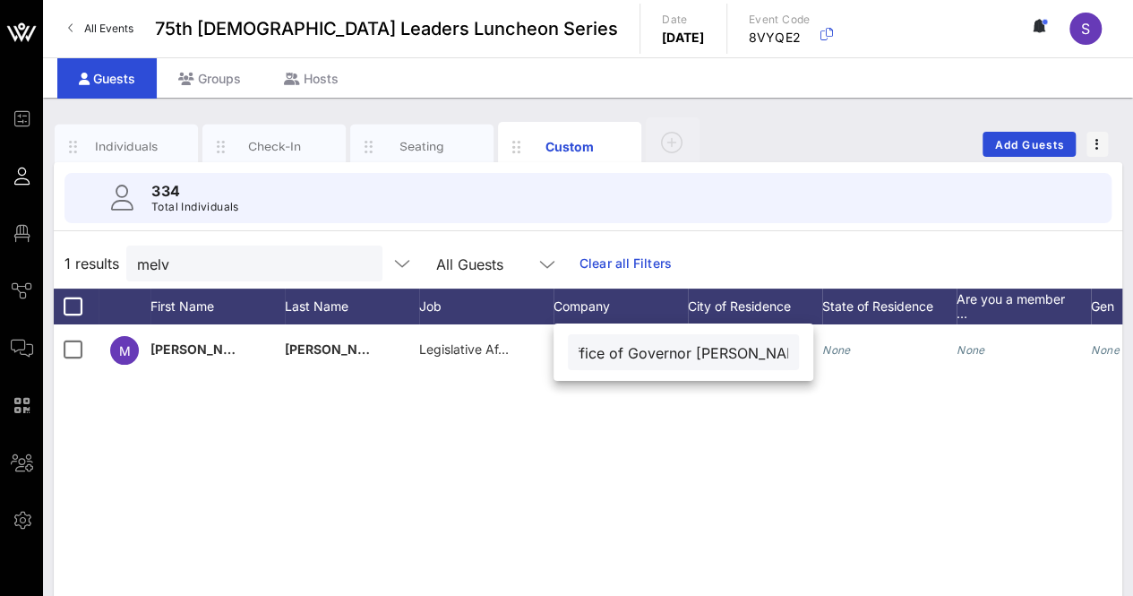
scroll to position [0, 23]
type input "Office of Governor [PERSON_NAME]"
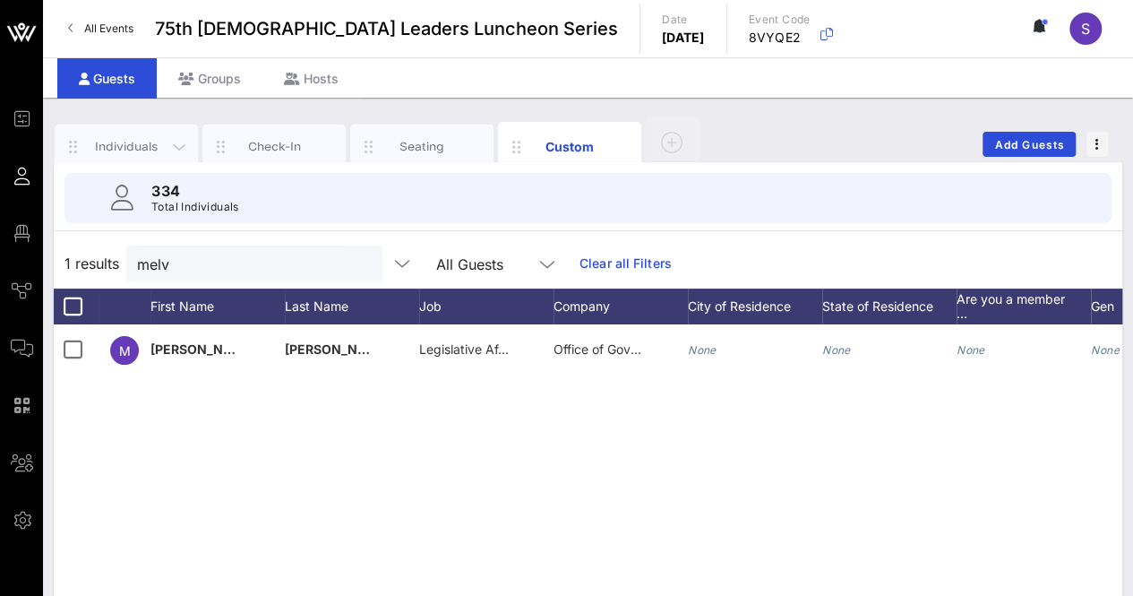
click at [114, 135] on div "Individuals" at bounding box center [126, 146] width 143 height 45
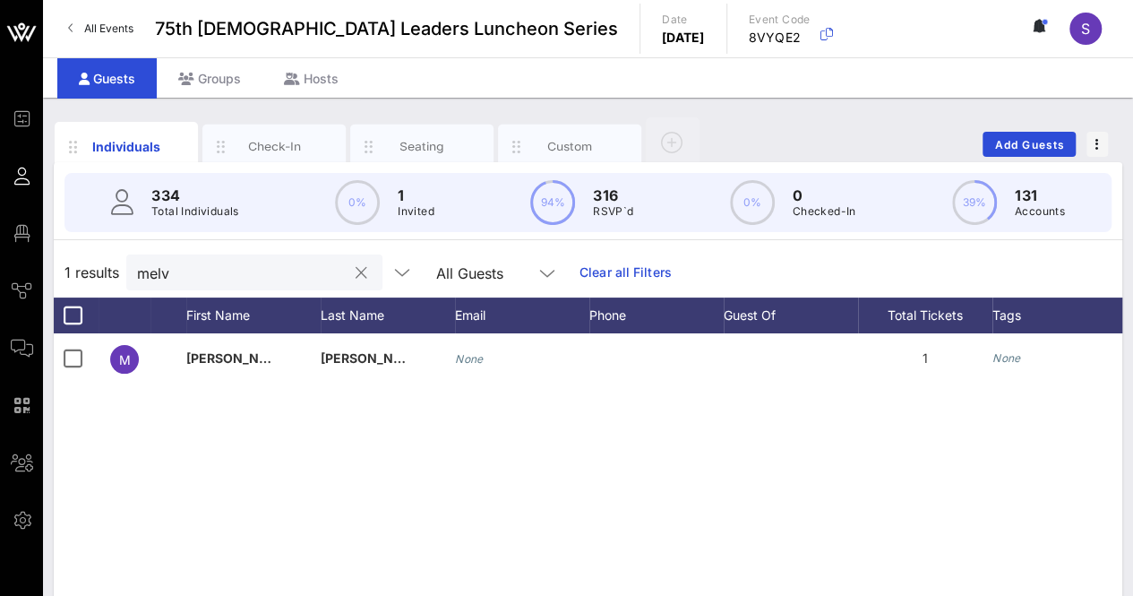
click at [356, 271] on button "clear icon" at bounding box center [362, 273] width 12 height 18
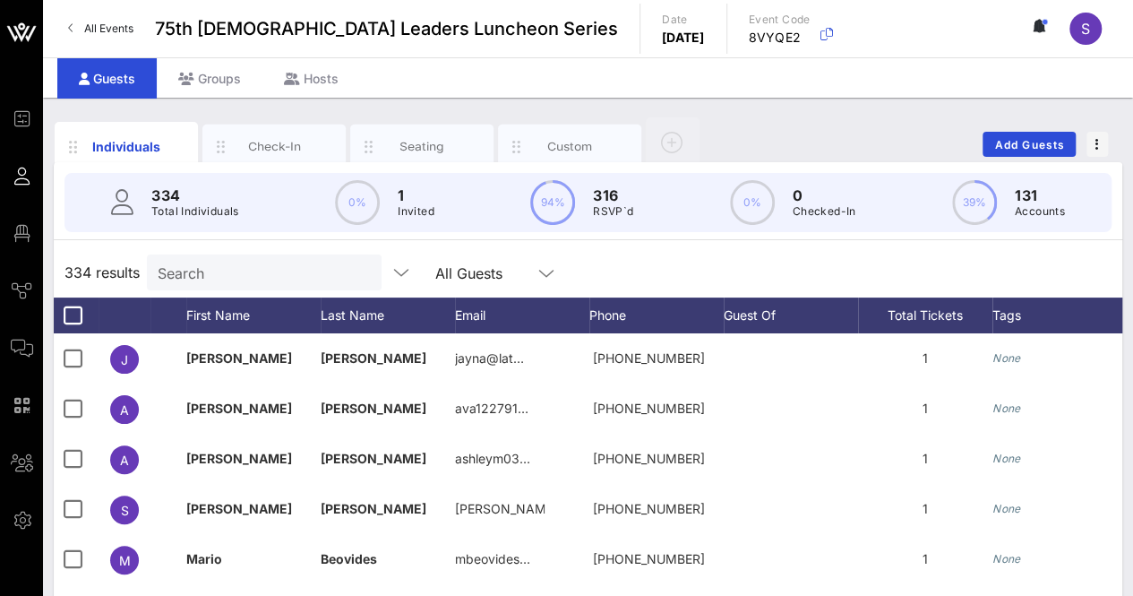
click at [763, 270] on div "334 results Search All Guests" at bounding box center [588, 272] width 1068 height 50
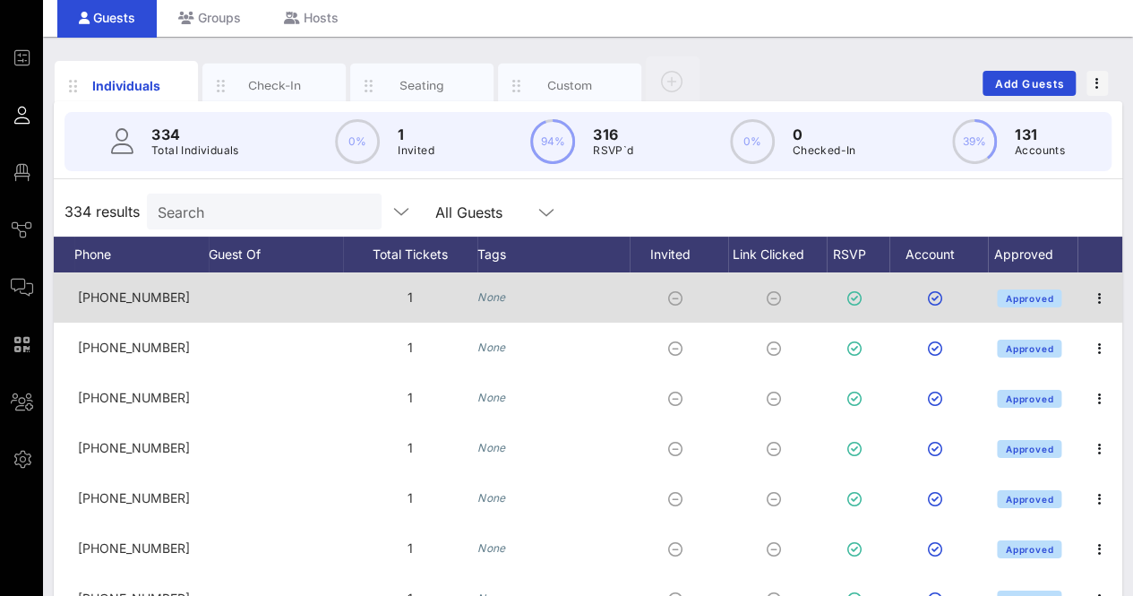
scroll to position [90, 0]
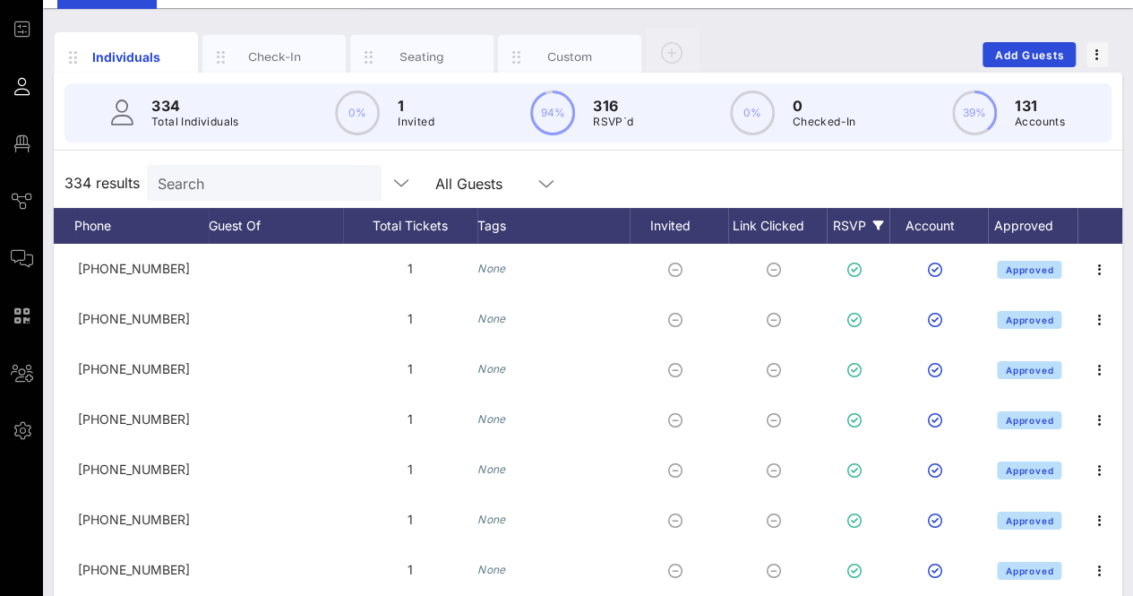
click at [856, 218] on div "RSVP" at bounding box center [858, 226] width 63 height 36
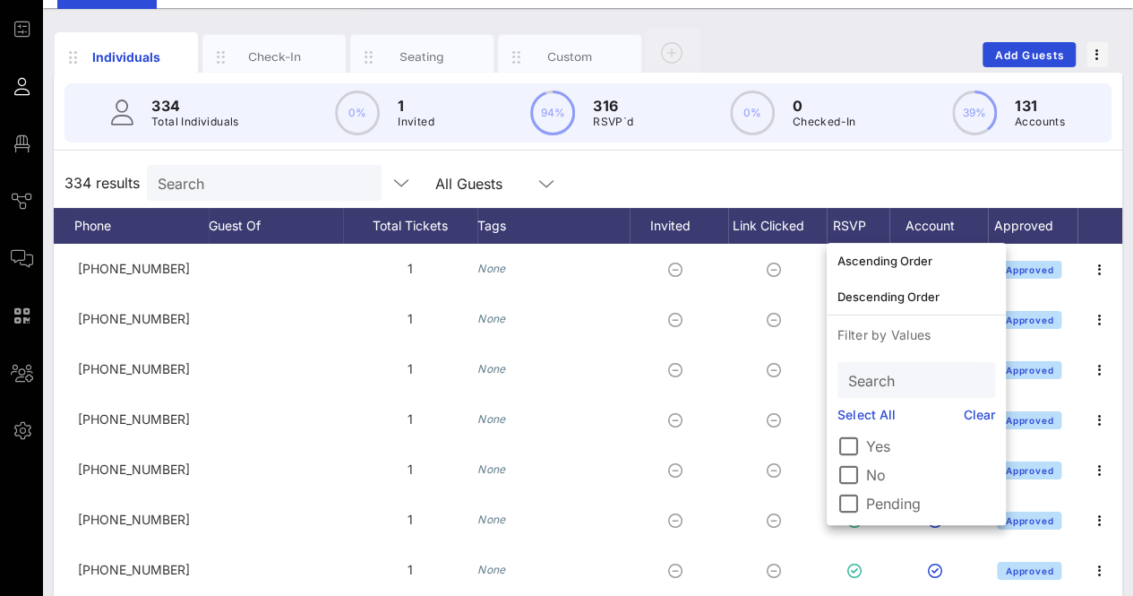
click at [887, 497] on label "Pending" at bounding box center [930, 503] width 129 height 18
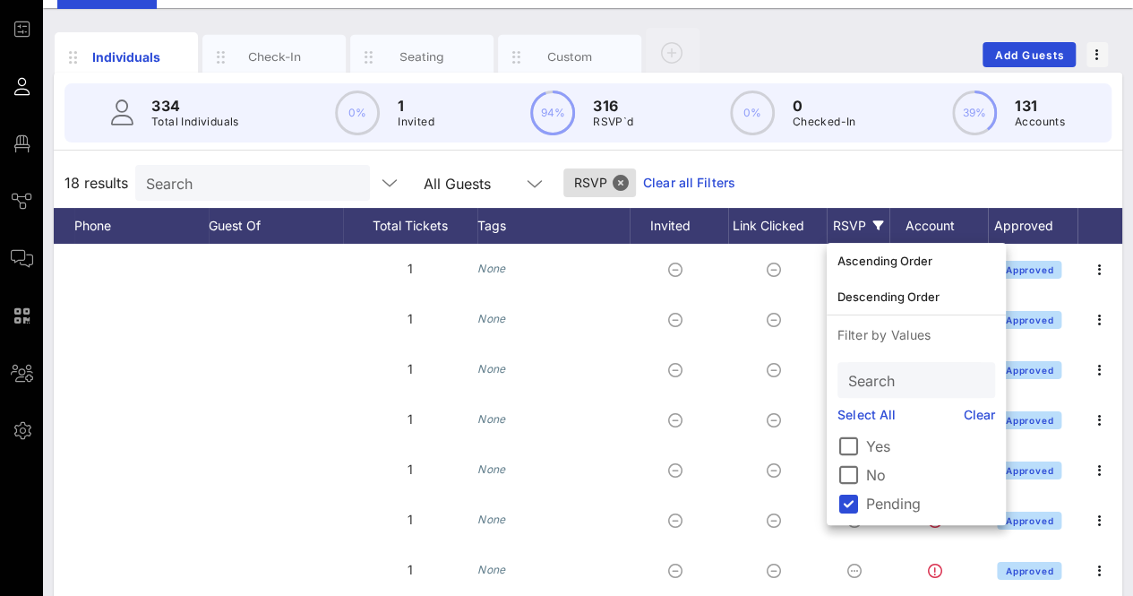
click at [767, 173] on div "18 results Search All Guests RSVP Clear all Filters" at bounding box center [588, 183] width 1068 height 50
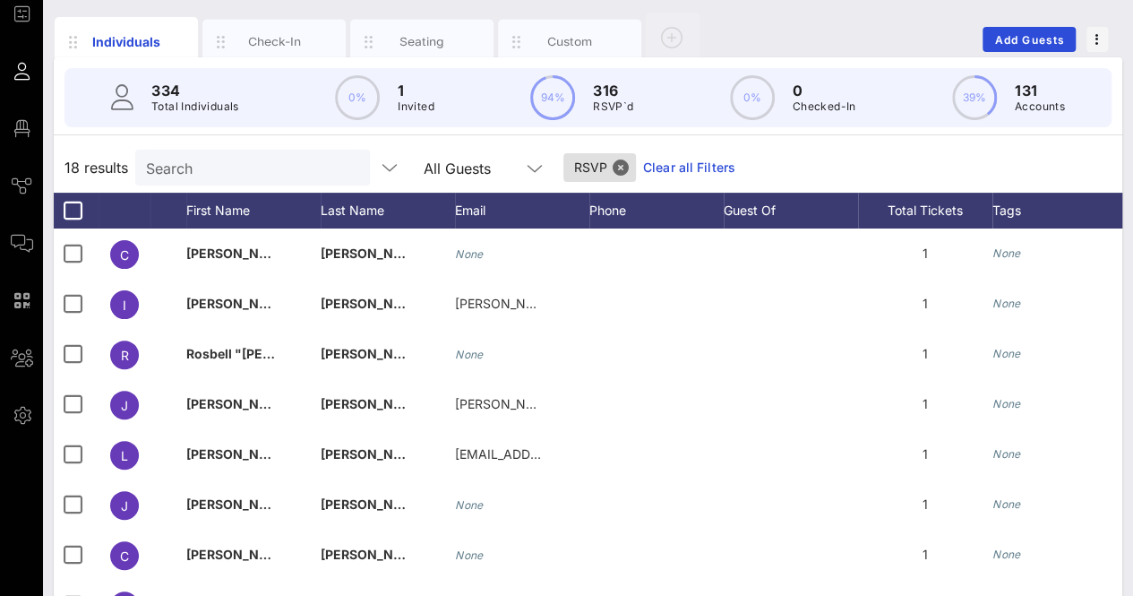
scroll to position [0, 0]
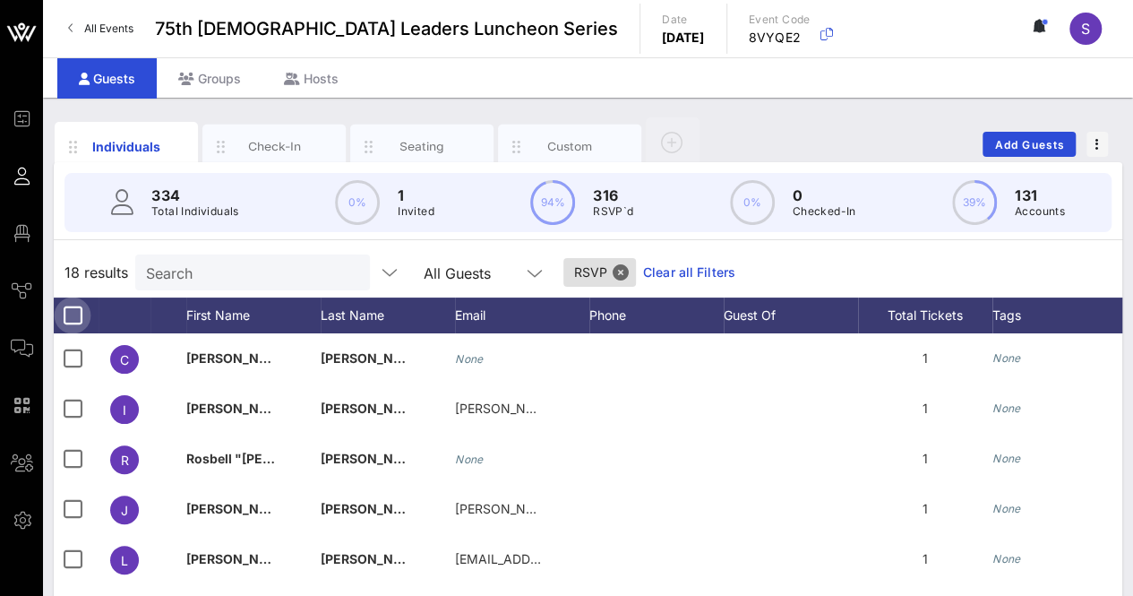
click at [76, 311] on div at bounding box center [72, 315] width 30 height 30
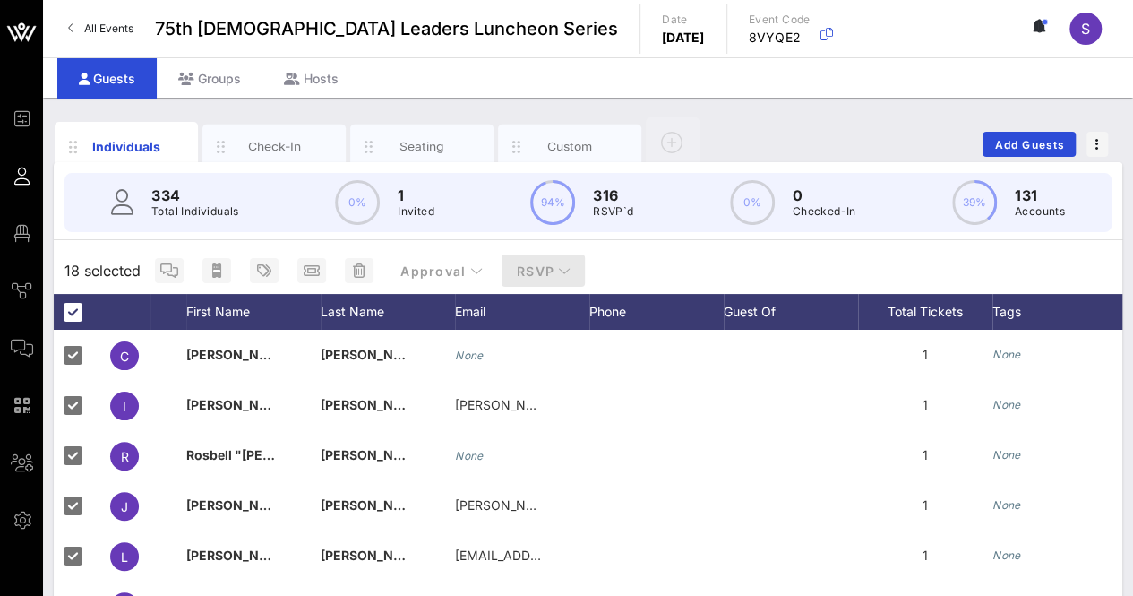
click at [535, 264] on span "RSVP" at bounding box center [544, 270] width 56 height 15
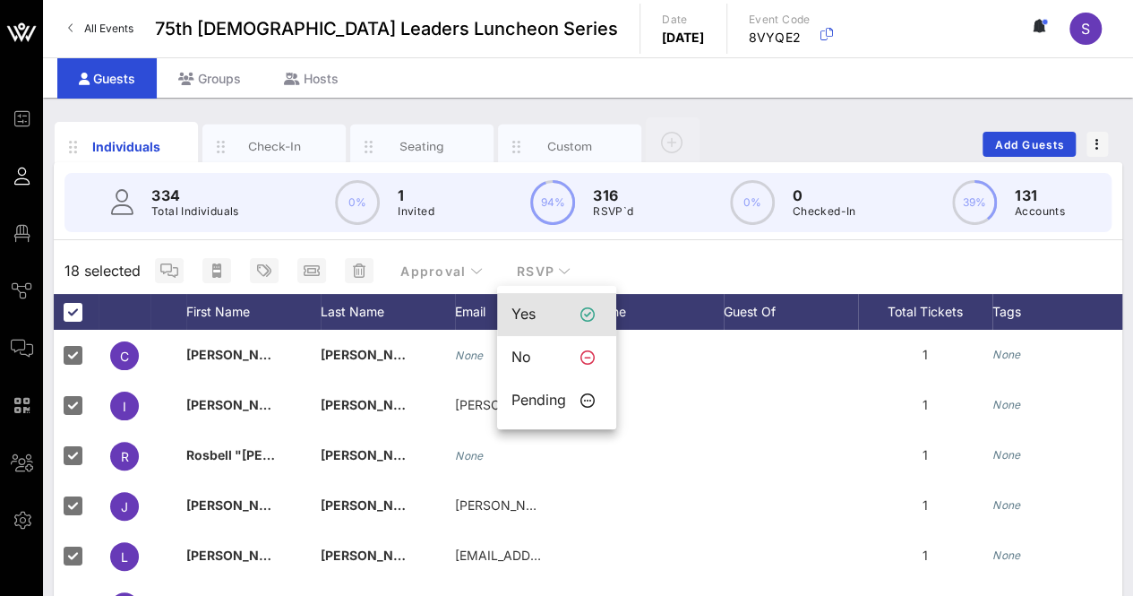
click at [548, 322] on div "Yes" at bounding box center [538, 313] width 55 height 17
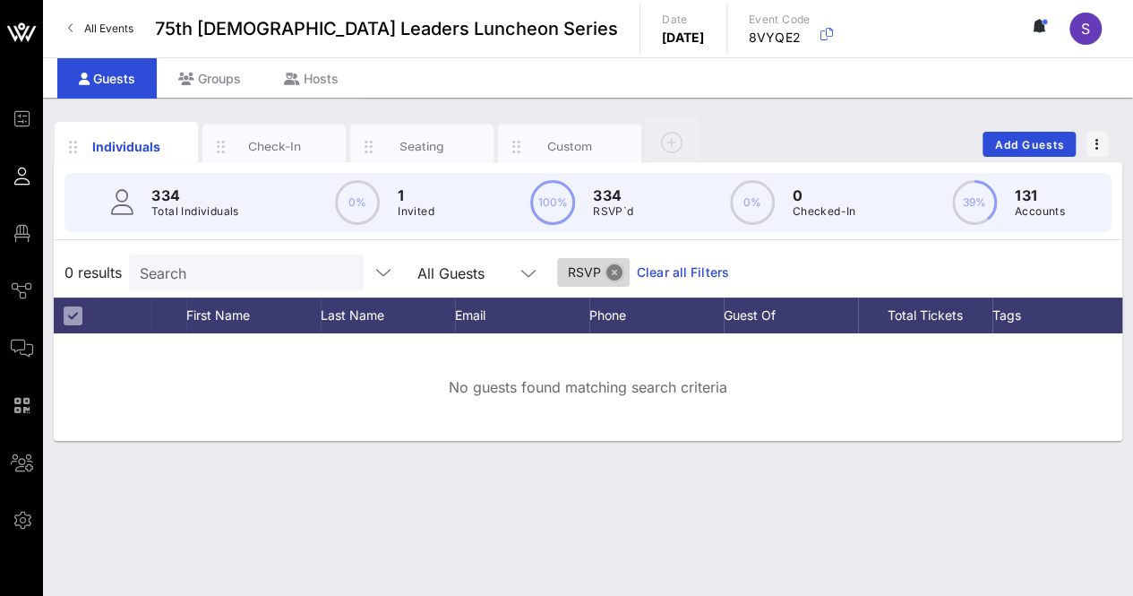
click at [606, 268] on button "Close" at bounding box center [614, 272] width 16 height 16
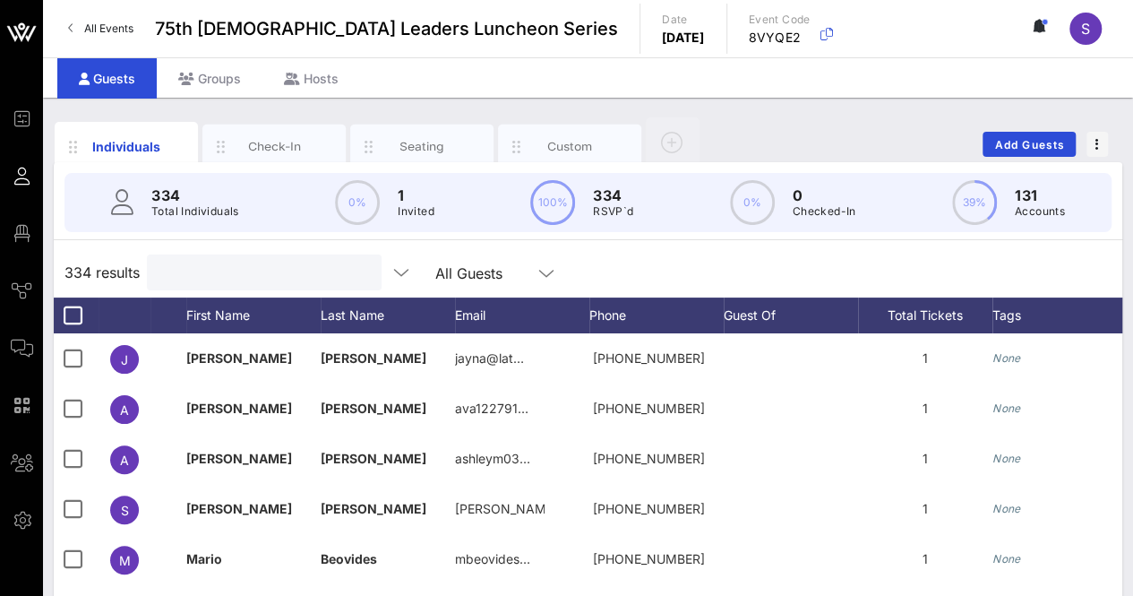
click at [308, 270] on input "text" at bounding box center [263, 272] width 210 height 23
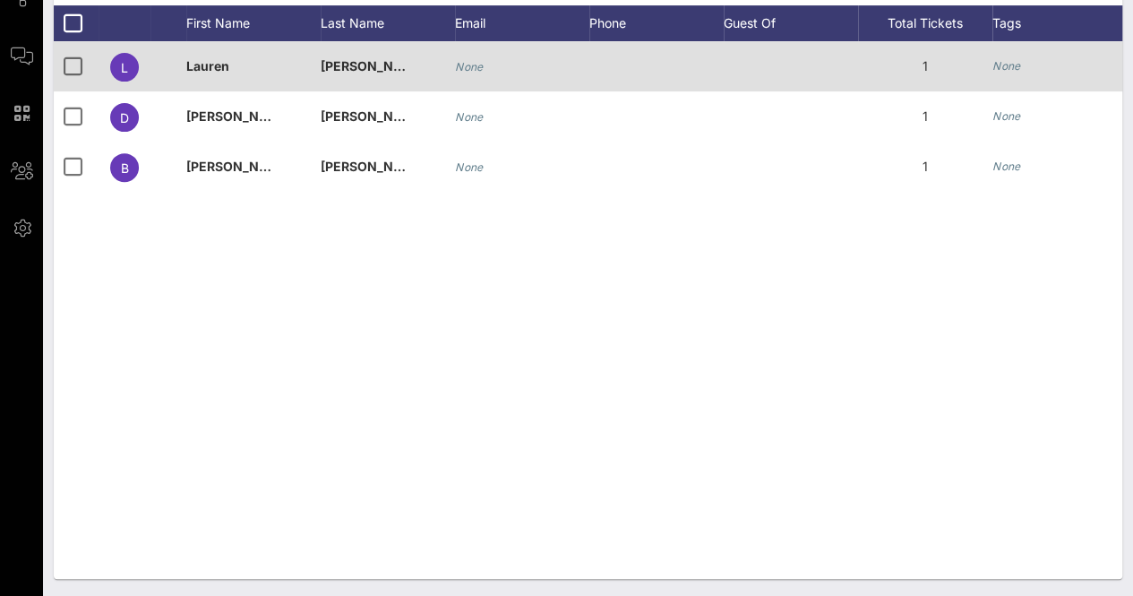
type input "cook"
click at [450, 63] on div "[PERSON_NAME]" at bounding box center [388, 76] width 134 height 71
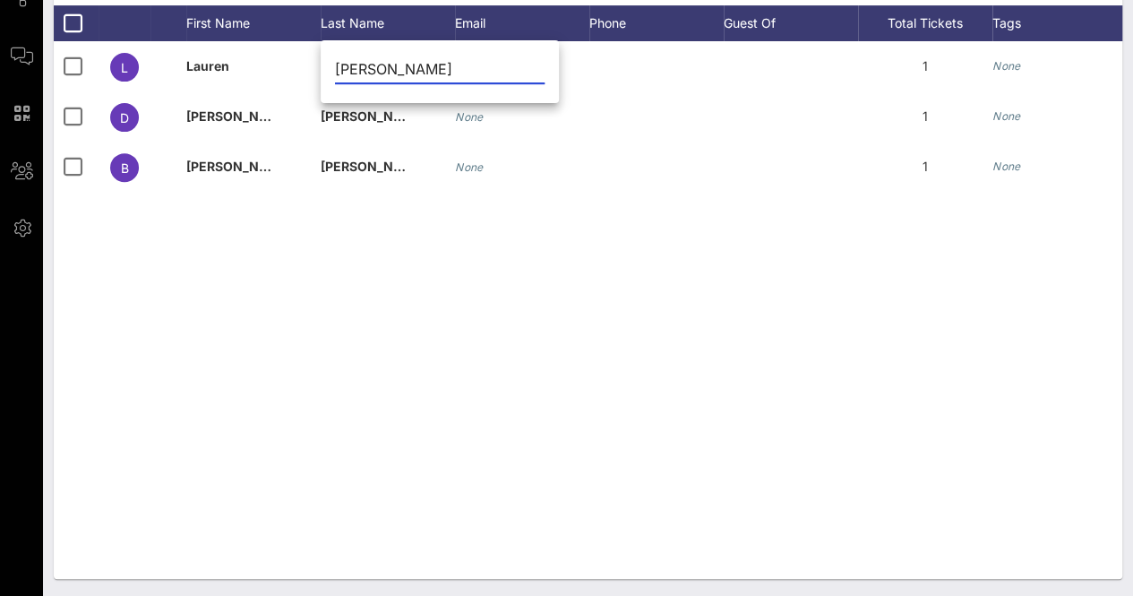
click at [620, 231] on div "L [PERSON_NAME] None 1 None Approved D [PERSON_NAME] None 1 None Approved B [PE…" at bounding box center [588, 309] width 1068 height 537
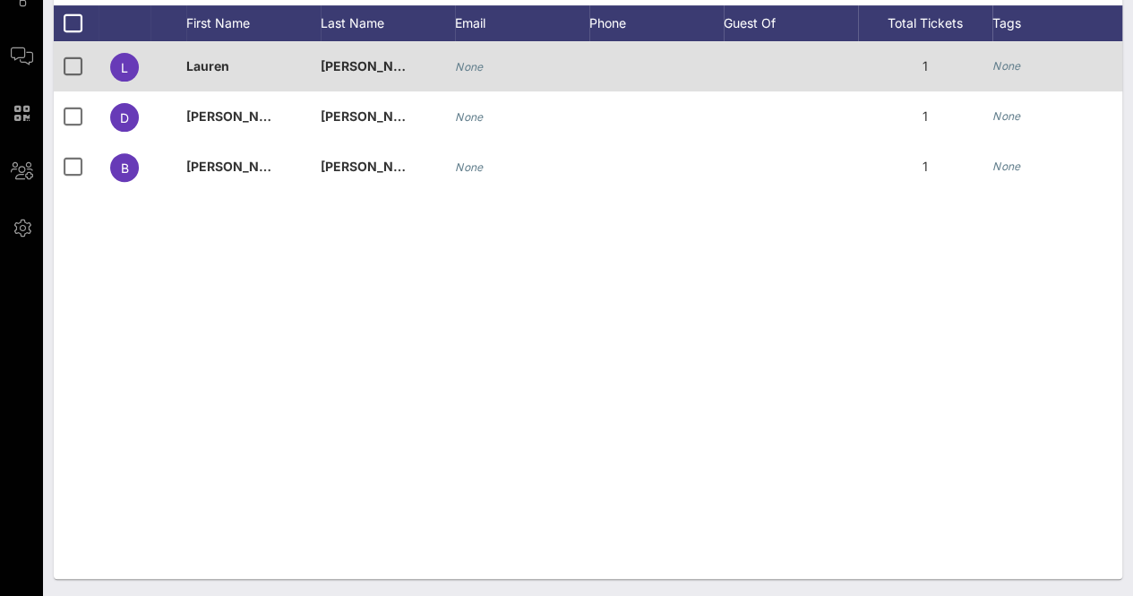
click at [519, 60] on div "None" at bounding box center [522, 66] width 134 height 50
click at [482, 62] on icon "None" at bounding box center [469, 66] width 29 height 13
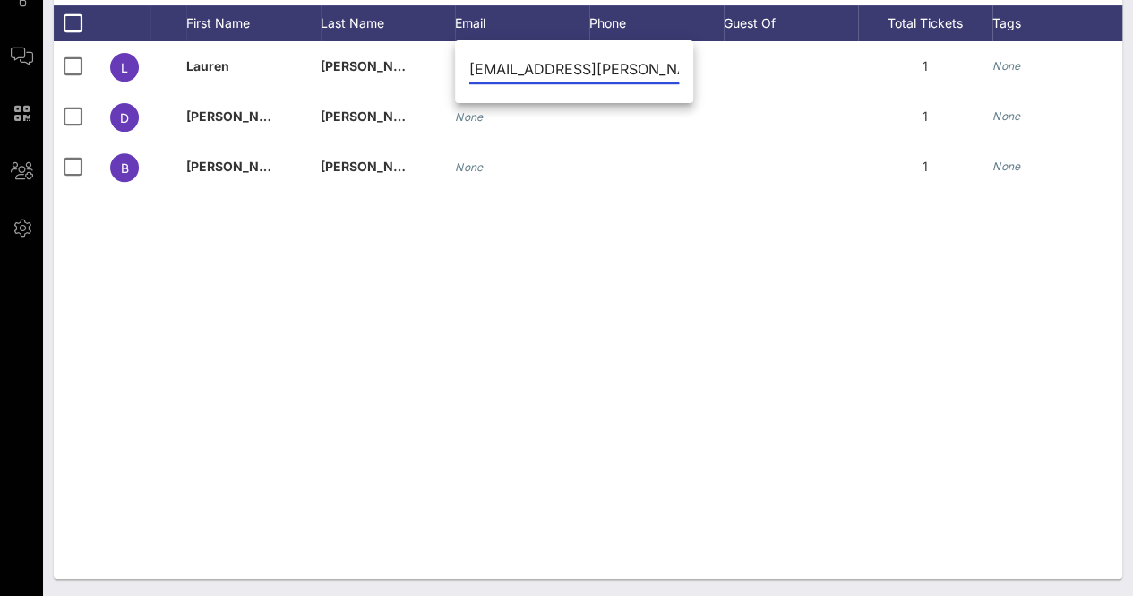
scroll to position [0, 38]
type input "[EMAIL_ADDRESS][PERSON_NAME][DOMAIN_NAME][US_STATE]"
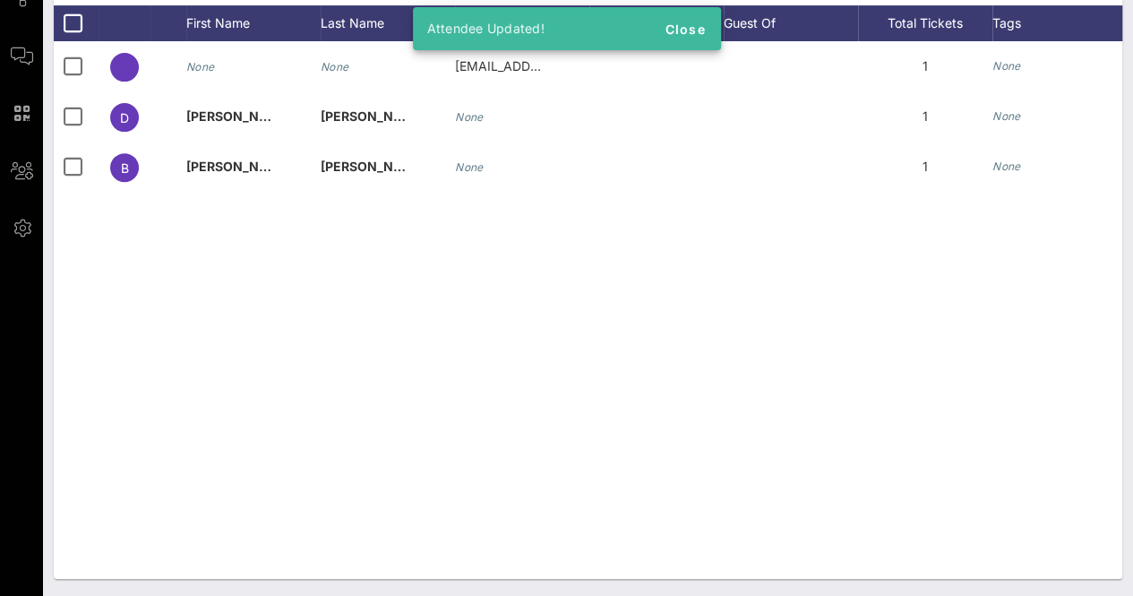
scroll to position [0, 0]
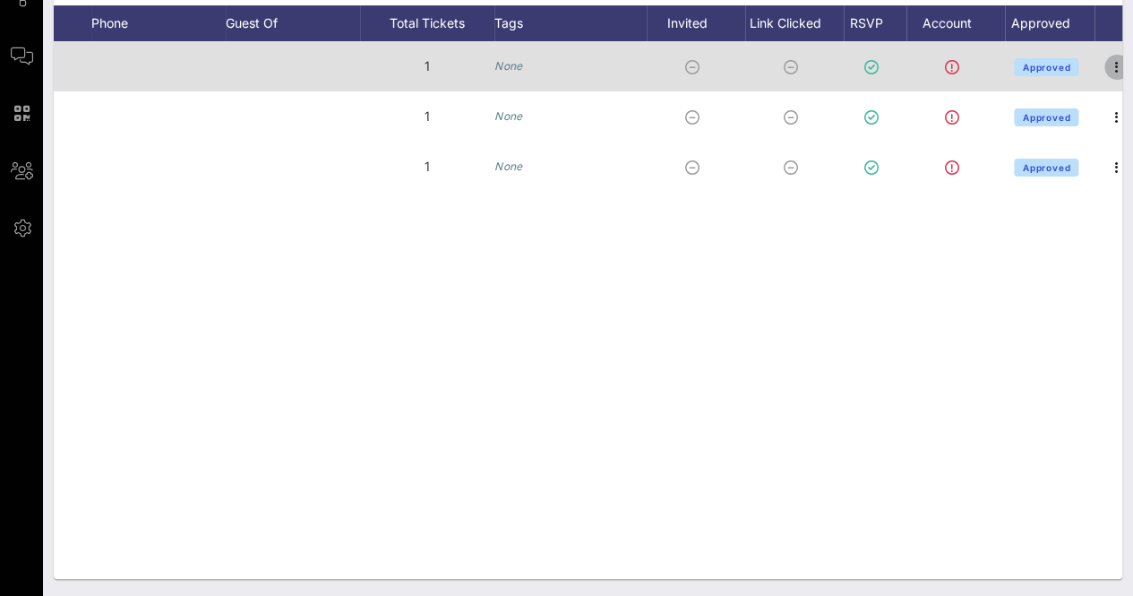
click at [1116, 69] on icon "button" at bounding box center [1116, 66] width 21 height 21
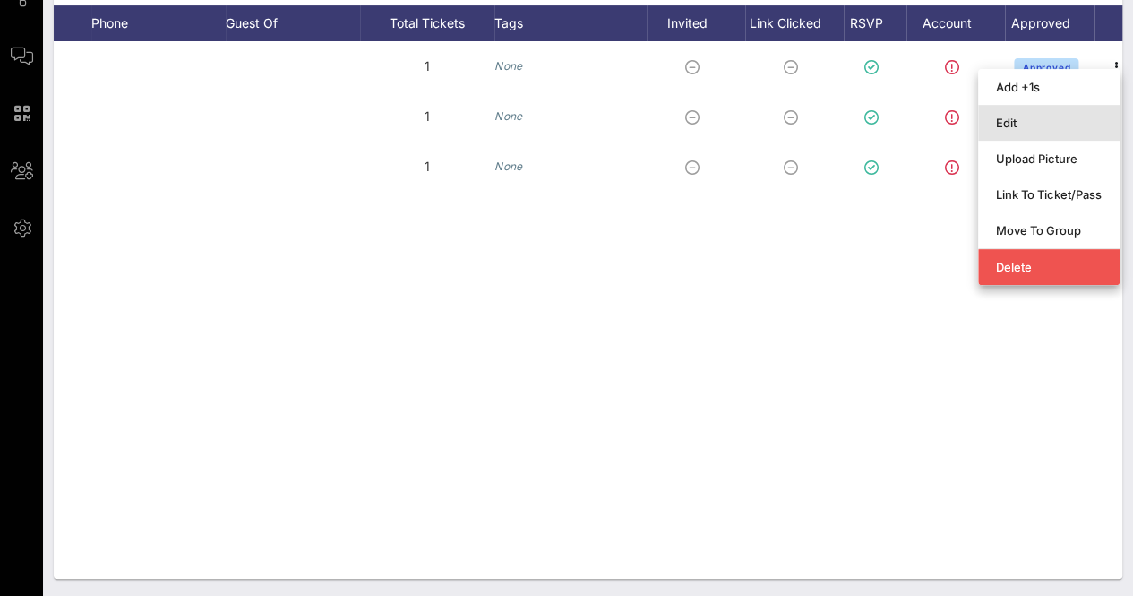
click at [1009, 125] on div "Edit" at bounding box center [1049, 123] width 106 height 14
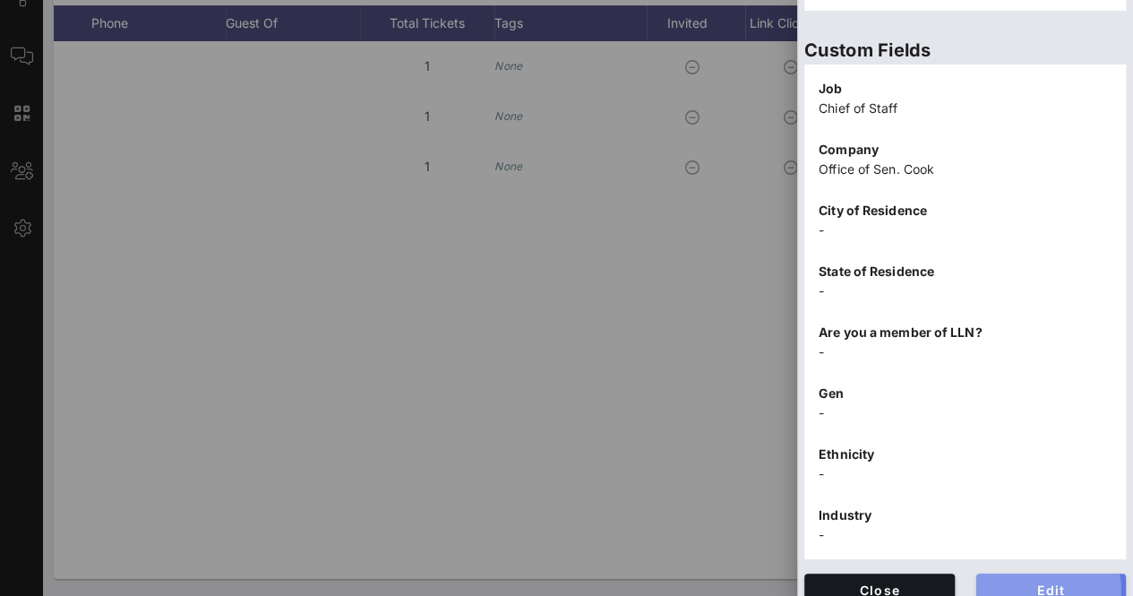
click at [1048, 582] on span "Edit" at bounding box center [1051, 589] width 122 height 15
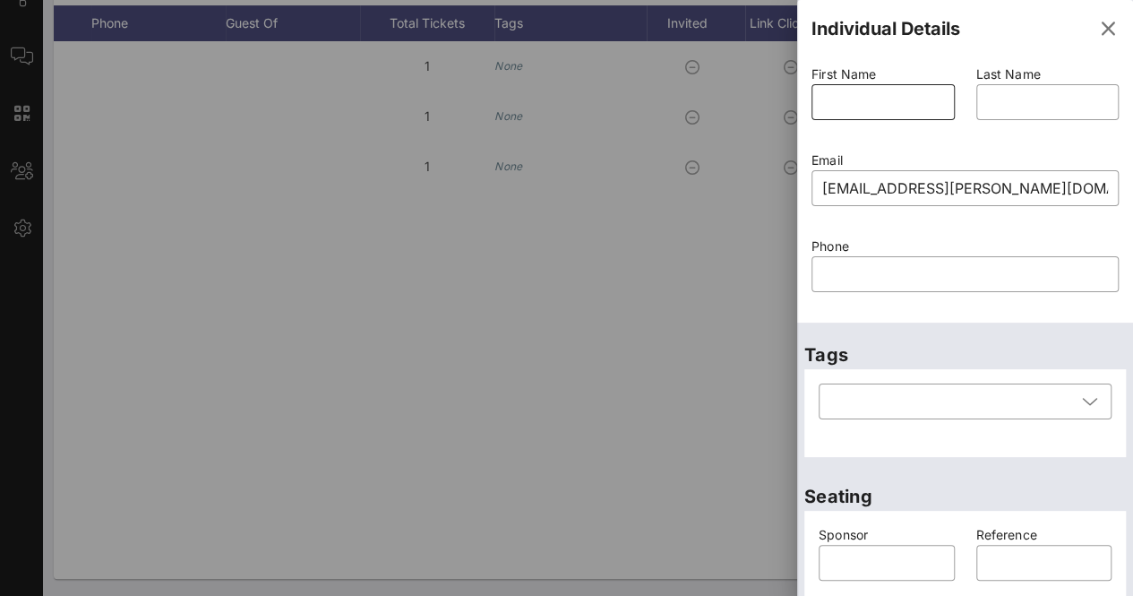
click at [908, 107] on input "text" at bounding box center [883, 102] width 122 height 29
type input "Lauren"
click at [1028, 115] on input "text" at bounding box center [1048, 102] width 122 height 29
click at [1001, 98] on input "[PERSON_NAME]" at bounding box center [1048, 102] width 122 height 29
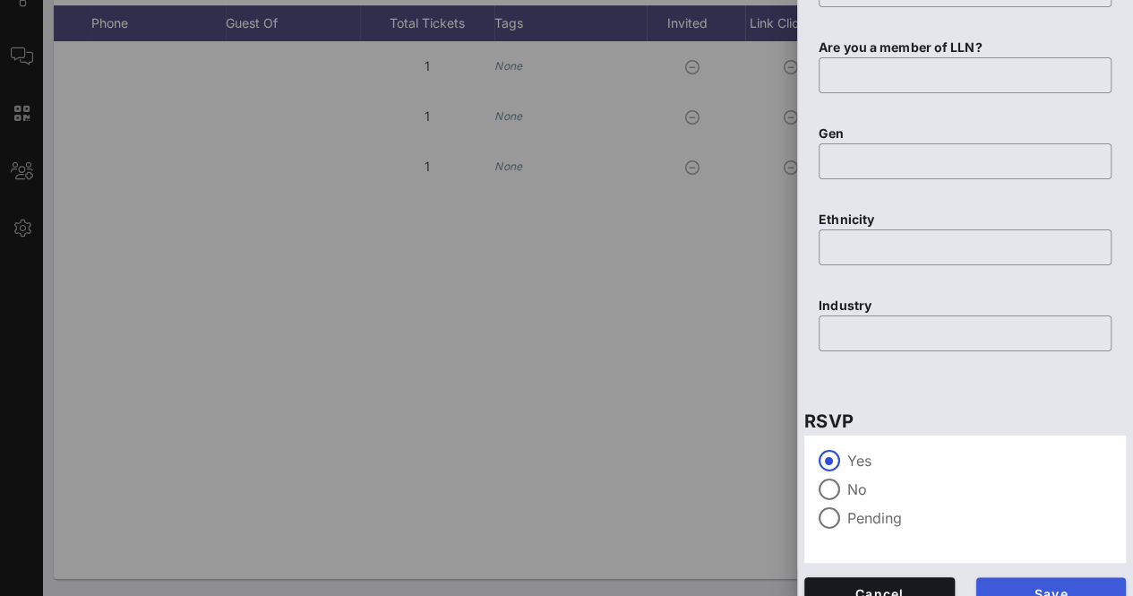
type input "[PERSON_NAME]"
click at [1045, 579] on button "Save" at bounding box center [1051, 593] width 150 height 32
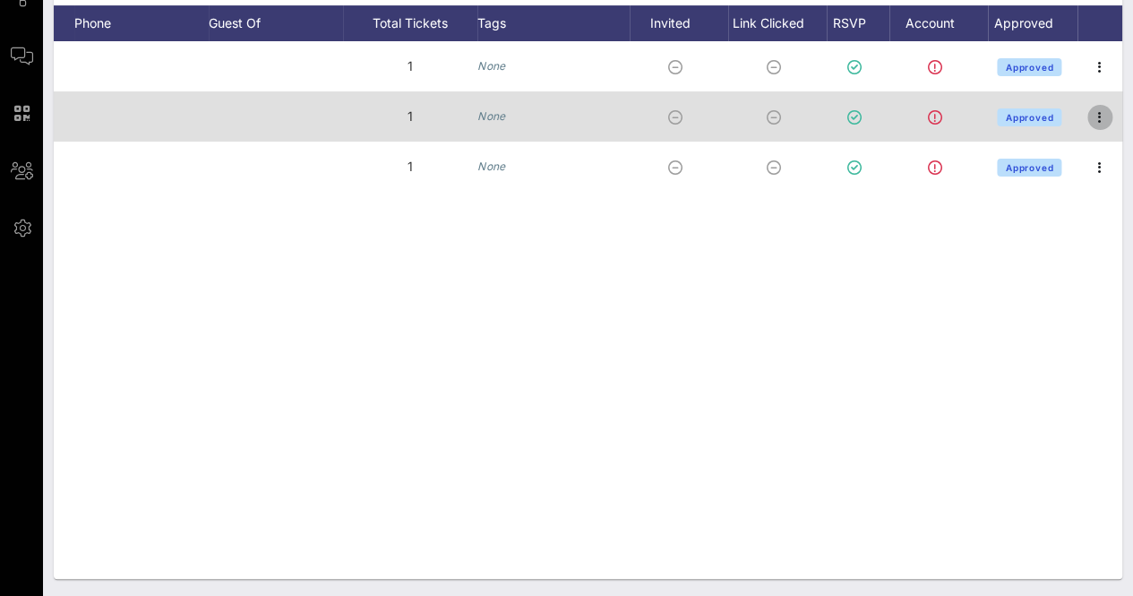
click at [1100, 119] on icon "button" at bounding box center [1099, 117] width 21 height 21
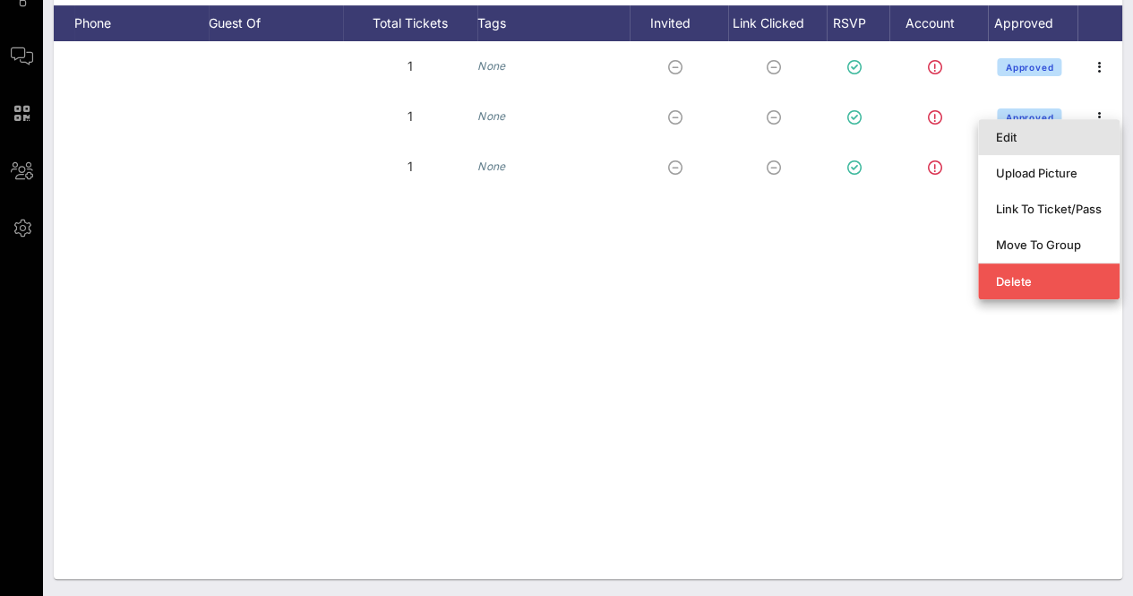
click at [1012, 139] on div "Edit" at bounding box center [1049, 137] width 106 height 14
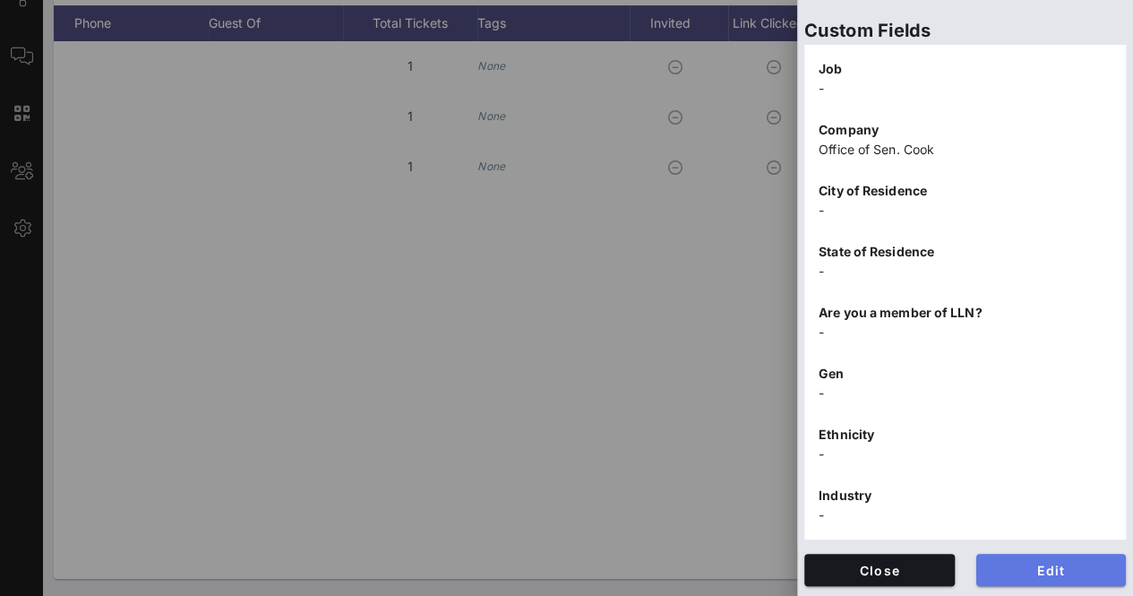
click at [1084, 568] on span "Edit" at bounding box center [1051, 569] width 122 height 15
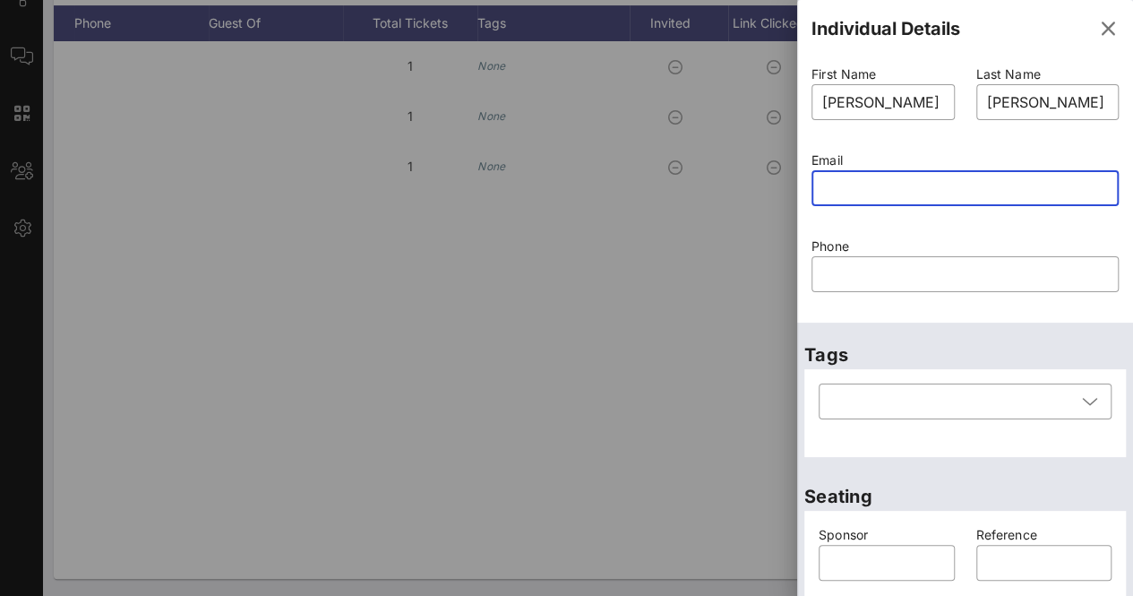
click at [929, 178] on input "text" at bounding box center [965, 188] width 286 height 29
paste input "[PERSON_NAME][EMAIL_ADDRESS][PERSON_NAME][DOMAIN_NAME][US_STATE]"
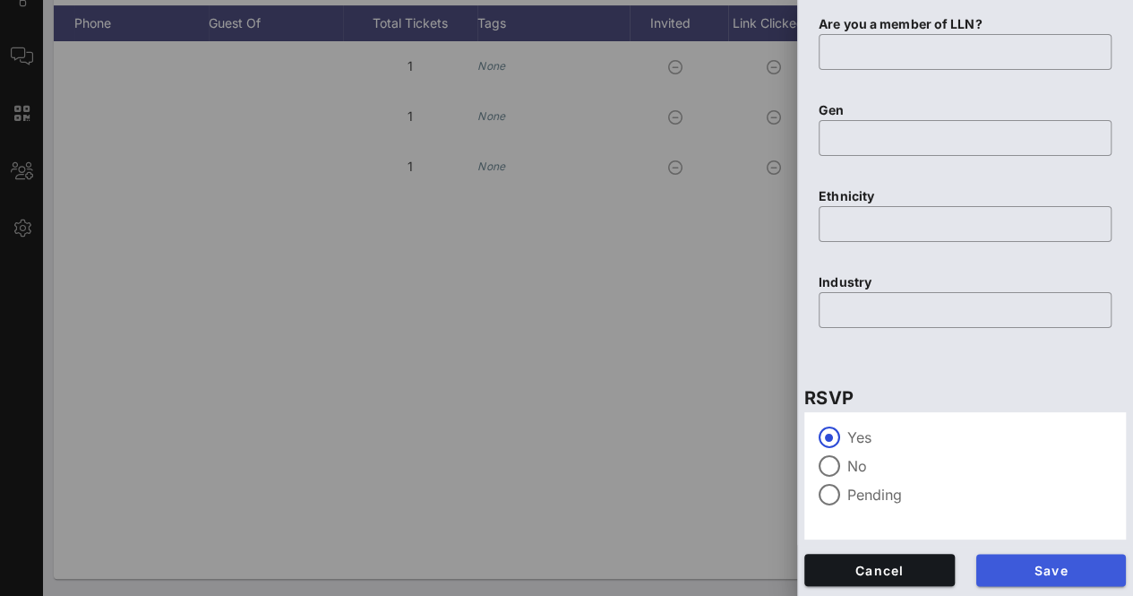
type input "[PERSON_NAME][EMAIL_ADDRESS][PERSON_NAME][DOMAIN_NAME][US_STATE]"
click at [1045, 559] on button "Save" at bounding box center [1051, 569] width 150 height 32
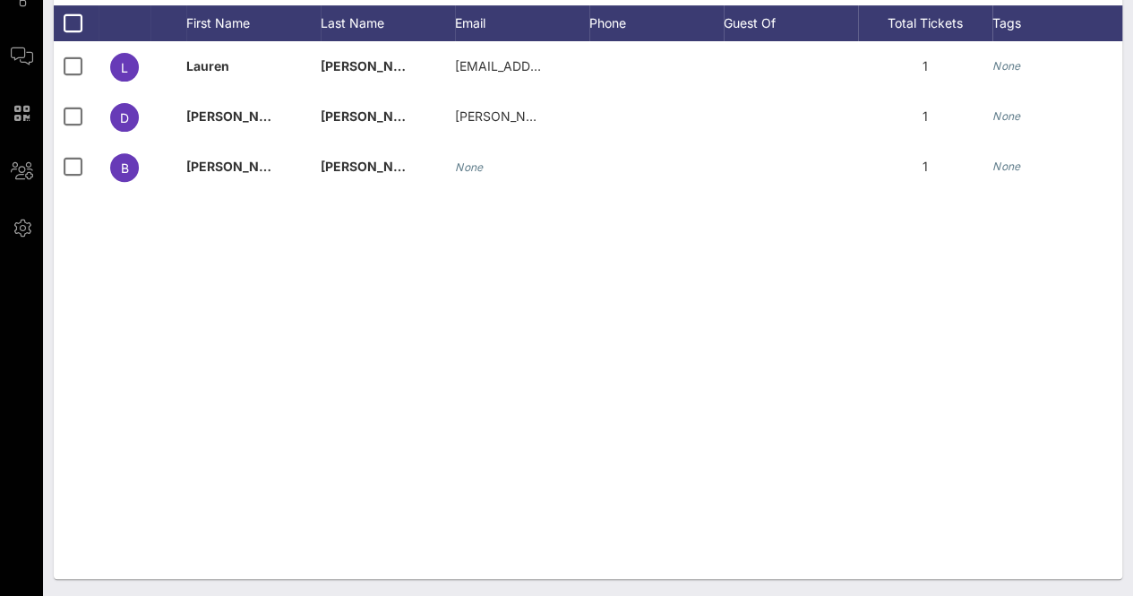
scroll to position [0, 515]
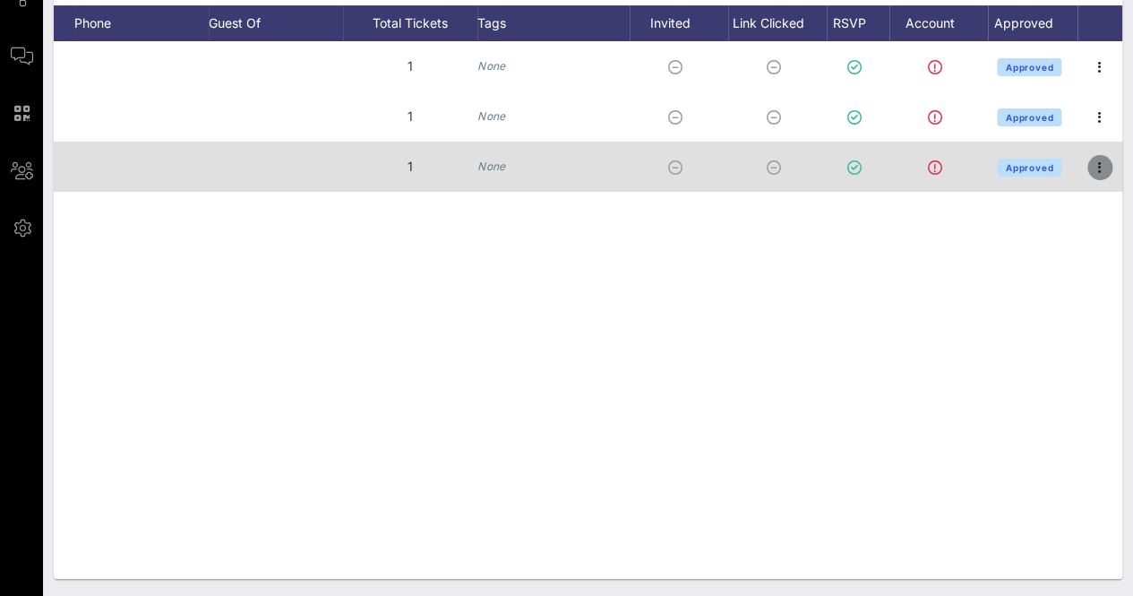
click at [1096, 164] on icon "button" at bounding box center [1099, 167] width 21 height 21
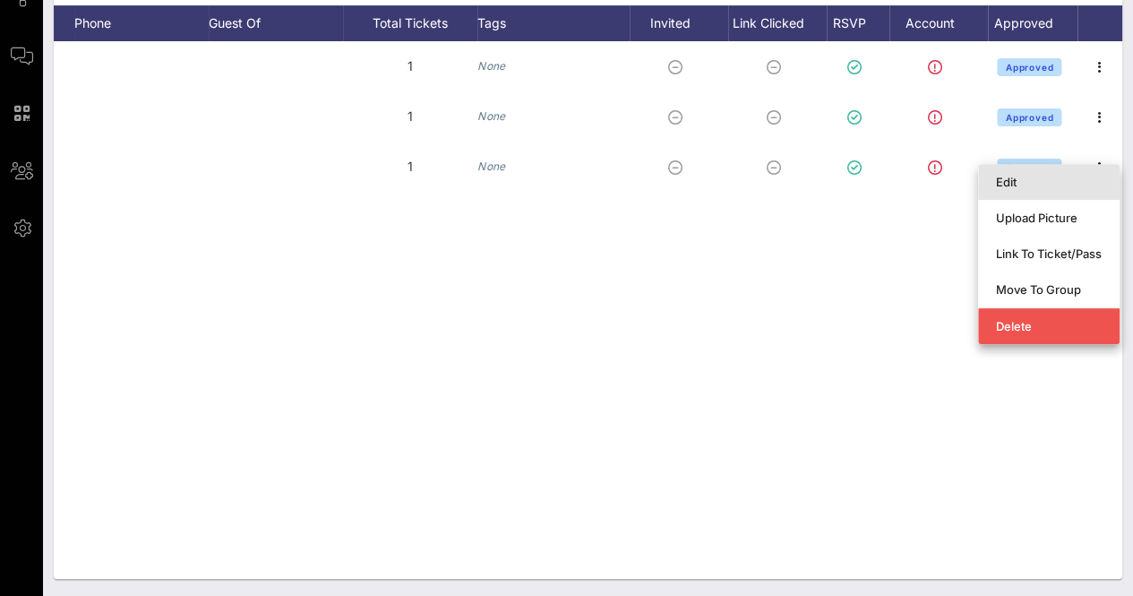
click at [1016, 181] on div "Edit" at bounding box center [1049, 182] width 106 height 14
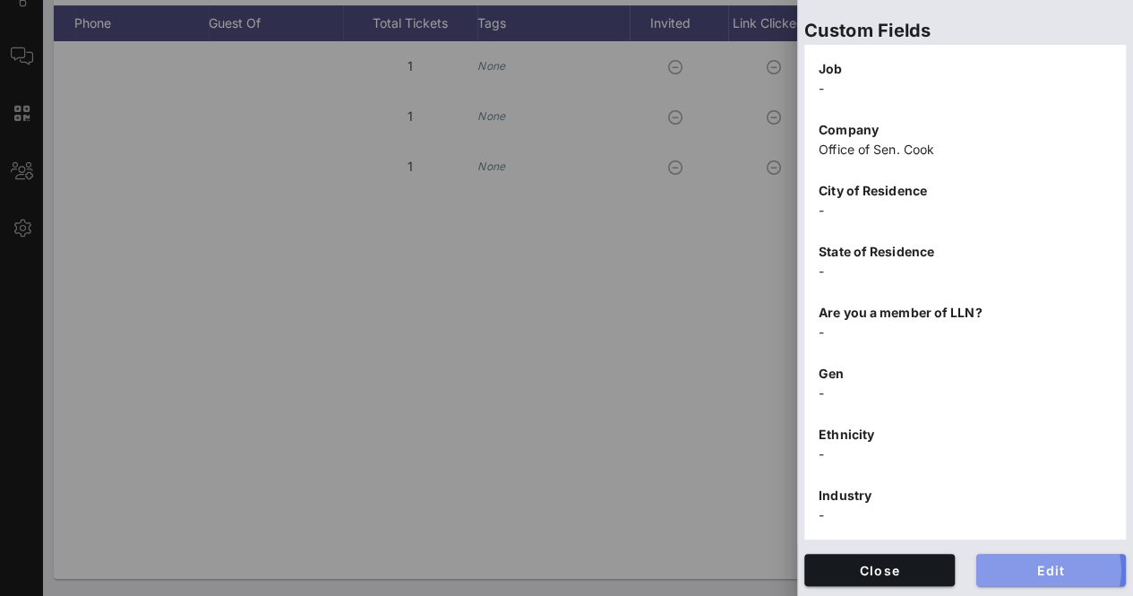
click at [1013, 562] on span "Edit" at bounding box center [1051, 569] width 122 height 15
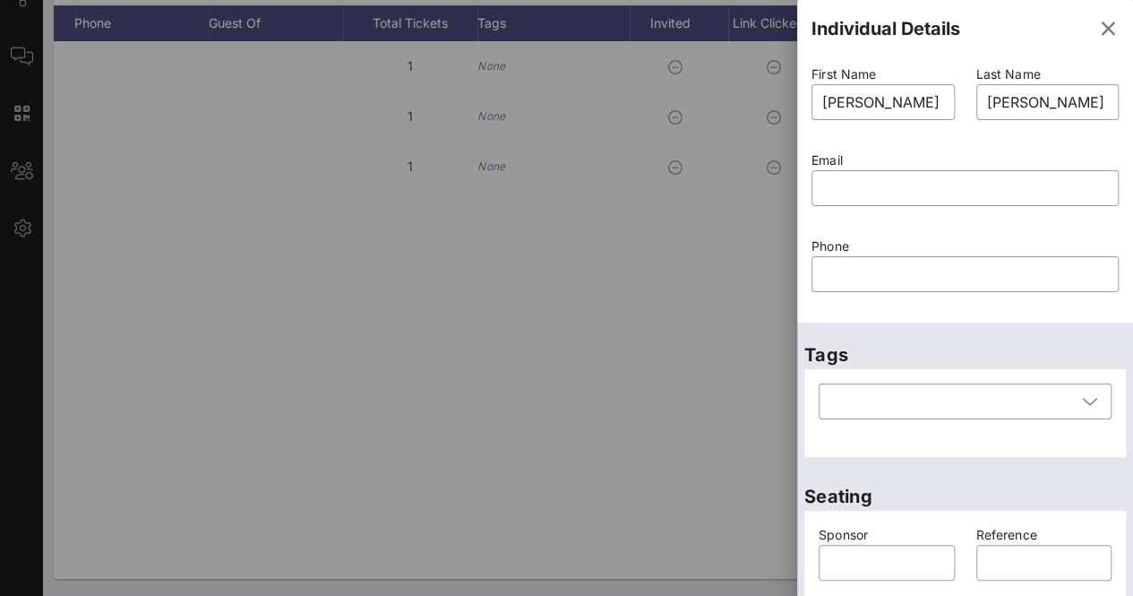
scroll to position [0, 0]
click at [902, 187] on input "text" at bounding box center [965, 188] width 286 height 29
paste input "@[DOMAIN_NAME][US_STATE]"
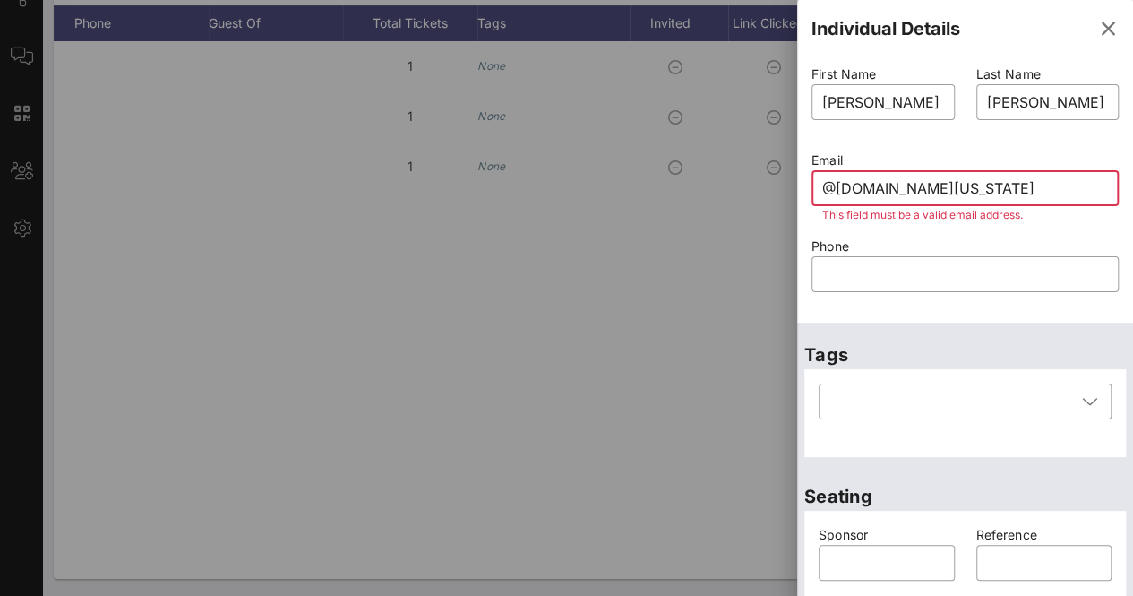
click at [861, 196] on input "@[DOMAIN_NAME][US_STATE]" at bounding box center [965, 188] width 286 height 29
click at [860, 195] on input "@[DOMAIN_NAME][US_STATE]" at bounding box center [965, 188] width 286 height 29
click at [858, 195] on input "@[DOMAIN_NAME][US_STATE]" at bounding box center [965, 188] width 286 height 29
click at [853, 192] on input "@[DOMAIN_NAME][US_STATE]" at bounding box center [965, 188] width 286 height 29
click at [853, 193] on input "@[DOMAIN_NAME][US_STATE]" at bounding box center [965, 188] width 286 height 29
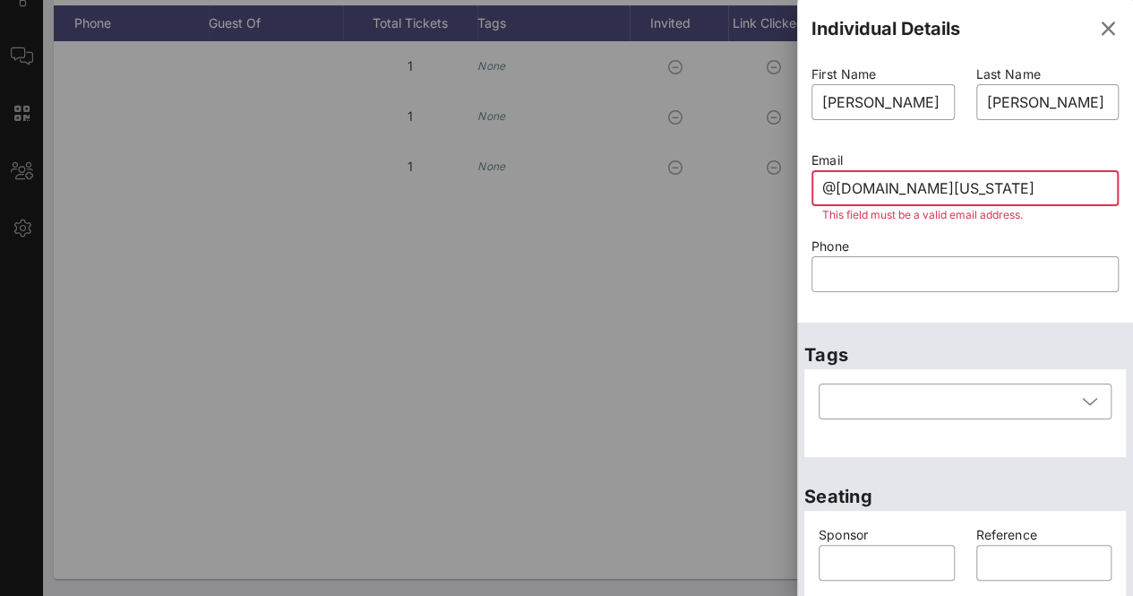
click at [855, 193] on input "@[DOMAIN_NAME][US_STATE]" at bounding box center [965, 188] width 286 height 29
click at [856, 197] on input "@[DOMAIN_NAME][US_STATE]" at bounding box center [965, 188] width 286 height 29
drag, startPoint x: 992, startPoint y: 193, endPoint x: 661, endPoint y: 212, distance: 331.9
click at [670, 216] on div "Event Builder Guests Floor Plan Journeys Comms QR Scanner Team Settings 75th [D…" at bounding box center [566, 152] width 1133 height 888
paste input "brianna.[PERSON_NAME]"
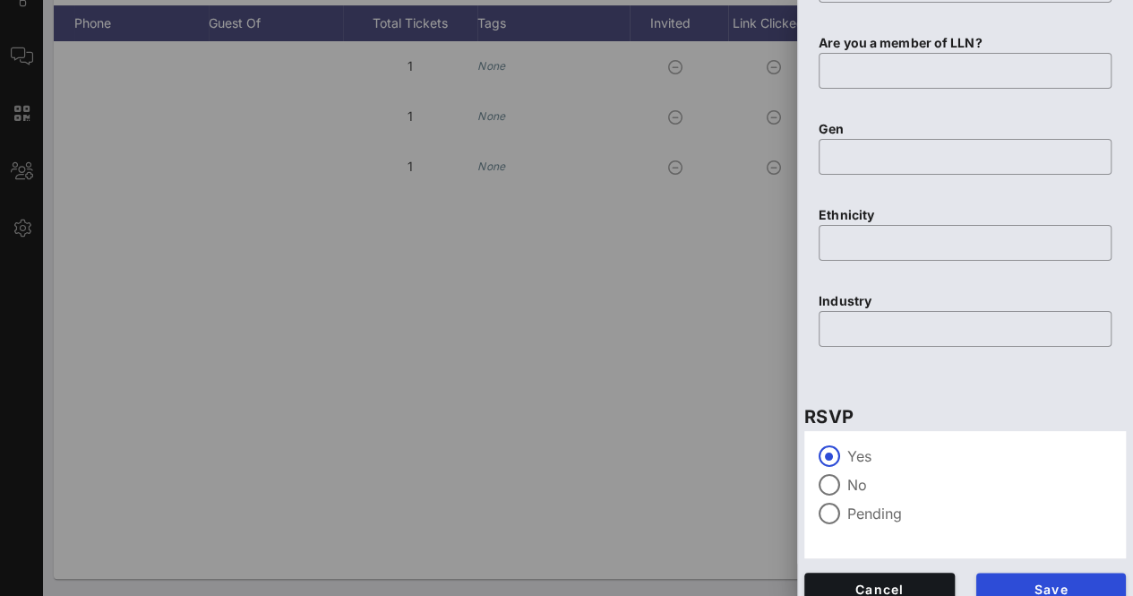
scroll to position [1008, 0]
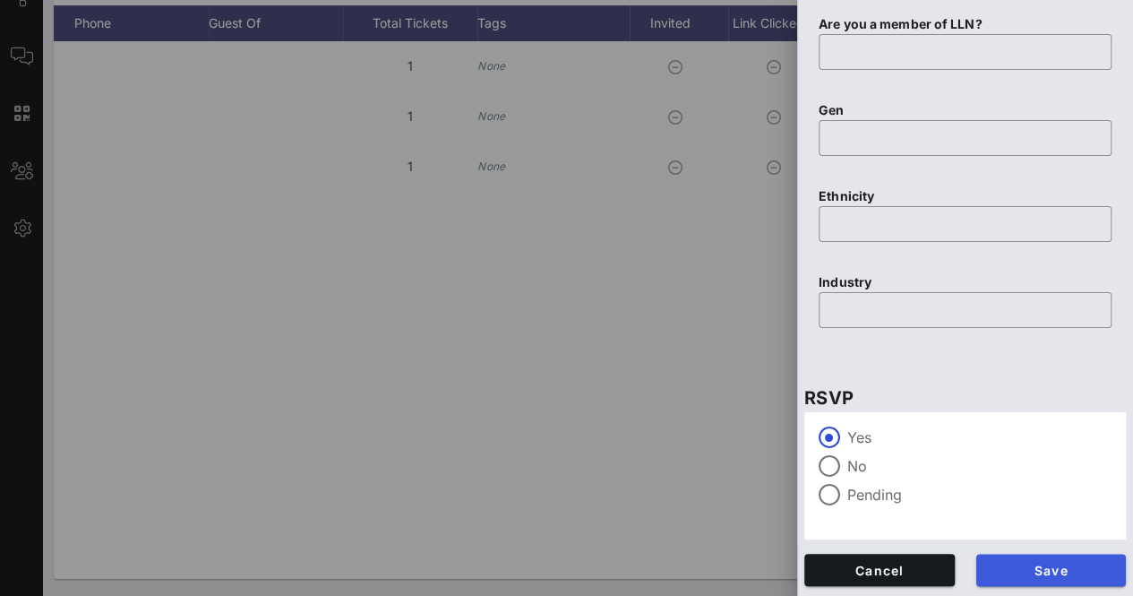
type input "[PERSON_NAME][EMAIL_ADDRESS][PERSON_NAME][DOMAIN_NAME][US_STATE]"
click at [1075, 583] on button "Save" at bounding box center [1051, 569] width 150 height 32
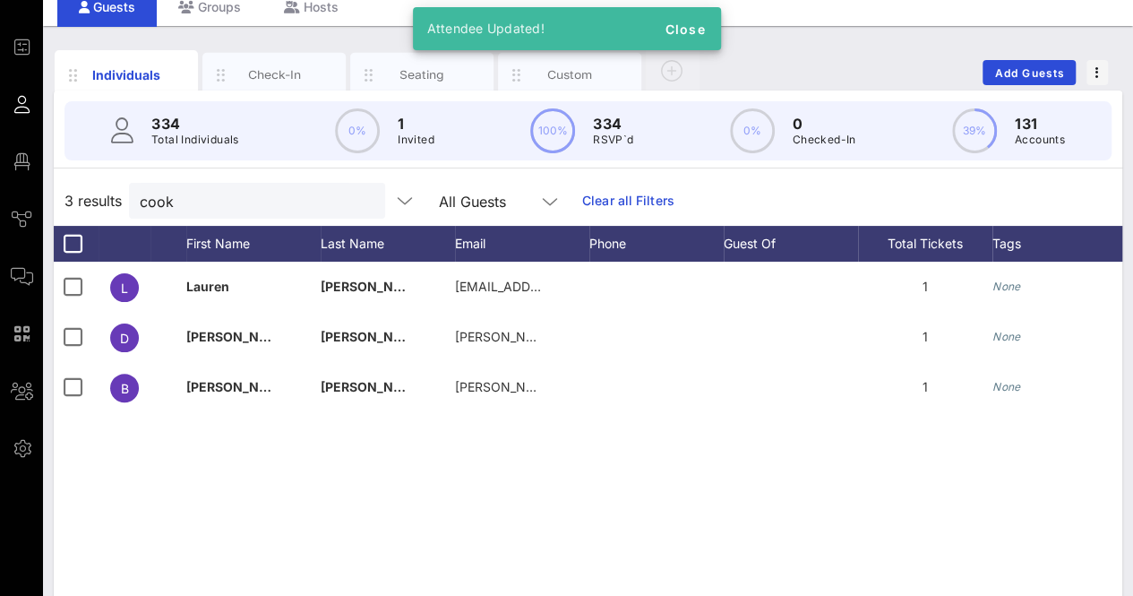
scroll to position [0, 0]
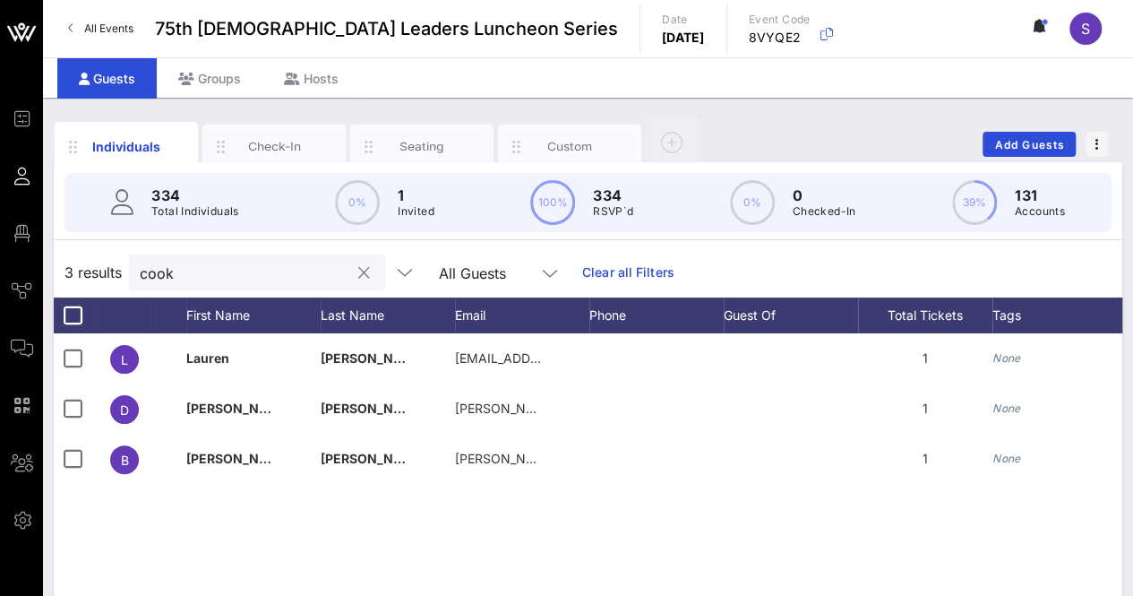
click at [358, 273] on button "clear icon" at bounding box center [364, 273] width 12 height 18
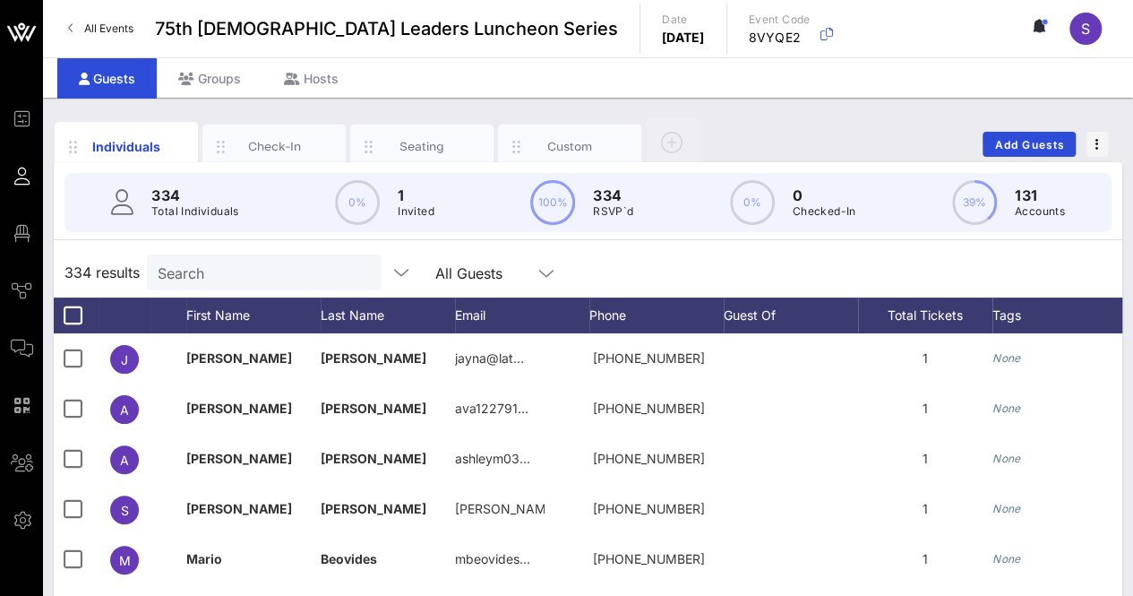
click at [686, 243] on div "334 Total Individuals 0% 1 Invited 100% 334 RSVP`d 0% 0 Checked-In 39% 131 Acco…" at bounding box center [588, 516] width 1068 height 708
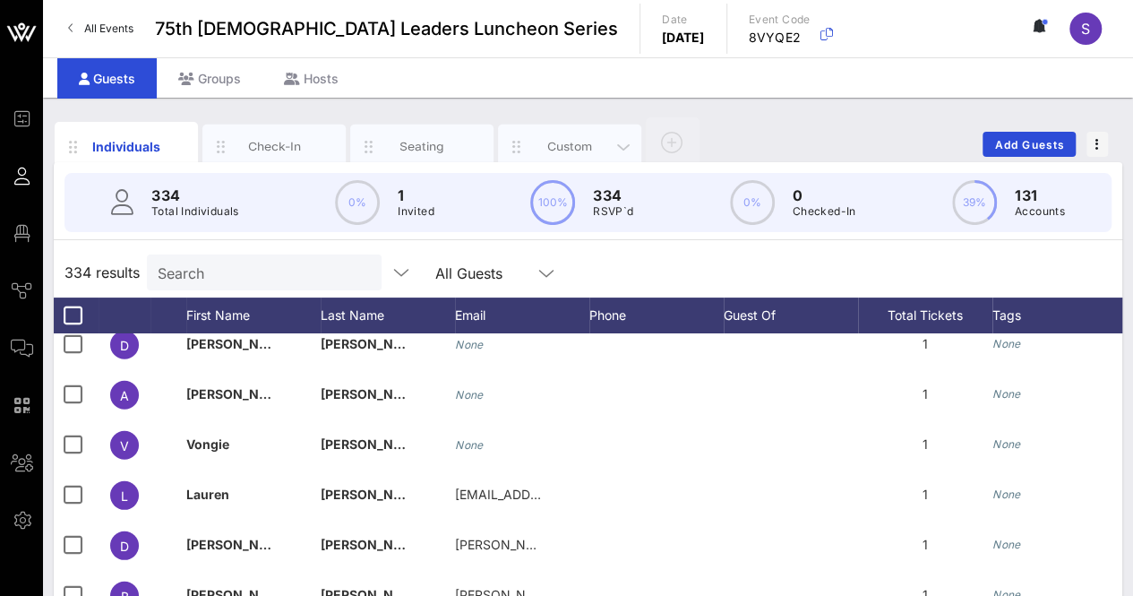
click at [554, 139] on div "Custom" at bounding box center [570, 146] width 80 height 17
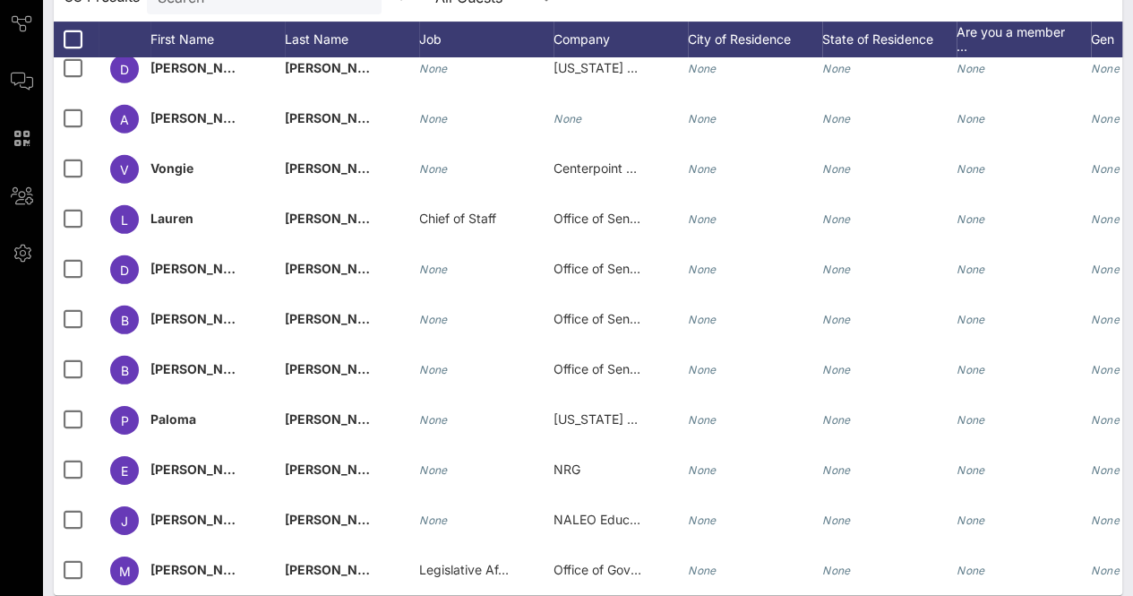
scroll to position [283, 0]
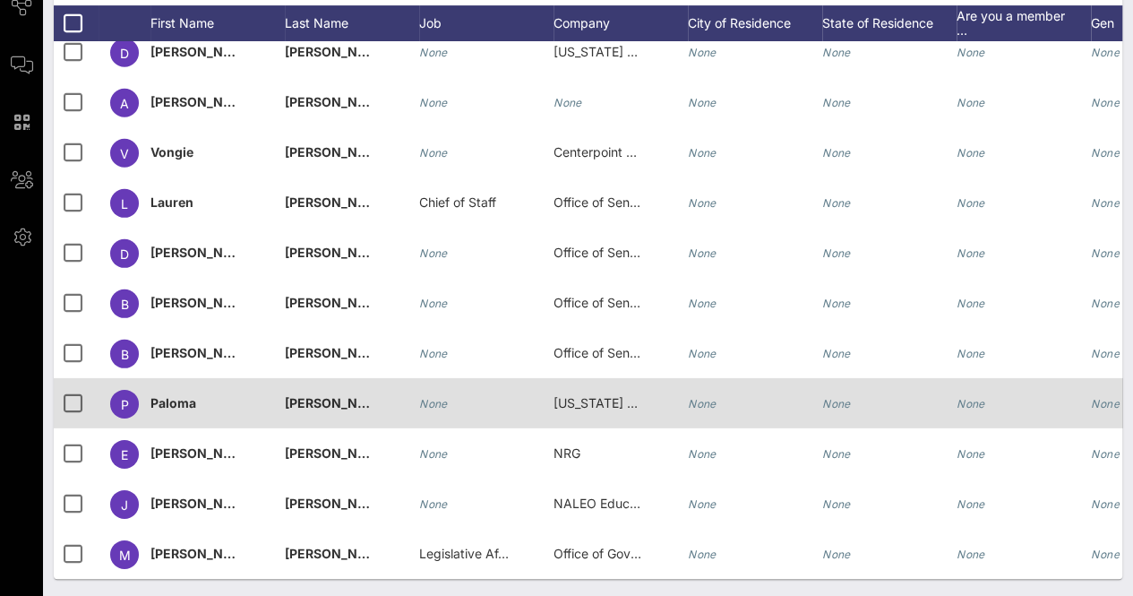
click at [617, 395] on span "[US_STATE] House of Representatives" at bounding box center [665, 402] width 224 height 15
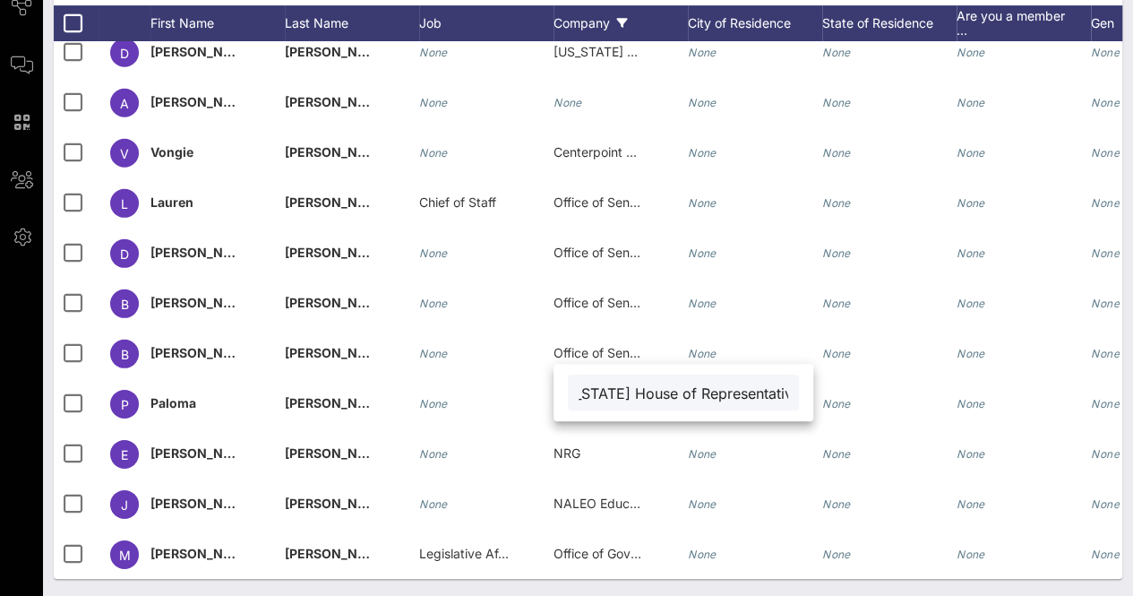
scroll to position [0, 0]
click at [301, 588] on div "Individuals Check-In Seating Custom Add Guests 334 Total Individuals 334 result…" at bounding box center [588, 206] width 1090 height 782
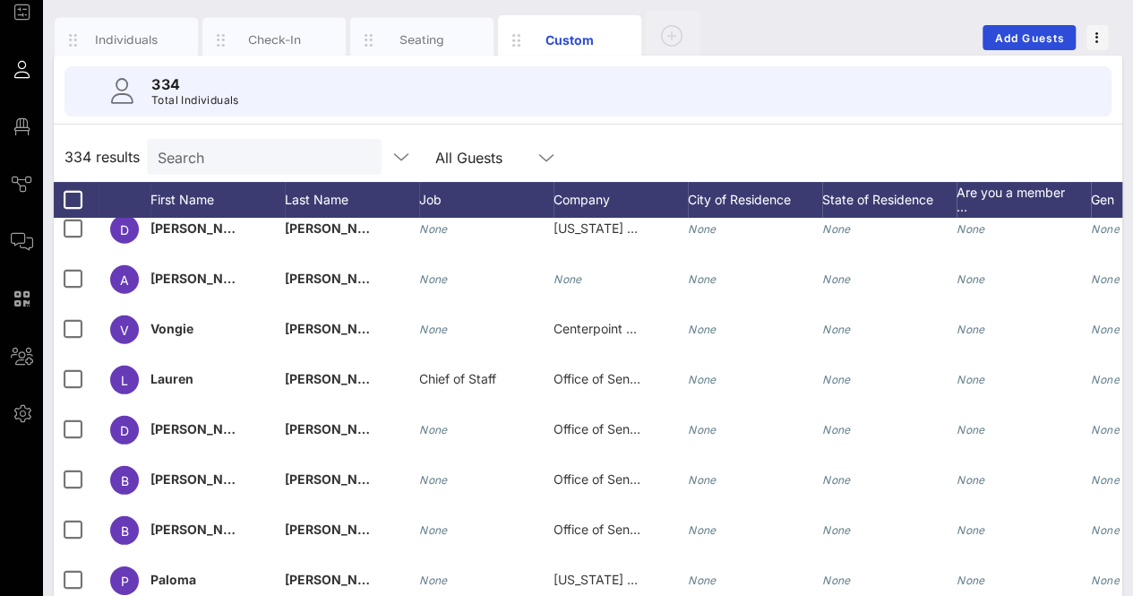
scroll to position [102, 0]
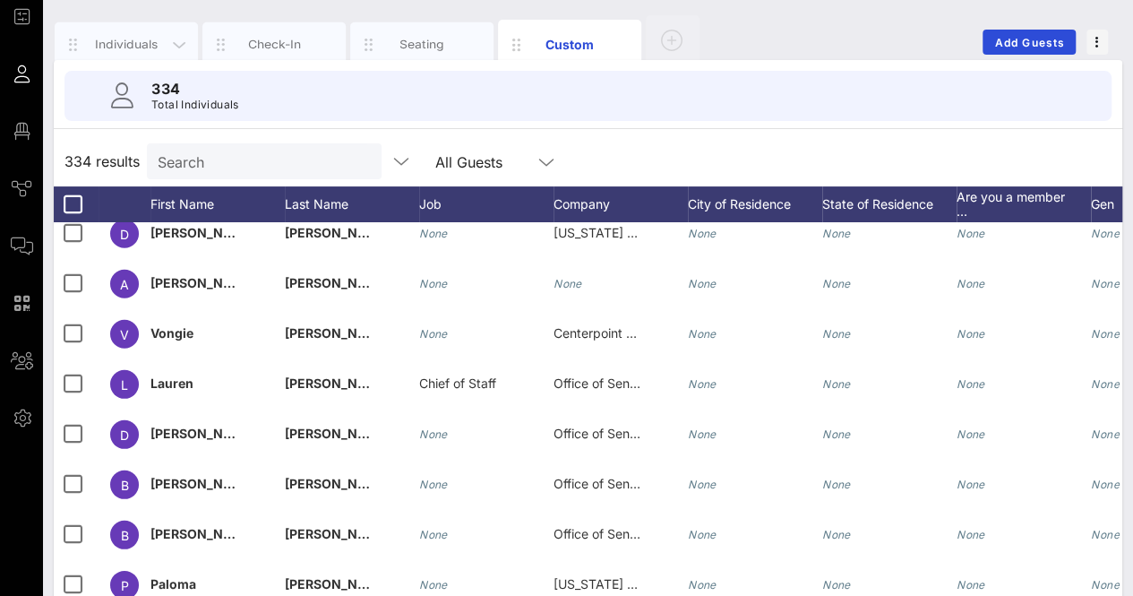
click at [137, 30] on div "Individuals" at bounding box center [126, 44] width 143 height 45
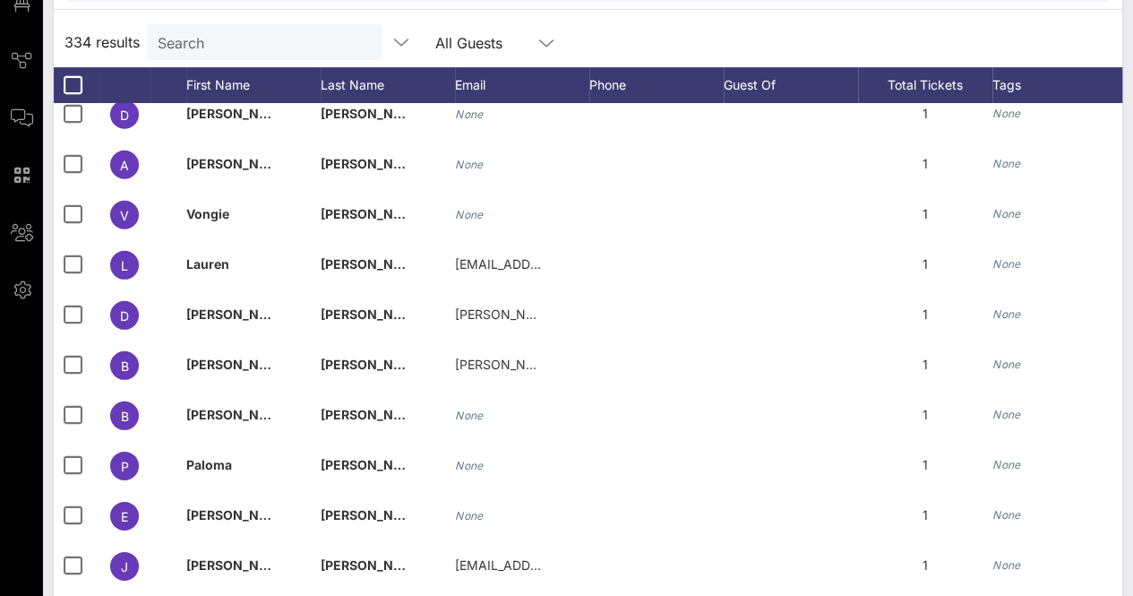
scroll to position [202, 0]
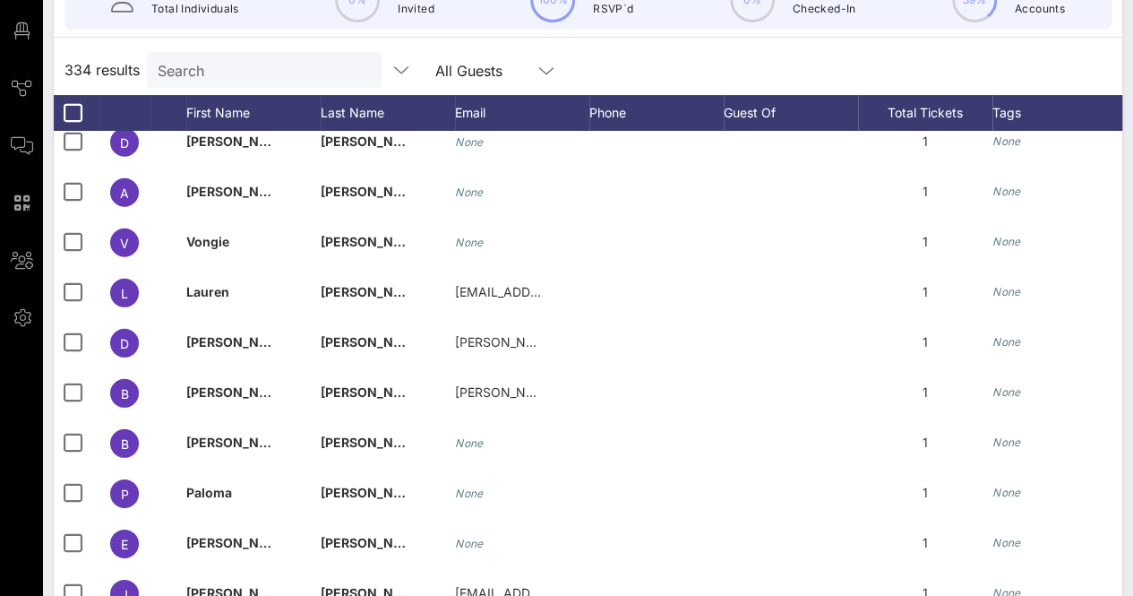
click at [241, 68] on input "Search" at bounding box center [263, 69] width 210 height 23
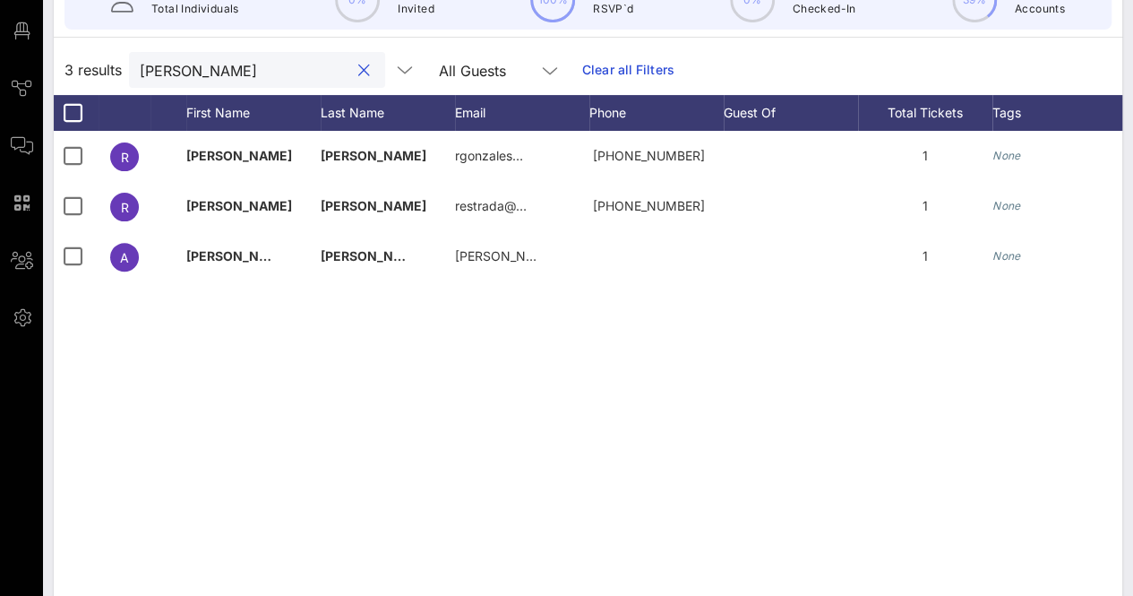
scroll to position [113, 0]
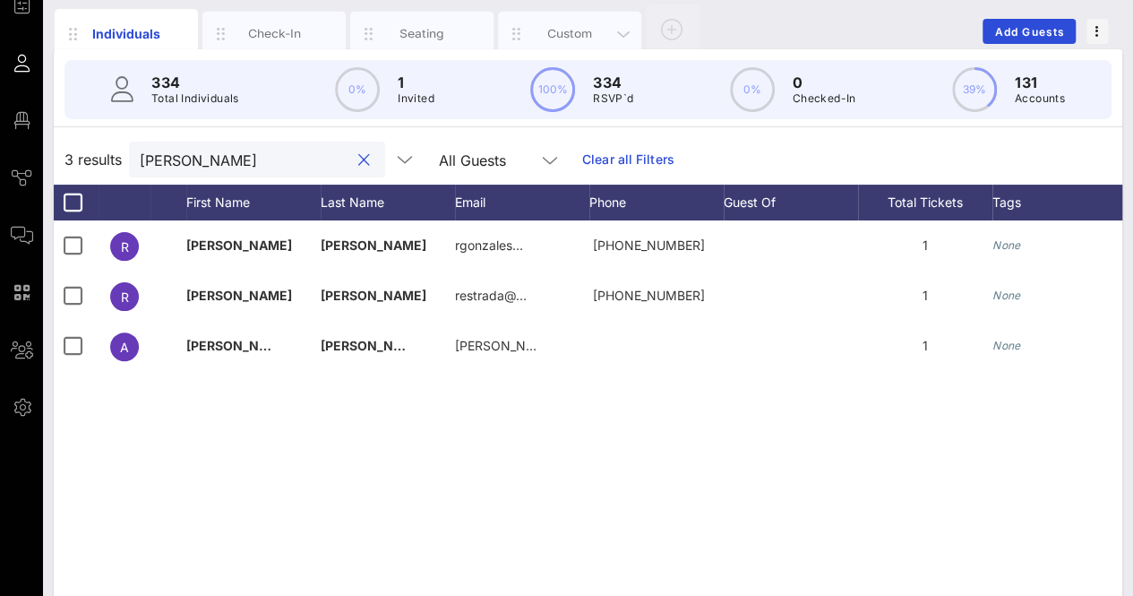
type input "[PERSON_NAME]"
click at [358, 155] on button "clear icon" at bounding box center [364, 160] width 12 height 18
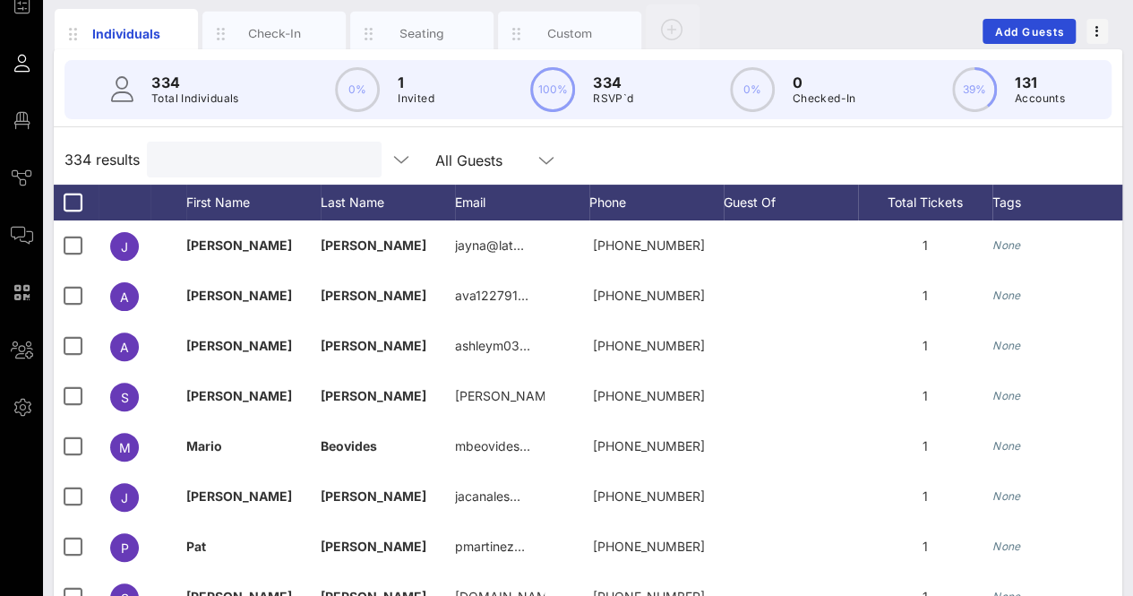
click at [707, 146] on div "334 results All Guests" at bounding box center [588, 159] width 1068 height 50
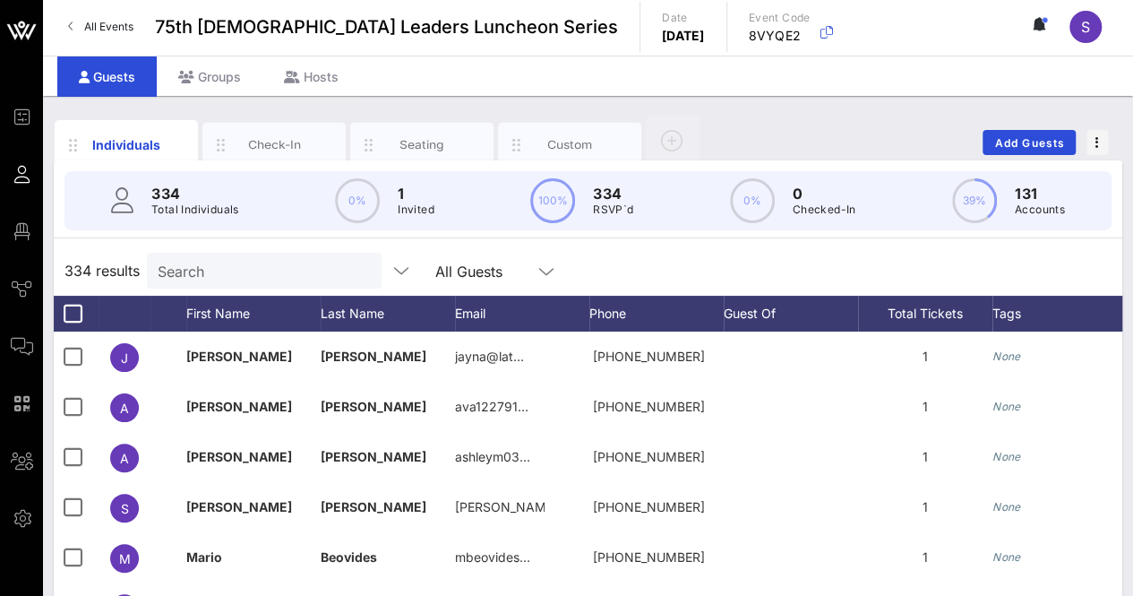
scroll to position [0, 0]
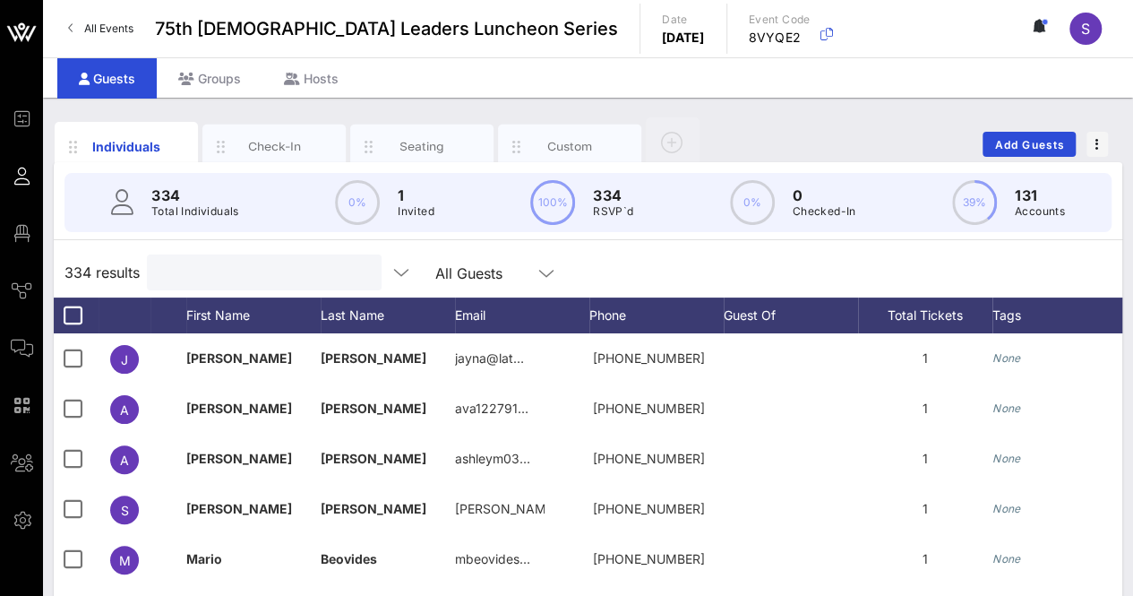
click at [224, 271] on input "text" at bounding box center [263, 272] width 210 height 23
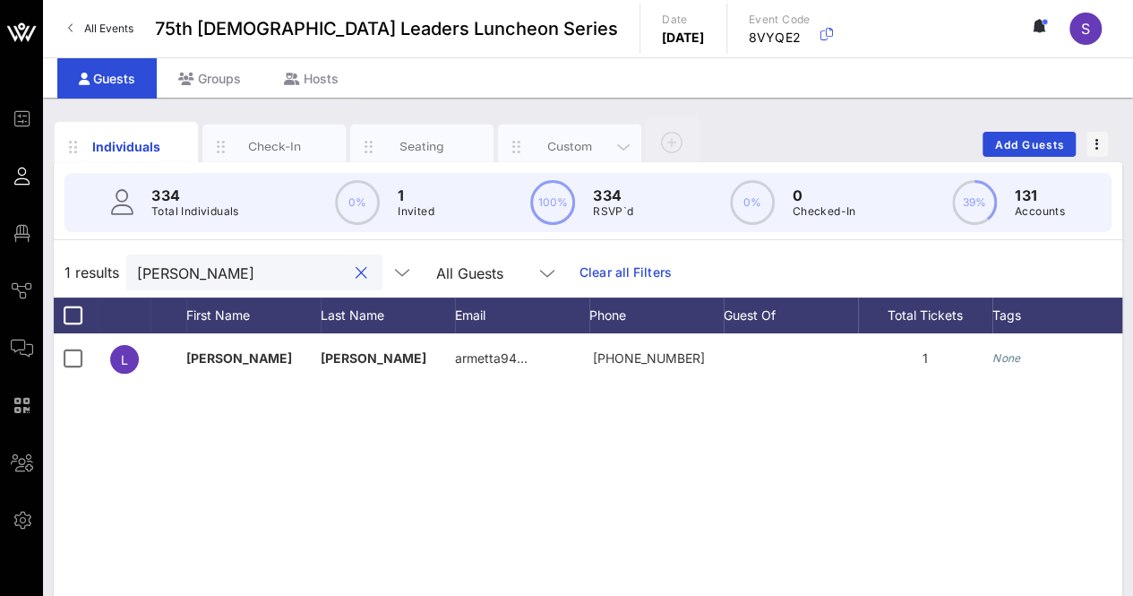
type input "[PERSON_NAME]"
click at [596, 134] on div "Custom" at bounding box center [569, 146] width 143 height 45
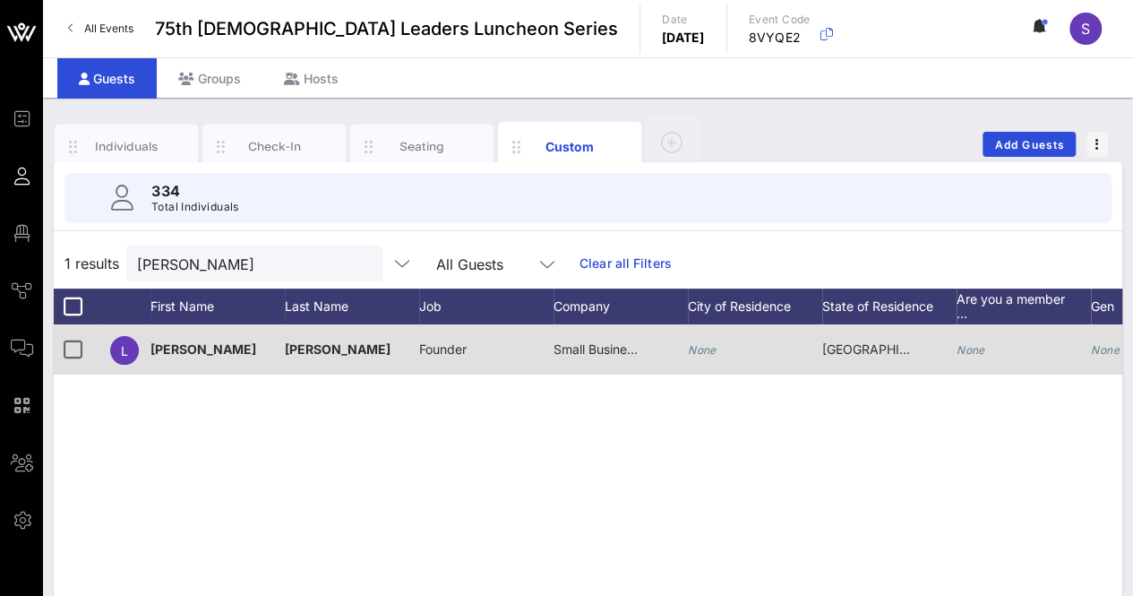
click at [466, 350] on span "Founder" at bounding box center [442, 348] width 47 height 15
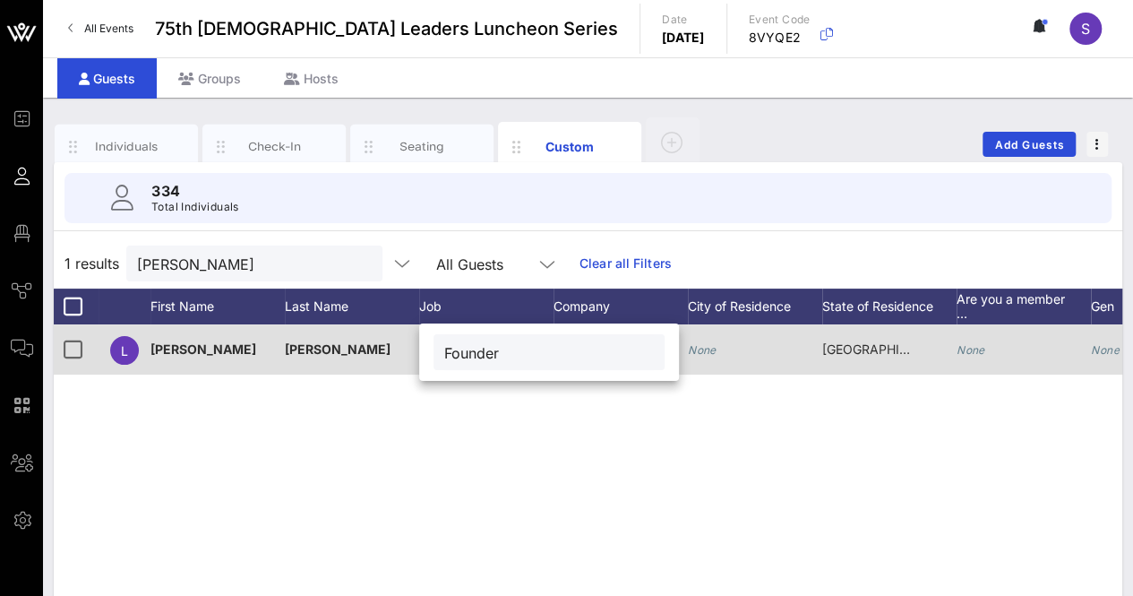
click at [466, 350] on input "Founder" at bounding box center [549, 351] width 210 height 23
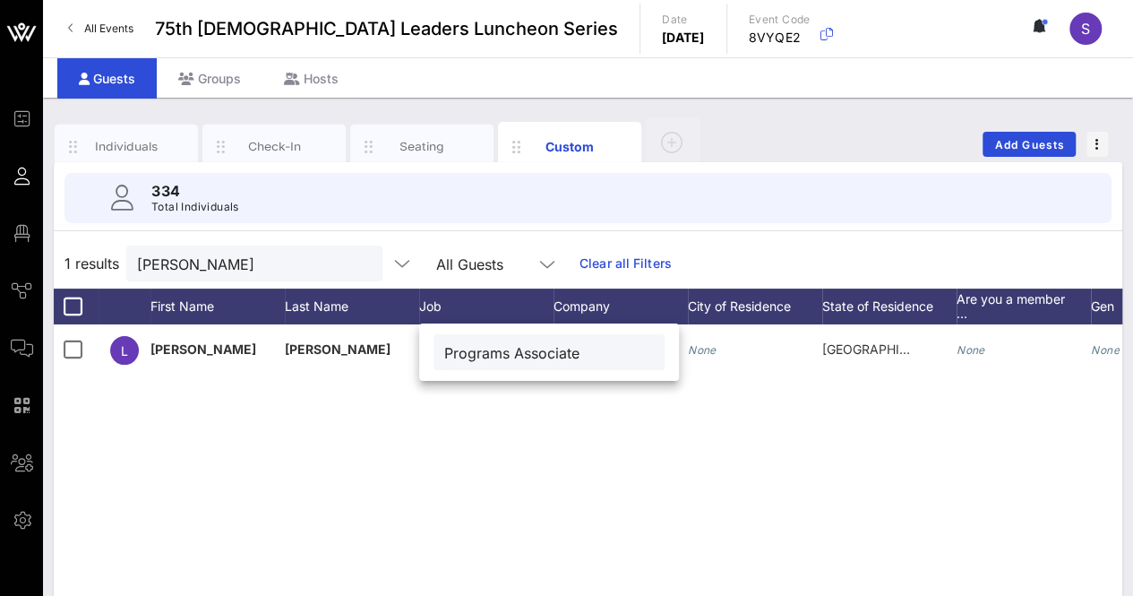
type input "Programs Associate"
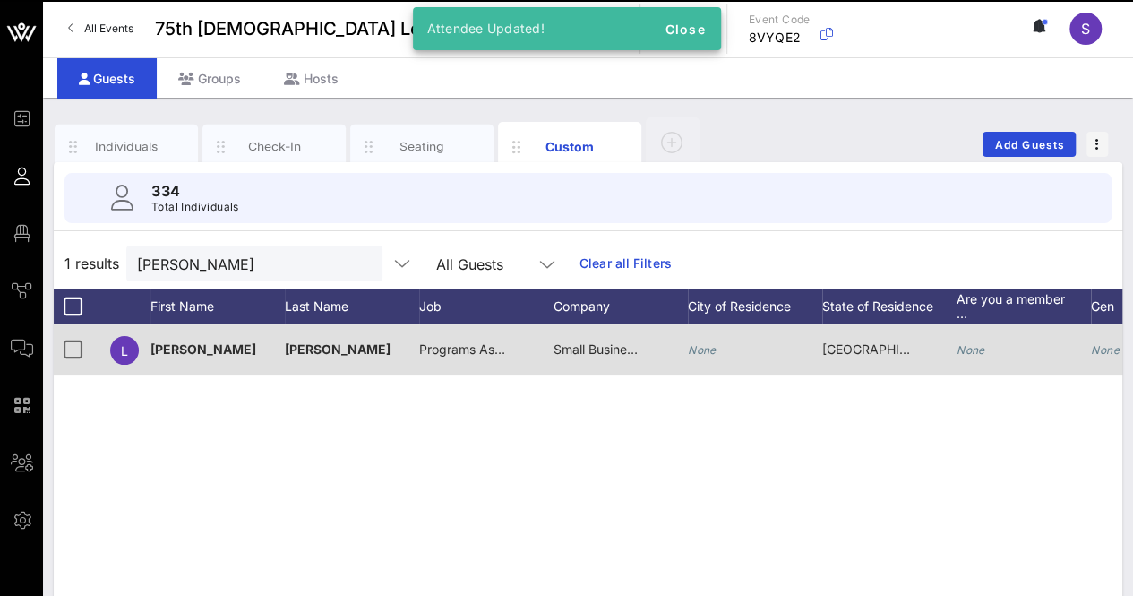
click at [590, 350] on span "Small Business Owner" at bounding box center [617, 348] width 128 height 15
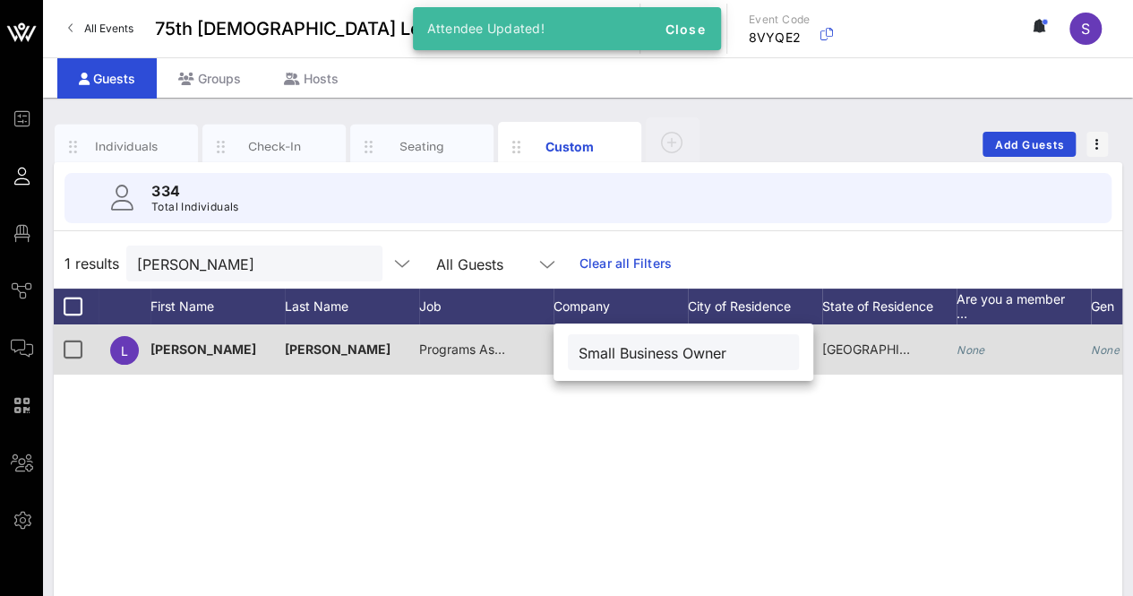
click at [593, 351] on input "Small Business Owner" at bounding box center [684, 351] width 210 height 23
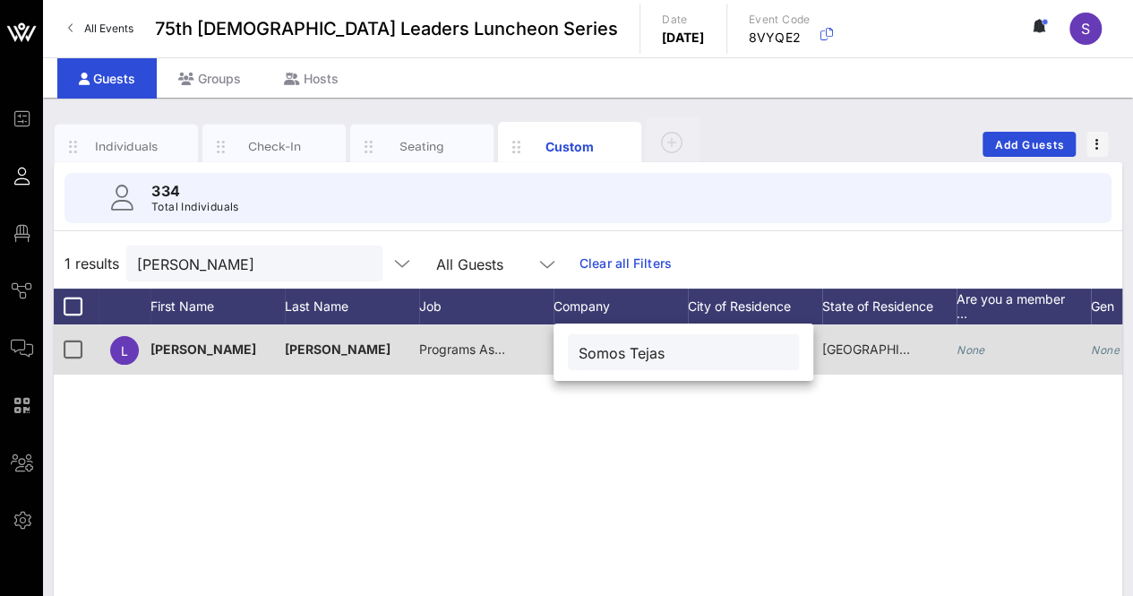
type input "Somos Tejas"
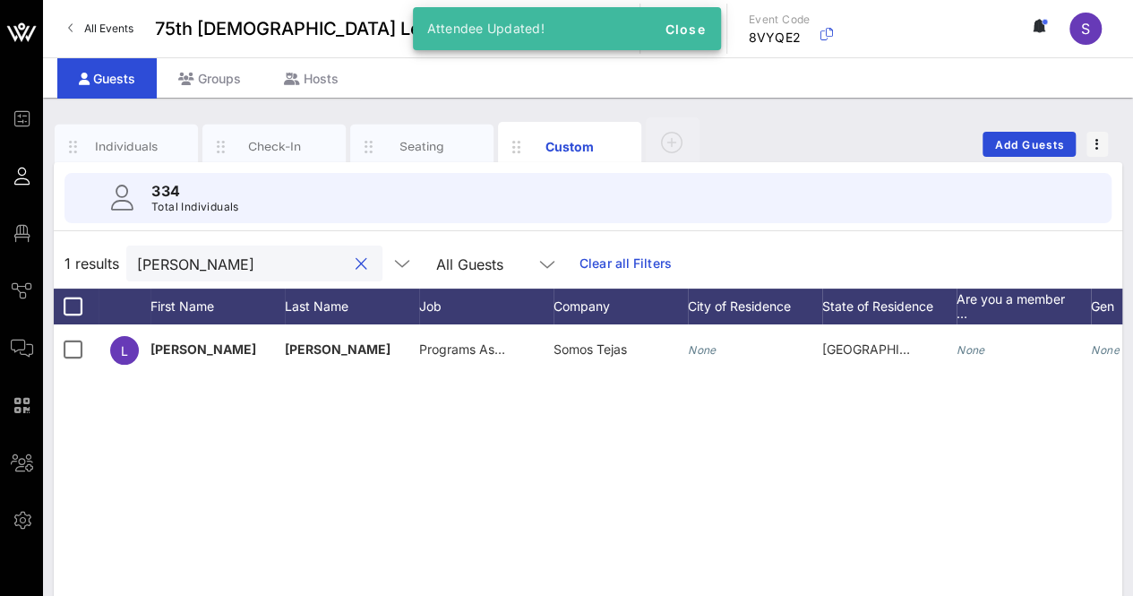
click at [227, 252] on input "[PERSON_NAME]" at bounding box center [242, 263] width 210 height 23
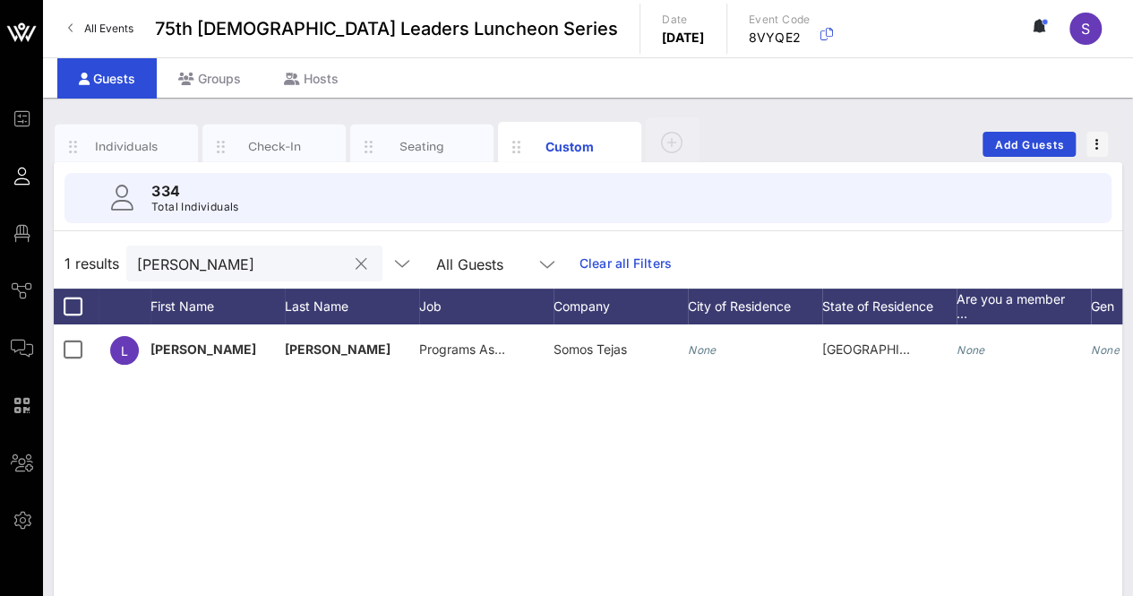
click at [229, 264] on input "[PERSON_NAME]" at bounding box center [242, 263] width 210 height 23
click at [230, 263] on input "[PERSON_NAME]" at bounding box center [242, 263] width 210 height 23
type input "s"
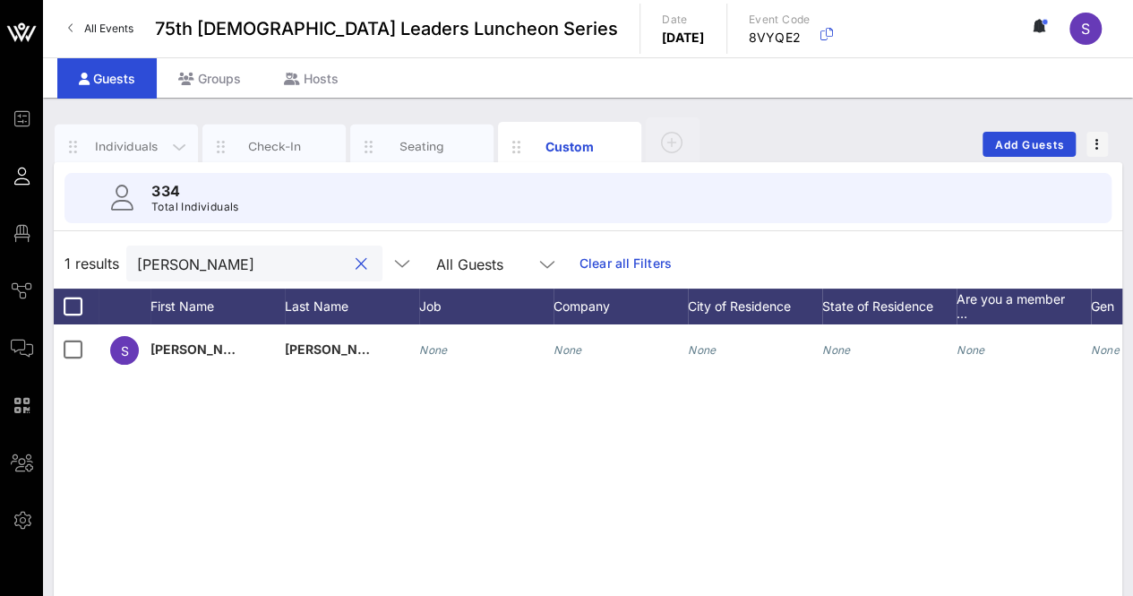
type input "[PERSON_NAME]"
click at [123, 142] on div "Individuals" at bounding box center [127, 146] width 80 height 17
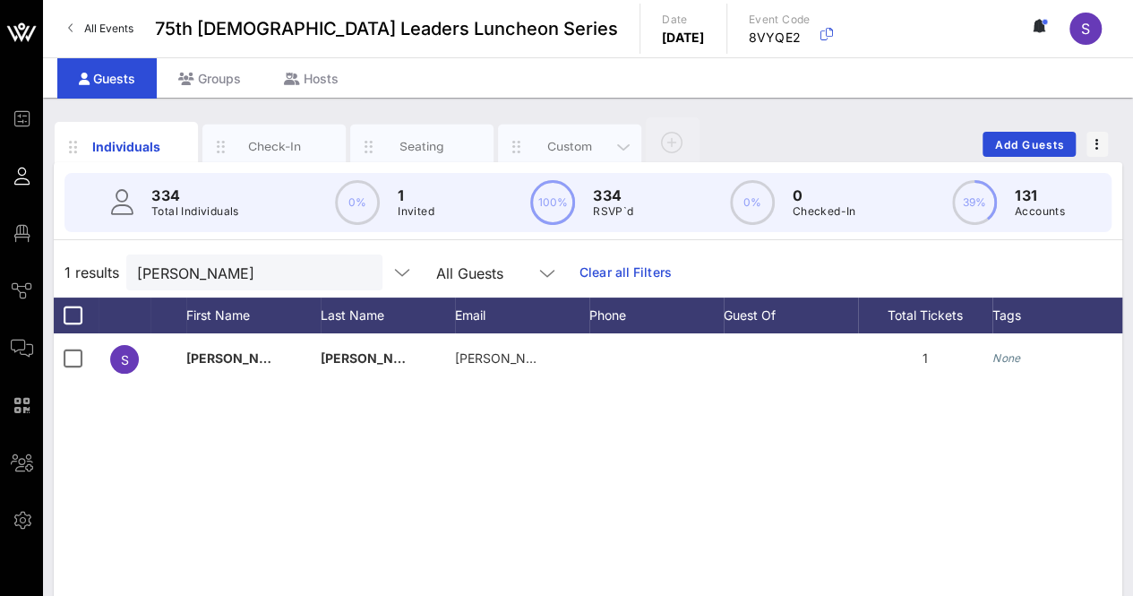
click at [587, 140] on div "Custom" at bounding box center [570, 146] width 80 height 17
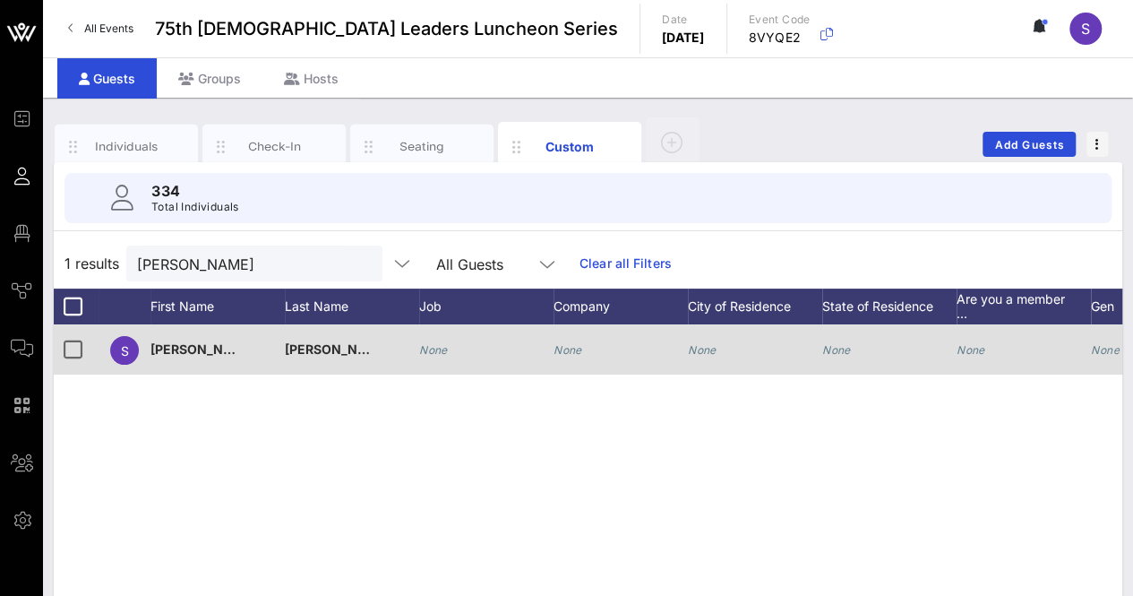
click at [570, 350] on icon "None" at bounding box center [567, 349] width 29 height 13
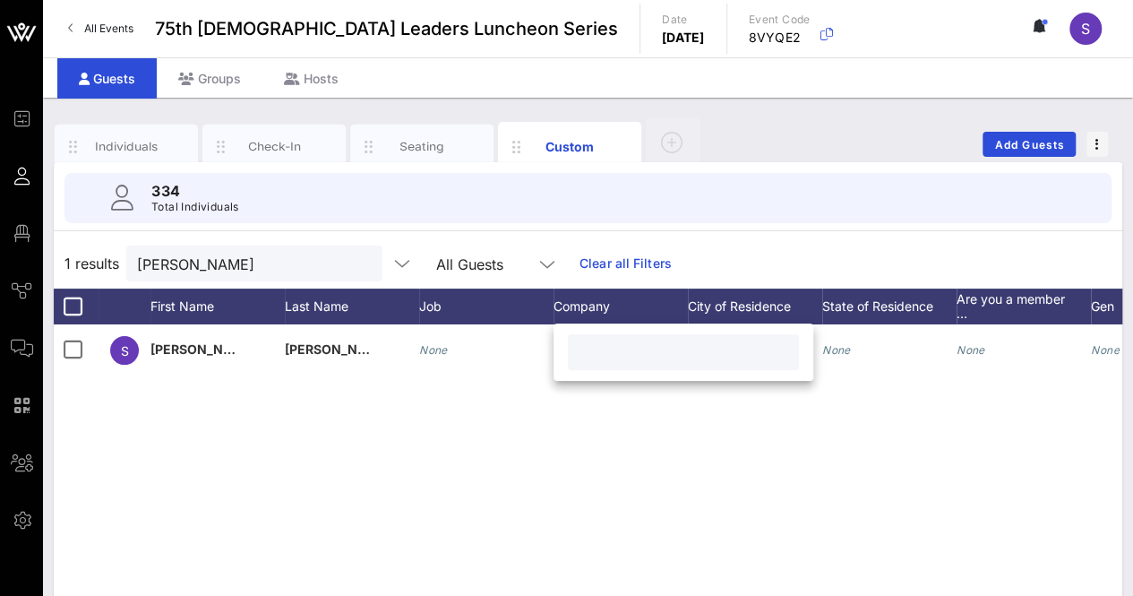
click at [563, 349] on div at bounding box center [683, 351] width 260 height 57
click at [622, 351] on input "text" at bounding box center [684, 351] width 210 height 23
paste input "[PERSON_NAME] and [PERSON_NAME] Foundation"
click at [663, 352] on input "[PERSON_NAME] and [PERSON_NAME] Foundation" at bounding box center [684, 351] width 210 height 23
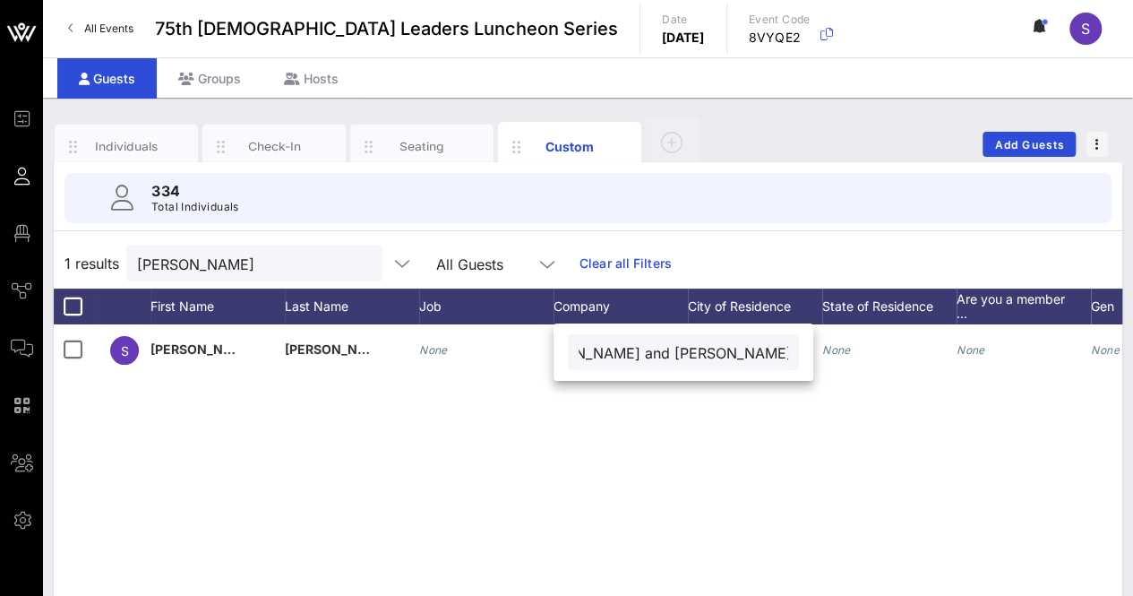
scroll to position [0, 47]
type input "[PERSON_NAME] and [PERSON_NAME] Foundation"
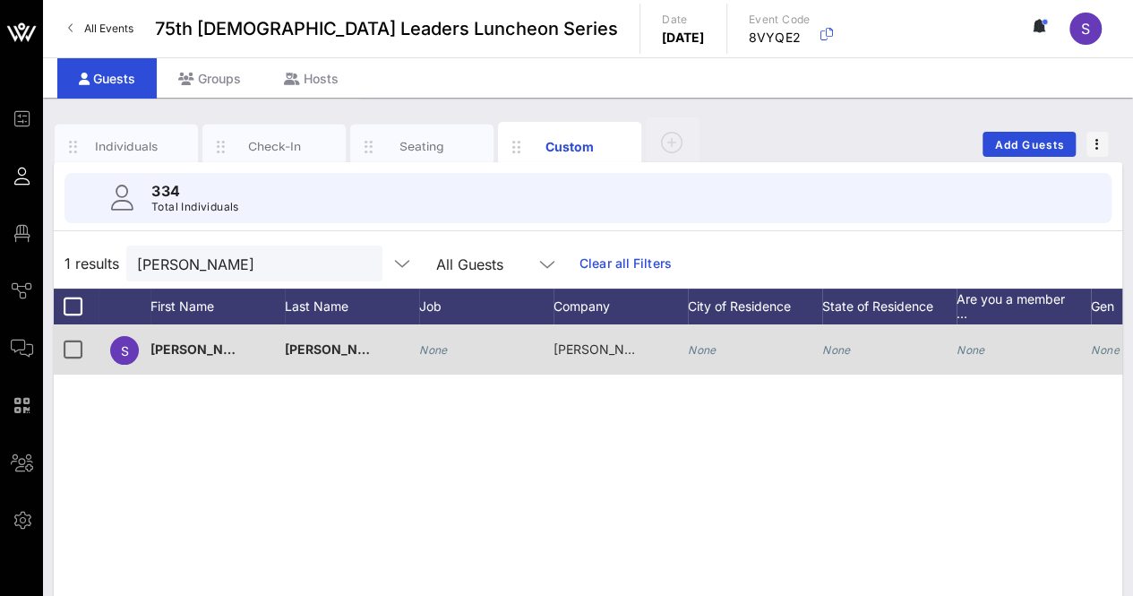
click at [467, 348] on div "None" at bounding box center [486, 359] width 134 height 71
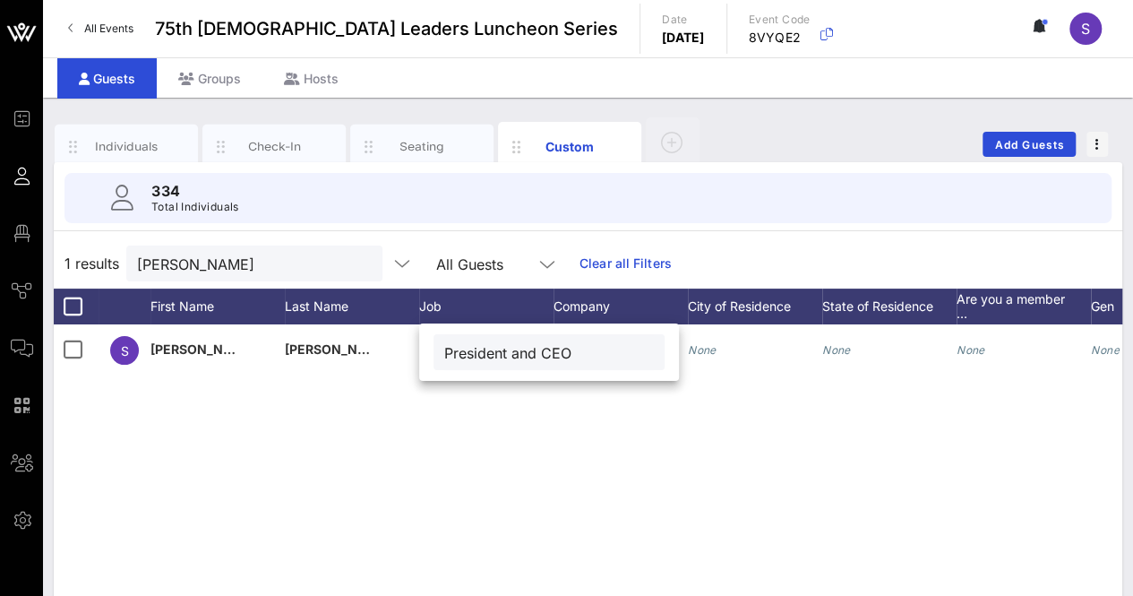
type input "President and CEO"
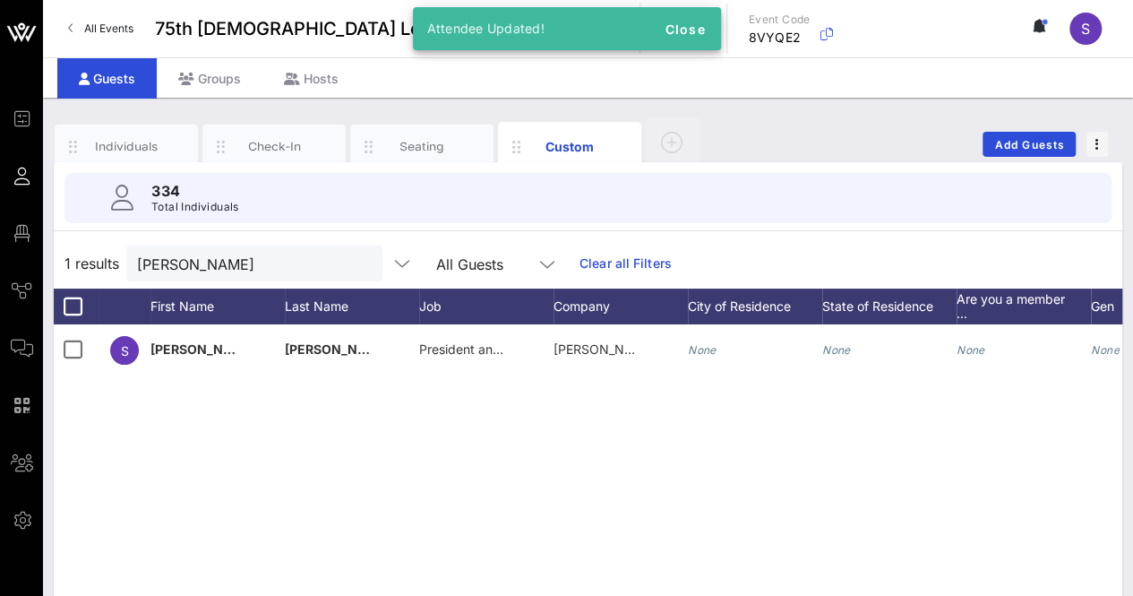
click at [356, 258] on button "clear icon" at bounding box center [362, 264] width 12 height 18
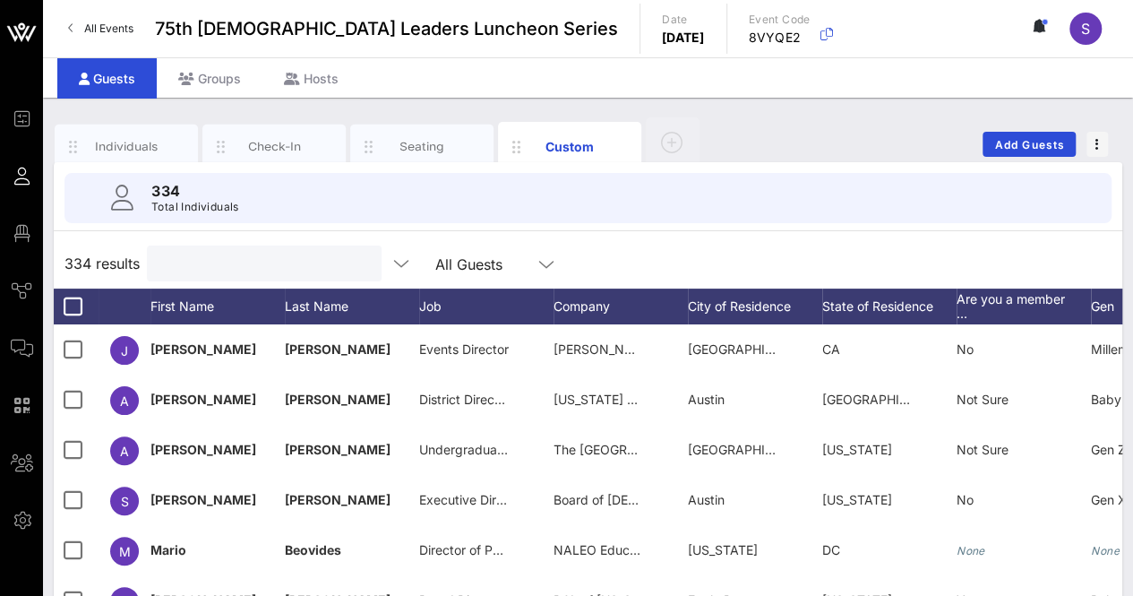
click at [816, 221] on div "334 Total Individuals" at bounding box center [587, 198] width 1047 height 50
click at [115, 144] on div "Individuals" at bounding box center [127, 146] width 80 height 17
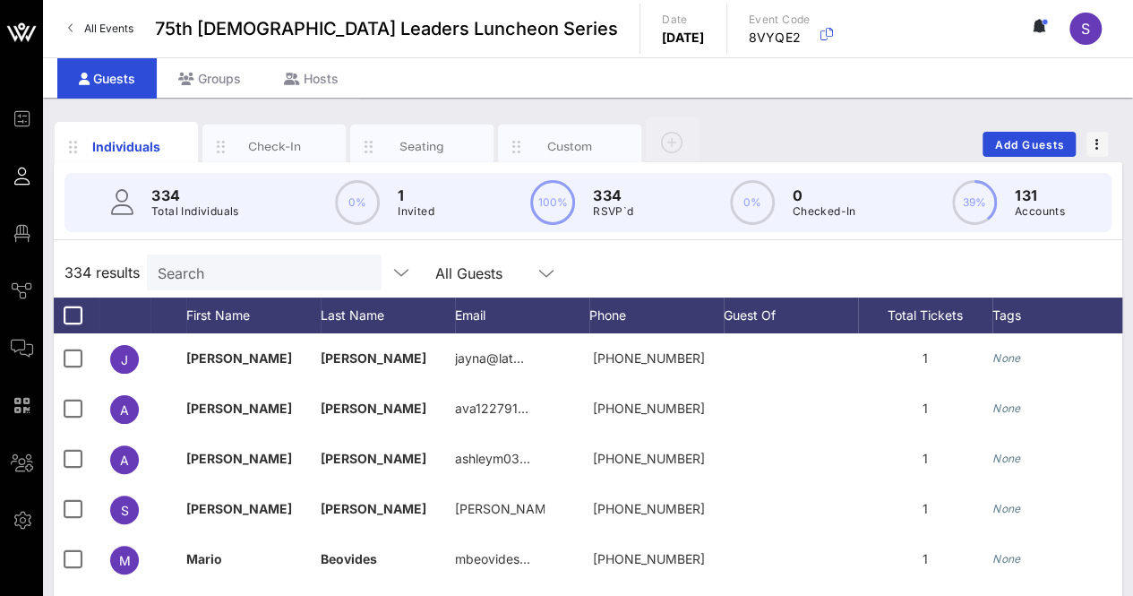
click at [681, 255] on div "334 results Search All Guests" at bounding box center [588, 272] width 1068 height 50
click at [251, 280] on input "Search" at bounding box center [263, 272] width 210 height 23
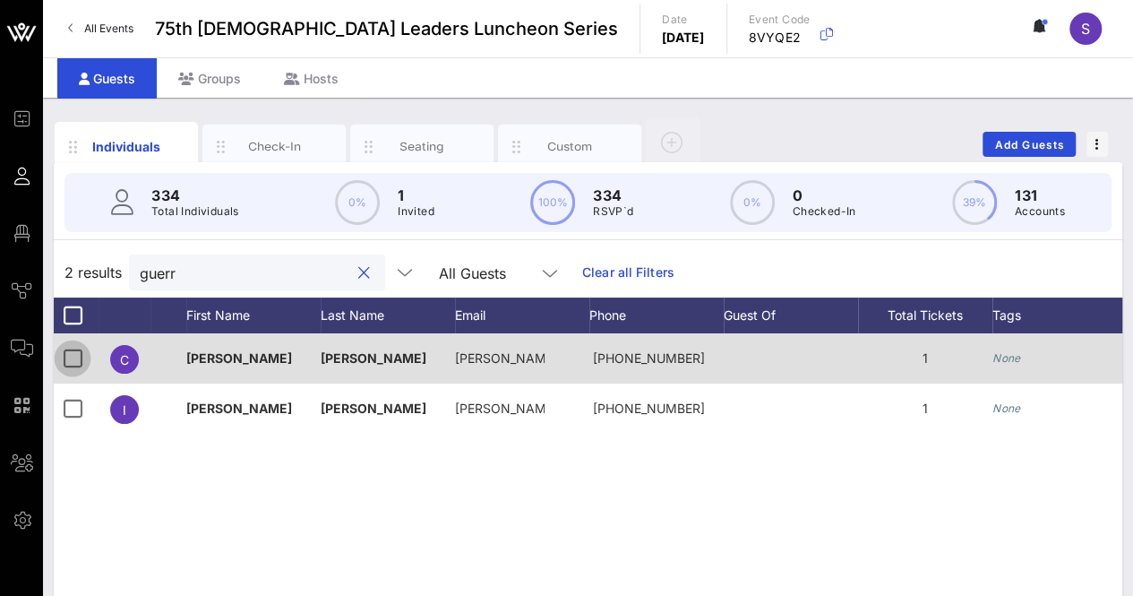
type input "guerr"
click at [64, 359] on div at bounding box center [72, 358] width 30 height 30
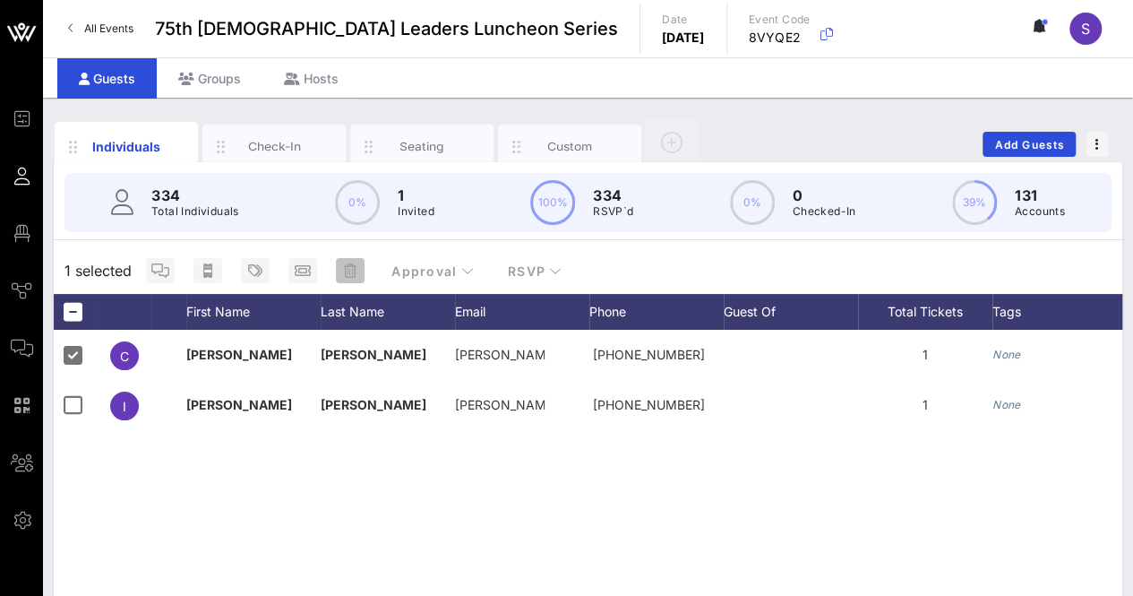
click at [351, 269] on icon "button" at bounding box center [350, 270] width 13 height 14
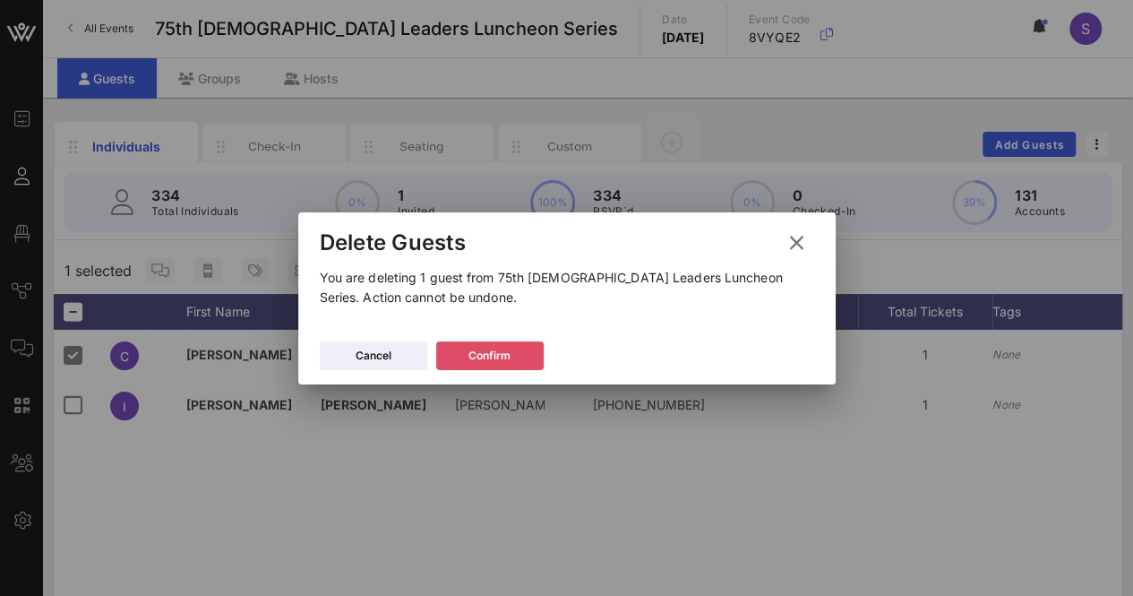
click at [516, 350] on button "Confirm" at bounding box center [489, 355] width 107 height 29
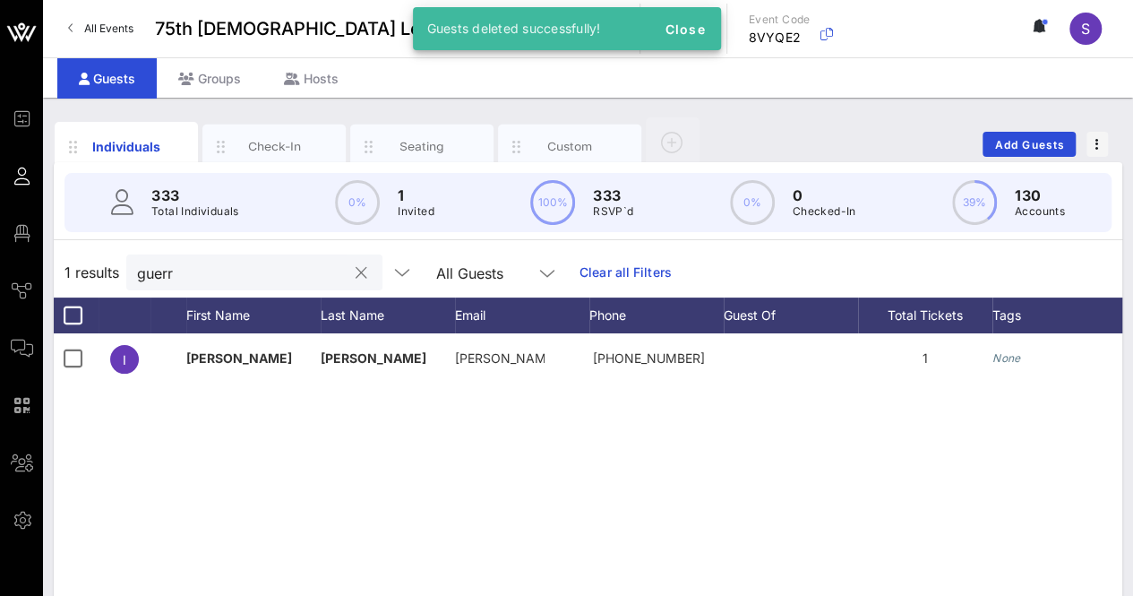
click at [356, 273] on button "clear icon" at bounding box center [362, 273] width 12 height 18
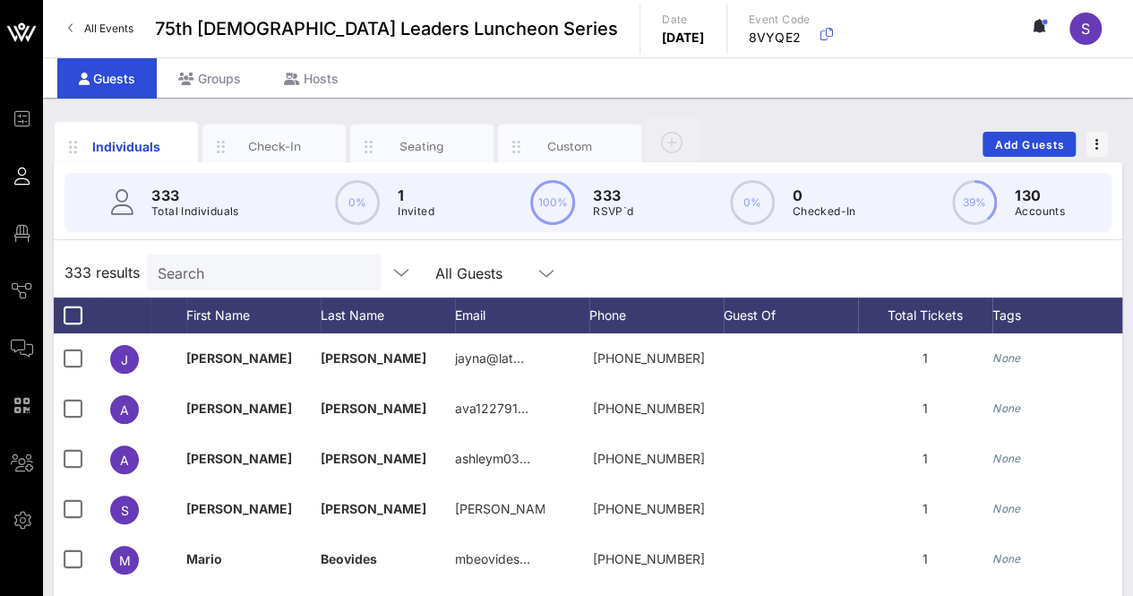
click at [732, 257] on div "333 results Search All Guests" at bounding box center [588, 272] width 1068 height 50
click at [638, 271] on div "333 results Search All Guests" at bounding box center [588, 272] width 1068 height 50
click at [263, 278] on input "Search" at bounding box center [263, 272] width 210 height 23
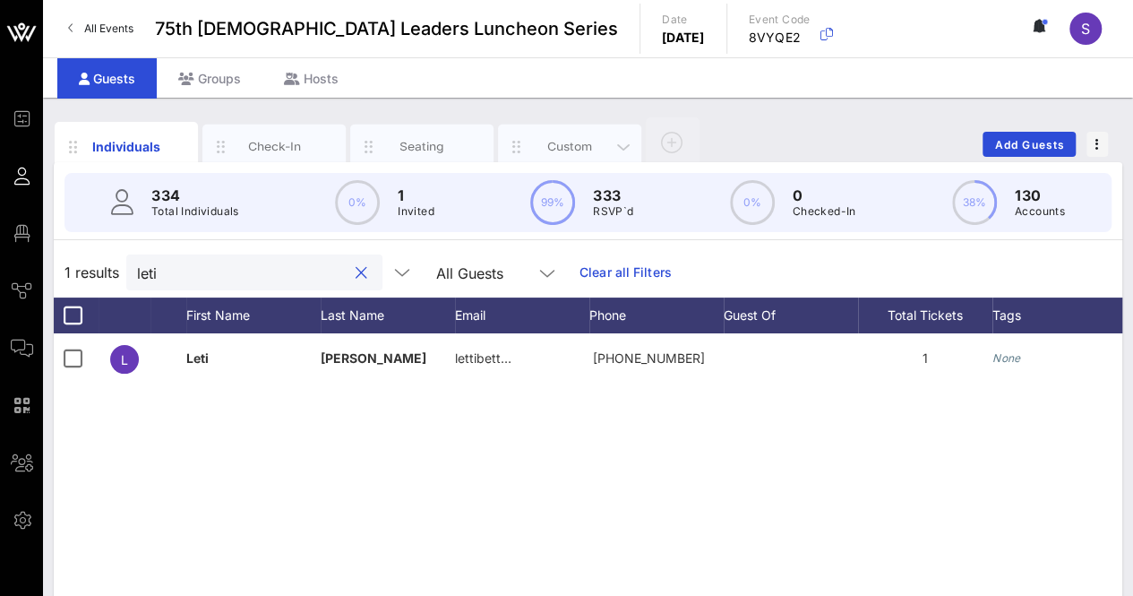
click at [543, 141] on div "Custom" at bounding box center [570, 146] width 80 height 17
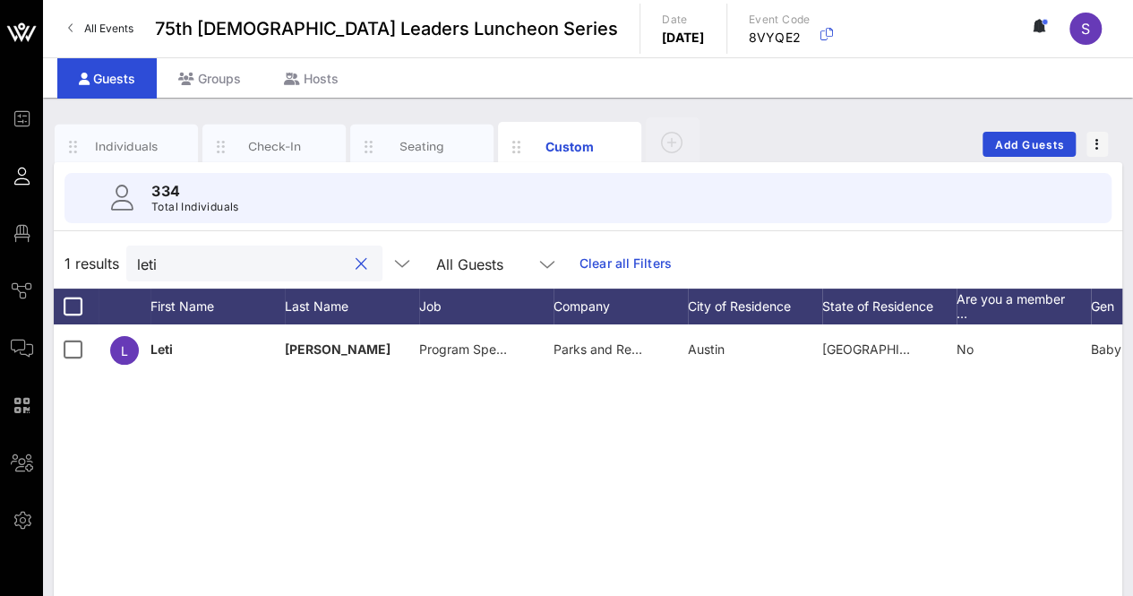
click at [202, 260] on input "leti" at bounding box center [242, 263] width 210 height 23
click at [202, 259] on input "leti" at bounding box center [242, 263] width 210 height 23
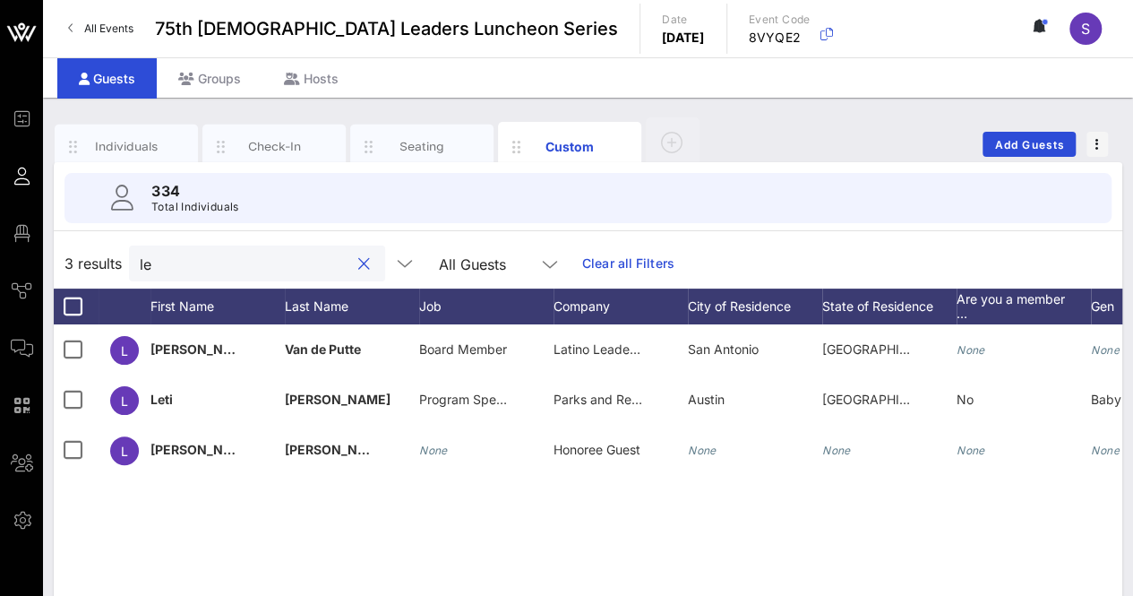
type input "l"
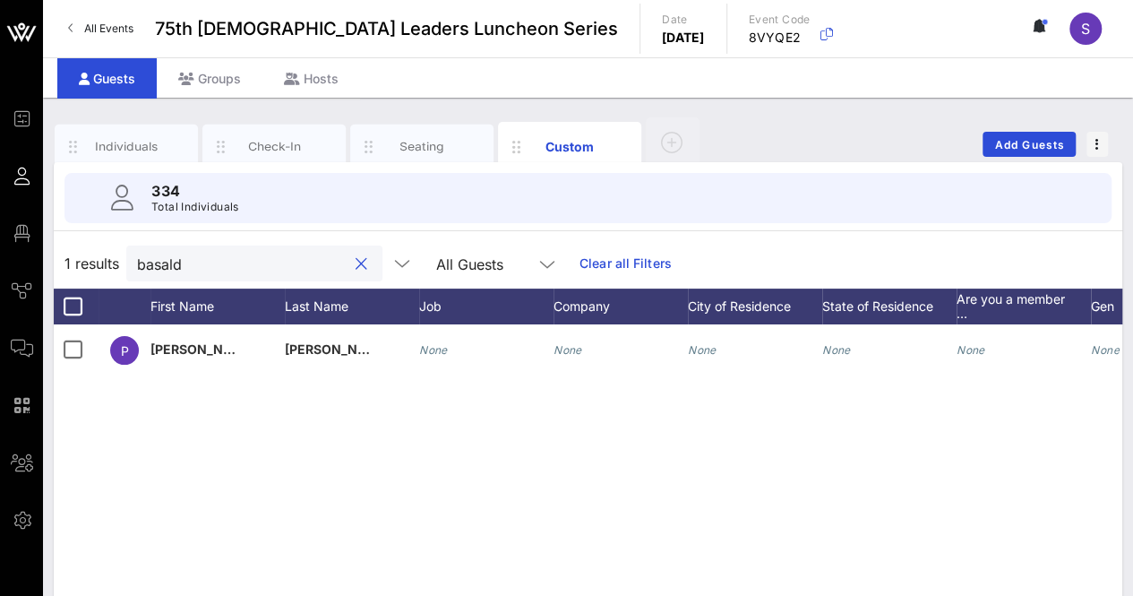
click at [211, 259] on input "basald" at bounding box center [242, 263] width 210 height 23
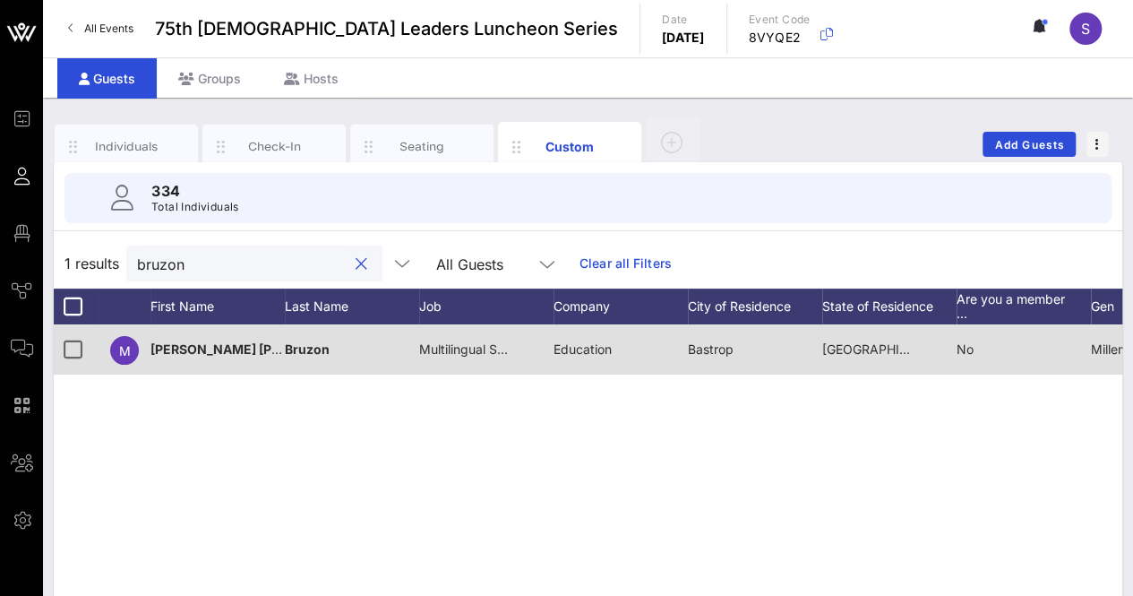
click at [472, 359] on div "Multilingual Specialist" at bounding box center [464, 349] width 90 height 50
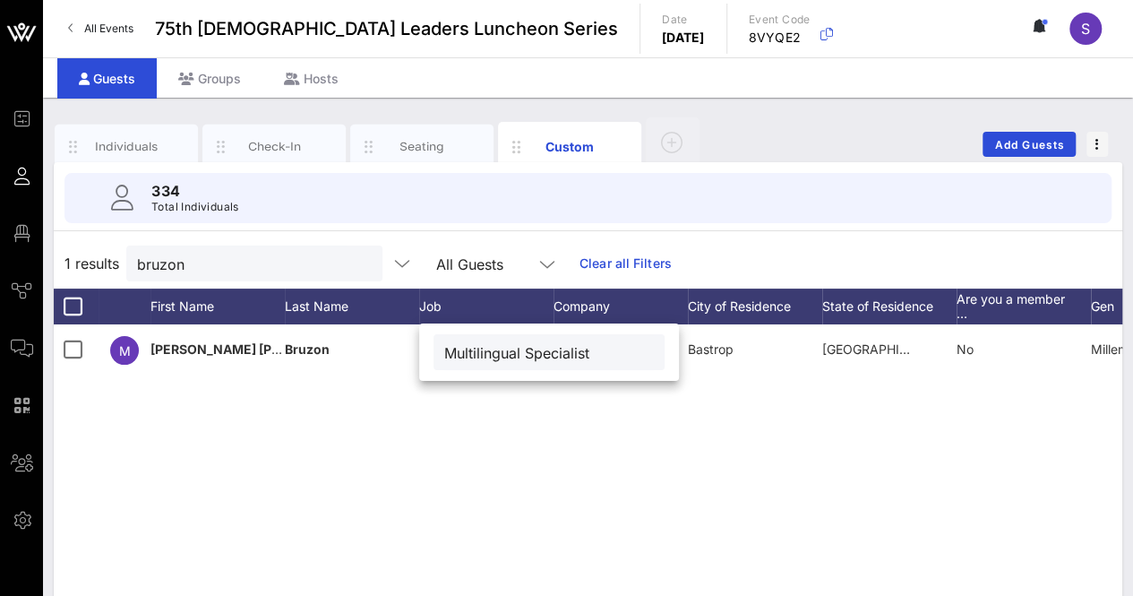
click at [655, 497] on div "M Maria Fernanda Bruzon Multilingual Specialist Education Bastrop TX No Millenn…" at bounding box center [588, 592] width 1068 height 537
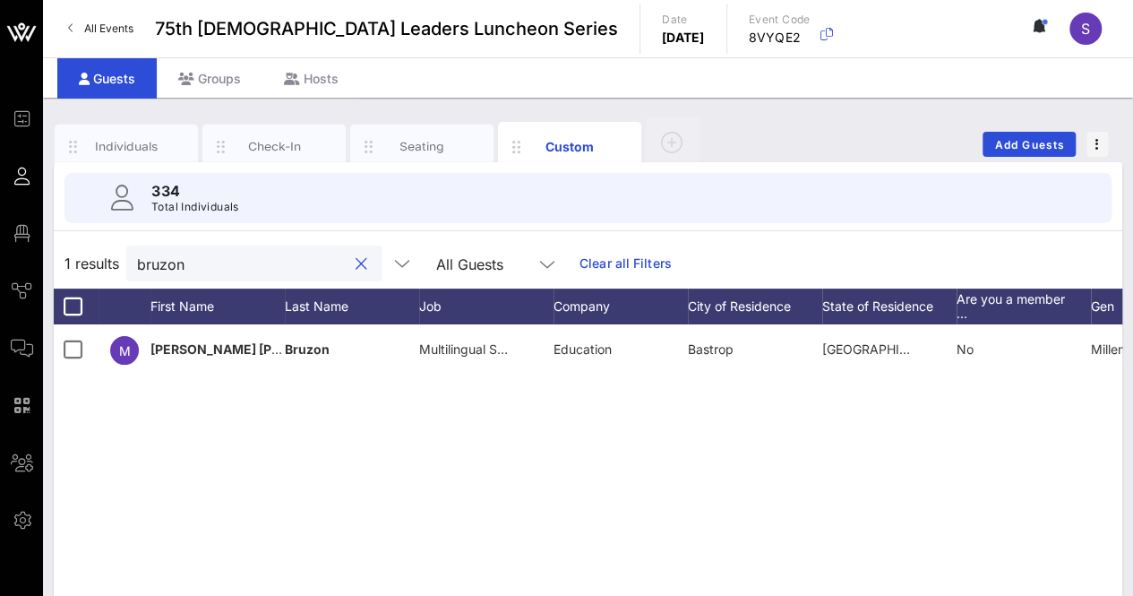
click at [186, 261] on input "bruzon" at bounding box center [242, 263] width 210 height 23
click at [186, 260] on input "bruzon" at bounding box center [242, 263] width 210 height 23
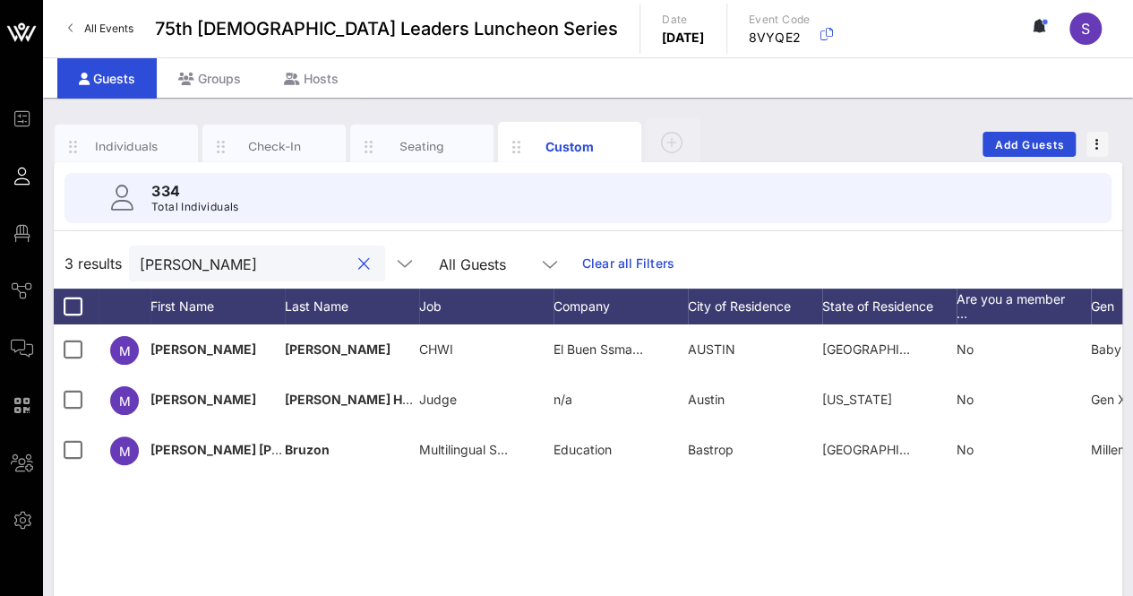
click at [216, 257] on input "maria" at bounding box center [245, 263] width 210 height 23
click at [215, 255] on input "maria" at bounding box center [245, 263] width 210 height 23
click at [215, 253] on input "maria" at bounding box center [245, 263] width 210 height 23
click at [163, 259] on input "maria" at bounding box center [245, 263] width 210 height 23
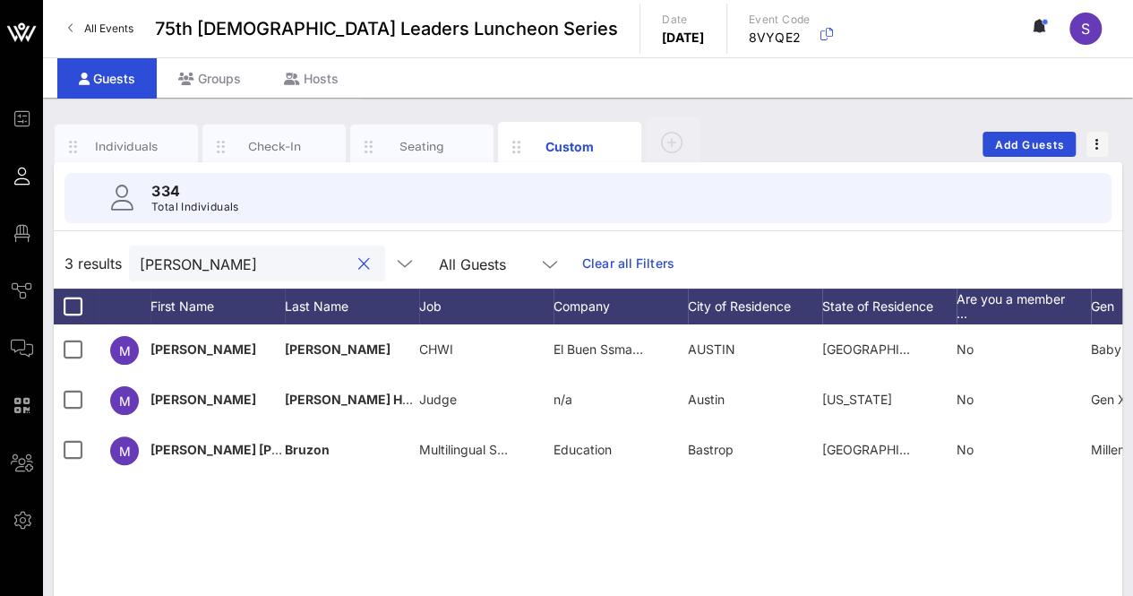
click at [163, 259] on input "maria" at bounding box center [245, 263] width 210 height 23
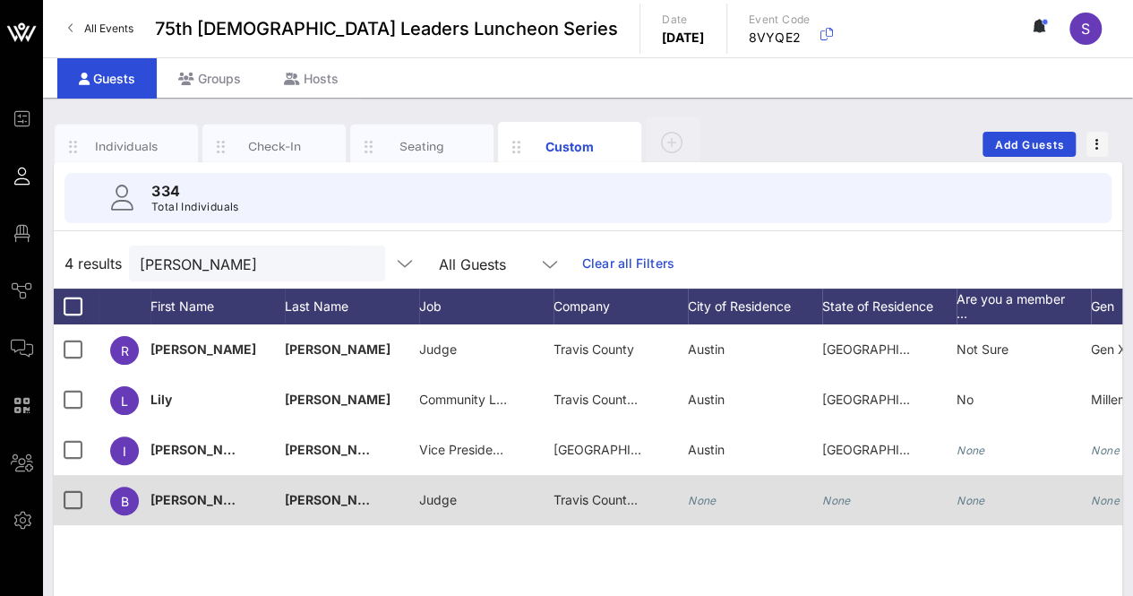
click at [611, 494] on span "Travis County Criminal Courts" at bounding box center [639, 499] width 173 height 15
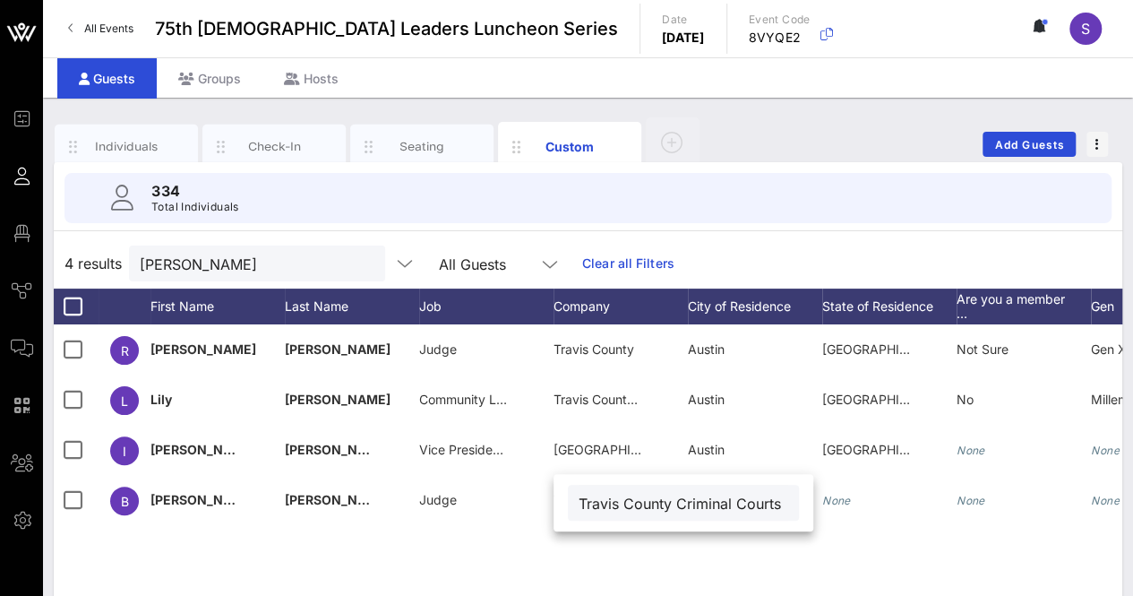
scroll to position [0, 13]
click at [761, 246] on div "4 results travis All Guests Clear all Filters" at bounding box center [588, 263] width 1068 height 50
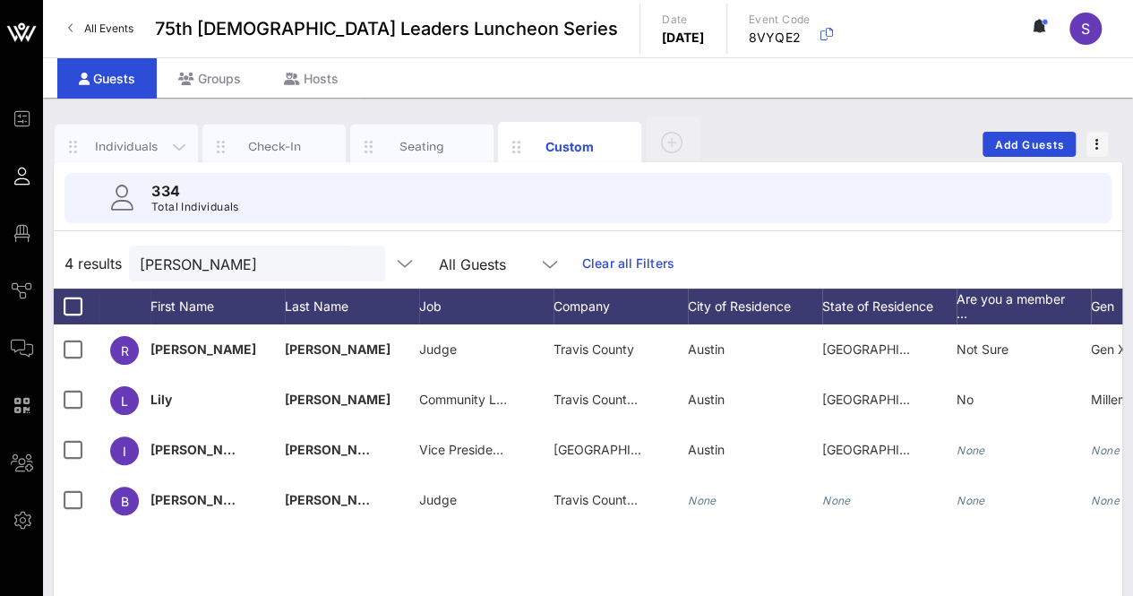
click at [129, 138] on div "Individuals" at bounding box center [127, 146] width 80 height 17
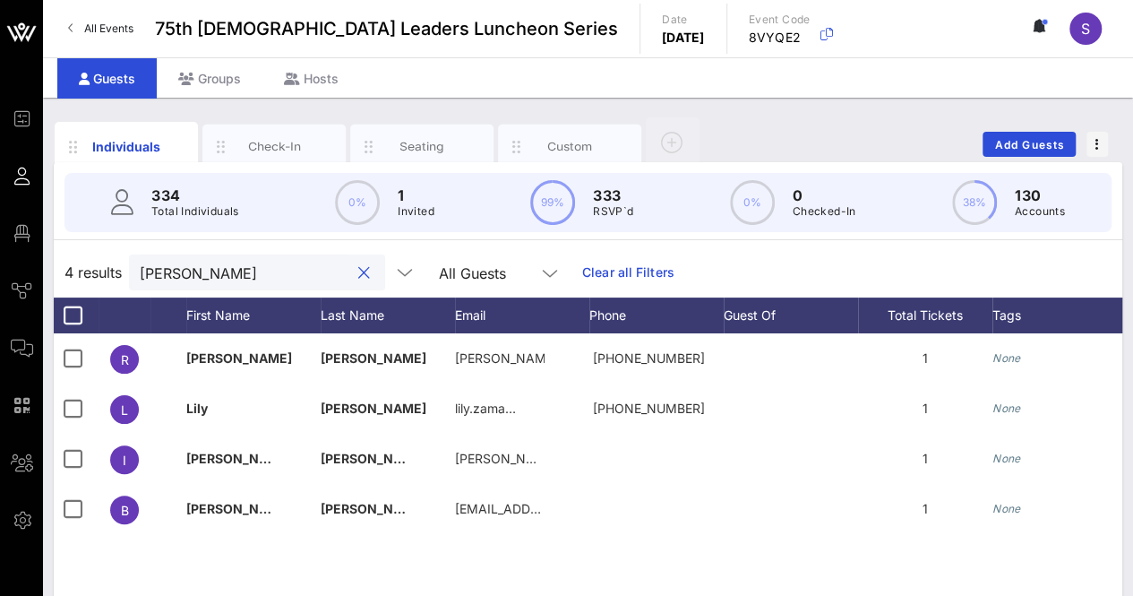
click at [226, 273] on input "travis" at bounding box center [245, 272] width 210 height 23
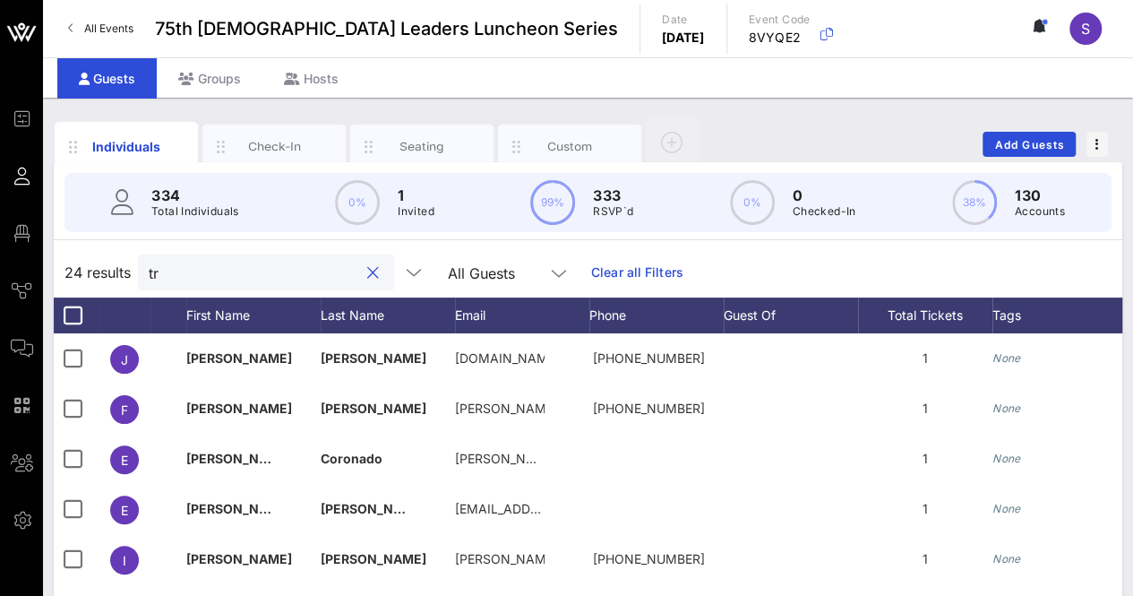
type input "t"
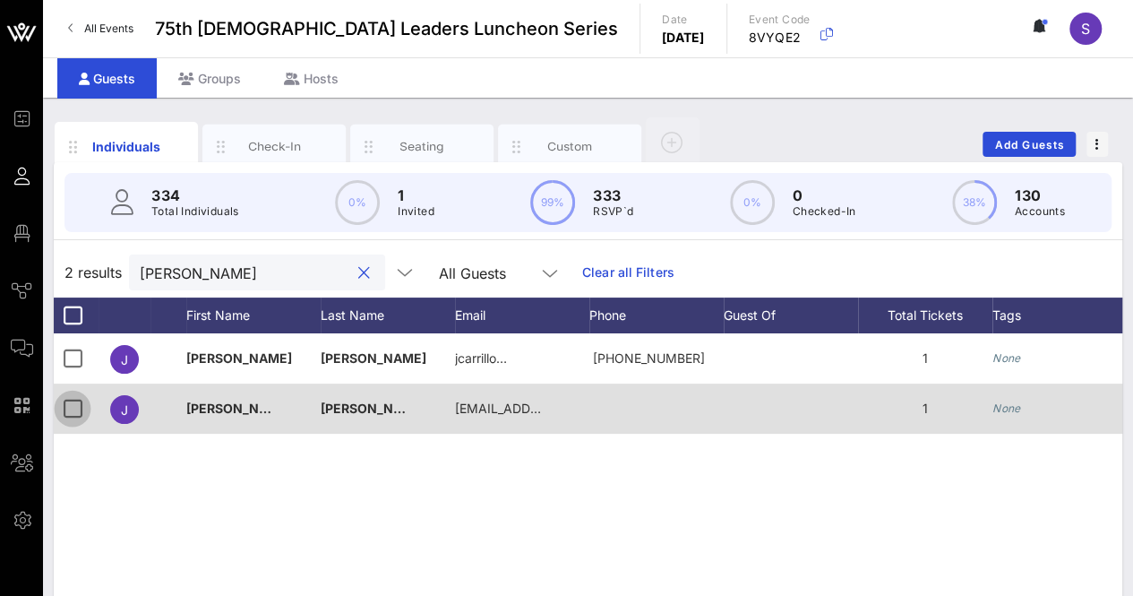
type input "jose c"
click at [70, 407] on div at bounding box center [72, 408] width 30 height 30
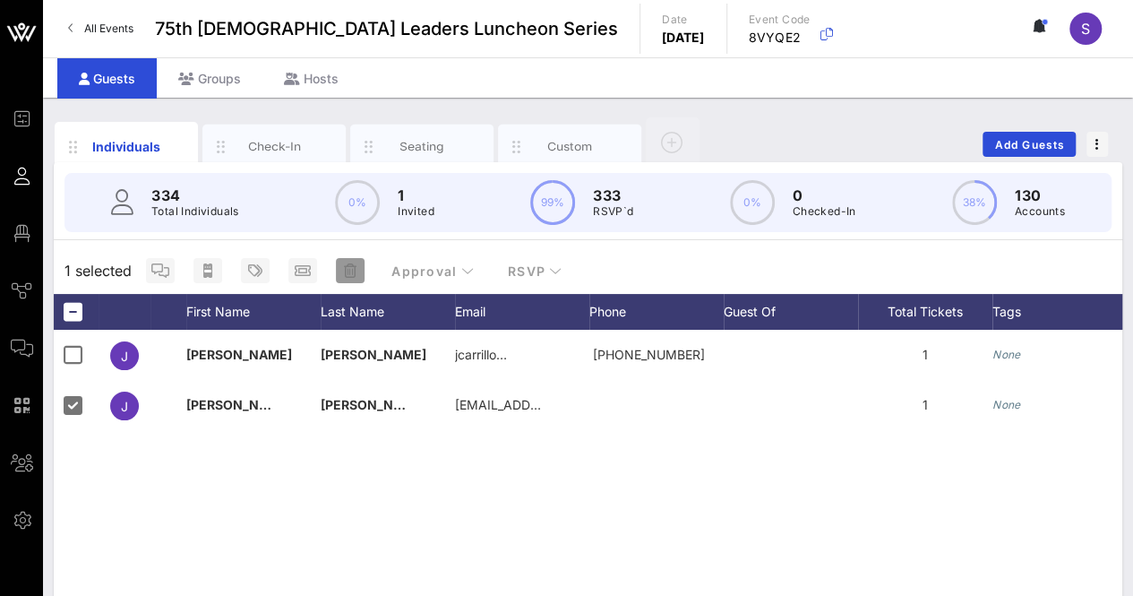
click at [349, 270] on icon "button" at bounding box center [350, 270] width 13 height 14
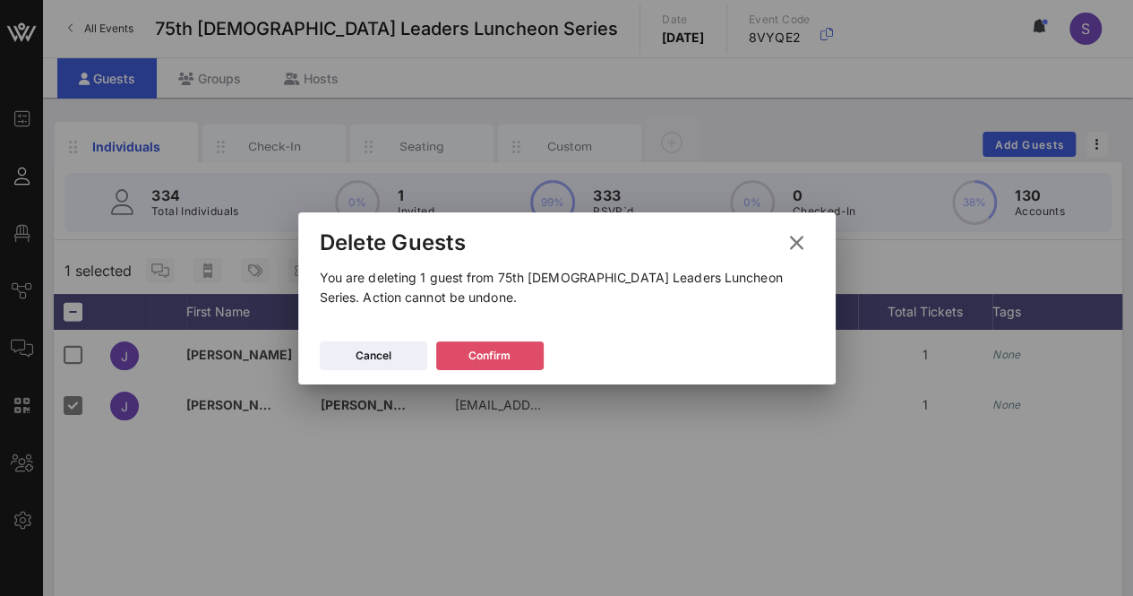
click at [509, 362] on div "Confirm" at bounding box center [489, 356] width 42 height 18
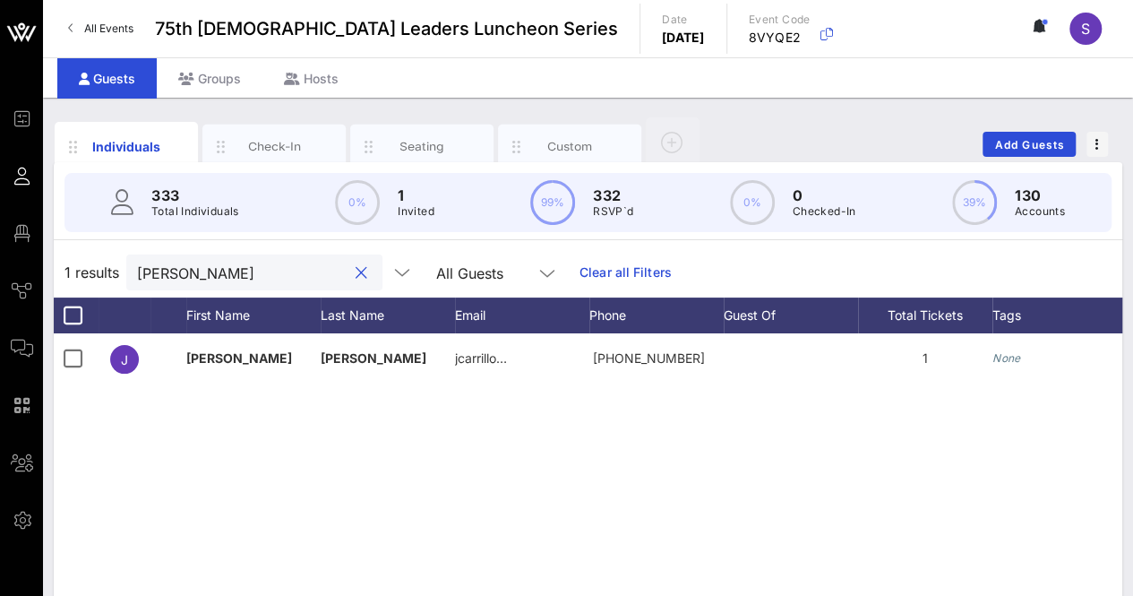
click at [168, 269] on input "jose c" at bounding box center [242, 272] width 210 height 23
type input "nora"
click at [568, 145] on div "Custom" at bounding box center [570, 146] width 80 height 17
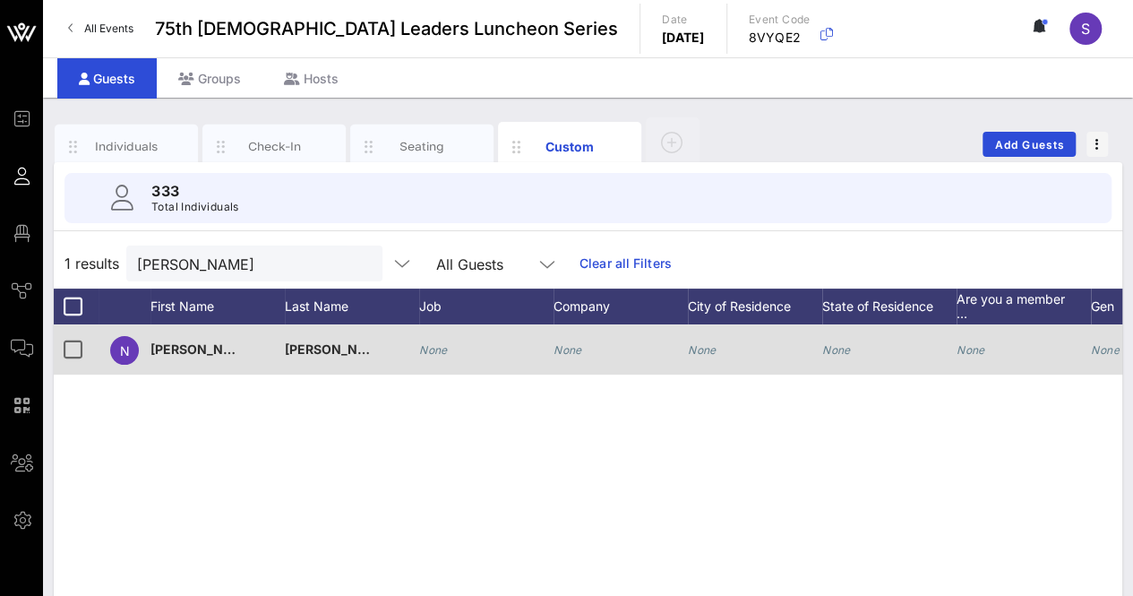
click at [571, 347] on icon "None" at bounding box center [567, 349] width 29 height 13
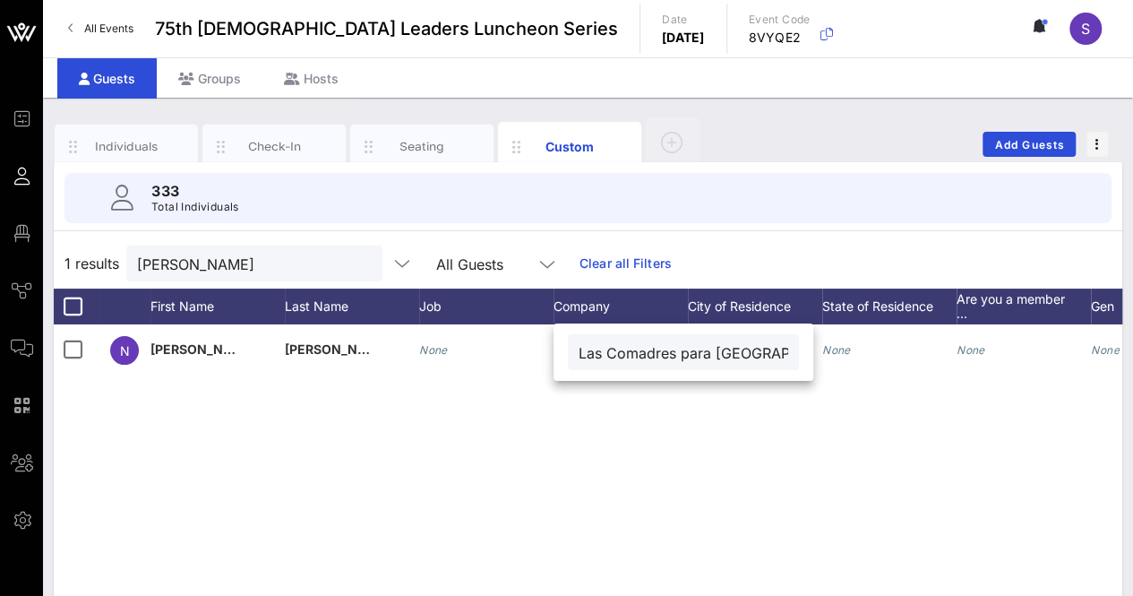
scroll to position [0, 39]
type input "Las Comadres para Las Americas"
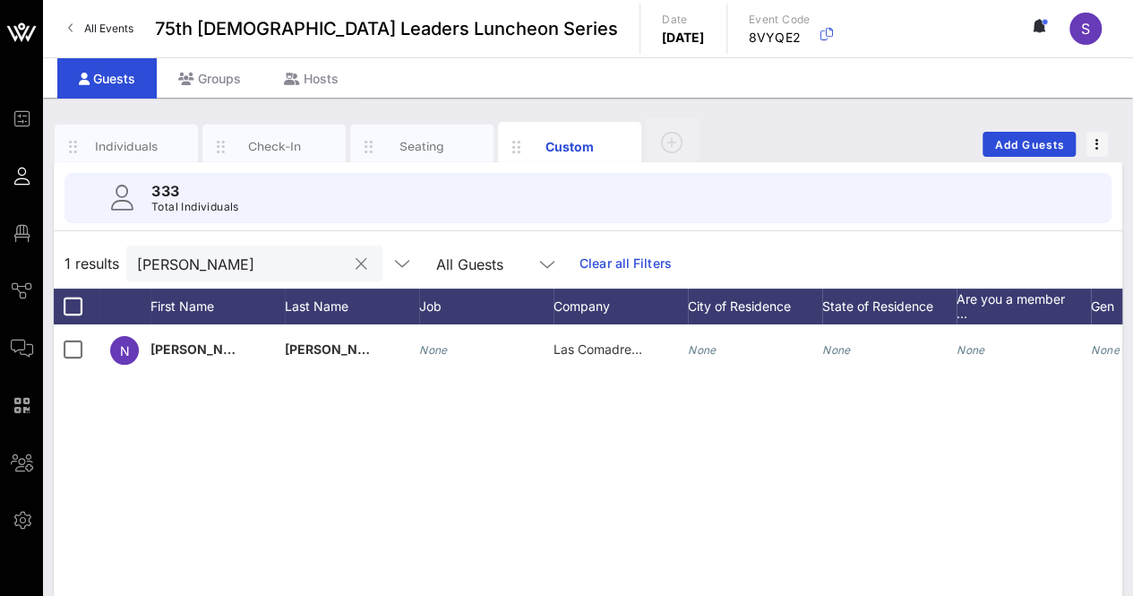
click at [206, 270] on input "nora" at bounding box center [242, 263] width 210 height 23
click at [205, 270] on input "nora" at bounding box center [242, 263] width 210 height 23
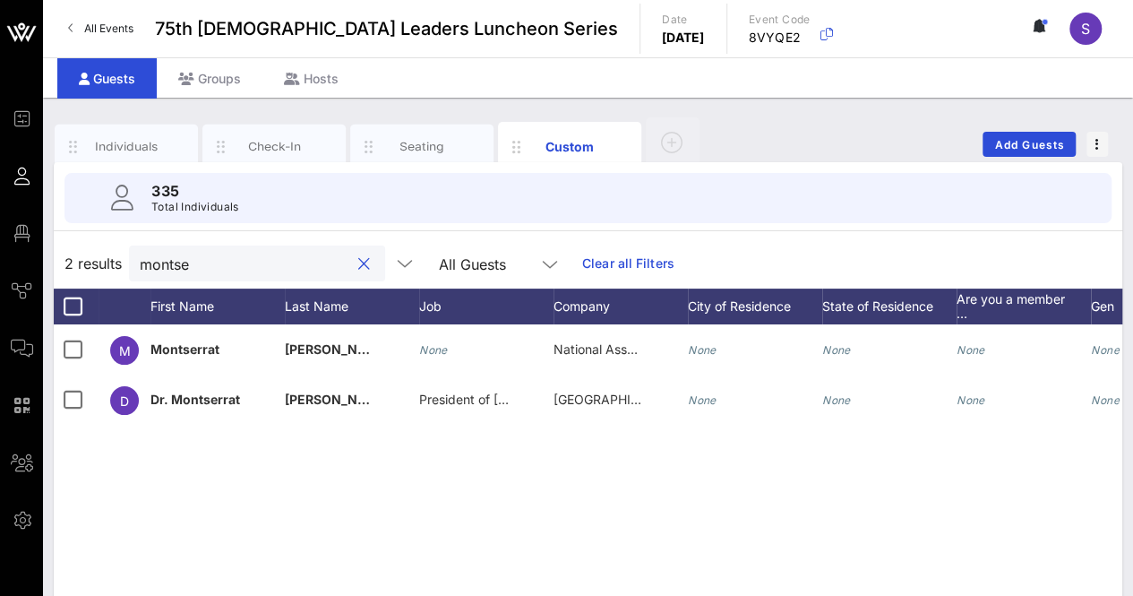
click at [165, 252] on input "montse" at bounding box center [245, 263] width 210 height 23
click at [165, 250] on div "montse" at bounding box center [245, 263] width 210 height 36
click at [166, 250] on div "montse" at bounding box center [245, 263] width 210 height 36
drag, startPoint x: 220, startPoint y: 260, endPoint x: 106, endPoint y: 244, distance: 115.6
click at [107, 245] on div "2 results montse All Guests Clear all Filters" at bounding box center [588, 263] width 1068 height 50
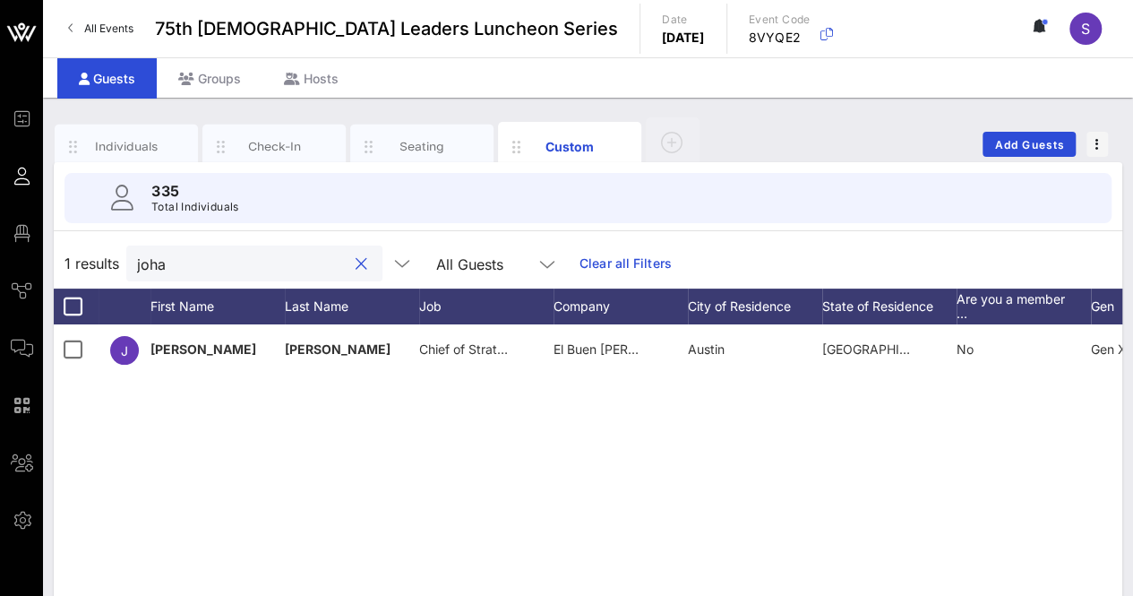
click at [153, 262] on input "joha" at bounding box center [242, 263] width 210 height 23
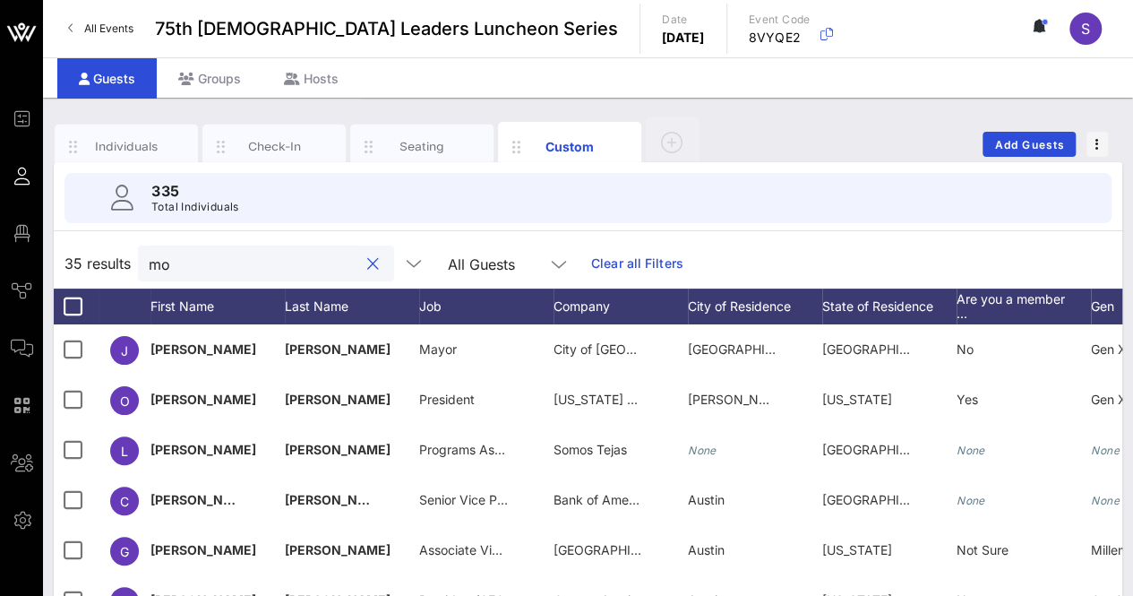
type input "m"
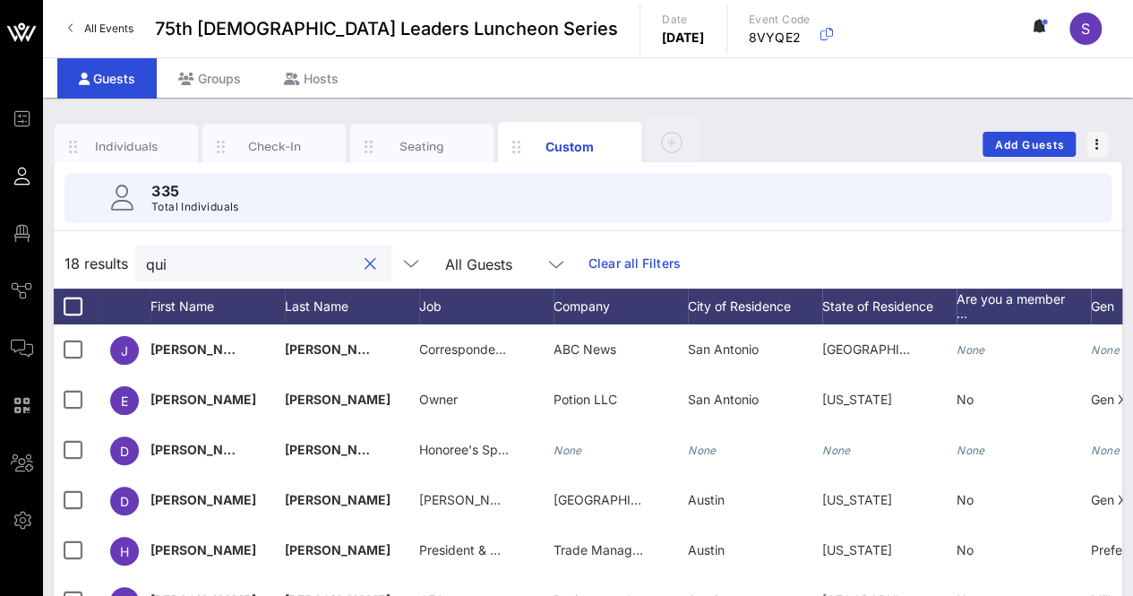
type input "quin"
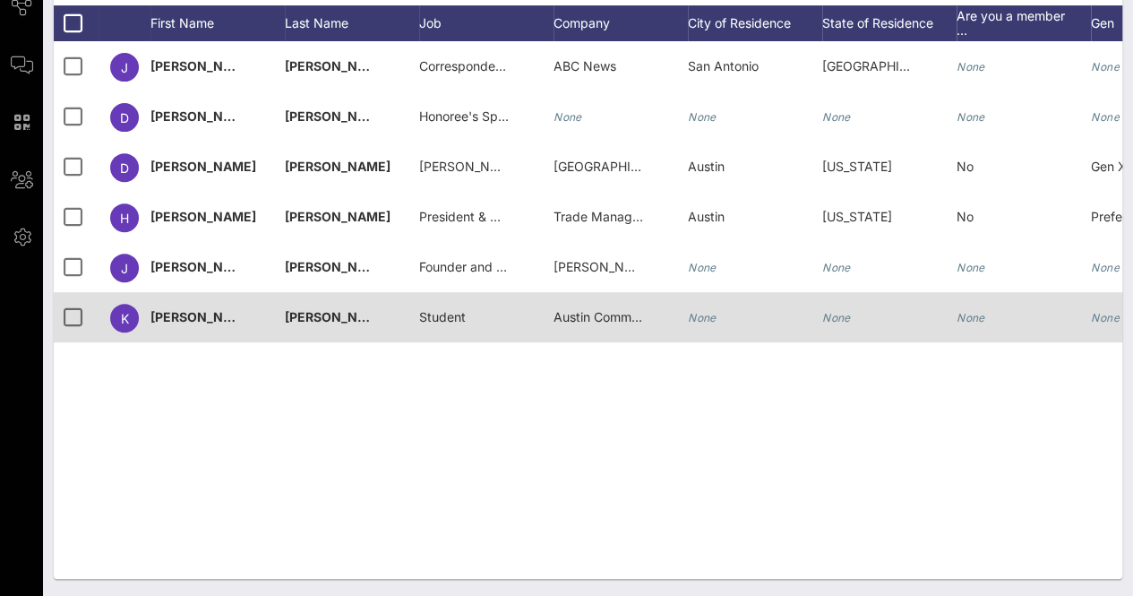
scroll to position [0, 0]
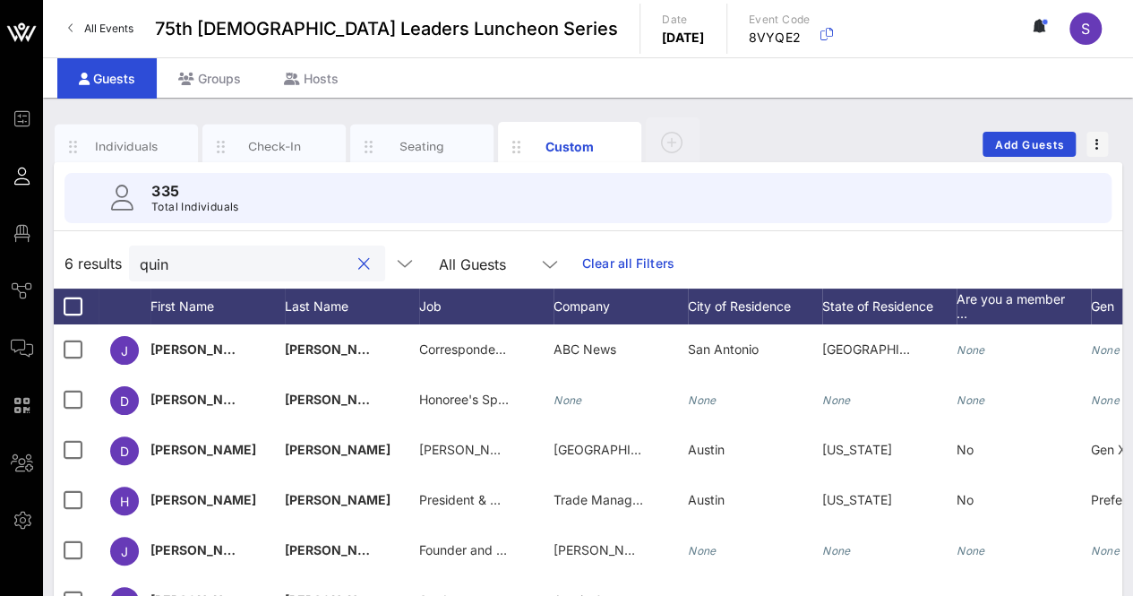
click at [194, 264] on input "quin" at bounding box center [245, 263] width 210 height 23
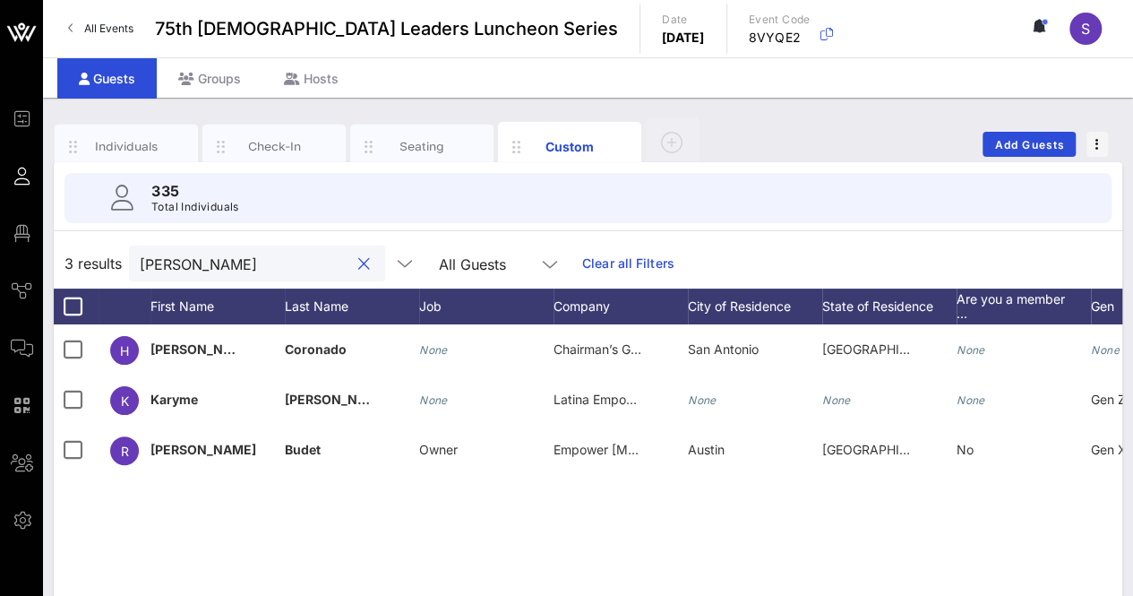
click at [170, 264] on input "powe" at bounding box center [245, 263] width 210 height 23
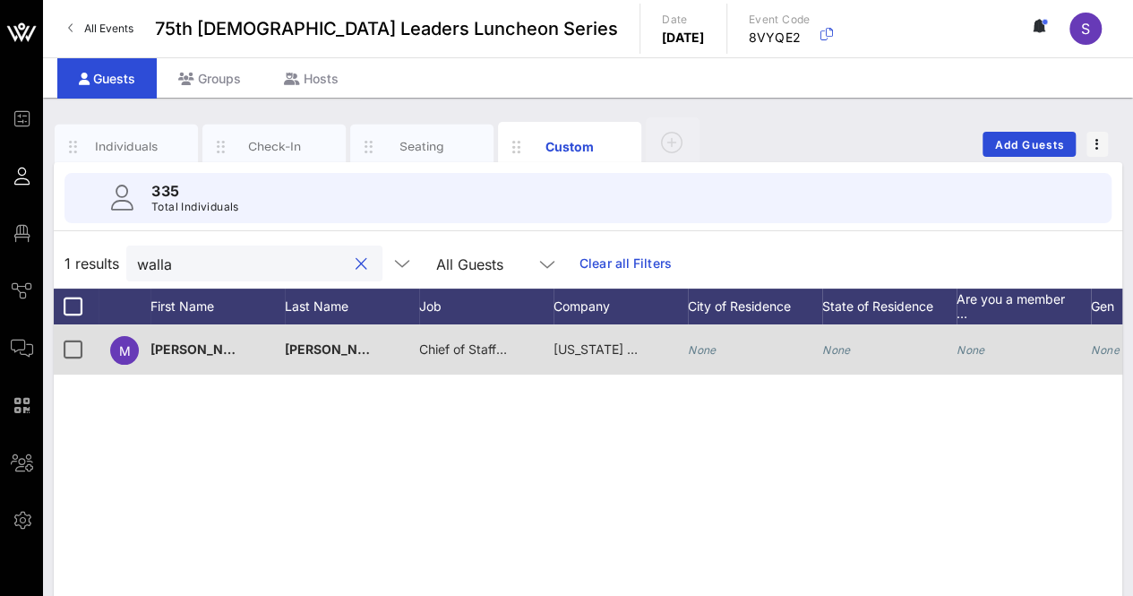
type input "walla"
click at [443, 350] on span "Chief of Staff to Senator Roland Gutierrez" at bounding box center [543, 348] width 248 height 15
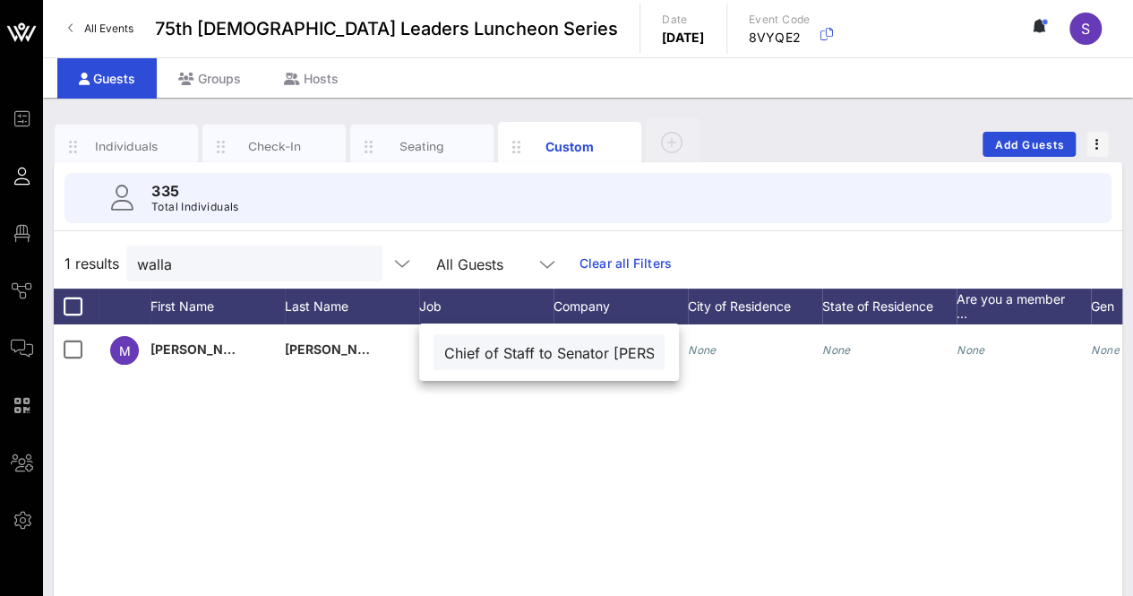
click at [625, 461] on div "M Margaret Wallace Chief of Staff to Senator Roland Gutierrez Texas State Senat…" at bounding box center [588, 592] width 1068 height 537
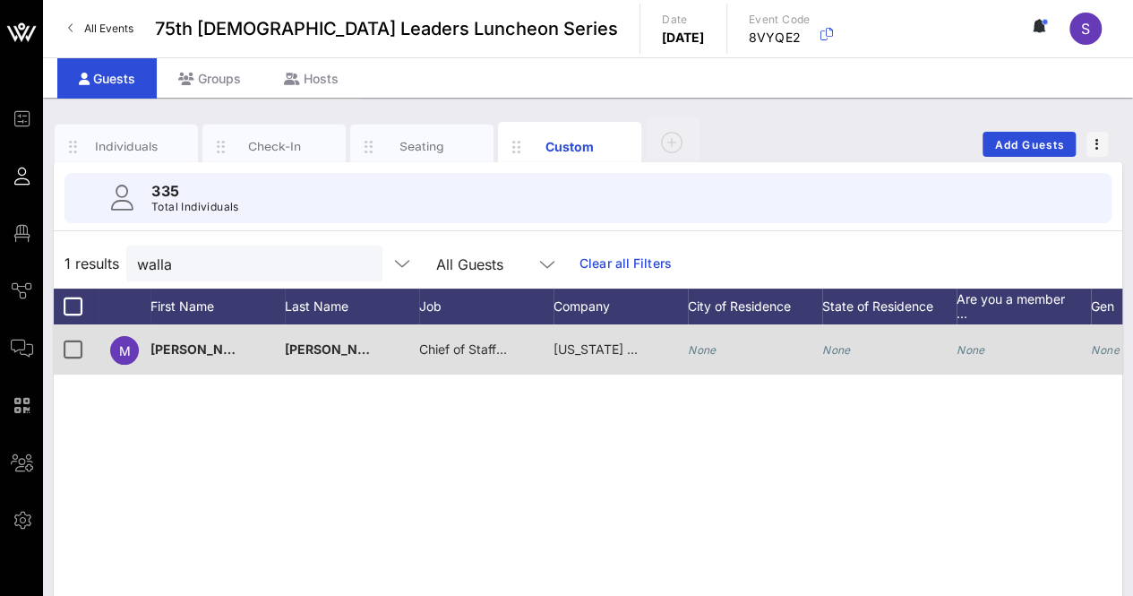
click at [482, 347] on span "Chief of Staff to Senator Roland Gutierrez" at bounding box center [543, 348] width 248 height 15
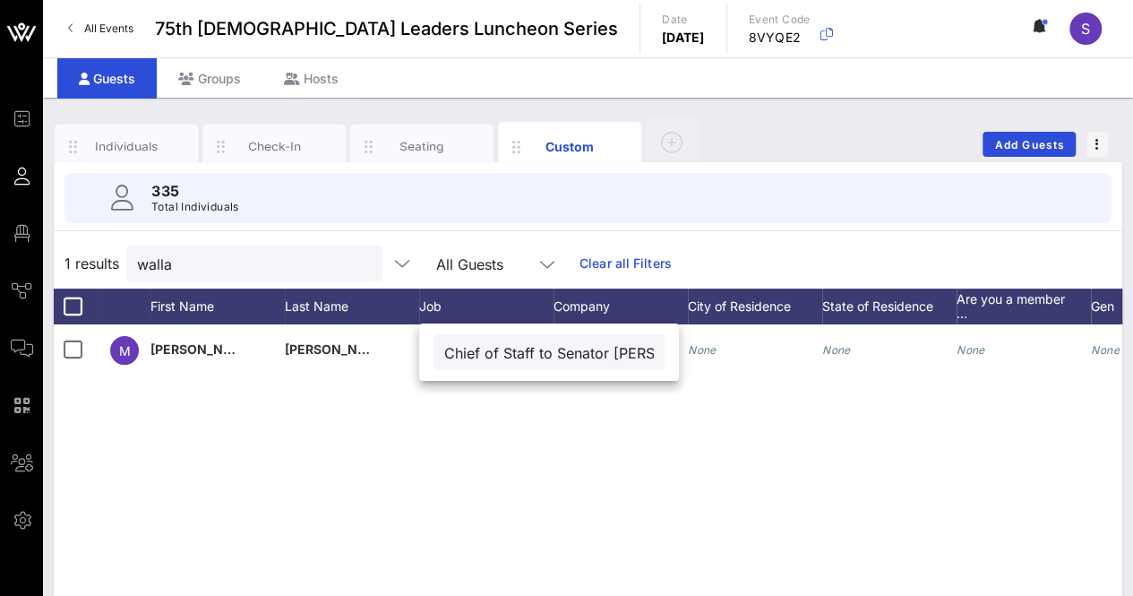
click at [572, 496] on div "M Margaret Wallace Chief of Staff to Senator Roland Gutierrez Texas State Senat…" at bounding box center [588, 592] width 1068 height 537
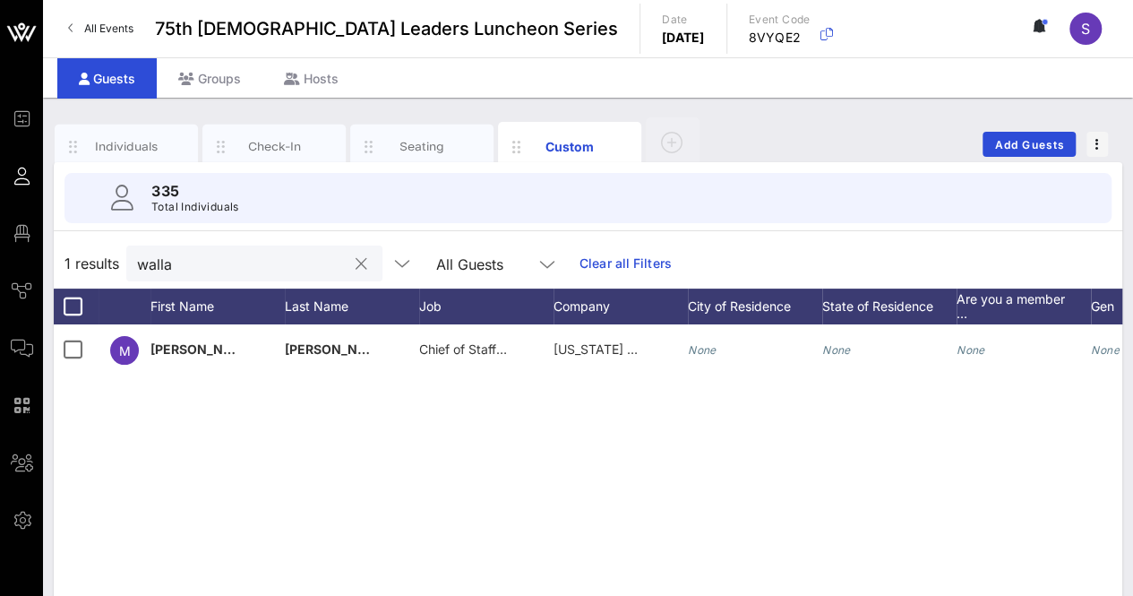
click at [215, 261] on input "walla" at bounding box center [242, 263] width 210 height 23
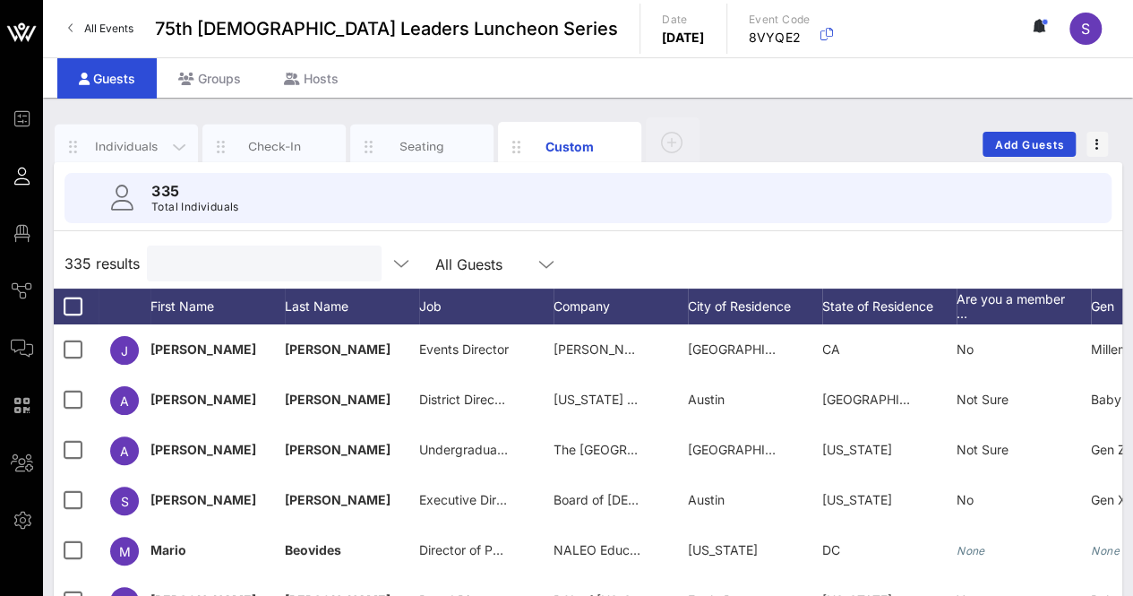
click at [125, 140] on div "Individuals" at bounding box center [127, 146] width 80 height 17
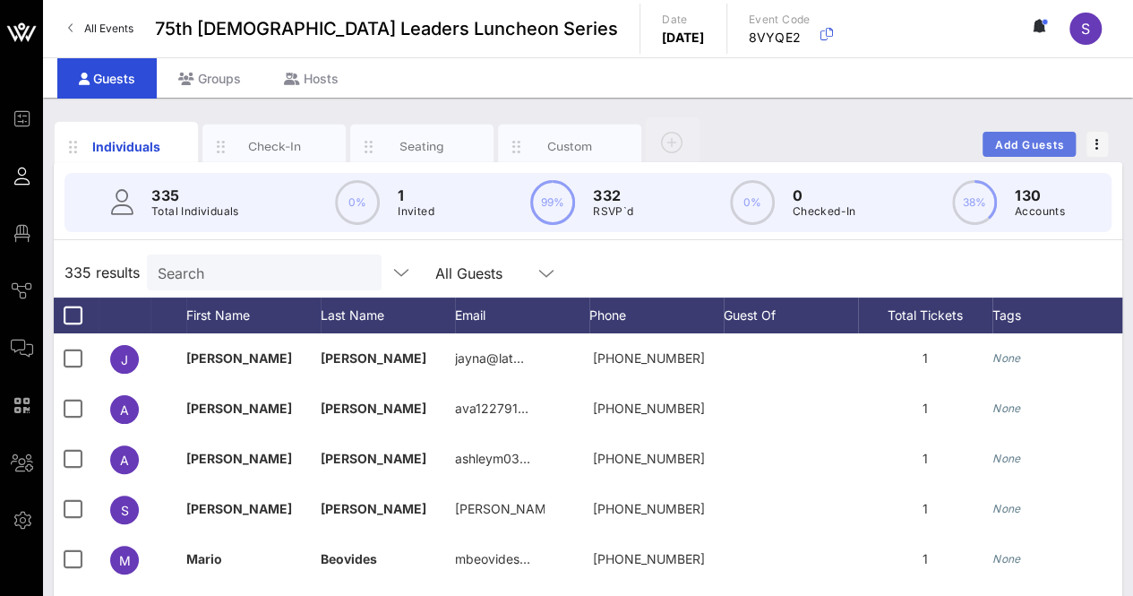
click at [1026, 136] on button "Add Guests" at bounding box center [1028, 144] width 93 height 25
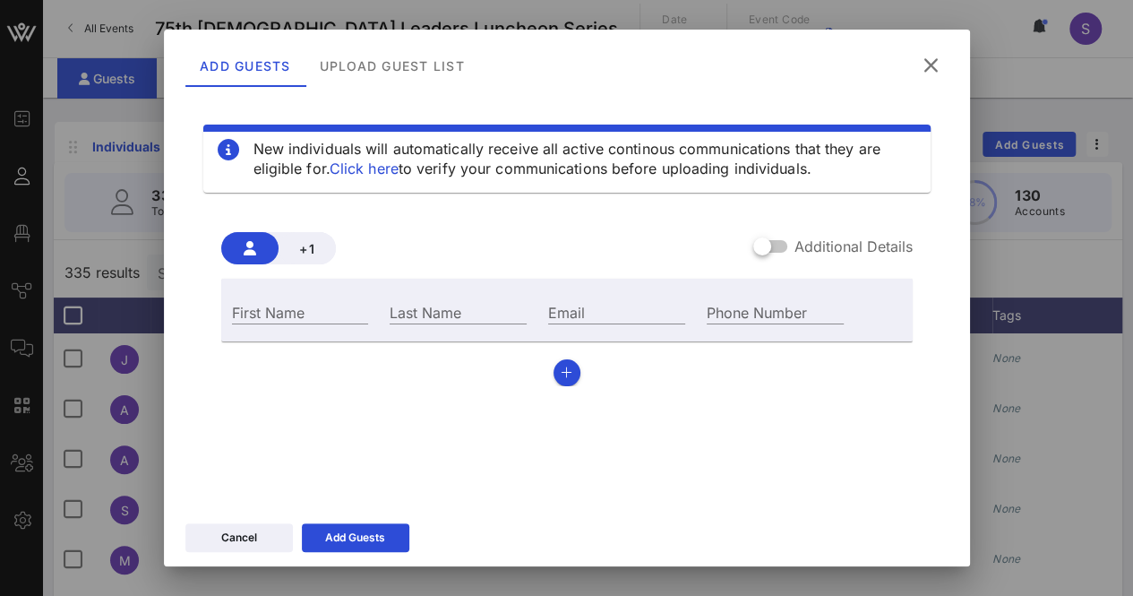
click at [319, 296] on div "First Name" at bounding box center [300, 310] width 159 height 48
click at [330, 309] on input "First Name" at bounding box center [300, 311] width 137 height 23
type input "Eliana"
click at [434, 310] on input "Last Name" at bounding box center [458, 311] width 137 height 23
type input "Arriaga"
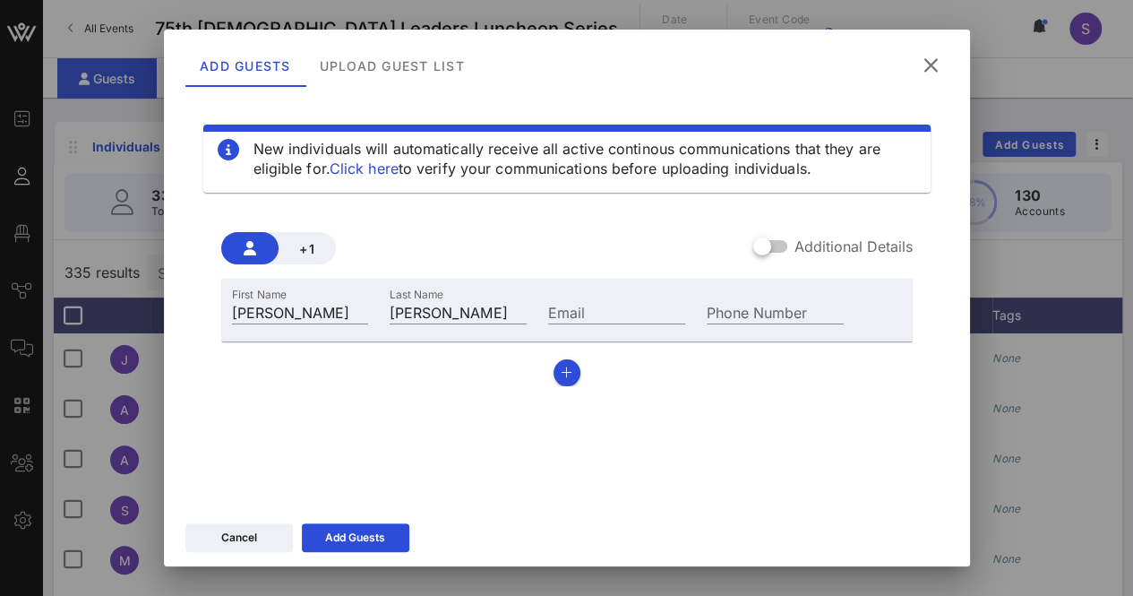
click at [578, 296] on div "Email" at bounding box center [616, 310] width 159 height 48
click at [583, 307] on input "Email" at bounding box center [616, 311] width 137 height 23
paste input "eliana.arriaga156@gmail.com"
type input "eliana.arriaga156@gmail.com"
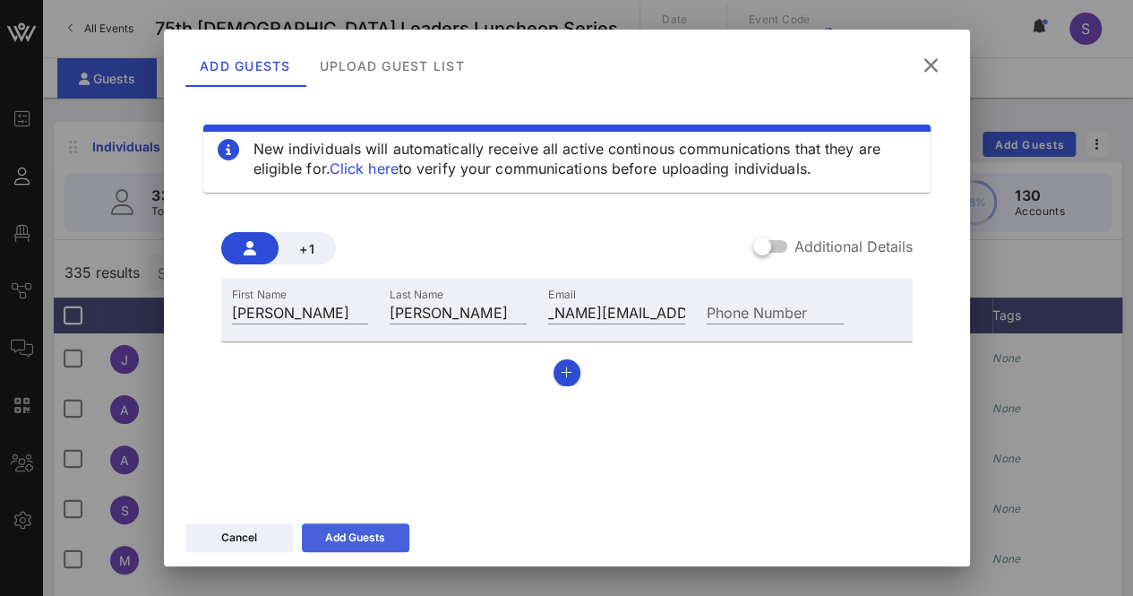
click at [342, 544] on div "Add Guests" at bounding box center [355, 537] width 60 height 18
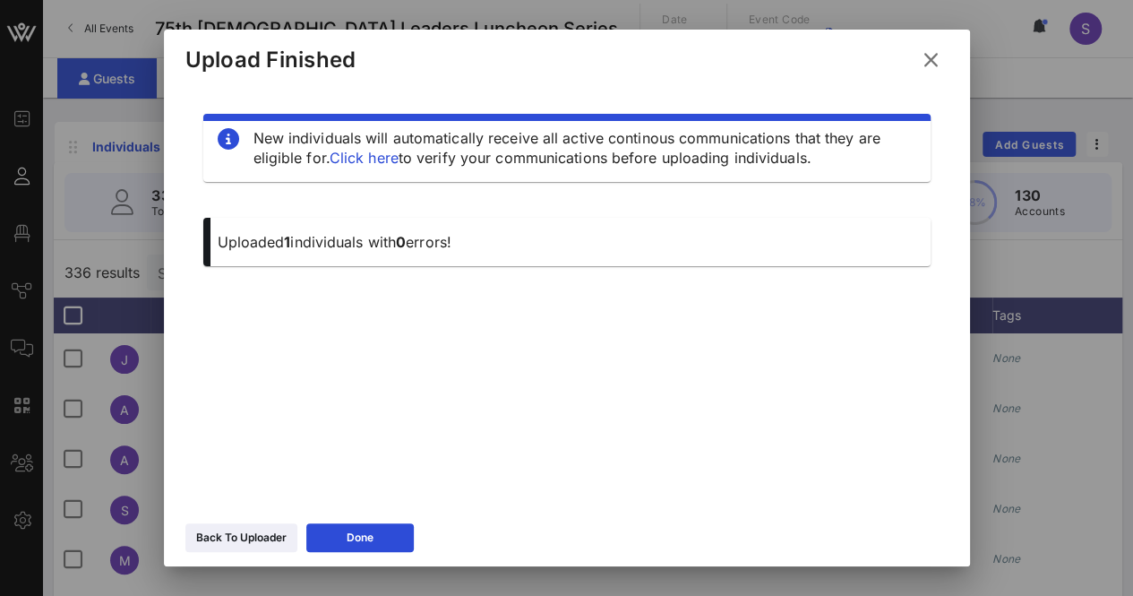
click at [935, 49] on icon at bounding box center [930, 60] width 25 height 22
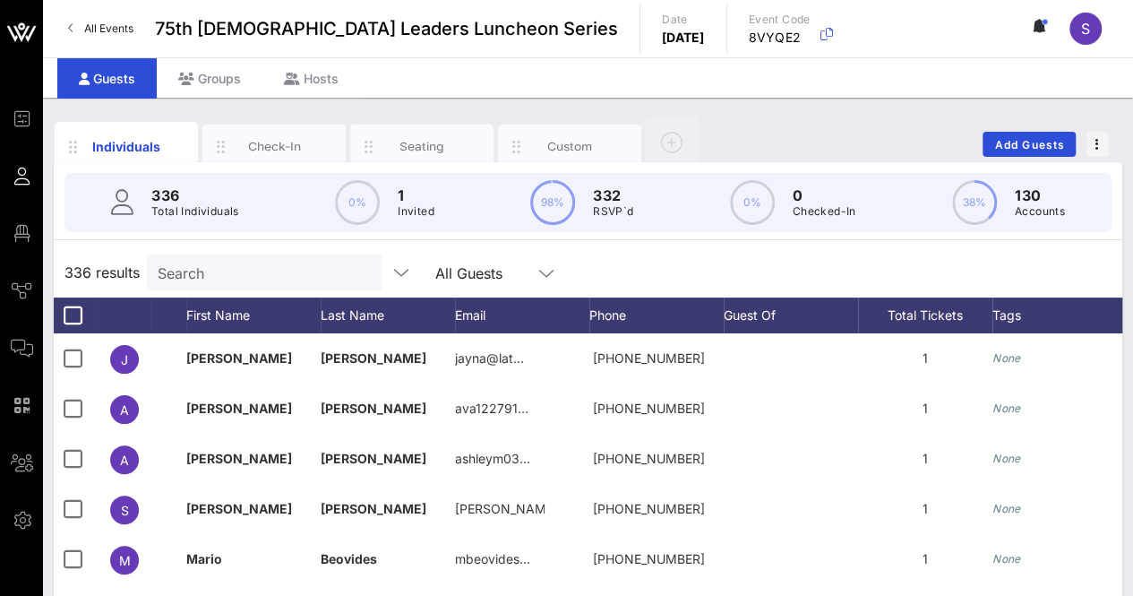
click at [209, 268] on input "Search" at bounding box center [263, 272] width 210 height 23
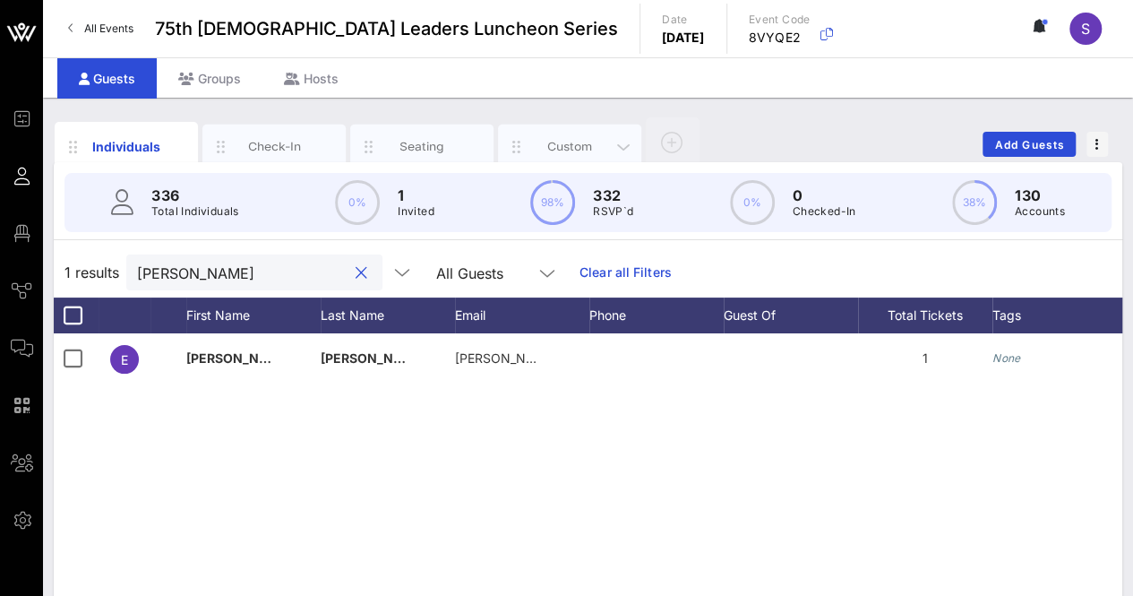
type input "eliana"
click at [584, 134] on div "Custom" at bounding box center [569, 146] width 143 height 45
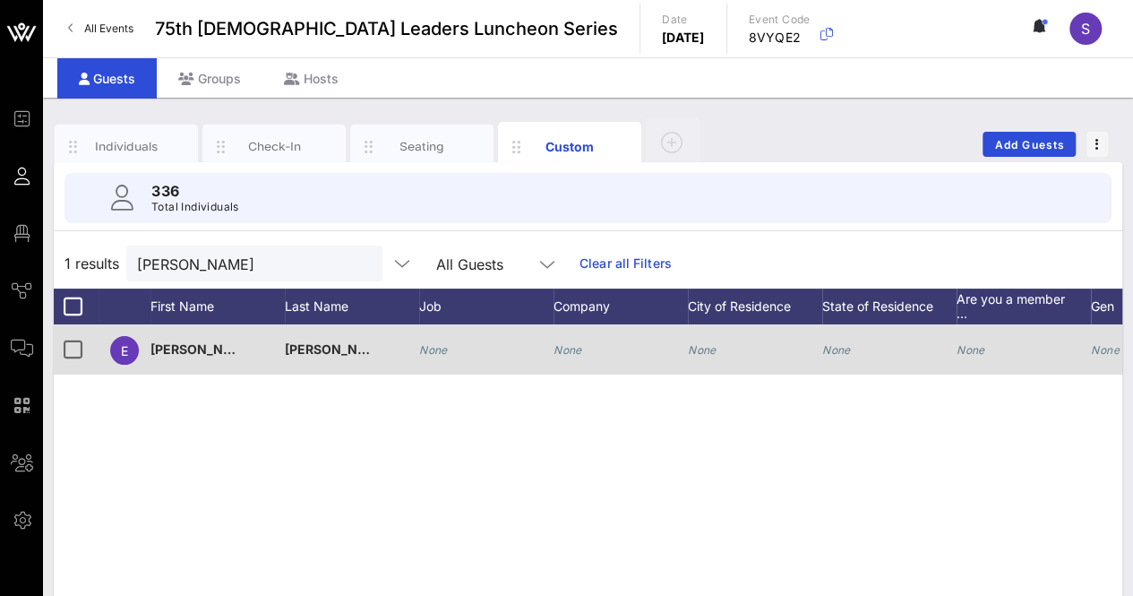
click at [570, 350] on icon "None" at bounding box center [567, 349] width 29 height 13
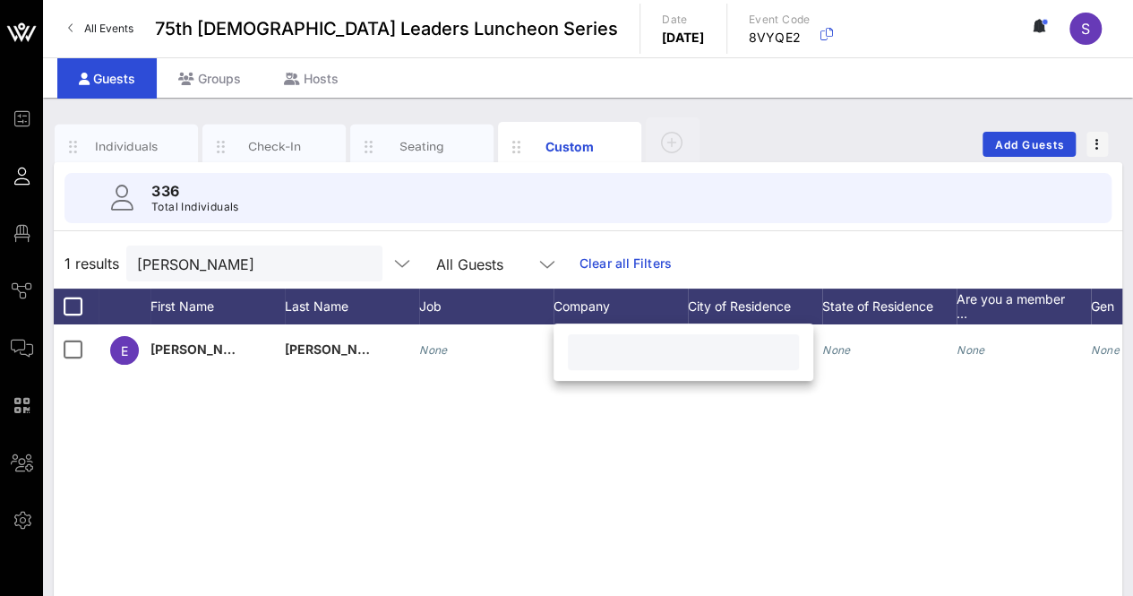
paste input "University of Texas at Austin"
type input "University of Texas at Austin"
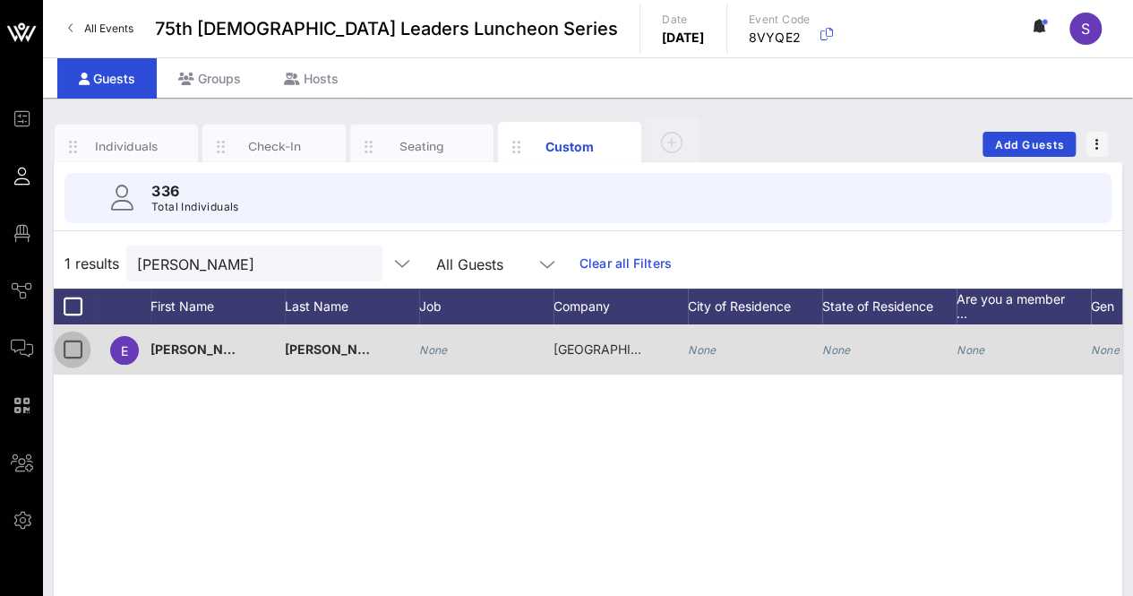
click at [58, 347] on div at bounding box center [72, 349] width 30 height 30
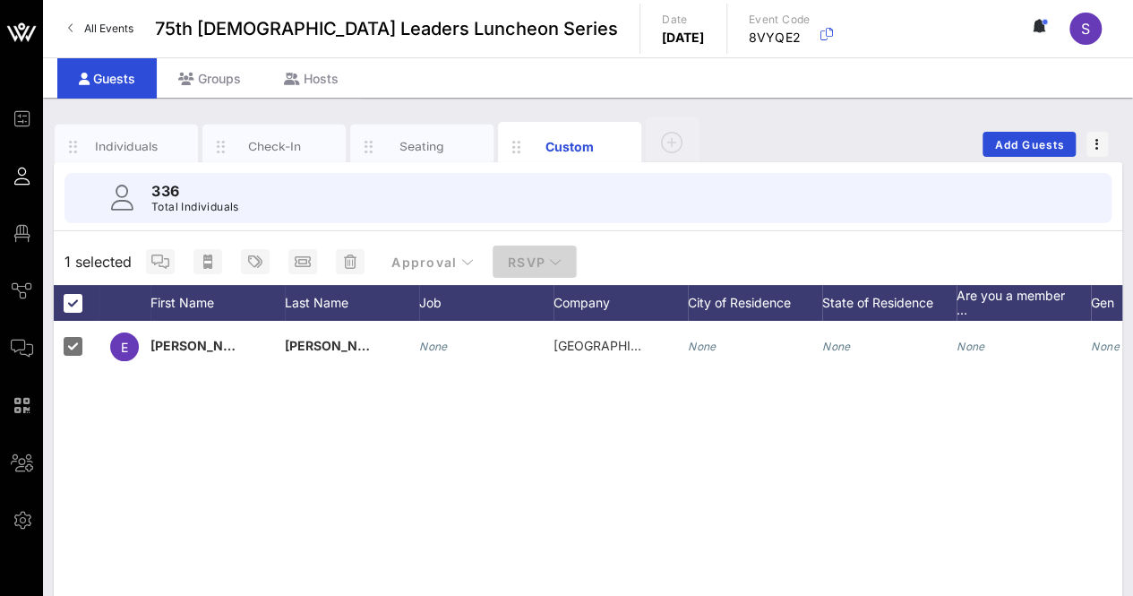
click at [554, 255] on icon "button" at bounding box center [555, 261] width 13 height 13
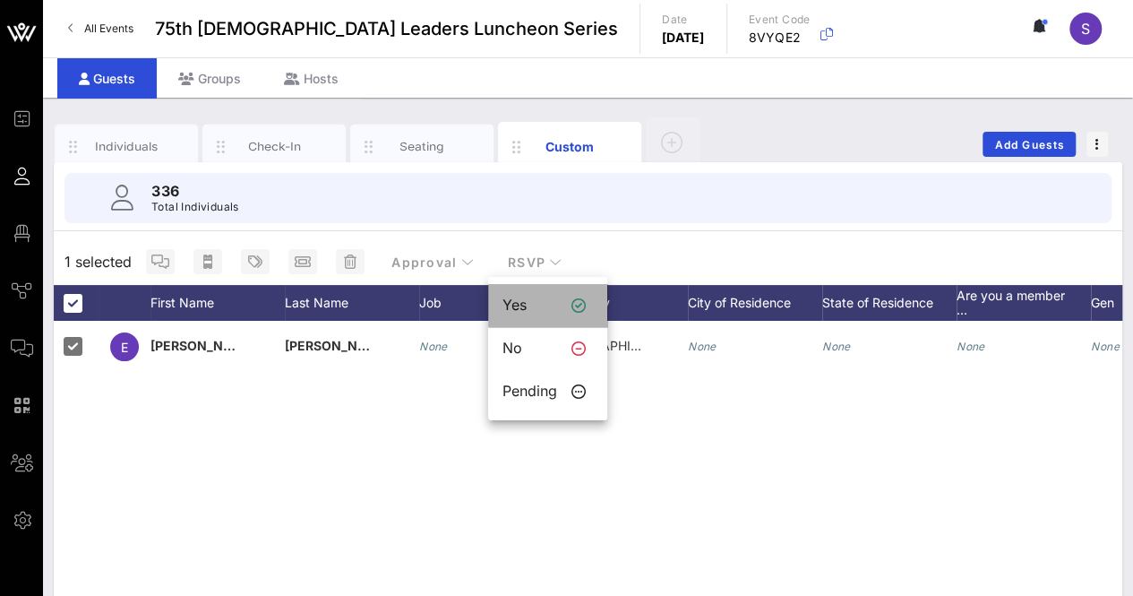
click at [525, 309] on div "Yes" at bounding box center [529, 304] width 55 height 17
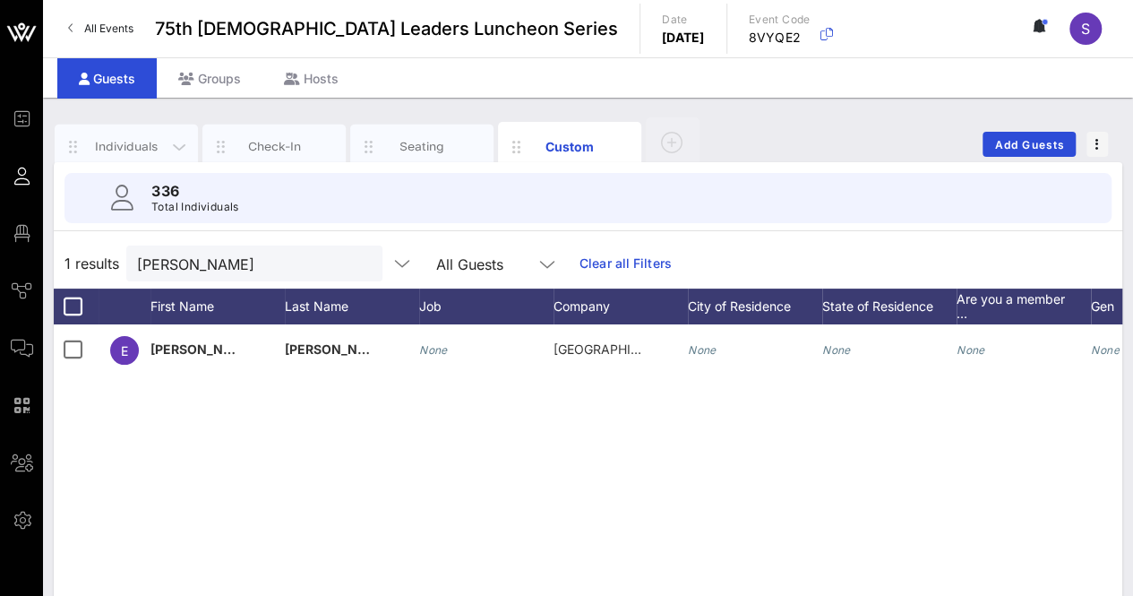
click at [106, 148] on div "Individuals" at bounding box center [127, 146] width 80 height 17
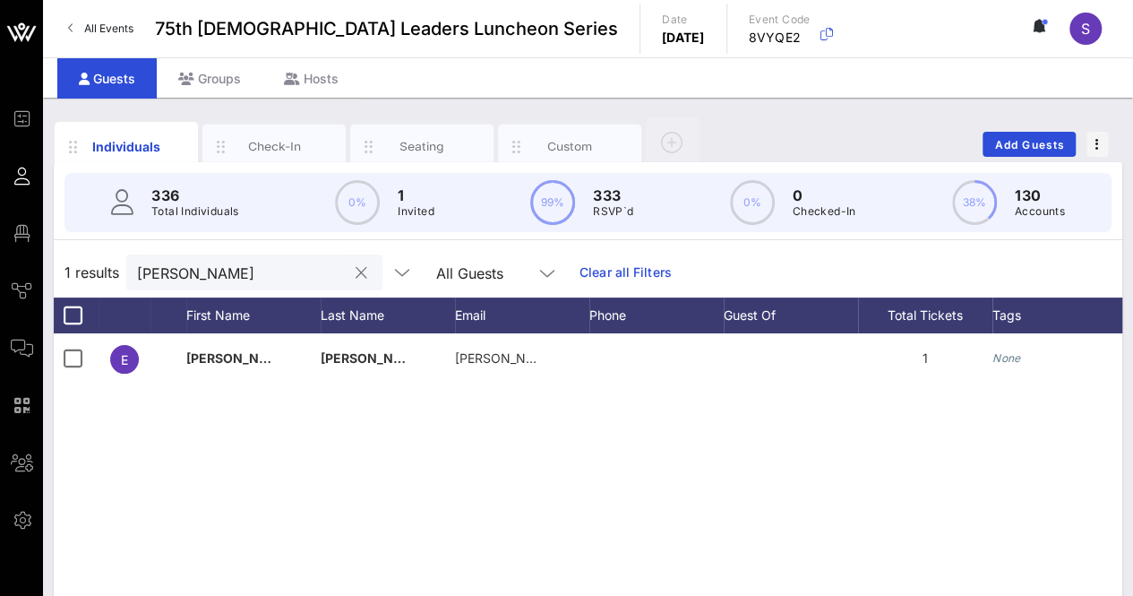
click at [356, 272] on button "clear icon" at bounding box center [362, 273] width 12 height 18
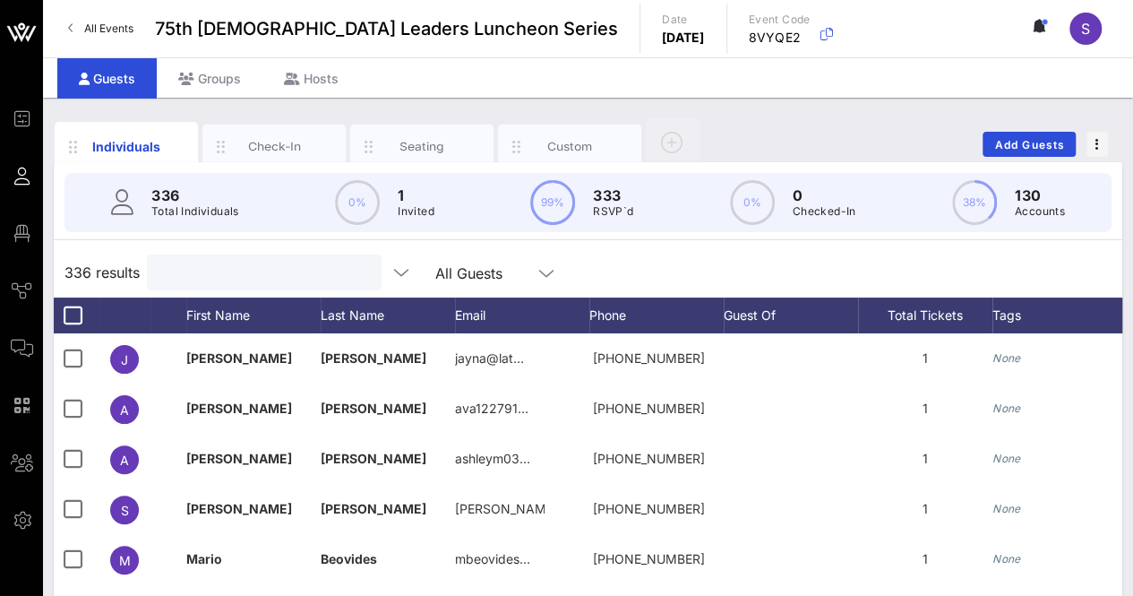
click at [641, 273] on div "336 results All Guests" at bounding box center [588, 272] width 1068 height 50
click at [272, 263] on input "text" at bounding box center [263, 272] width 210 height 23
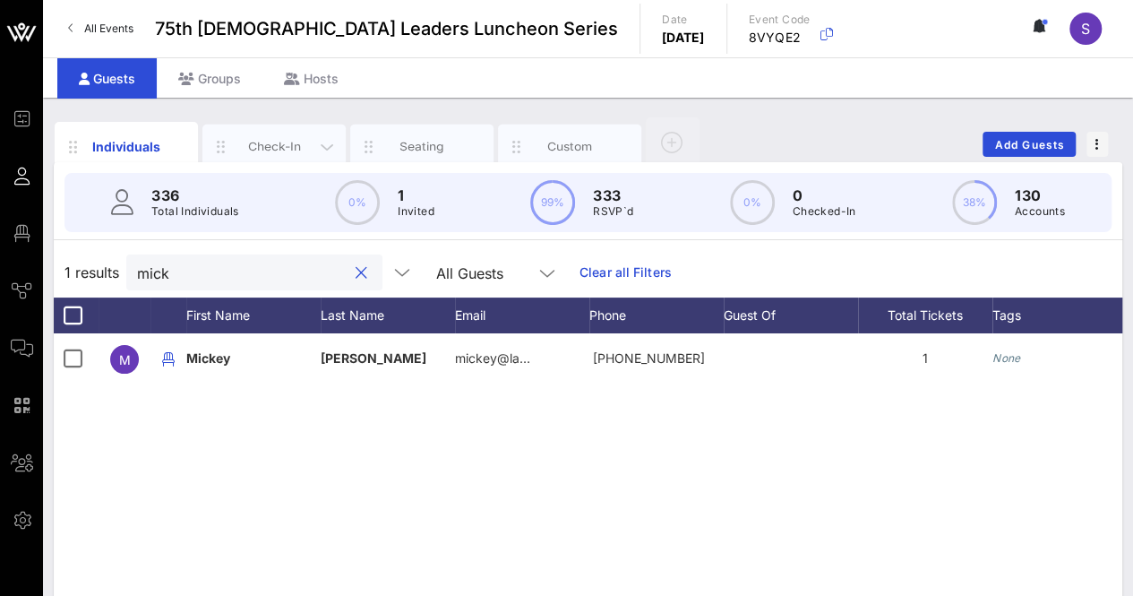
type input "mick"
click at [276, 138] on div "Check-In" at bounding box center [275, 146] width 80 height 17
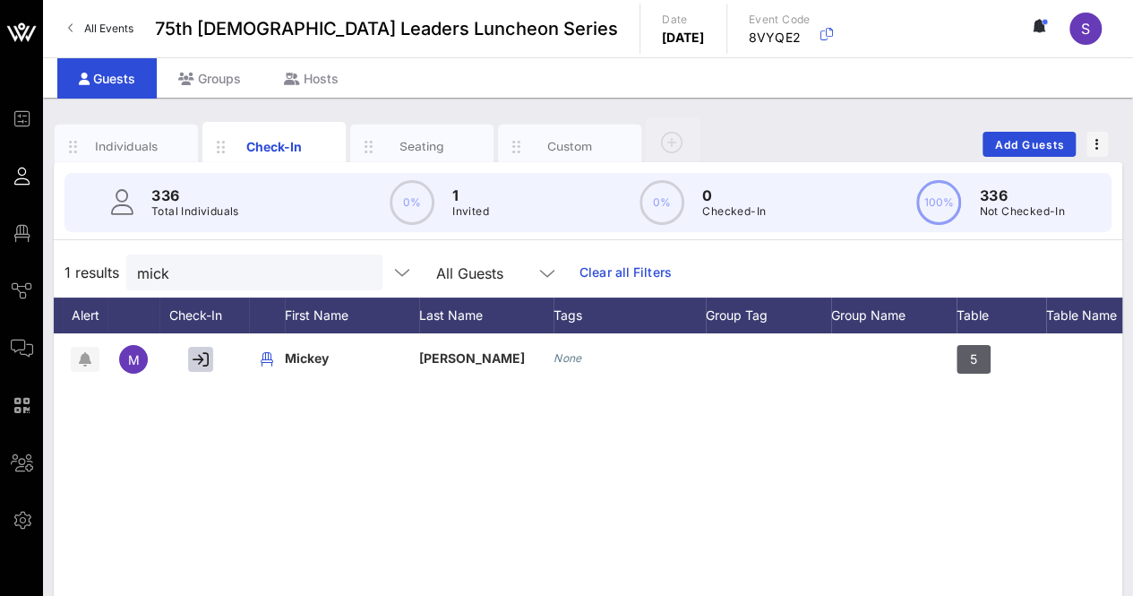
scroll to position [0, 0]
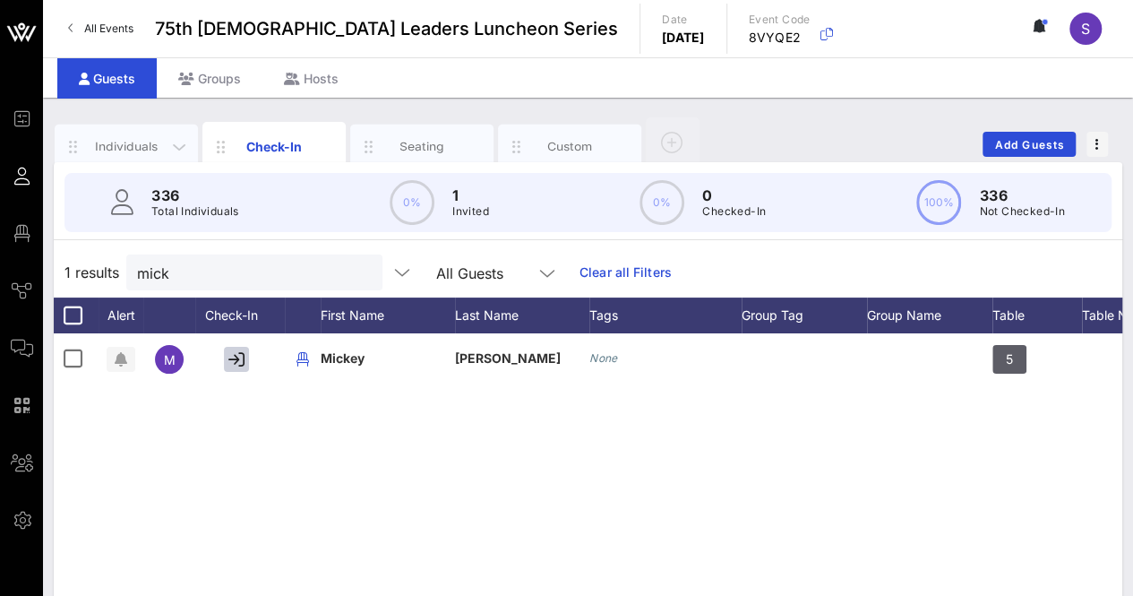
click at [120, 138] on div "Individuals" at bounding box center [127, 146] width 80 height 17
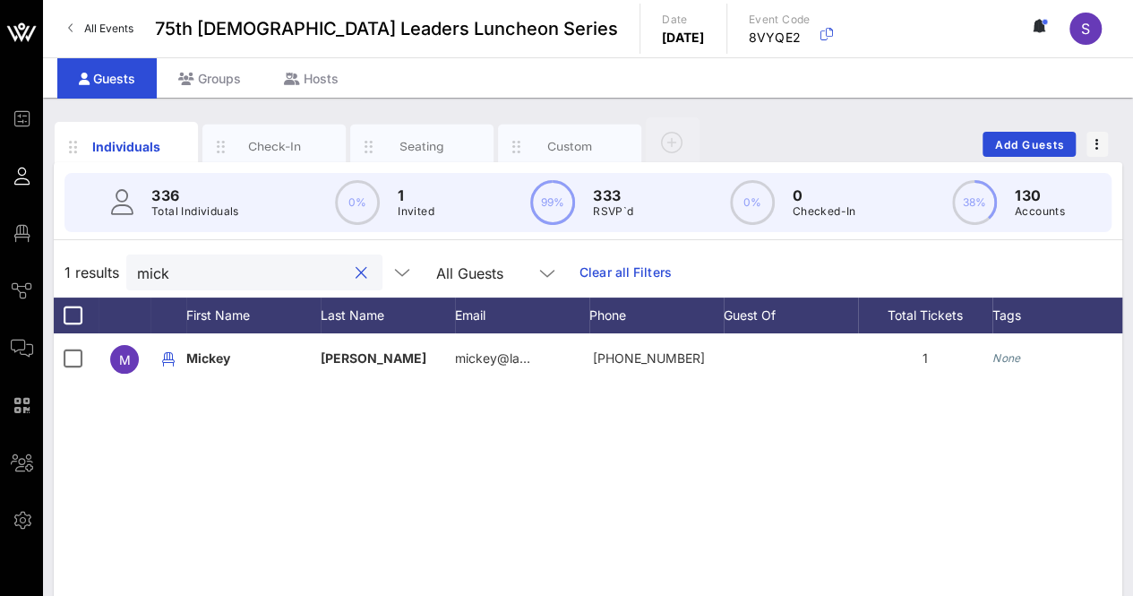
click at [304, 261] on input "mick" at bounding box center [242, 272] width 210 height 23
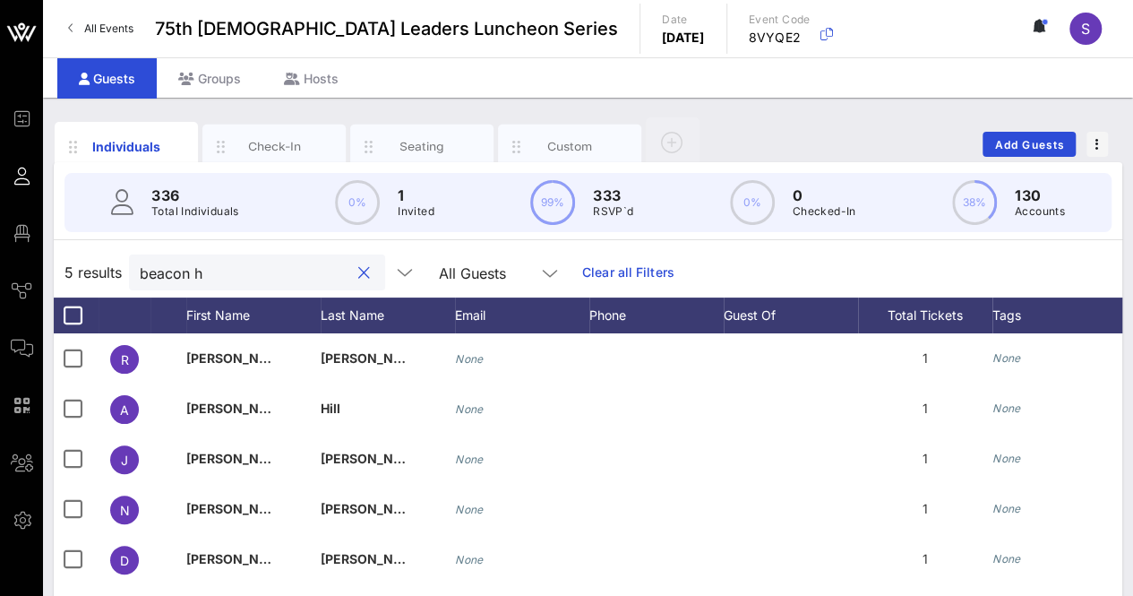
scroll to position [135, 0]
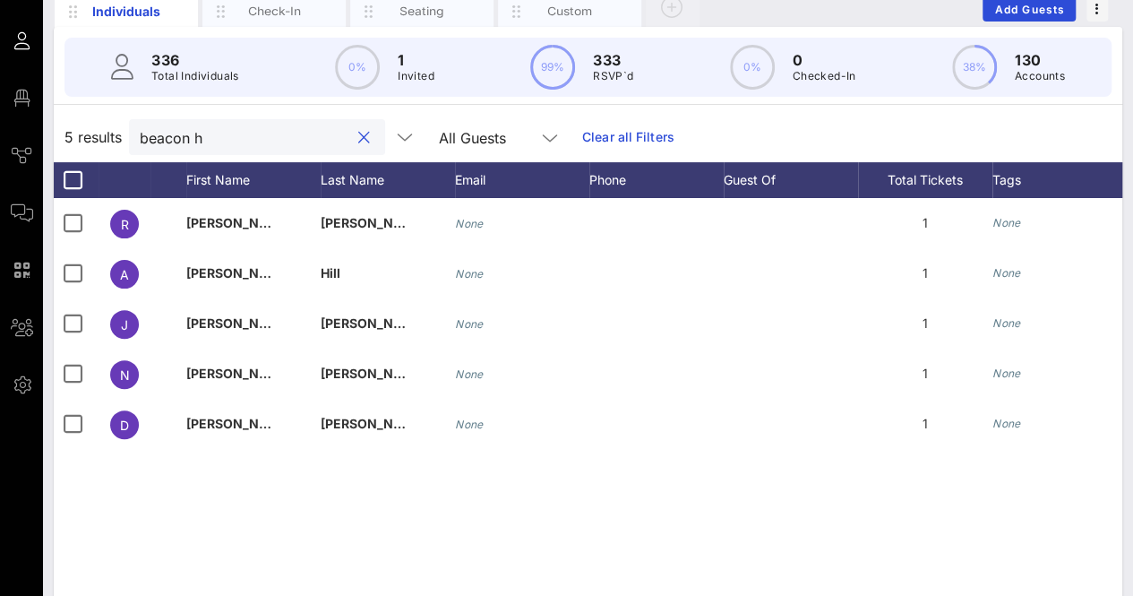
type input "beacon h"
click at [283, 513] on div "R Rachel Harner None 1 None Approved A Alexi Hill None 1 None Approved J Jennif…" at bounding box center [588, 466] width 1068 height 537
click at [358, 136] on button "clear icon" at bounding box center [364, 138] width 12 height 18
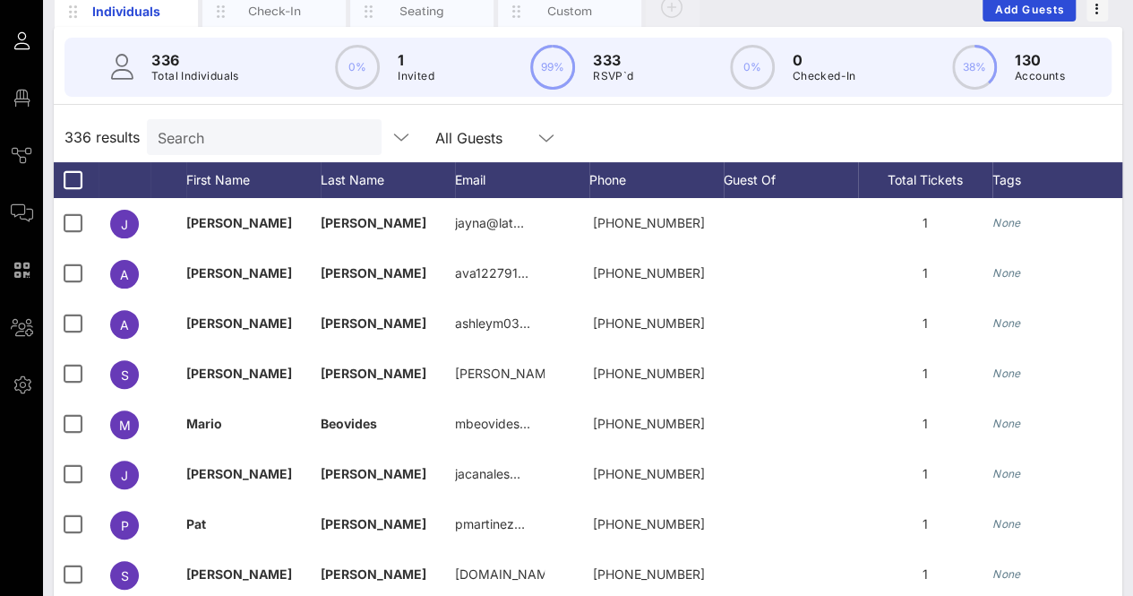
click at [803, 138] on div "336 results Search All Guests" at bounding box center [588, 137] width 1068 height 50
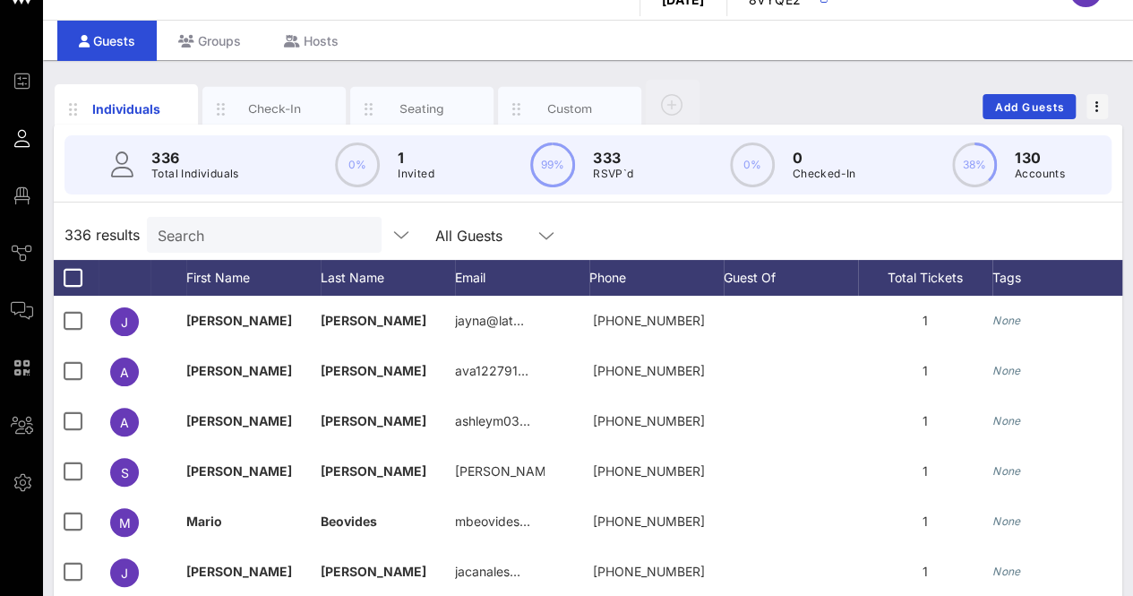
scroll to position [0, 0]
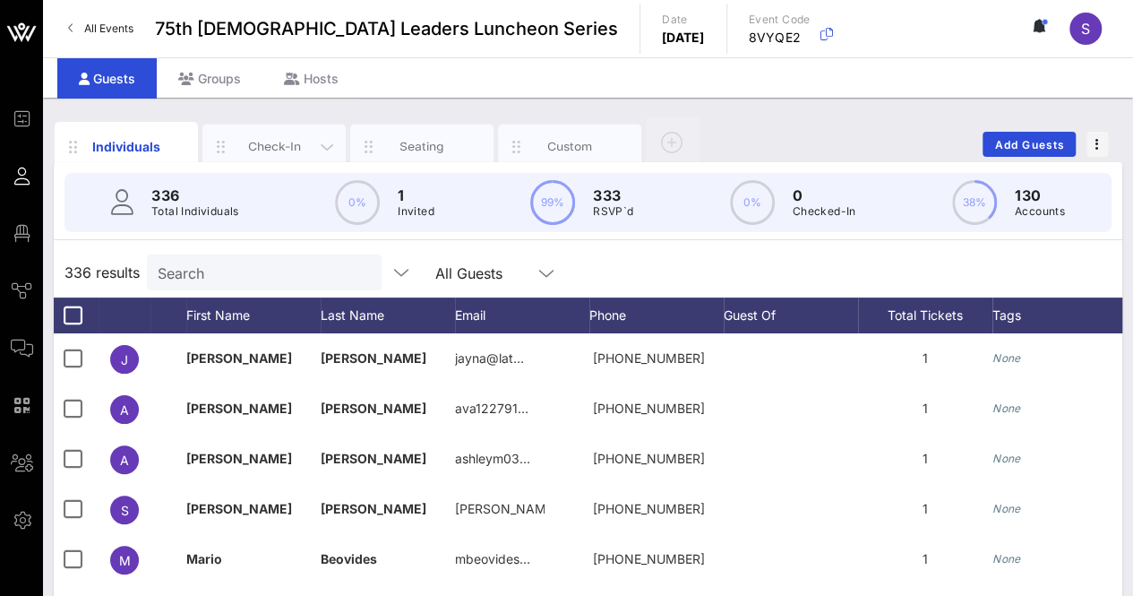
click at [271, 133] on div "Check-In" at bounding box center [273, 146] width 143 height 45
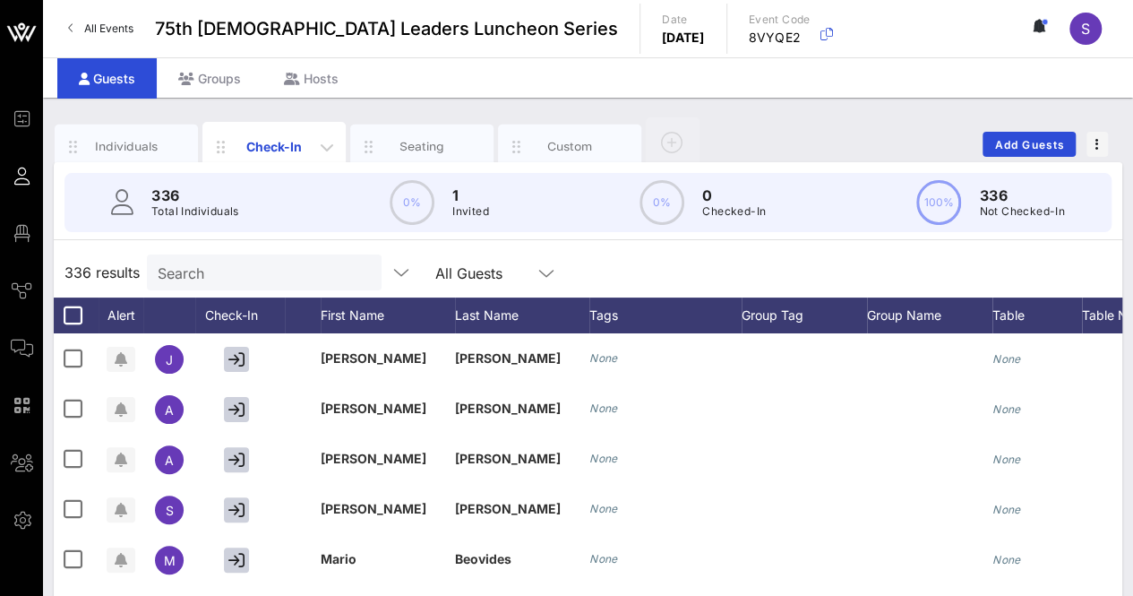
click at [271, 133] on div "Check-In" at bounding box center [273, 146] width 143 height 49
click at [425, 138] on div "Seating" at bounding box center [422, 146] width 80 height 17
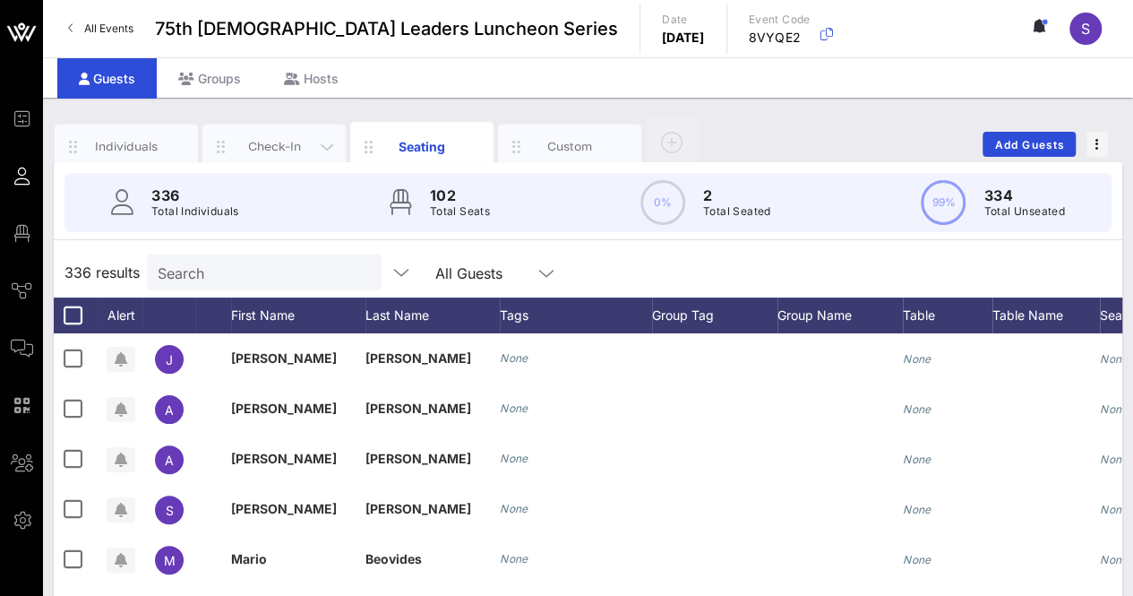
click at [279, 132] on div "Check-In" at bounding box center [273, 146] width 143 height 45
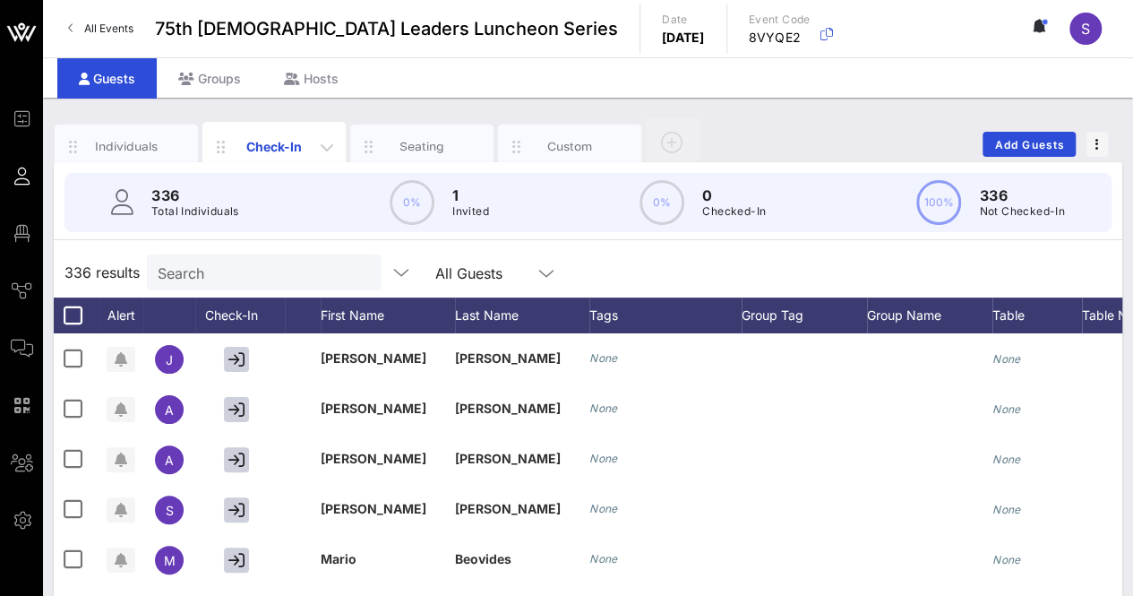
click at [285, 138] on div "Check-In" at bounding box center [275, 146] width 80 height 19
click at [227, 268] on input "text" at bounding box center [263, 272] width 210 height 23
type input "m"
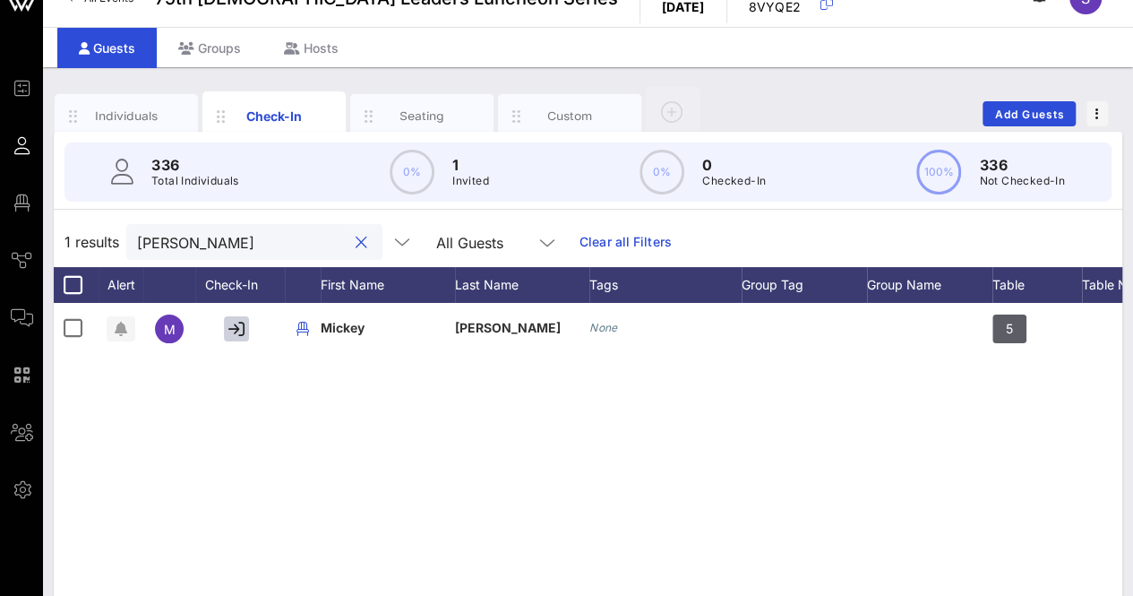
click at [262, 243] on input "Micke" at bounding box center [242, 241] width 210 height 23
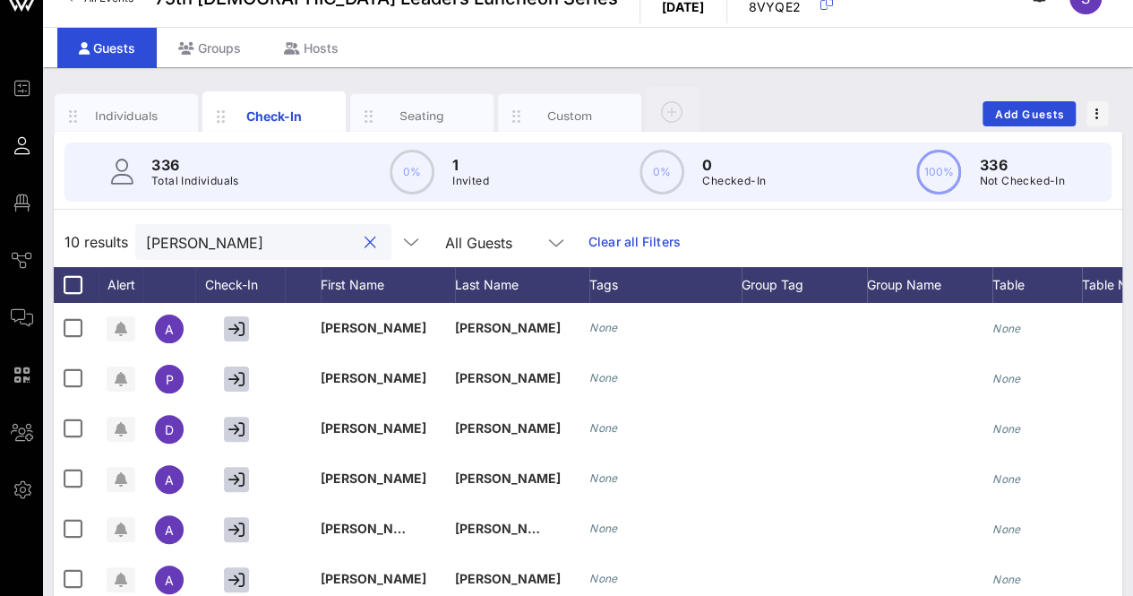
type input "ana al"
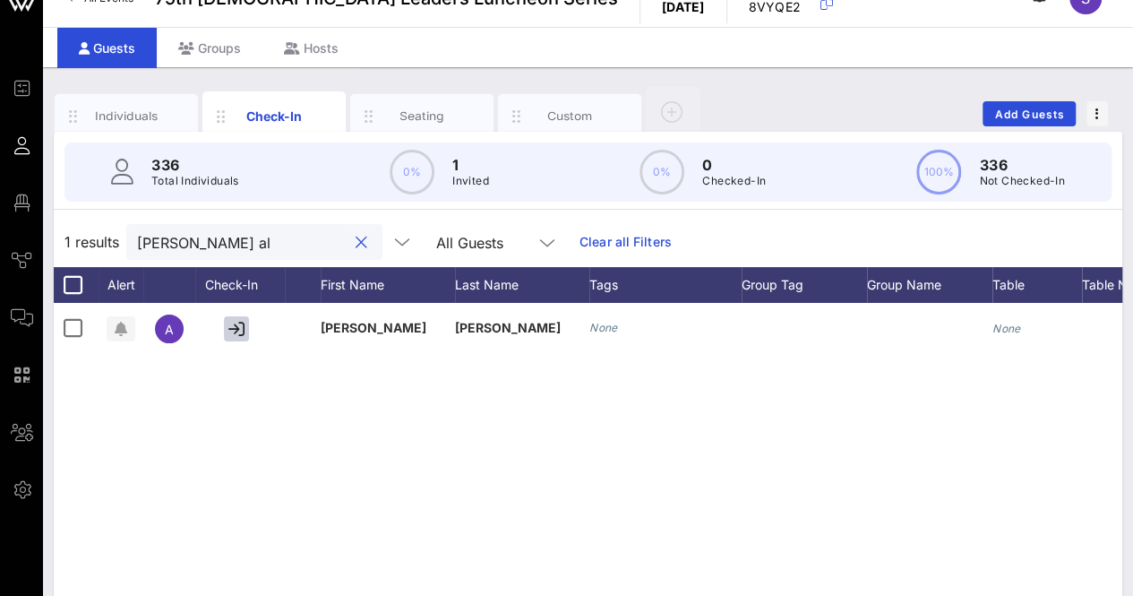
click at [356, 238] on button "clear icon" at bounding box center [362, 243] width 12 height 18
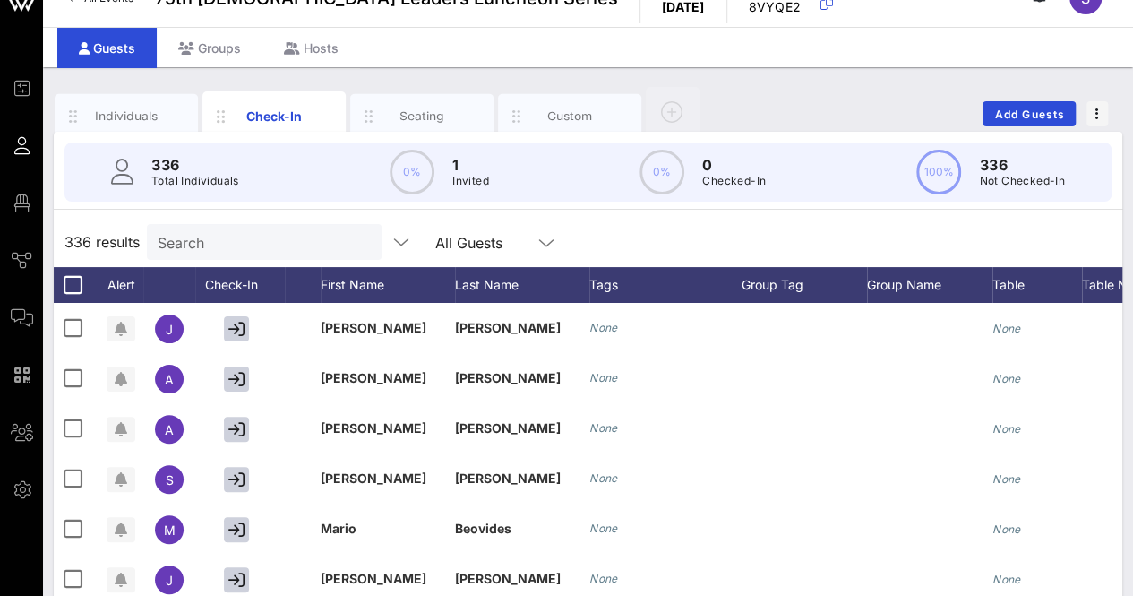
click at [632, 246] on div "336 results Search All Guests" at bounding box center [588, 242] width 1068 height 50
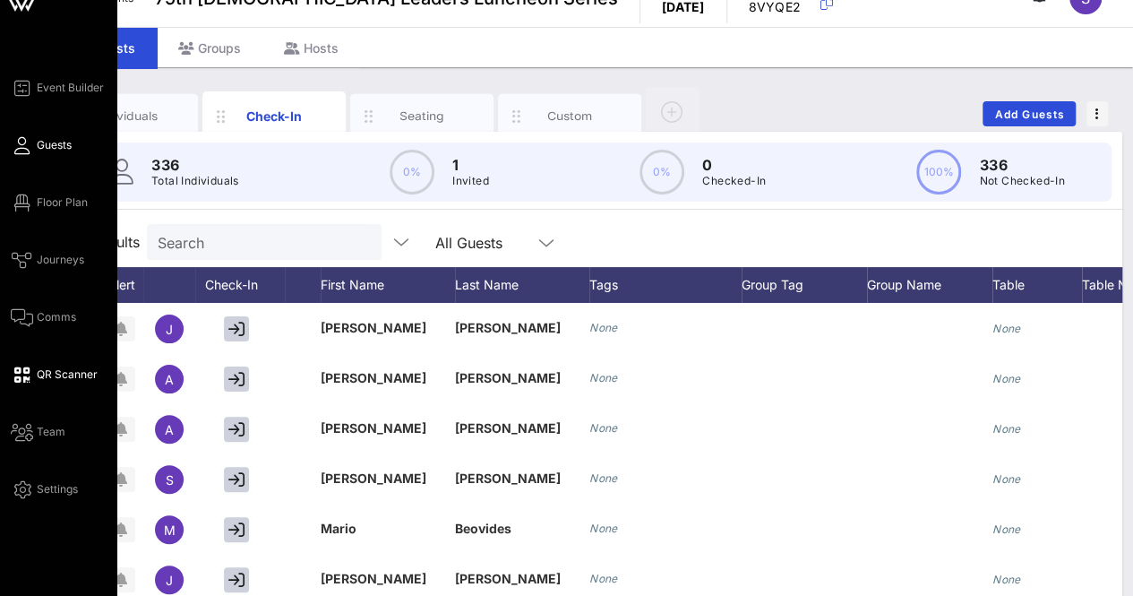
click at [52, 372] on span "QR Scanner" at bounding box center [67, 374] width 61 height 16
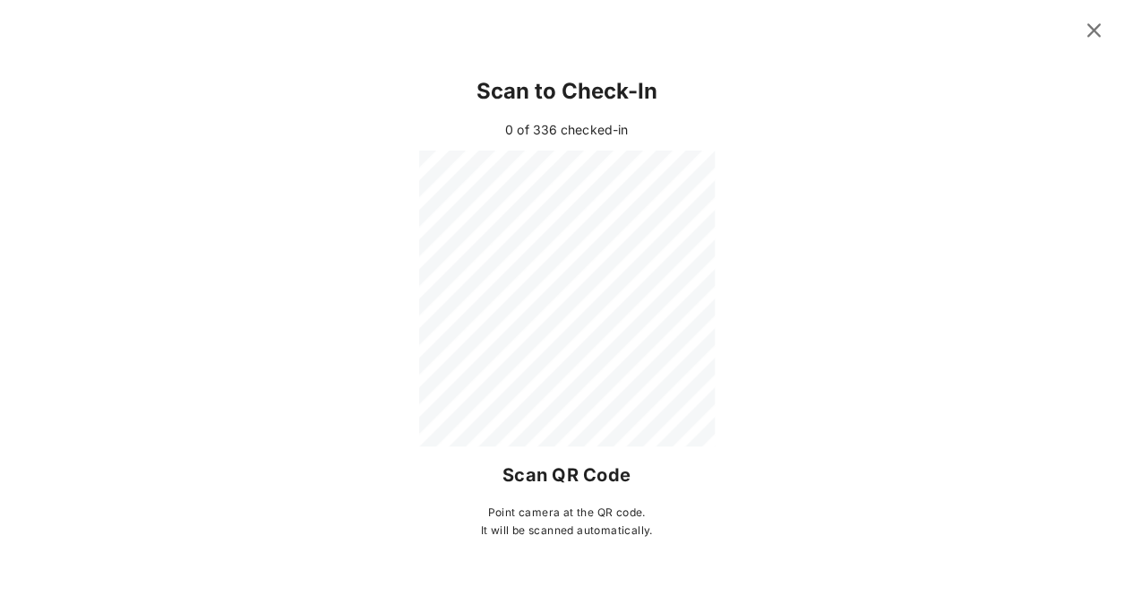
click at [1102, 34] on icon at bounding box center [1094, 30] width 24 height 21
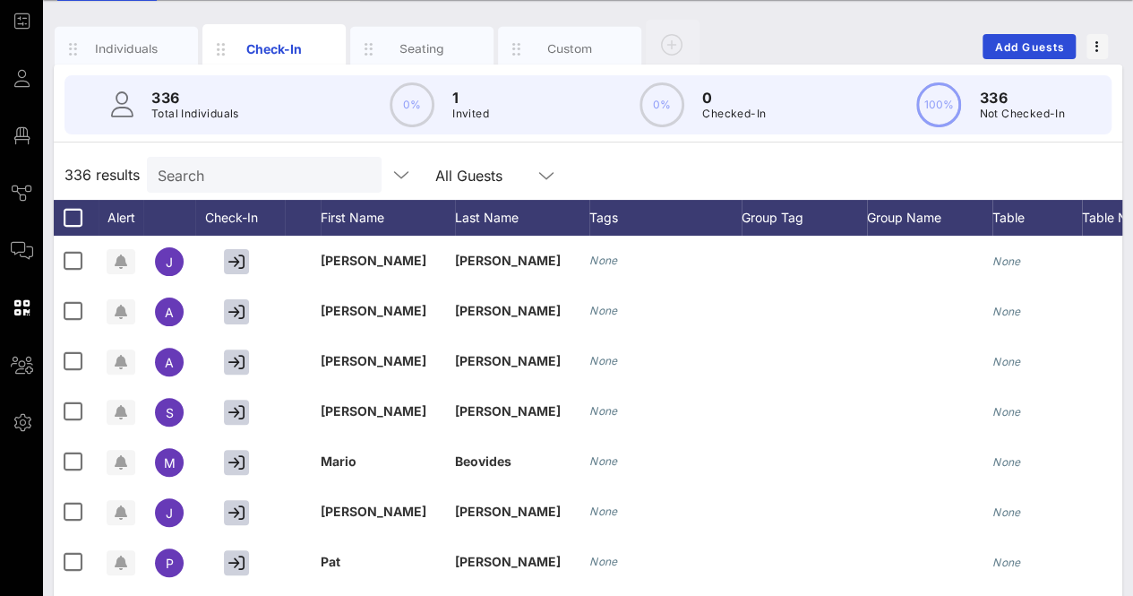
scroll to position [55, 0]
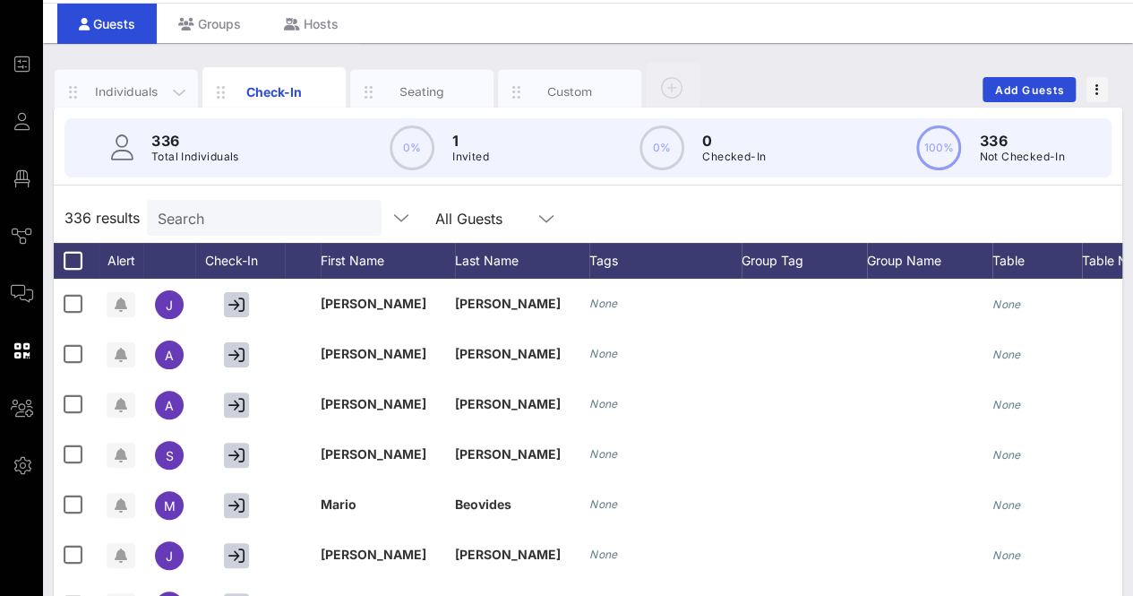
click at [138, 86] on div "Individuals" at bounding box center [127, 91] width 80 height 17
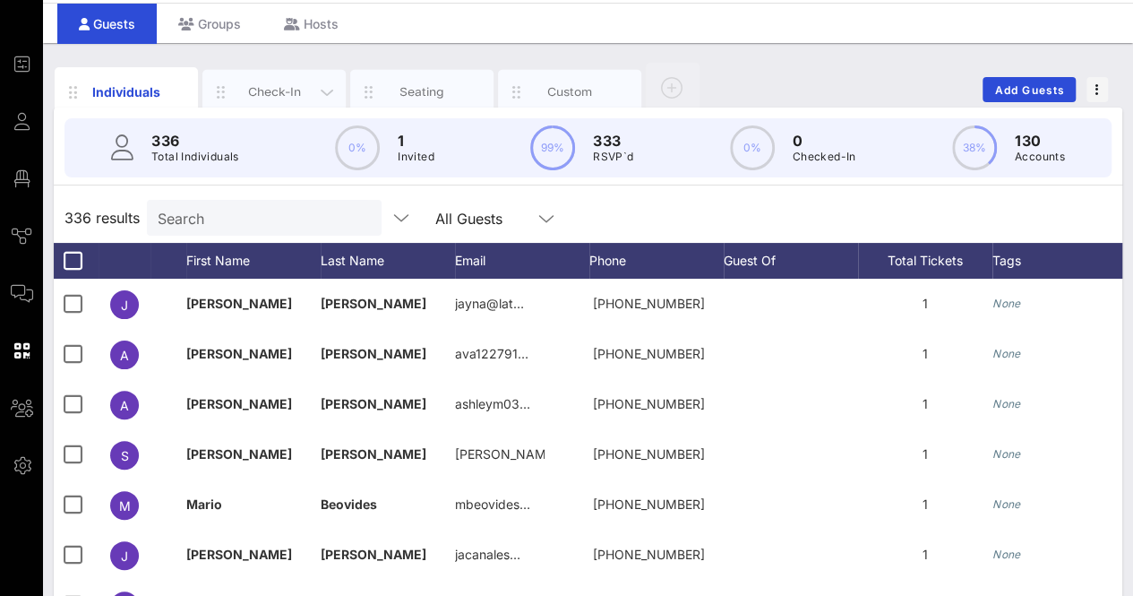
click at [290, 71] on div "Check-In" at bounding box center [273, 92] width 143 height 45
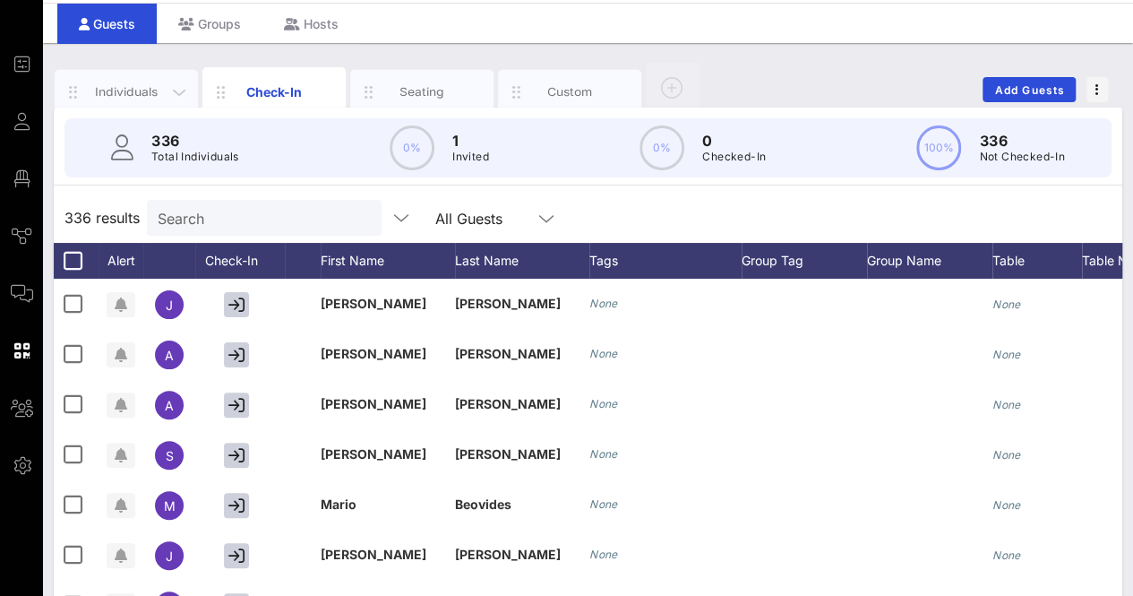
click at [117, 90] on div "Individuals" at bounding box center [127, 91] width 80 height 17
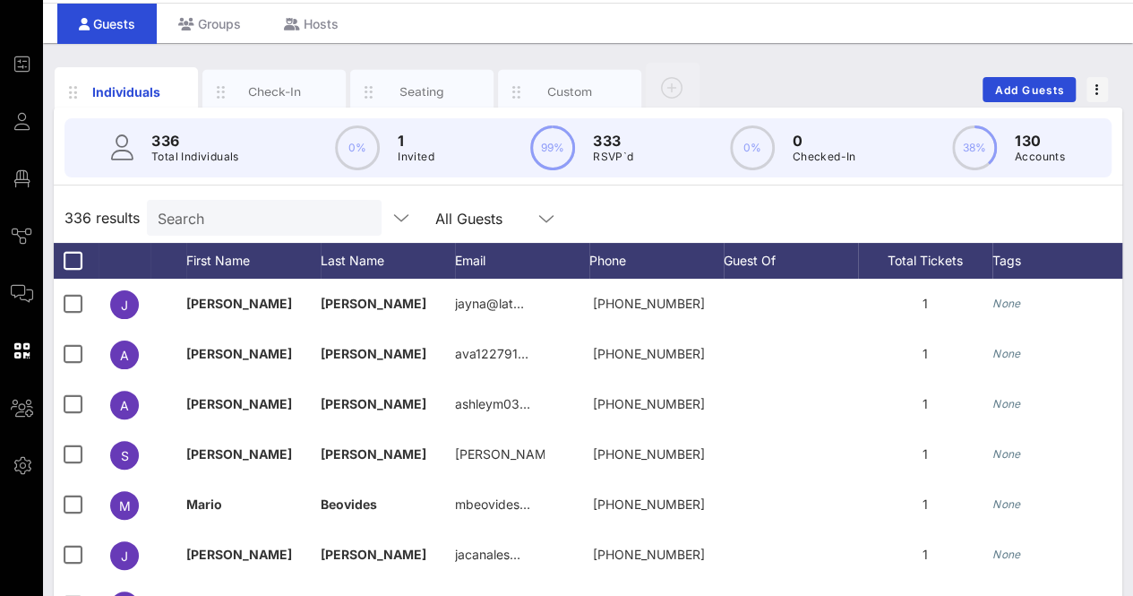
click at [733, 219] on div "336 results Search All Guests" at bounding box center [588, 218] width 1068 height 50
click at [263, 99] on div "Check-In" at bounding box center [273, 92] width 143 height 45
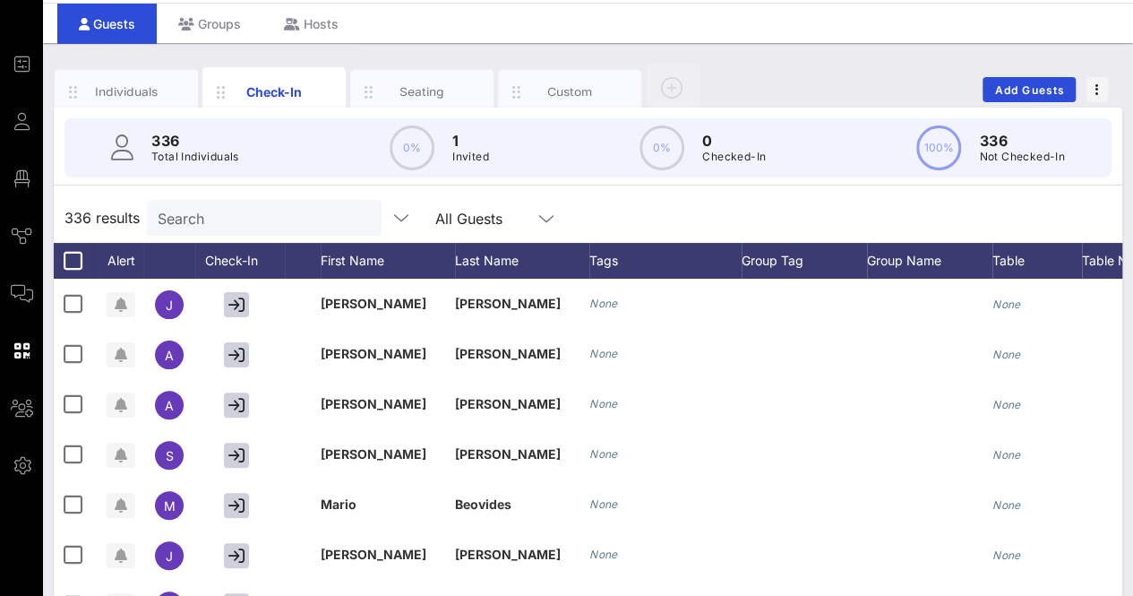
click at [672, 194] on div "336 results Search All Guests" at bounding box center [588, 218] width 1068 height 50
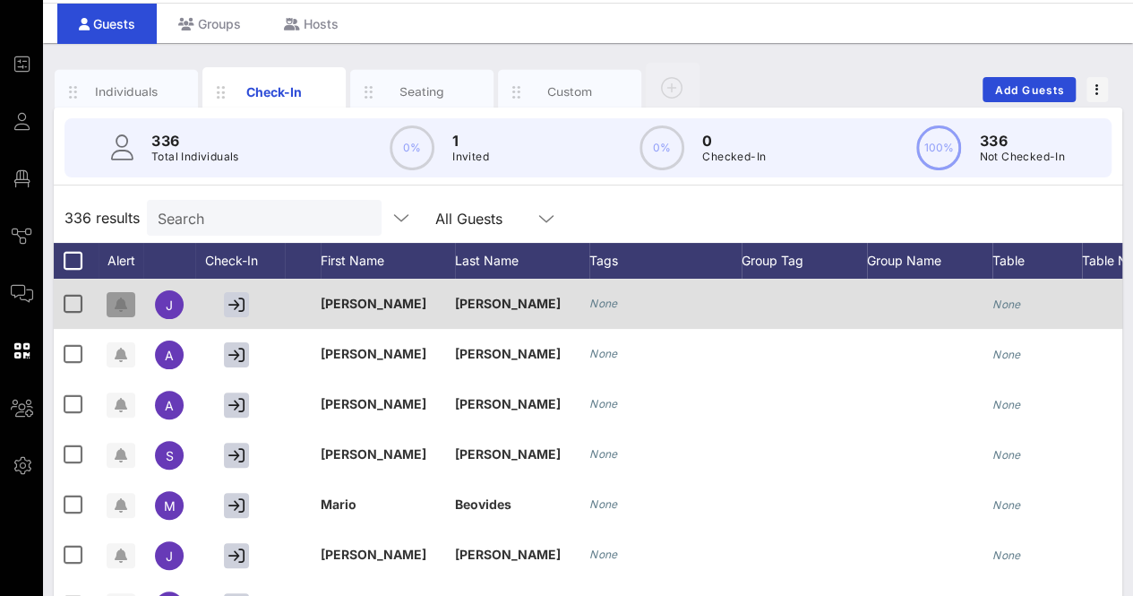
click at [118, 304] on icon "button" at bounding box center [121, 304] width 13 height 14
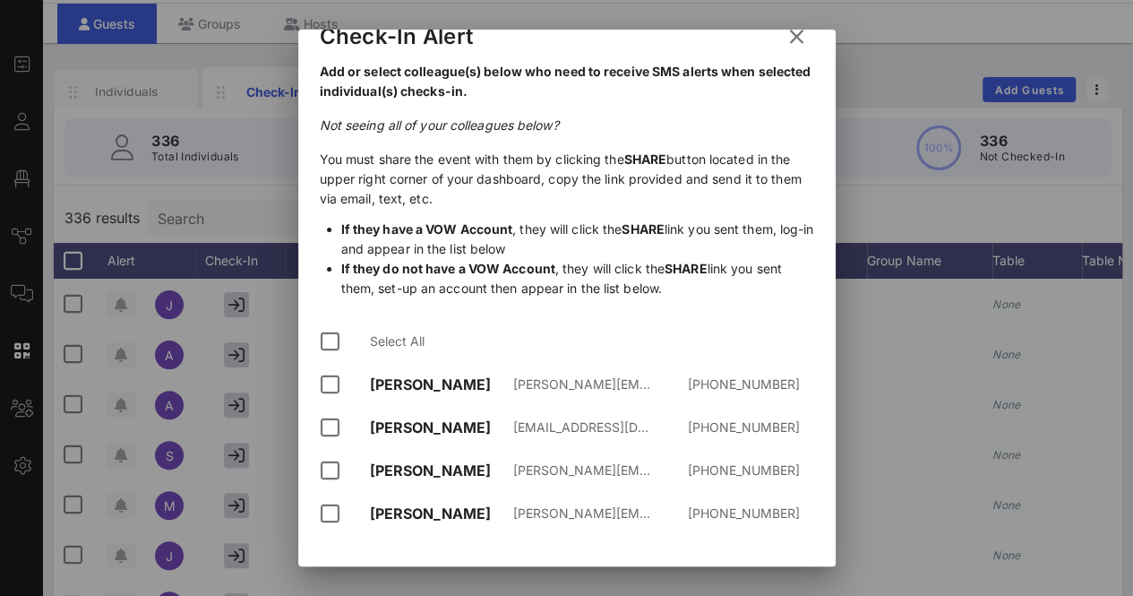
scroll to position [0, 0]
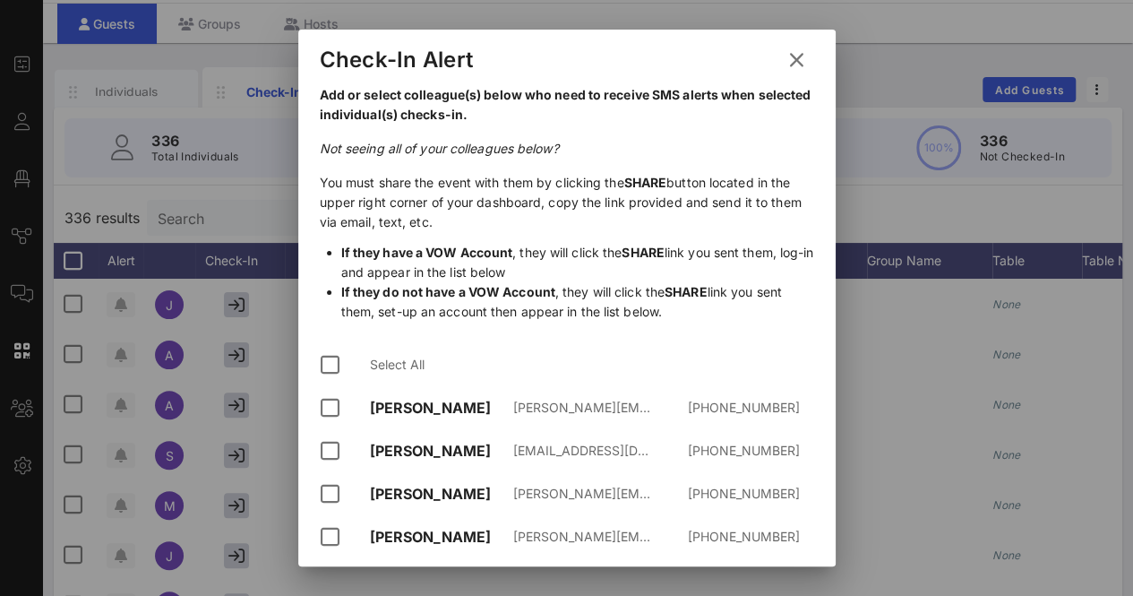
click at [785, 63] on icon at bounding box center [796, 60] width 26 height 24
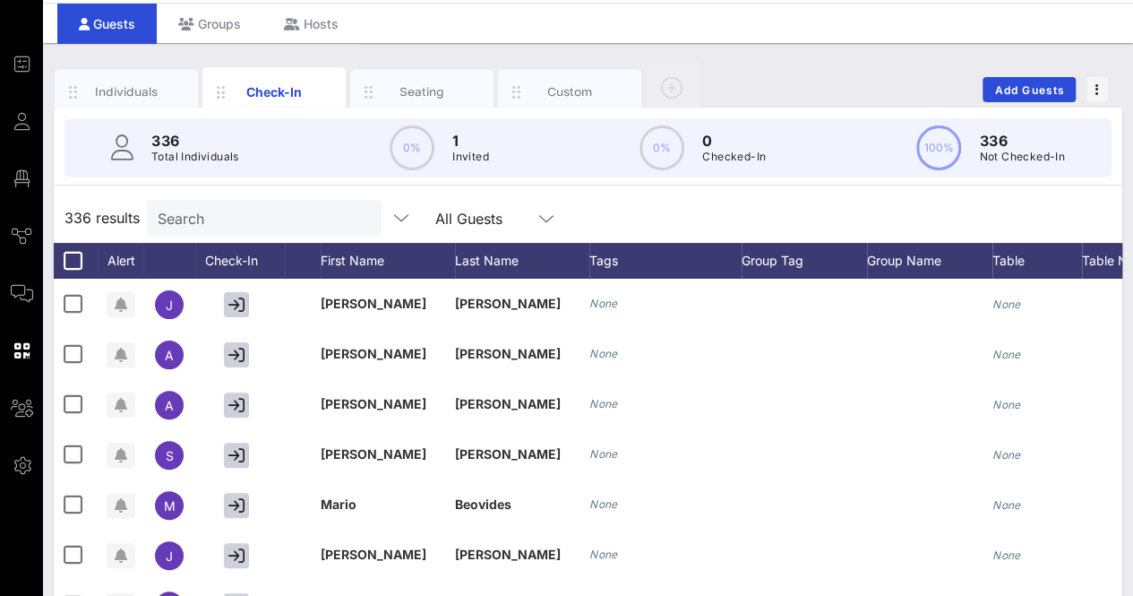
click at [785, 63] on div "Individuals Check-In Seating Custom Add Guests" at bounding box center [588, 89] width 1068 height 57
click at [1128, 223] on div "Individuals Check-In Seating Custom Add Guests 336 Total Individuals 0% 1 Invit…" at bounding box center [588, 438] width 1090 height 791
